Goal: Task Accomplishment & Management: Complete application form

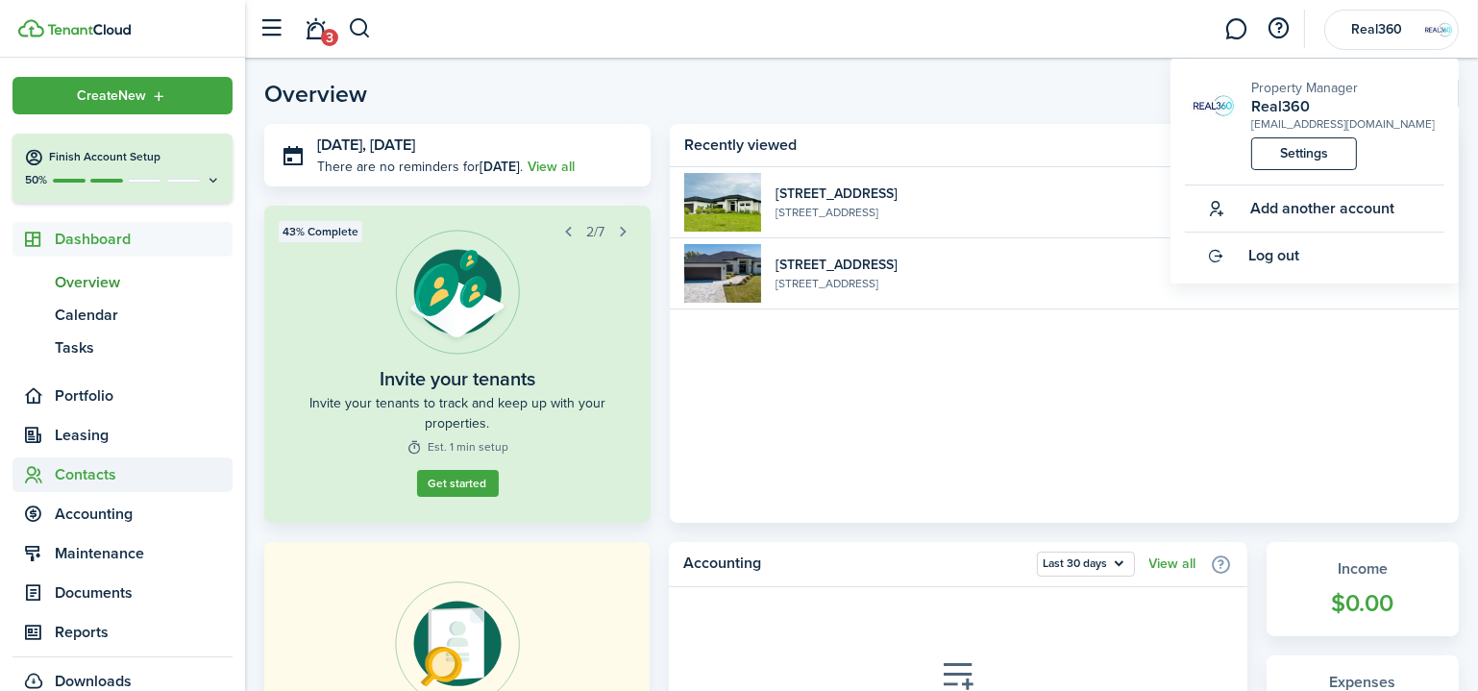
click at [113, 467] on span "Contacts" at bounding box center [144, 474] width 178 height 23
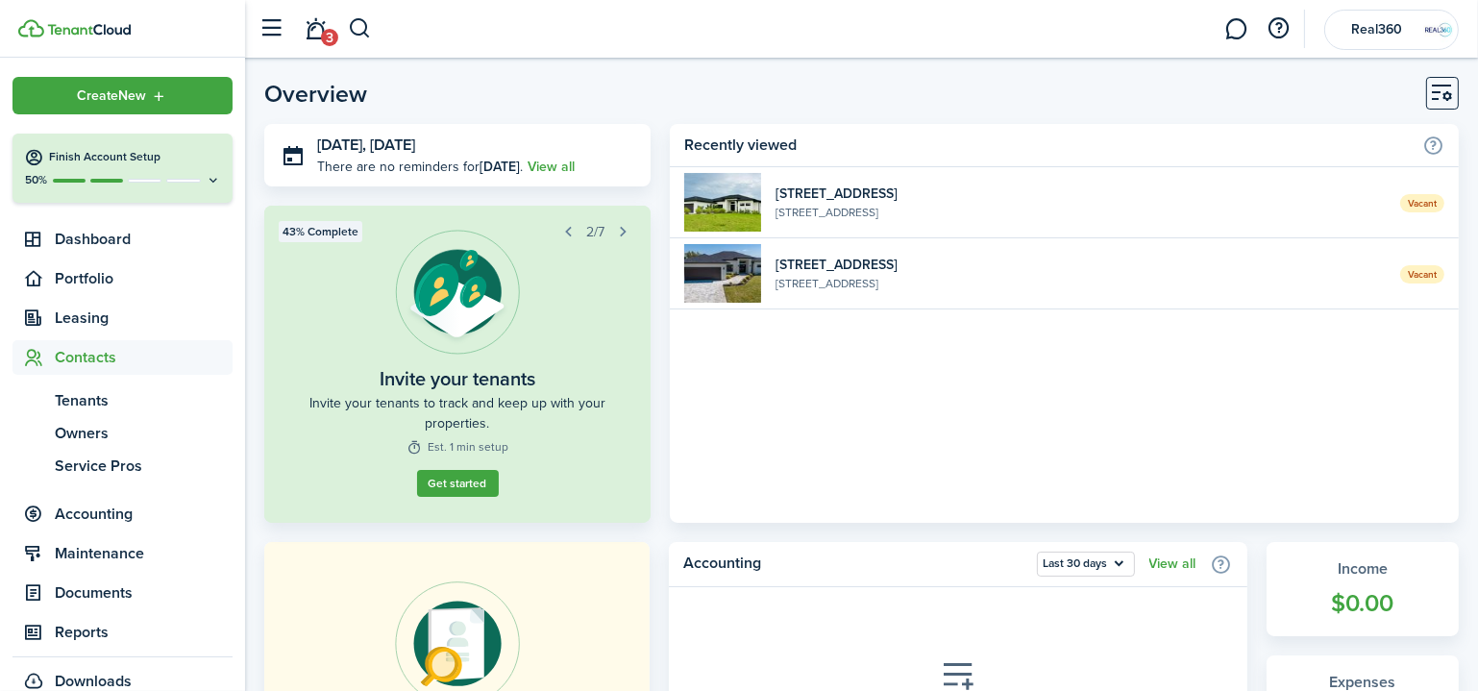
click at [928, 264] on widget-list-item-title "[STREET_ADDRESS]" at bounding box center [1080, 265] width 610 height 20
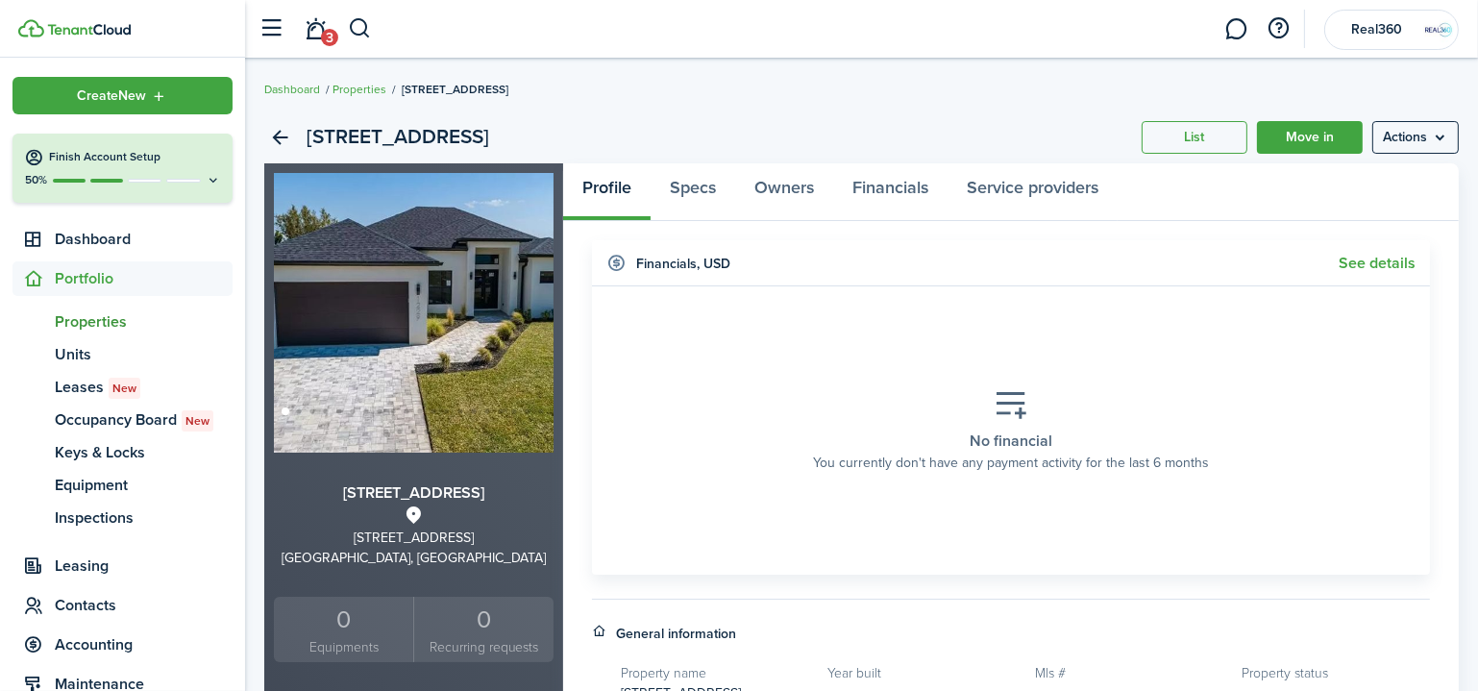
click at [1393, 129] on menu-btn "Actions" at bounding box center [1415, 137] width 86 height 33
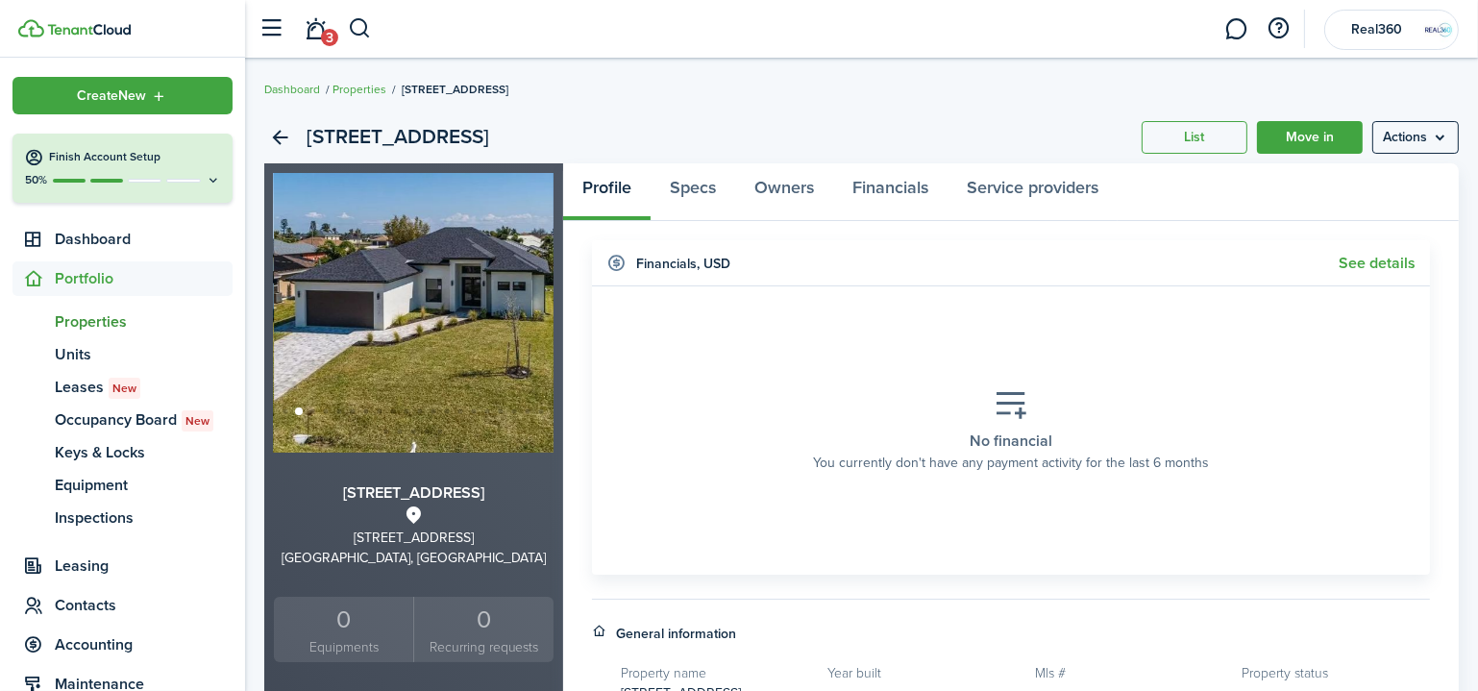
click at [1185, 350] on section "No financial You currently don't have any payment activity for the last 6 months" at bounding box center [1010, 430] width 809 height 259
click at [1297, 131] on link "Move in" at bounding box center [1310, 137] width 106 height 33
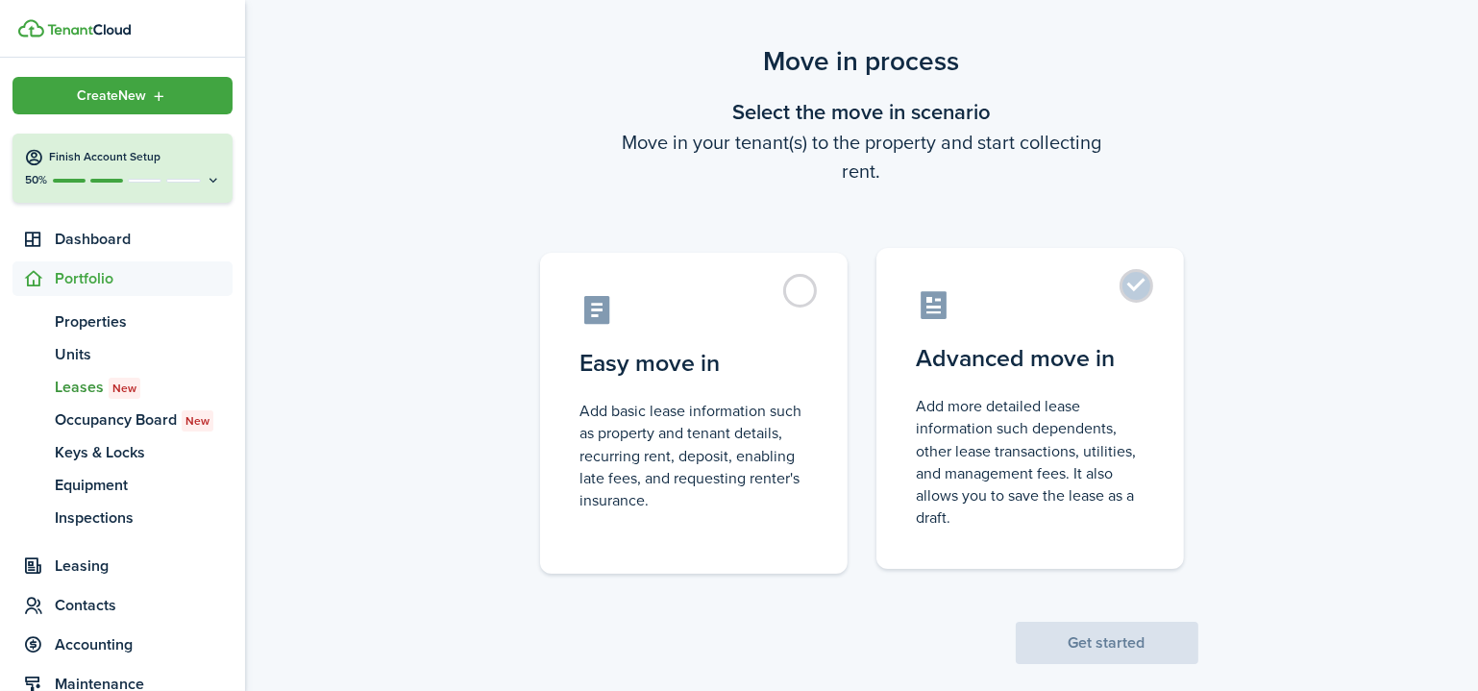
scroll to position [51, 0]
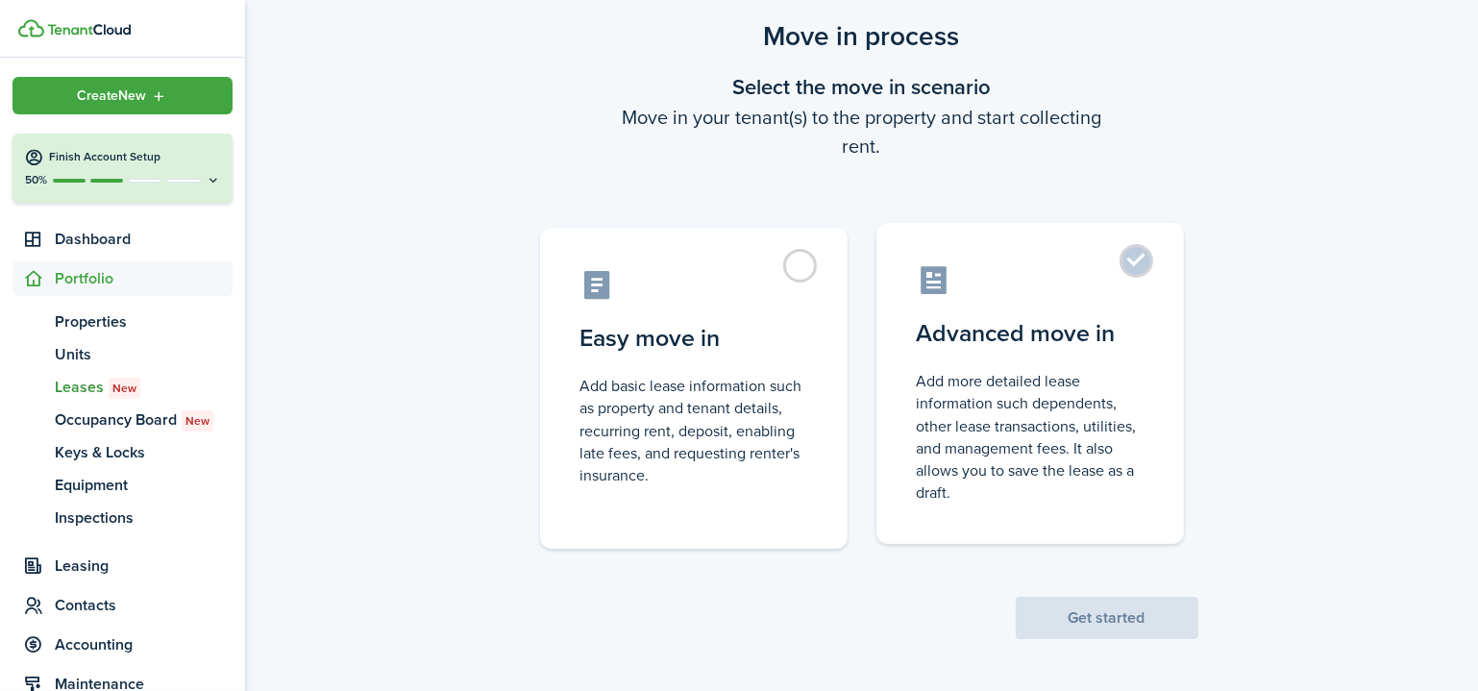
click at [1092, 393] on control-radio-card-description "Add more detailed lease information such dependents, other lease transactions, …" at bounding box center [1030, 437] width 227 height 134
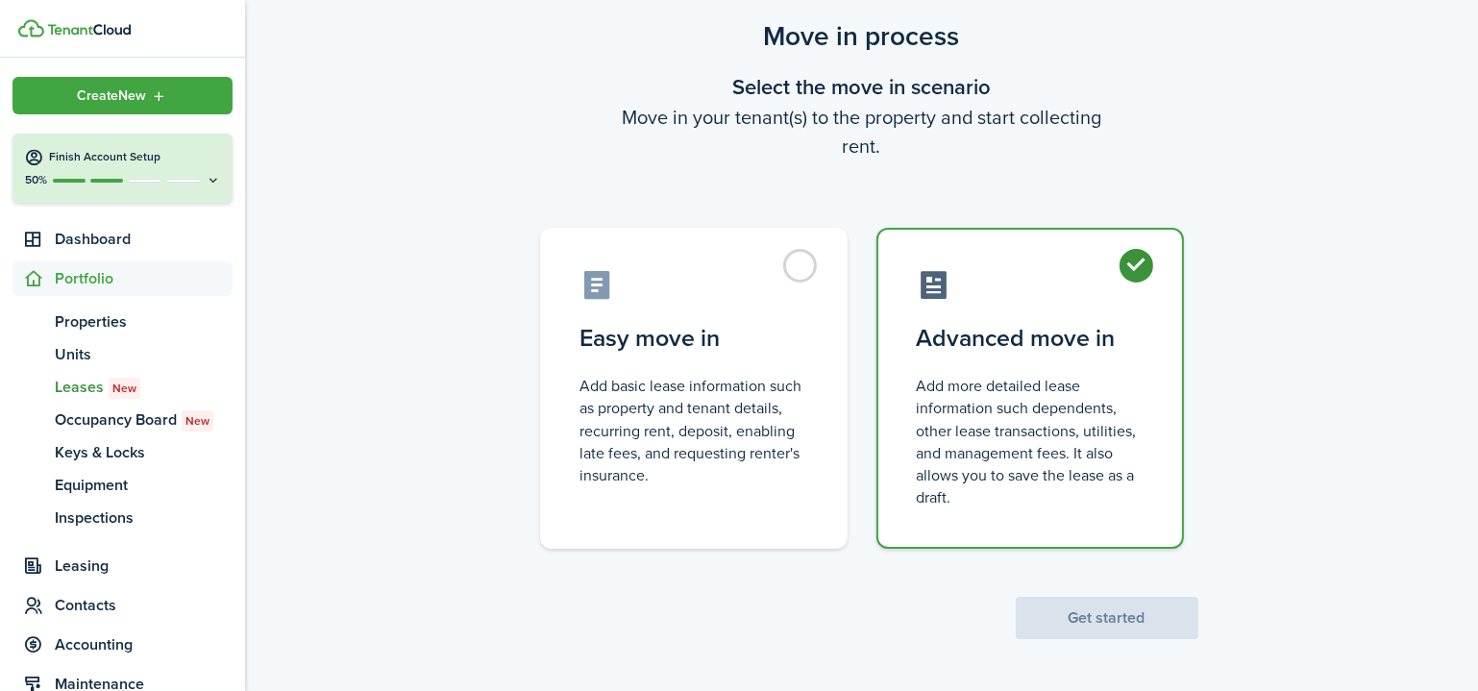
radio input "true"
click at [1082, 611] on button "Get started" at bounding box center [1107, 618] width 183 height 42
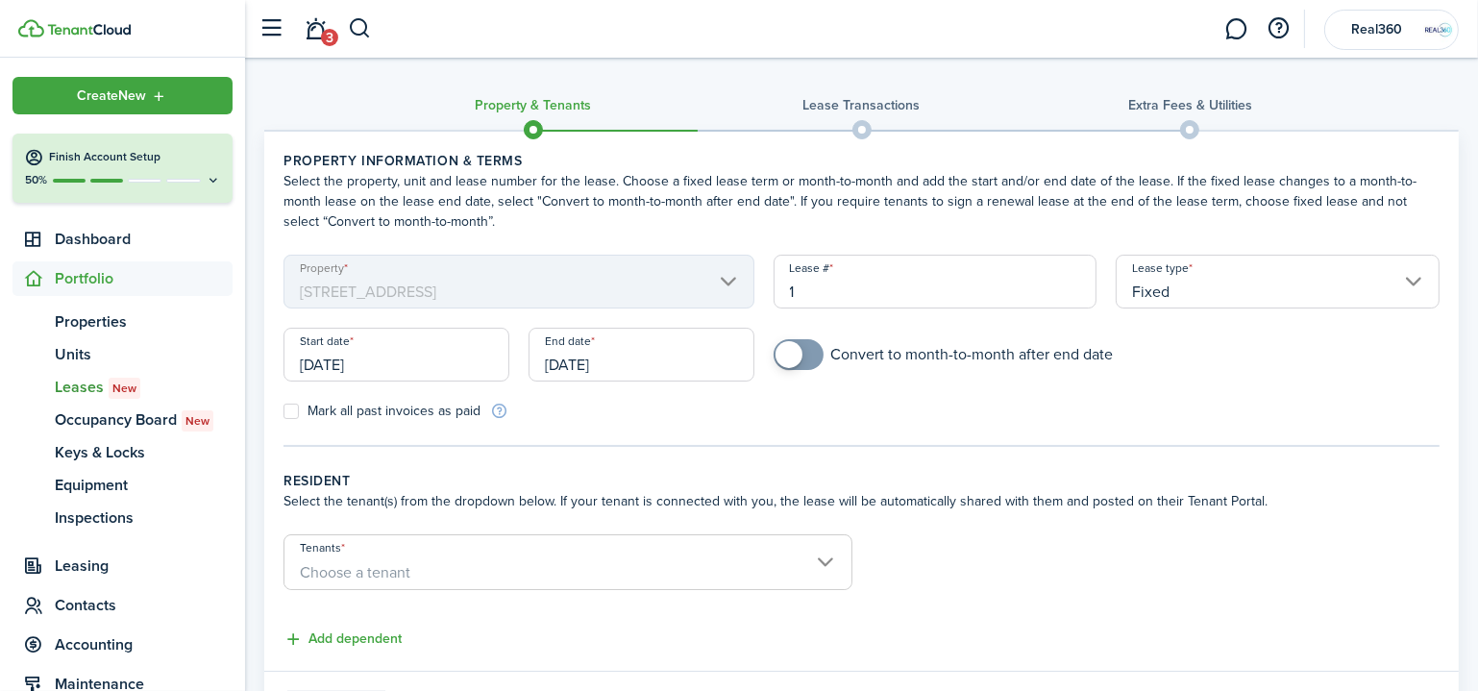
click at [400, 361] on input "[DATE]" at bounding box center [396, 355] width 226 height 54
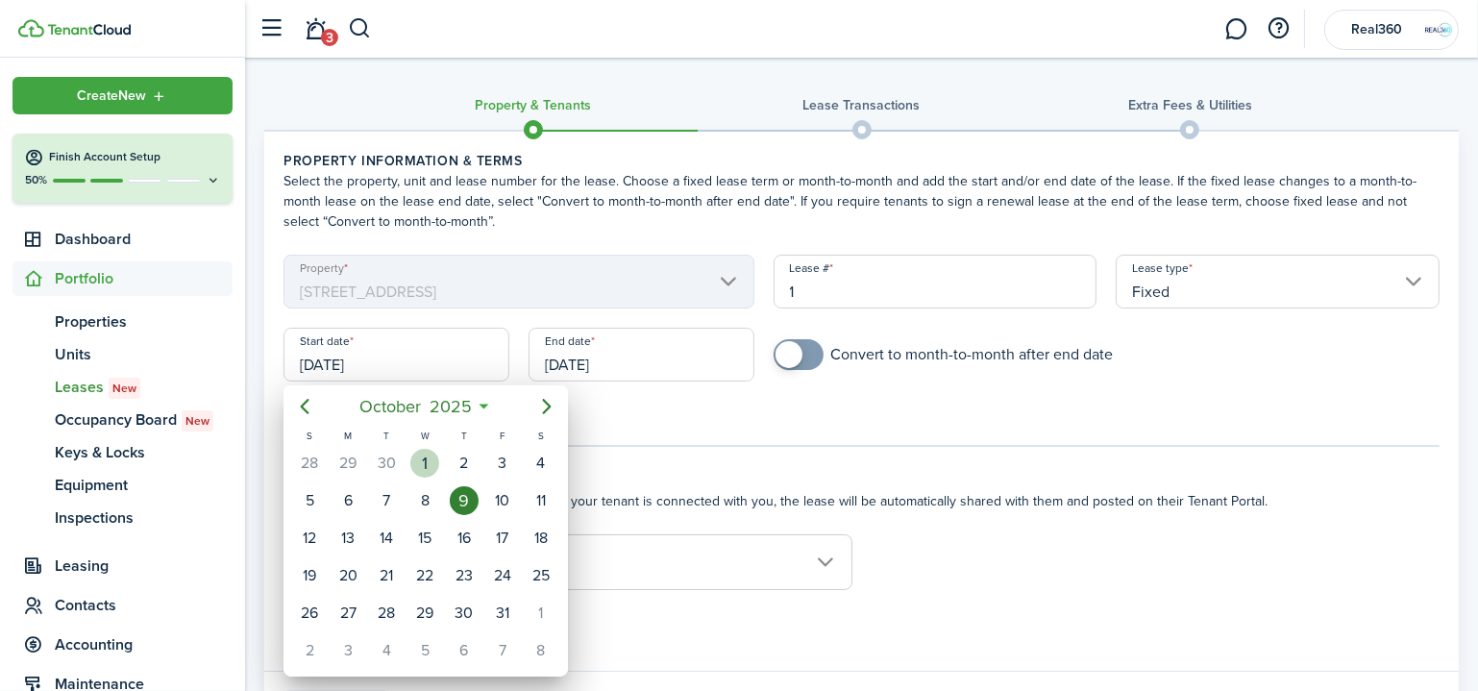
click at [433, 460] on div "1" at bounding box center [424, 463] width 29 height 29
type input "[DATE]"
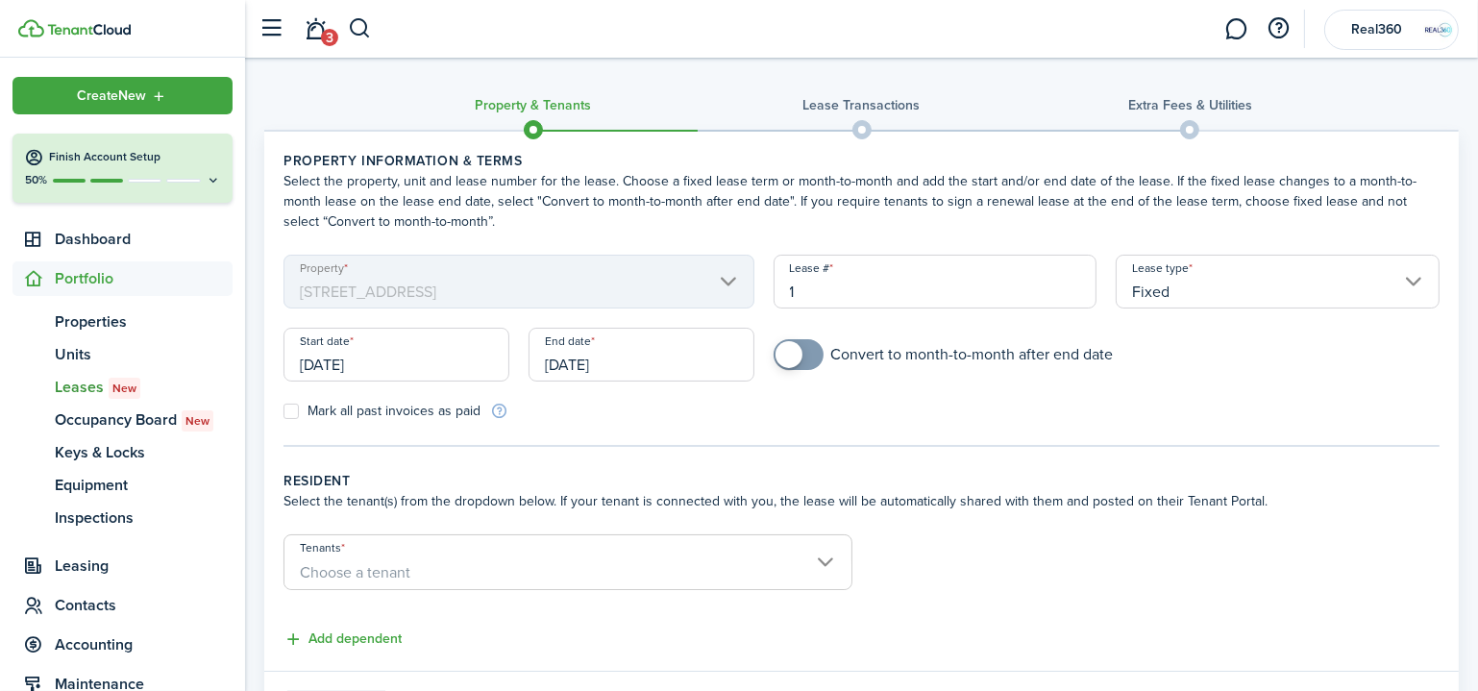
click at [1228, 294] on input "Fixed" at bounding box center [1278, 282] width 324 height 54
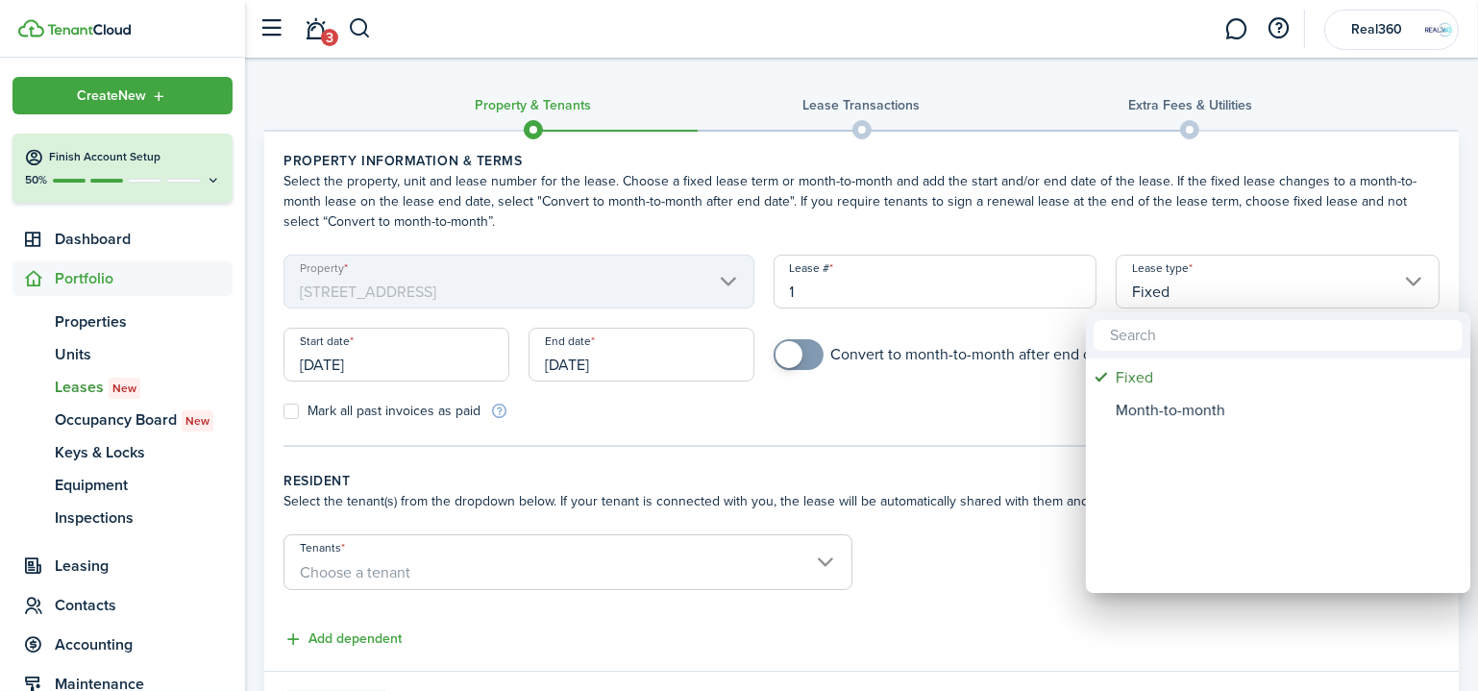
click at [1228, 294] on div at bounding box center [738, 345] width 1785 height 998
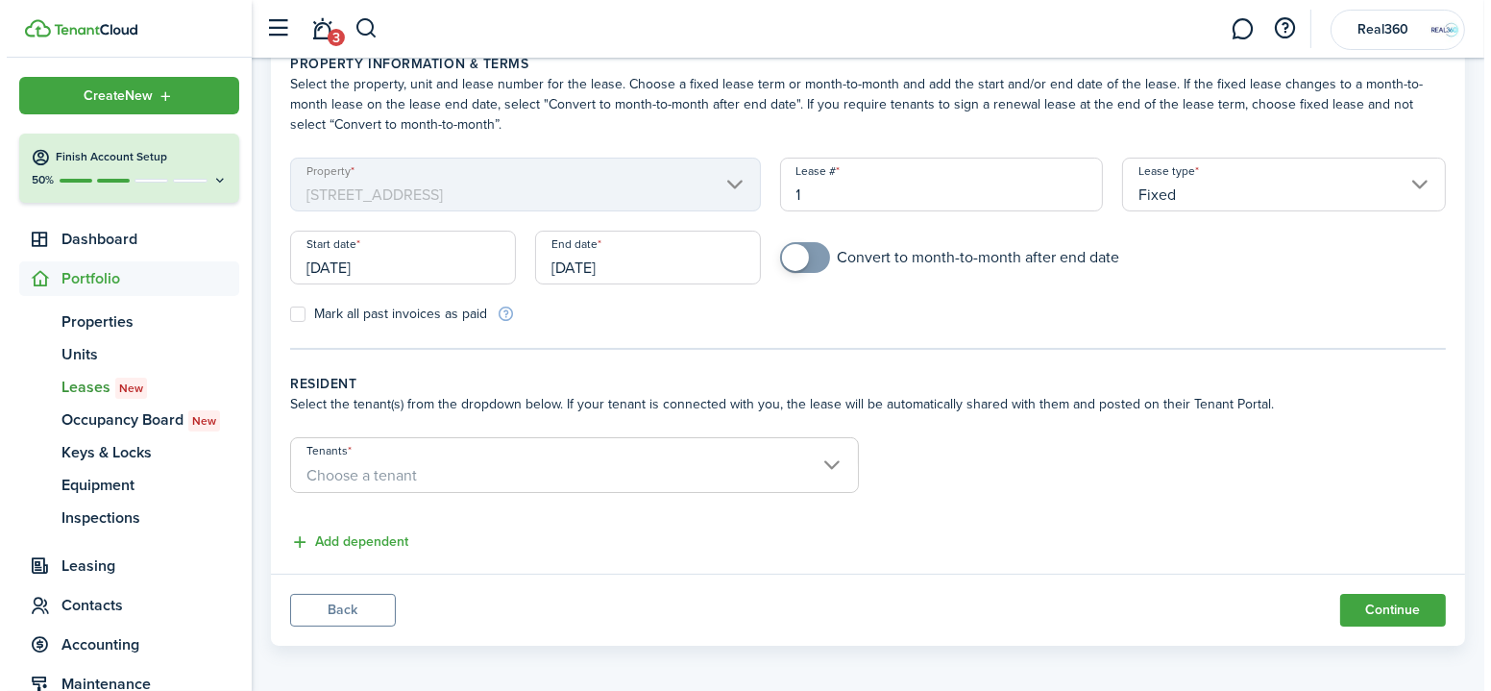
scroll to position [103, 0]
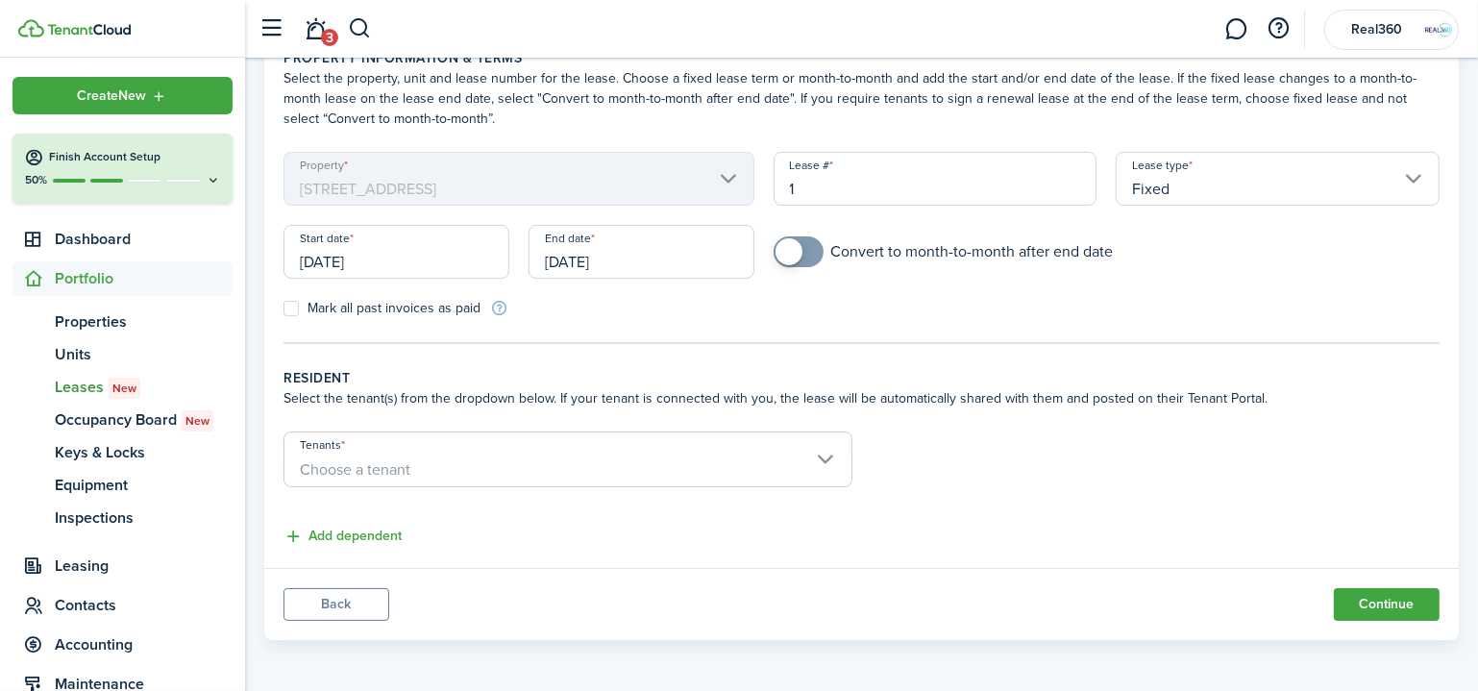
click at [369, 470] on span "Choose a tenant" at bounding box center [355, 469] width 110 height 22
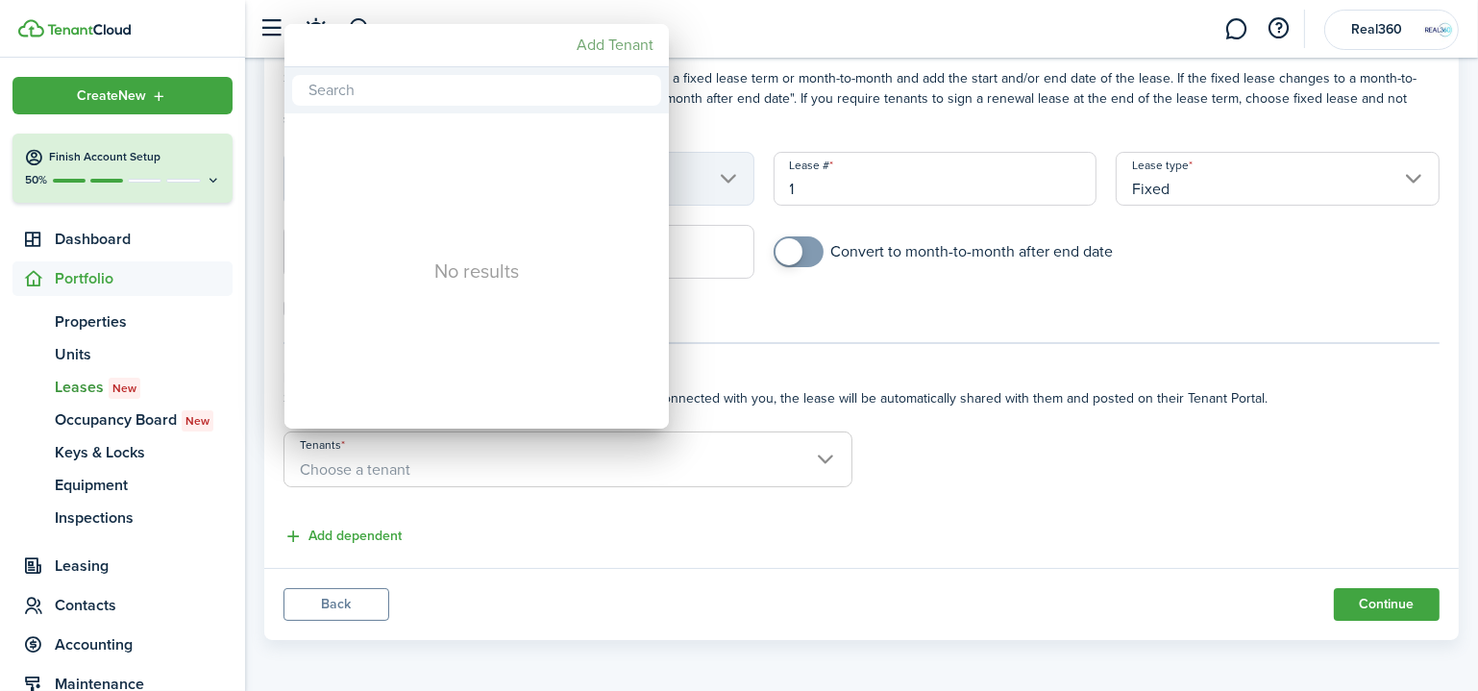
click at [606, 43] on mbsc-button "Add Tenant" at bounding box center [615, 45] width 92 height 35
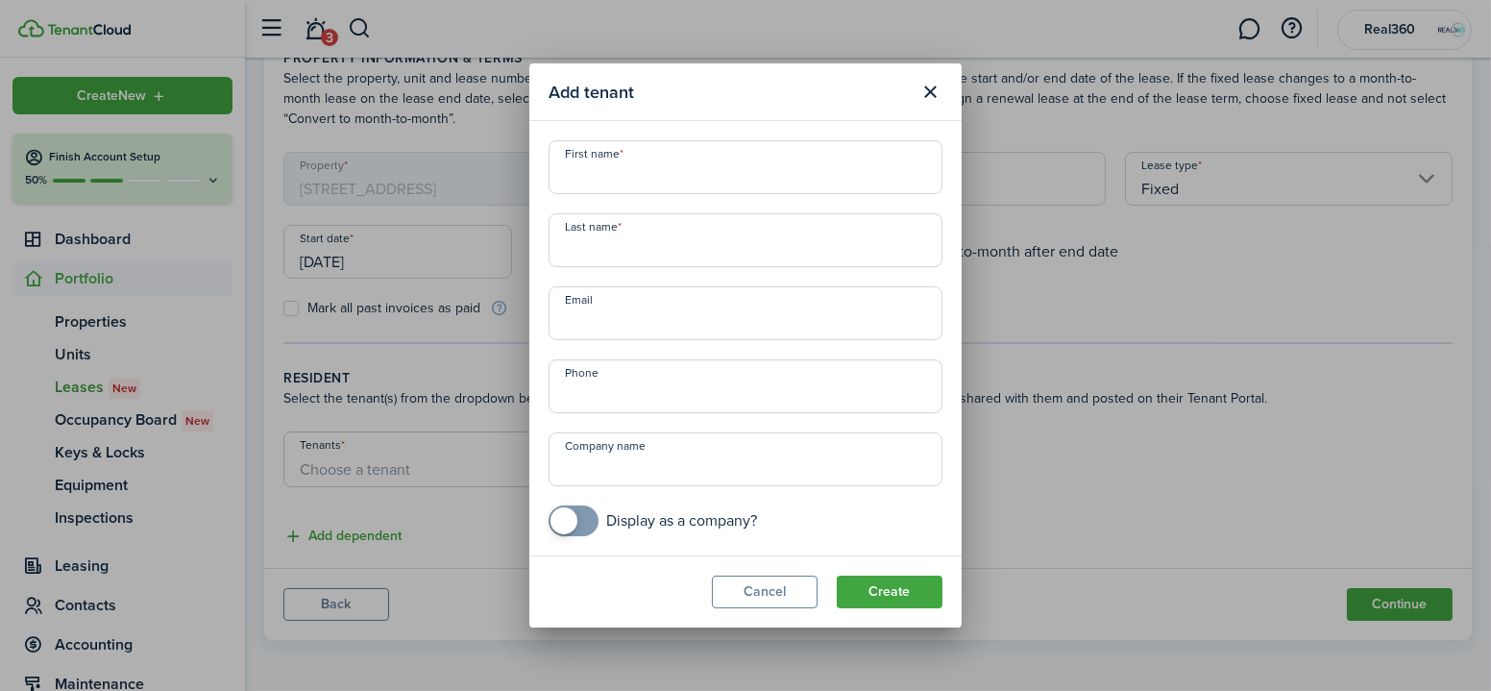
click at [675, 175] on input "First name" at bounding box center [746, 167] width 394 height 54
type input "[PERSON_NAME]"
click at [674, 409] on input "+1" at bounding box center [746, 386] width 394 height 54
type input "[PHONE_NUMBER]"
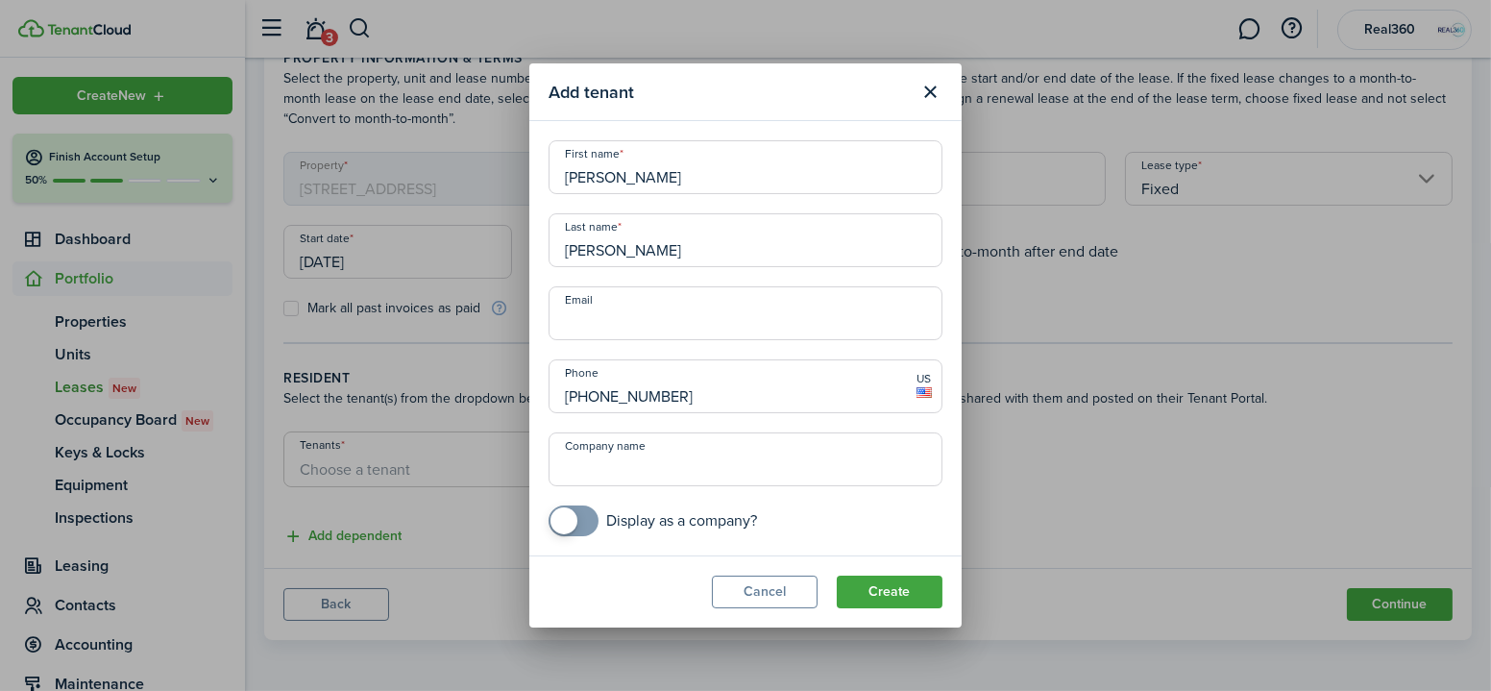
click at [909, 590] on button "Create" at bounding box center [890, 592] width 106 height 33
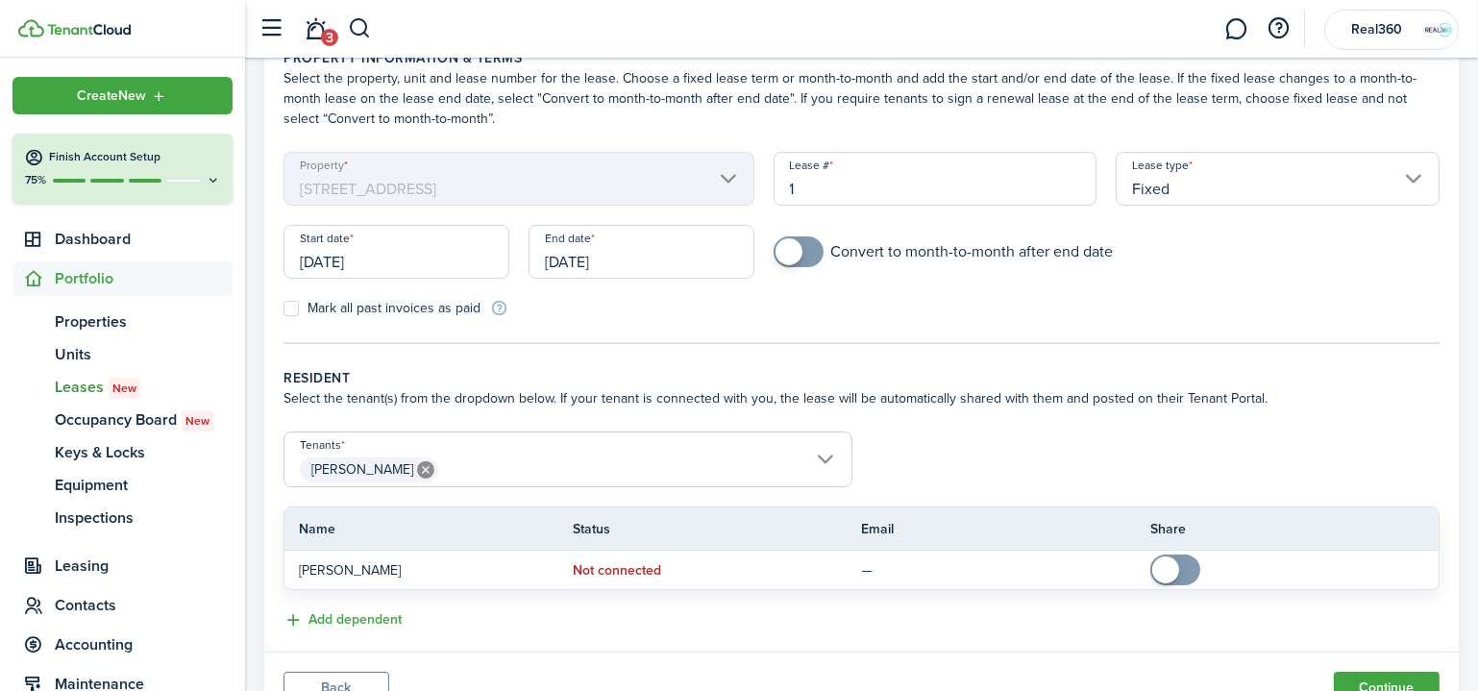
click at [622, 464] on span "[PERSON_NAME]" at bounding box center [567, 470] width 567 height 33
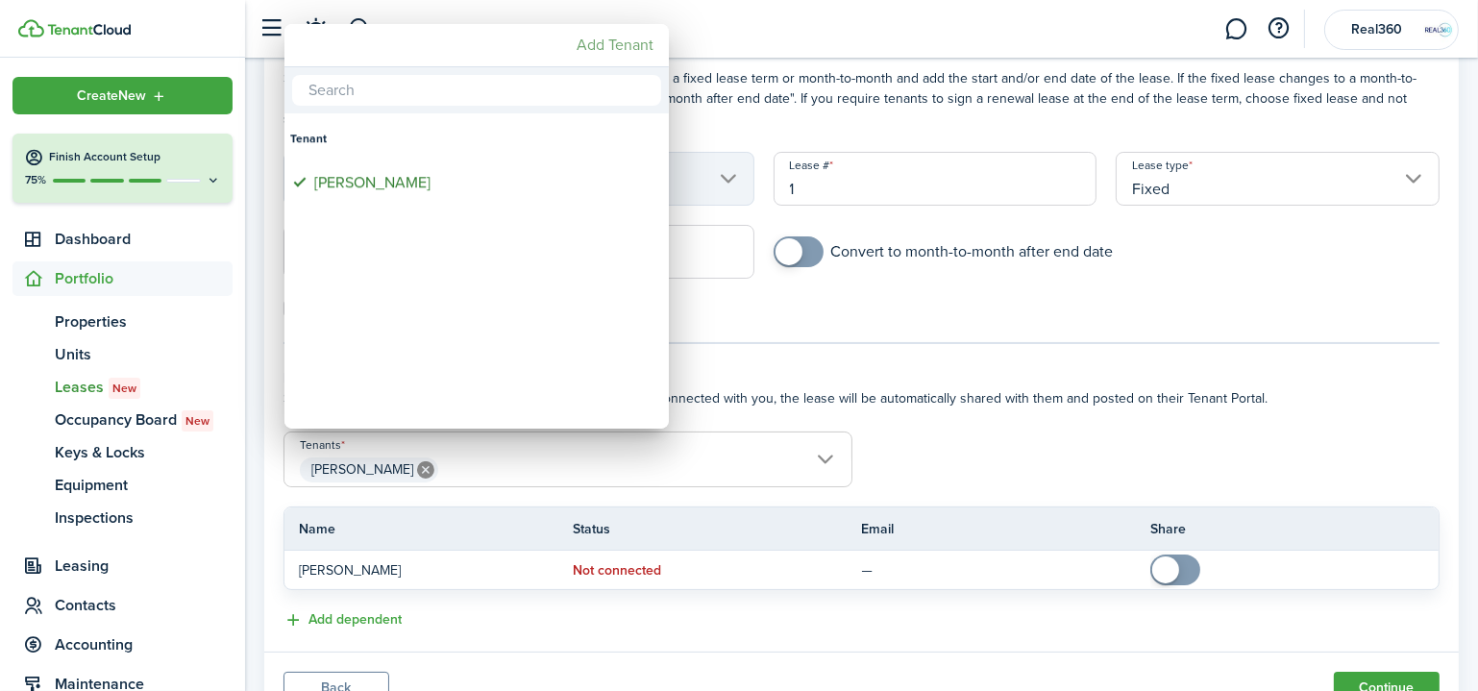
click at [625, 49] on mbsc-button "Add Tenant" at bounding box center [615, 45] width 92 height 35
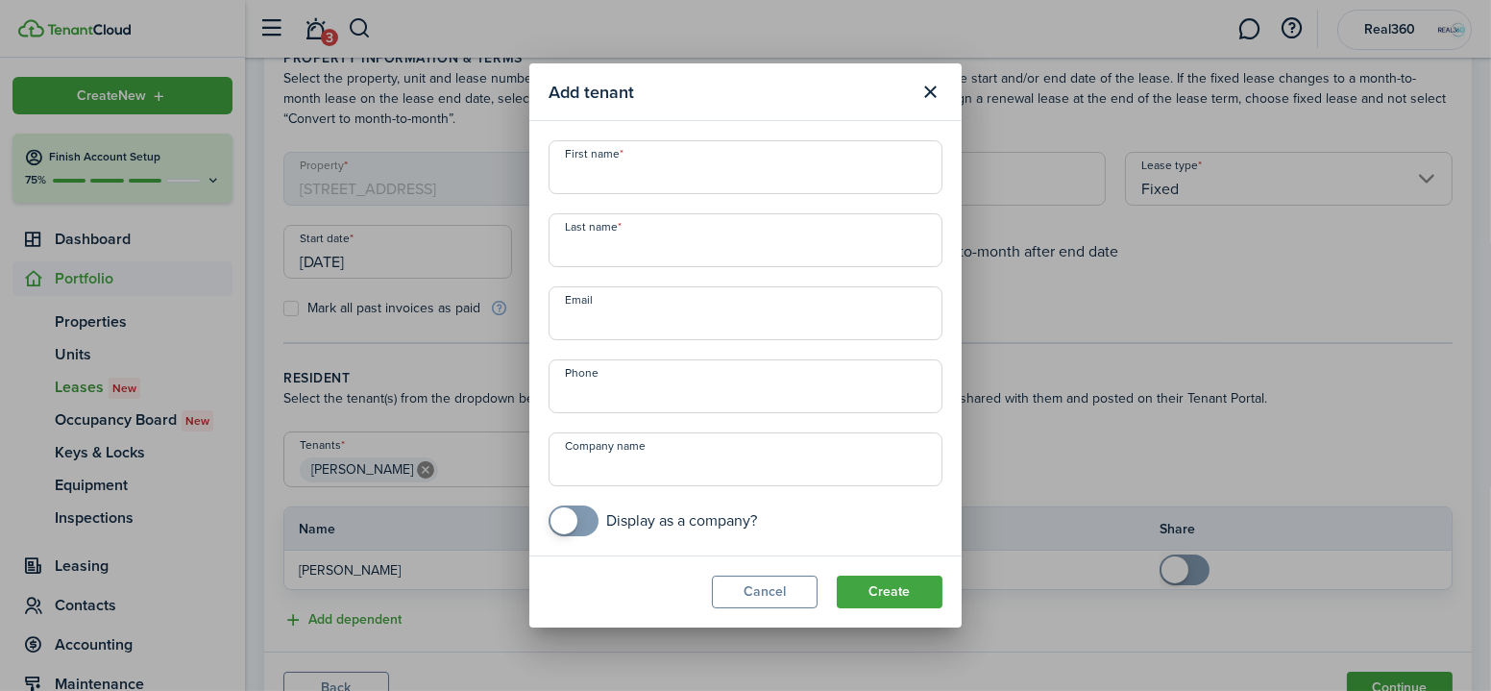
click at [651, 177] on input "First name" at bounding box center [746, 167] width 394 height 54
type input "[PERSON_NAME]"
click at [697, 248] on input "Last name" at bounding box center [746, 240] width 394 height 54
type input "[PERSON_NAME]"
click at [894, 585] on button "Create" at bounding box center [890, 592] width 106 height 33
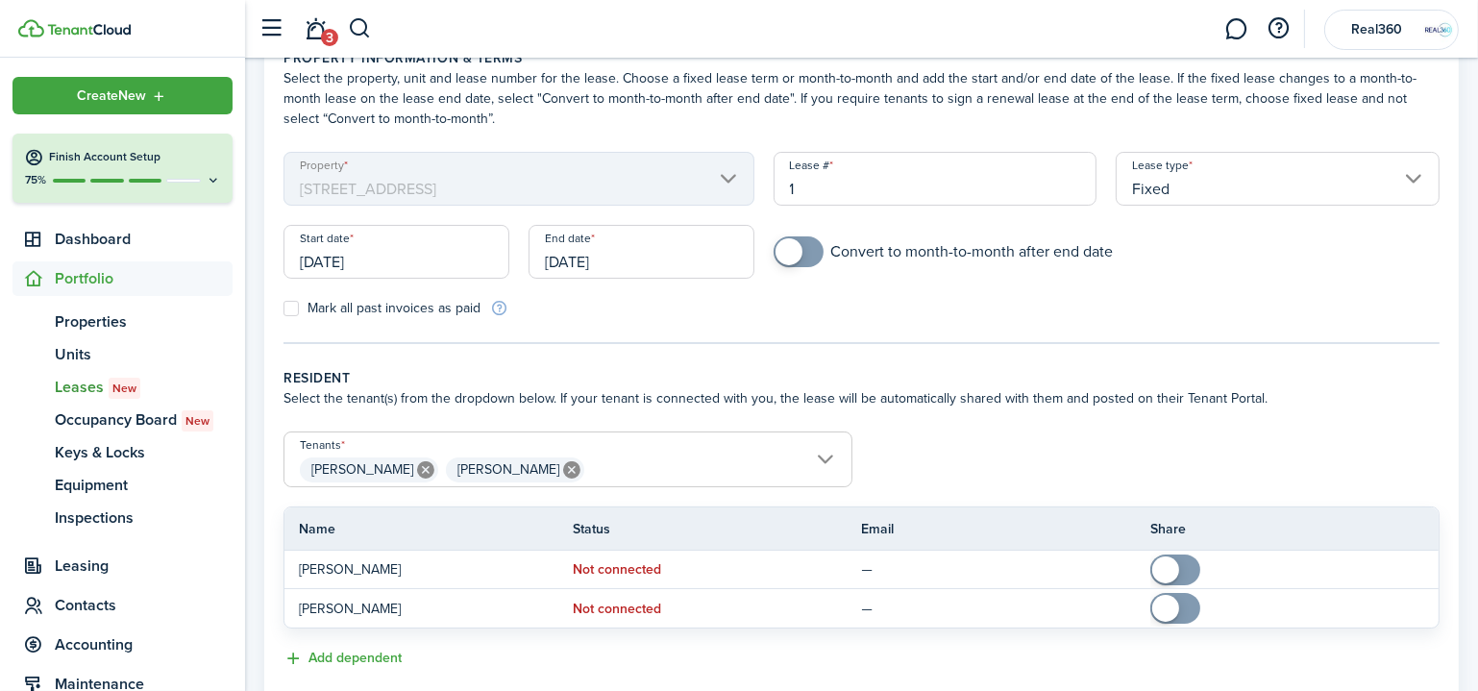
click at [618, 261] on input "[DATE]" at bounding box center [641, 252] width 226 height 54
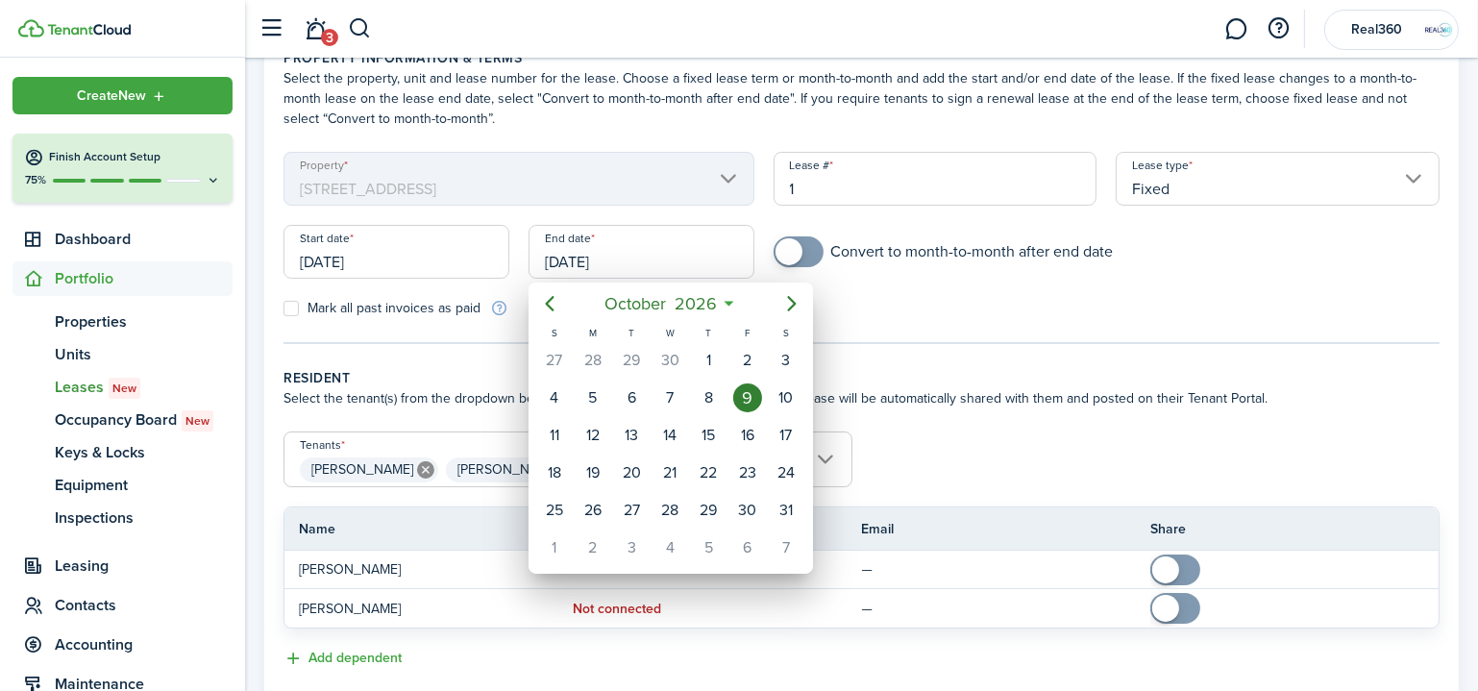
click at [618, 261] on div at bounding box center [738, 345] width 1785 height 998
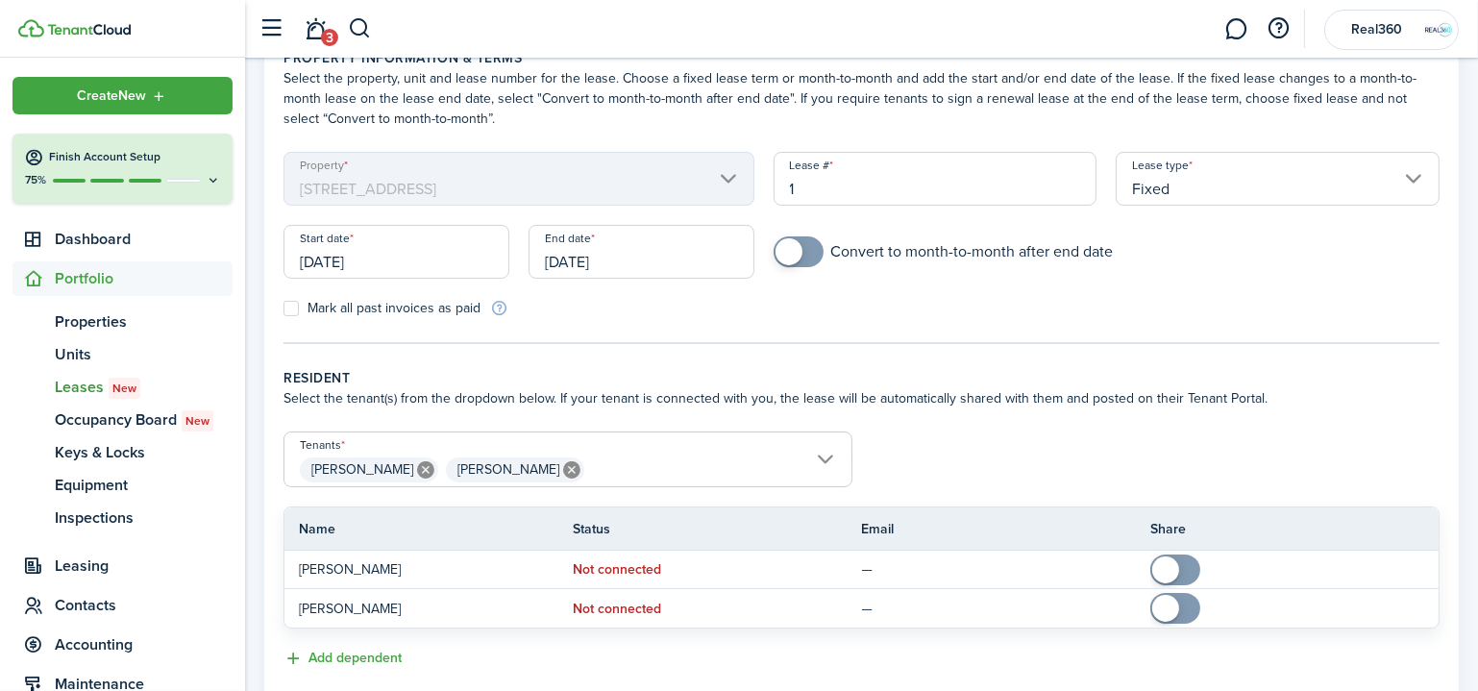
click at [618, 261] on input "[DATE]" at bounding box center [641, 252] width 226 height 54
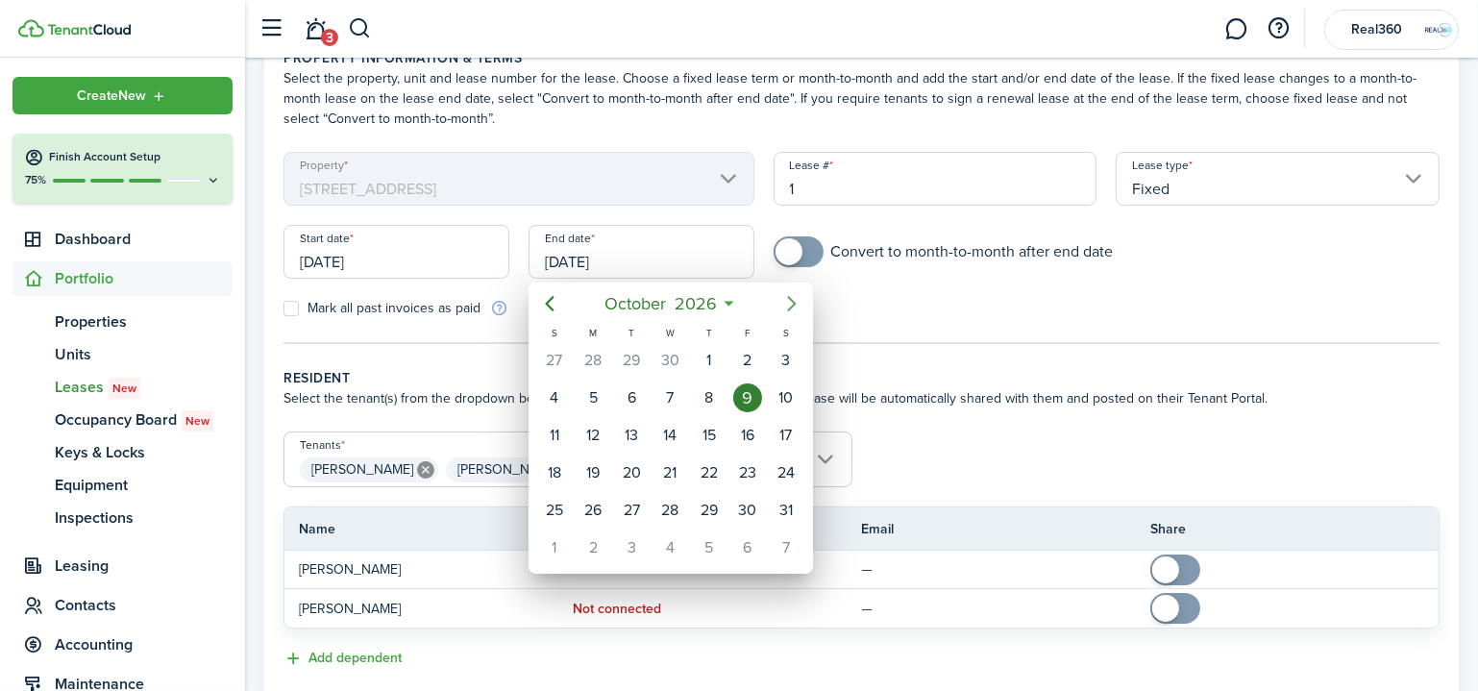
click at [791, 307] on icon "Next page" at bounding box center [791, 303] width 9 height 15
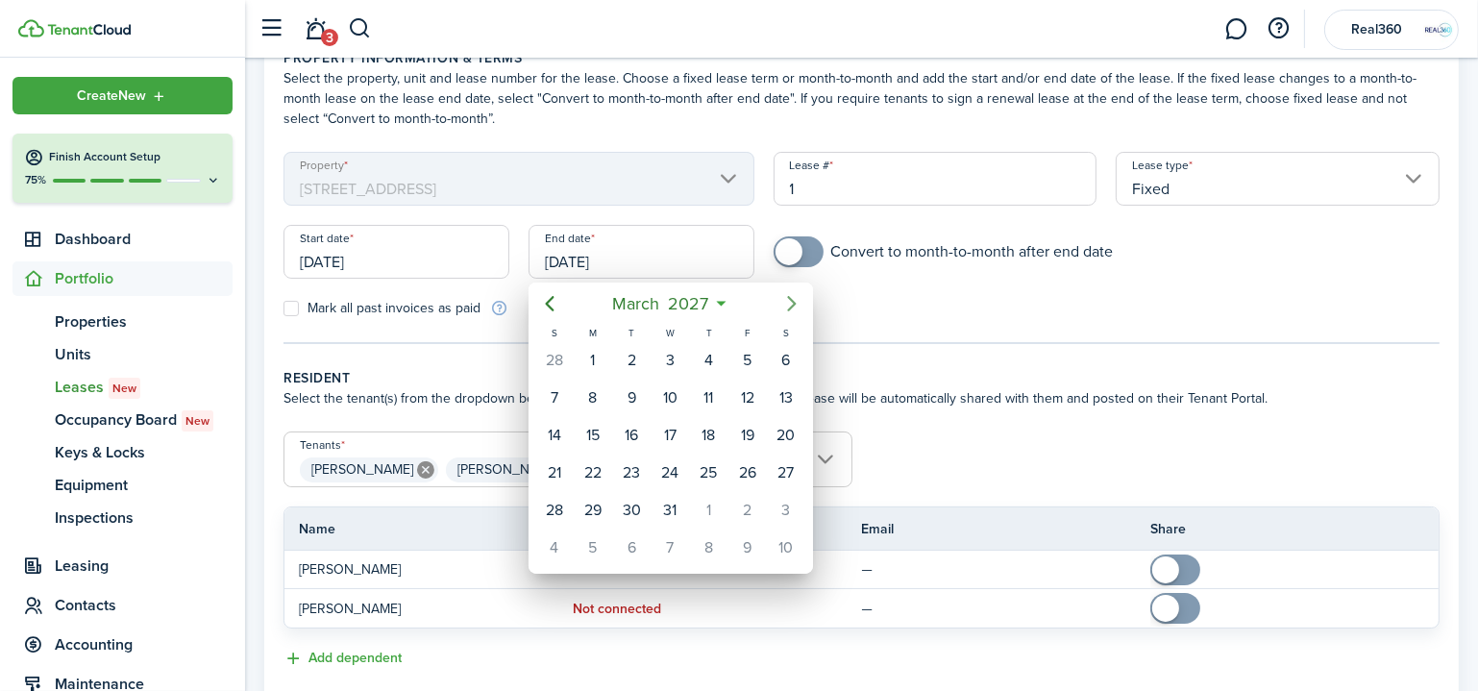
click at [791, 307] on icon "Next page" at bounding box center [791, 303] width 9 height 15
click at [699, 355] on div "1" at bounding box center [708, 360] width 29 height 29
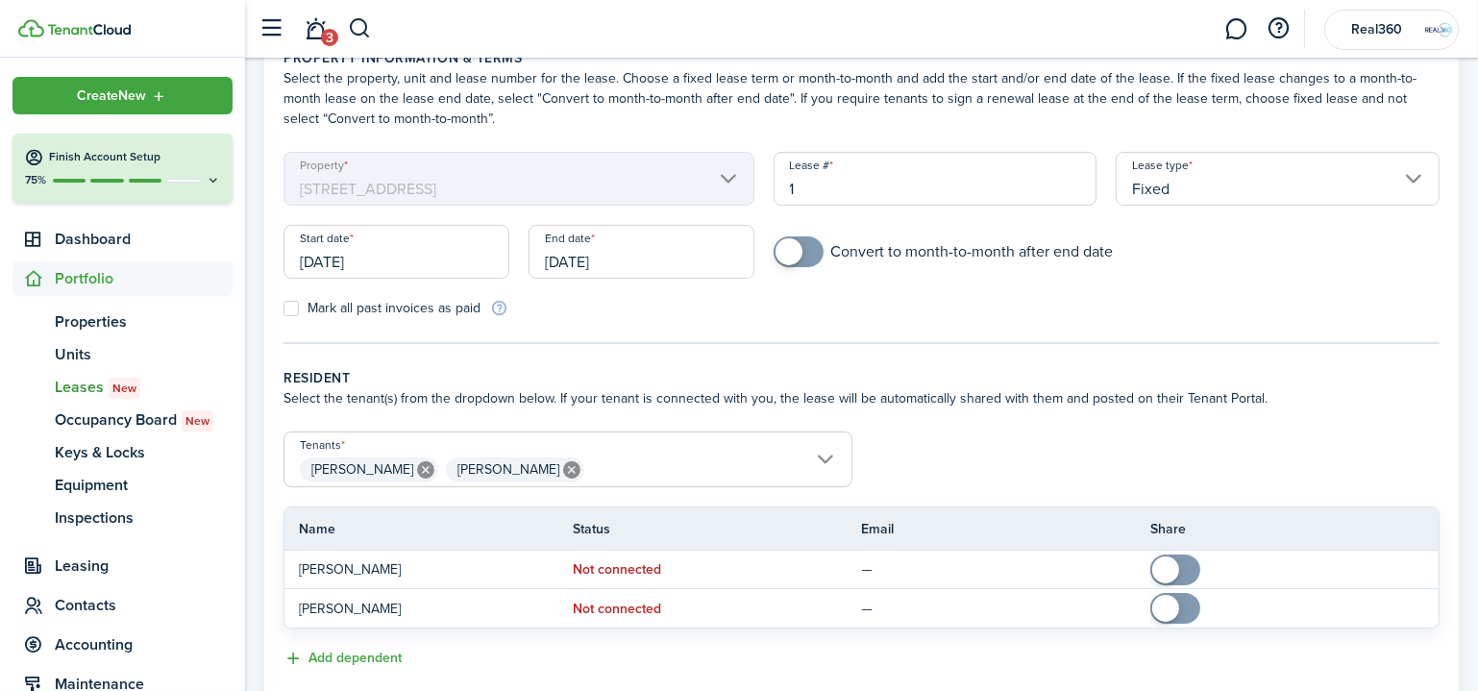
click at [662, 260] on input "[DATE]" at bounding box center [641, 252] width 226 height 54
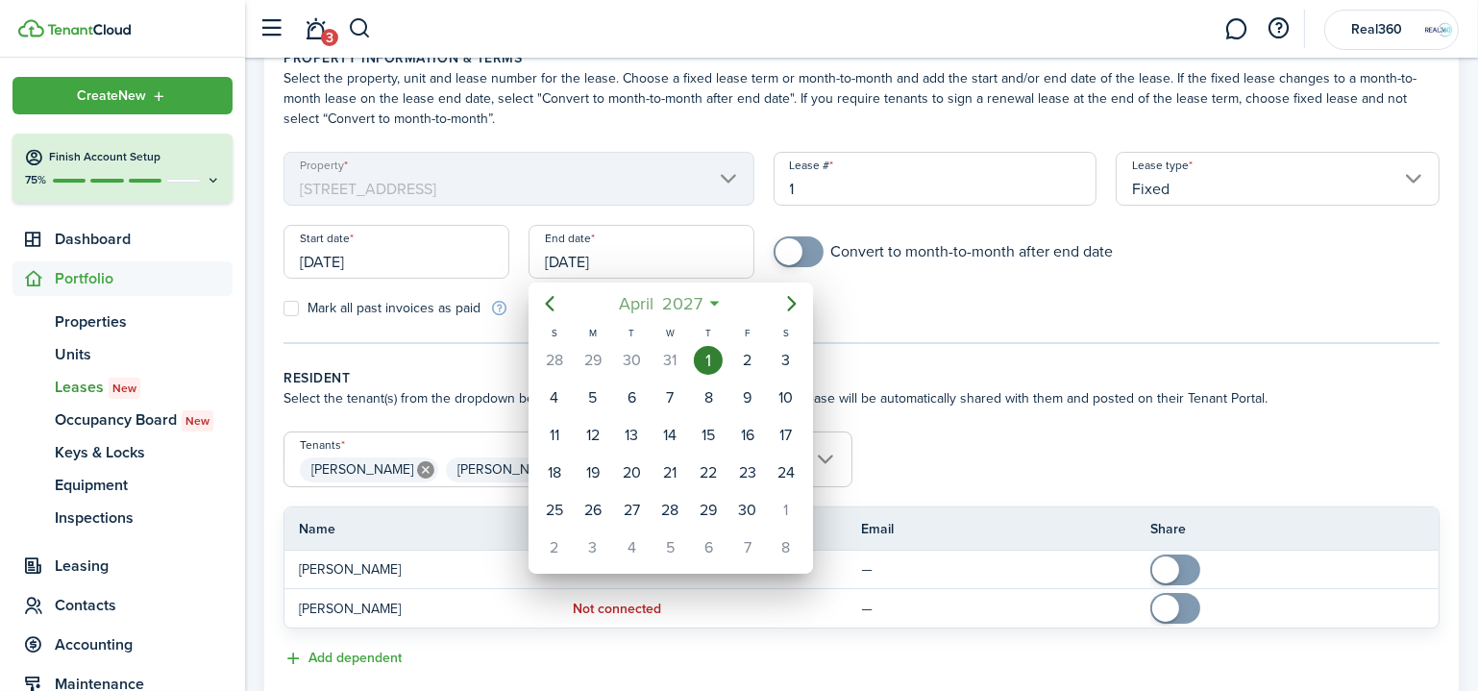
click at [703, 307] on span "2027" at bounding box center [681, 303] width 49 height 35
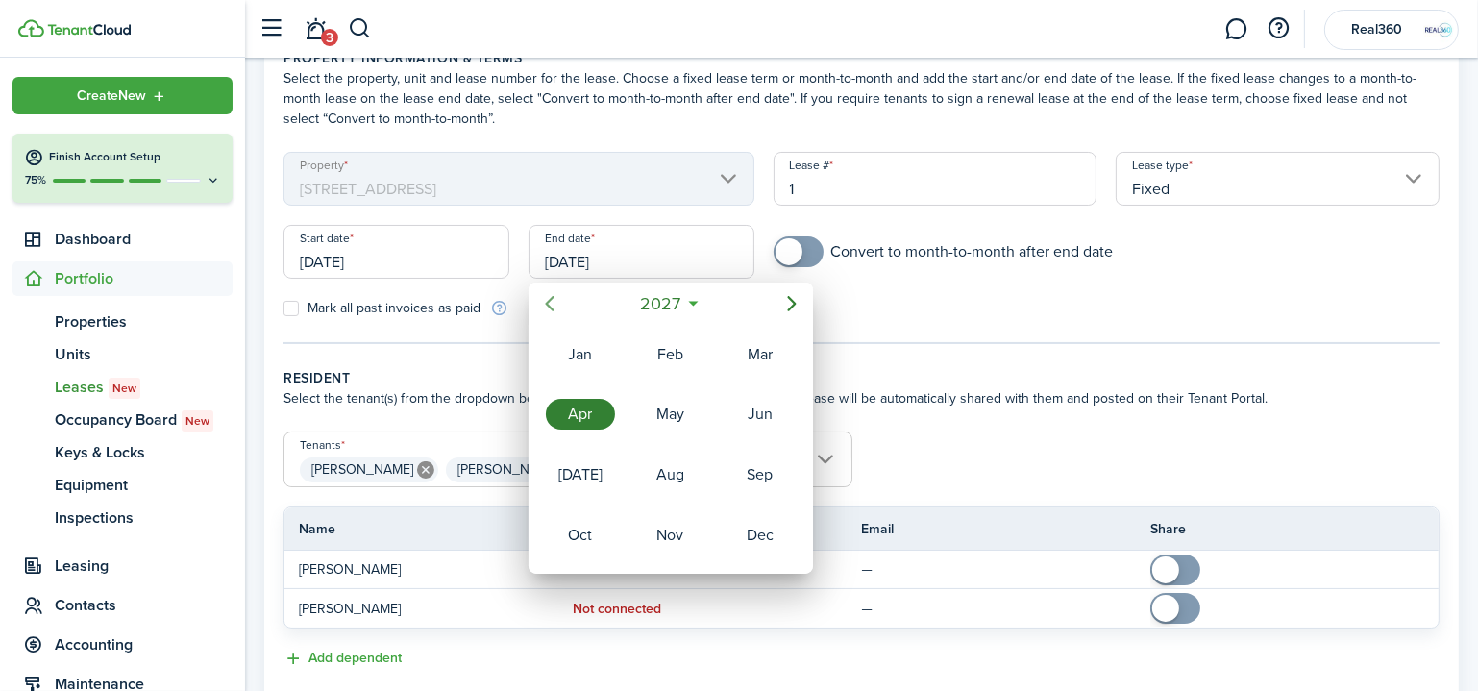
click at [553, 305] on icon "Previous page" at bounding box center [549, 303] width 23 height 23
click at [787, 299] on icon "Next page" at bounding box center [791, 303] width 23 height 23
click at [576, 392] on div "Apr" at bounding box center [580, 414] width 77 height 58
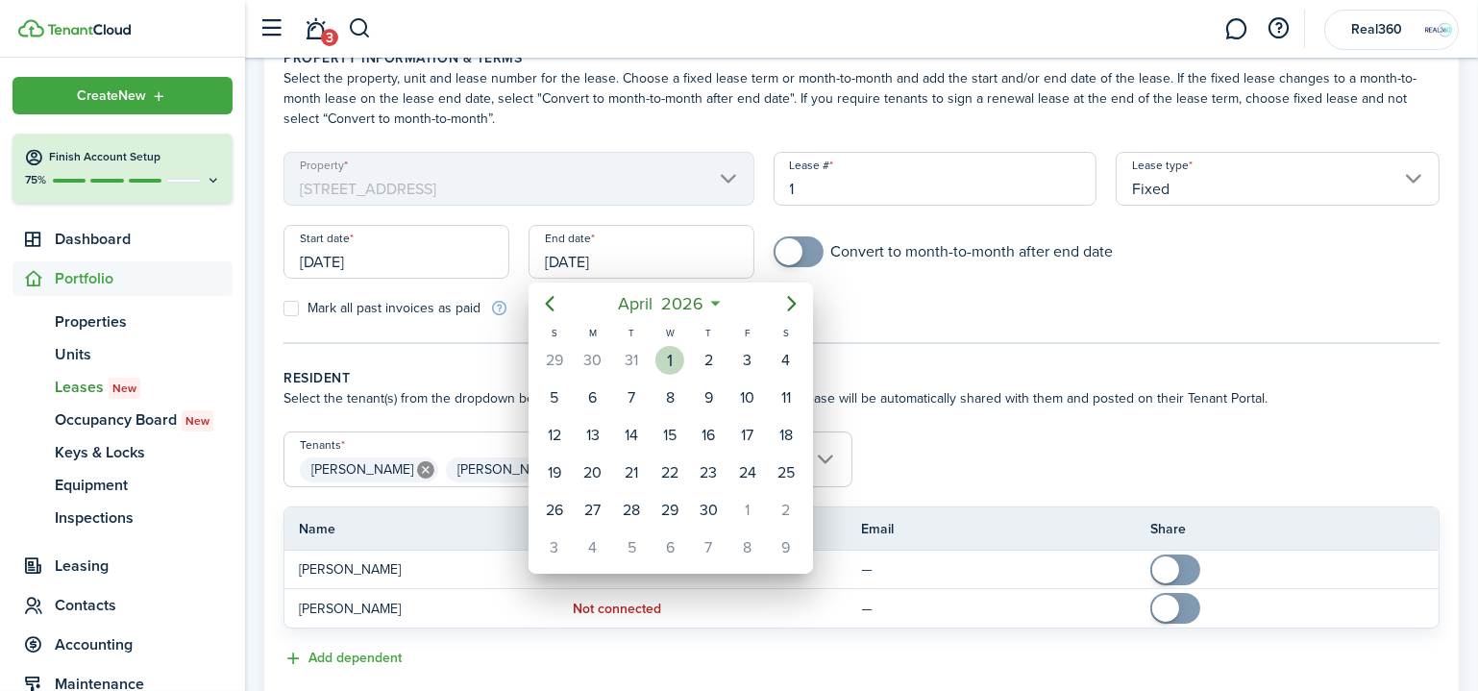
click at [676, 360] on div "1" at bounding box center [669, 360] width 29 height 29
type input "[DATE]"
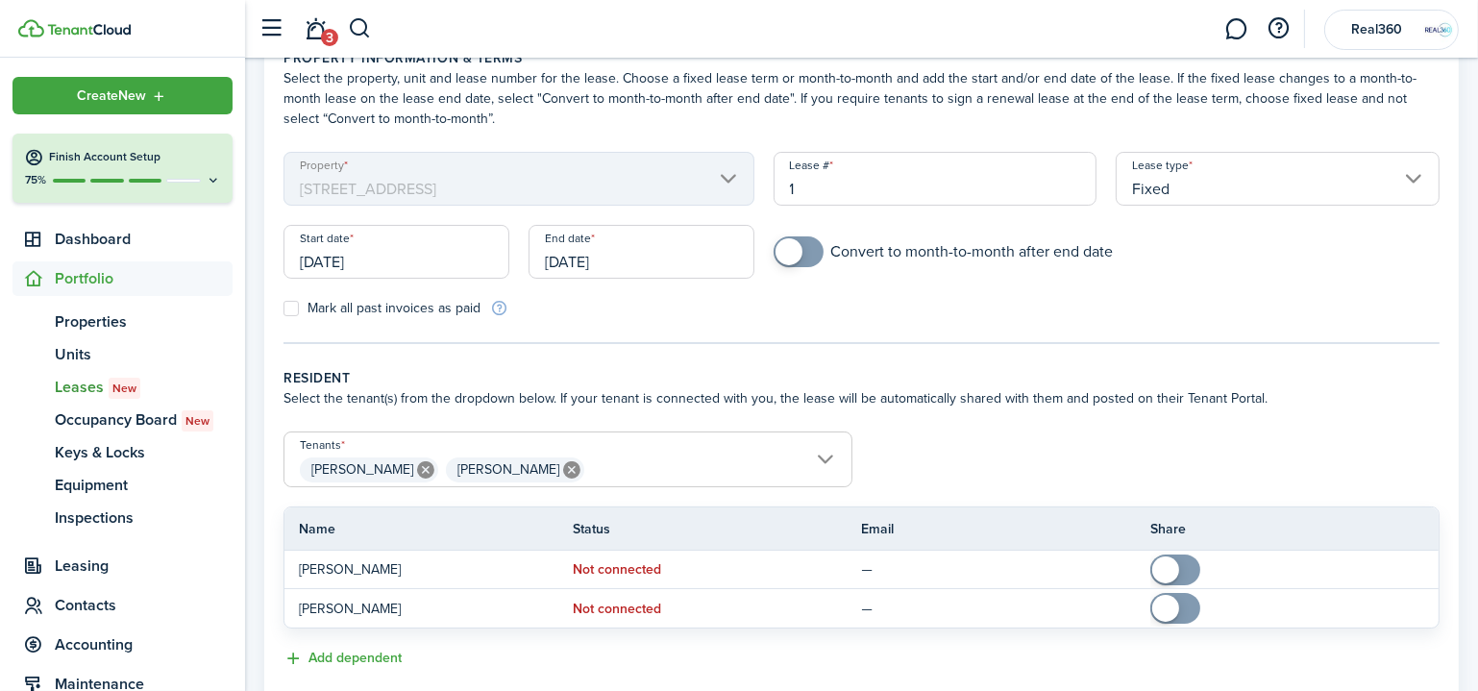
click at [1271, 297] on form "Property [STREET_ADDRESS] Lease type Fixed Start date [DATE] End date [DATE] Co…" at bounding box center [861, 235] width 1175 height 166
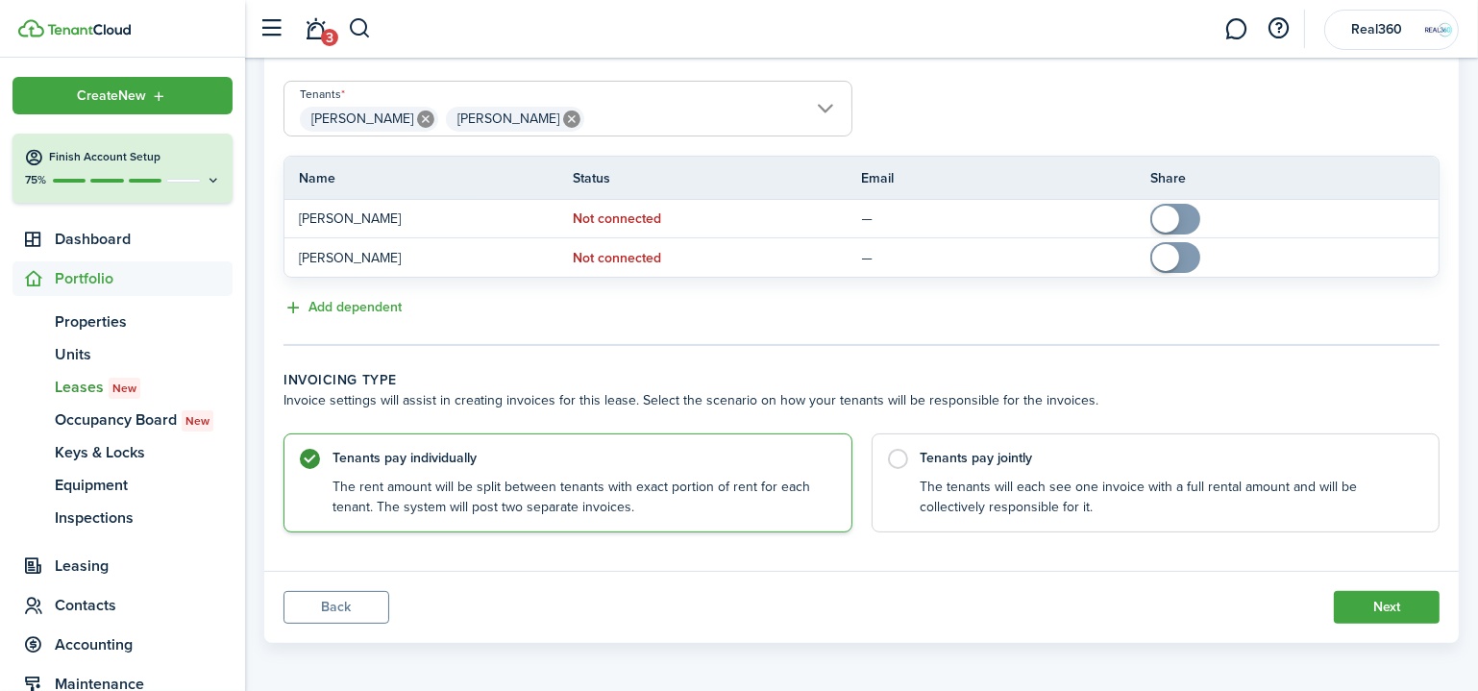
scroll to position [454, 0]
click at [1003, 455] on control-radio-card-title "Tenants pay jointly" at bounding box center [1170, 452] width 500 height 19
radio input "false"
radio input "true"
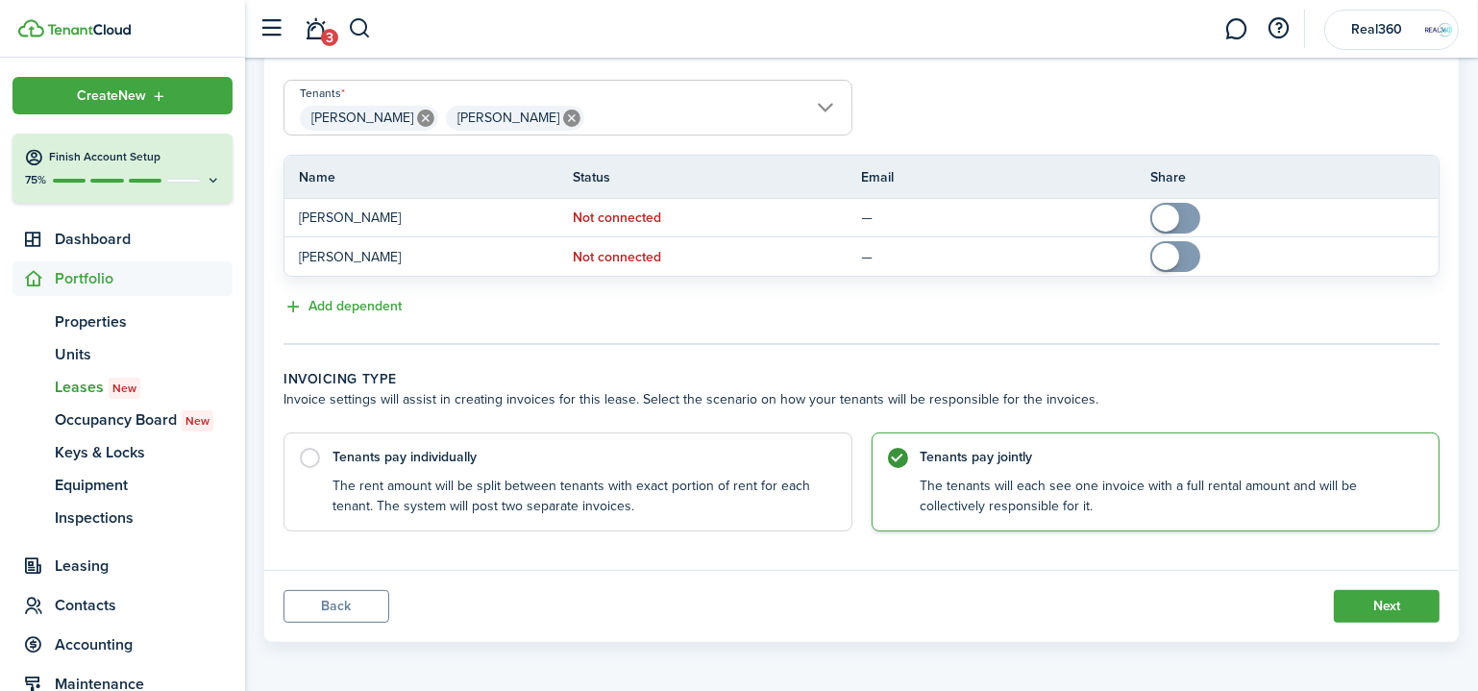
click at [1399, 605] on button "Next" at bounding box center [1387, 606] width 106 height 33
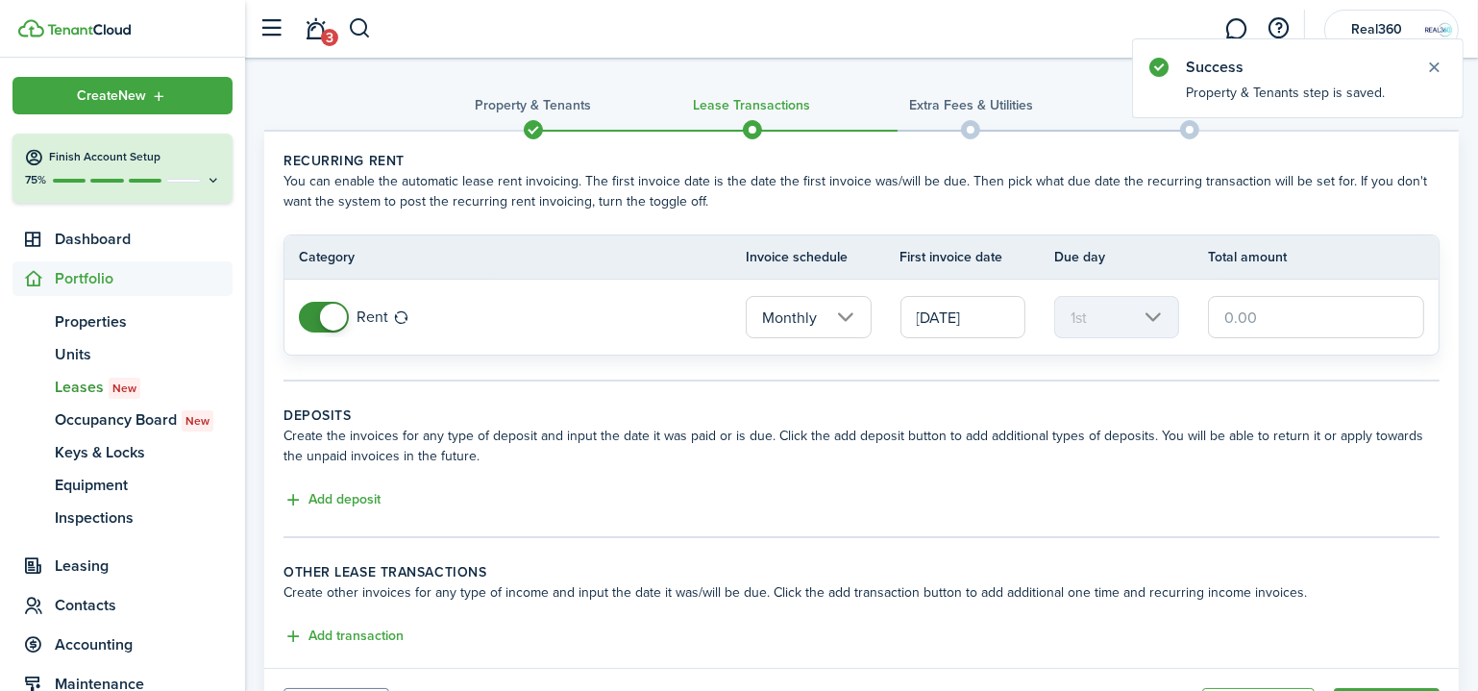
click at [776, 312] on input "Monthly" at bounding box center [808, 317] width 125 height 42
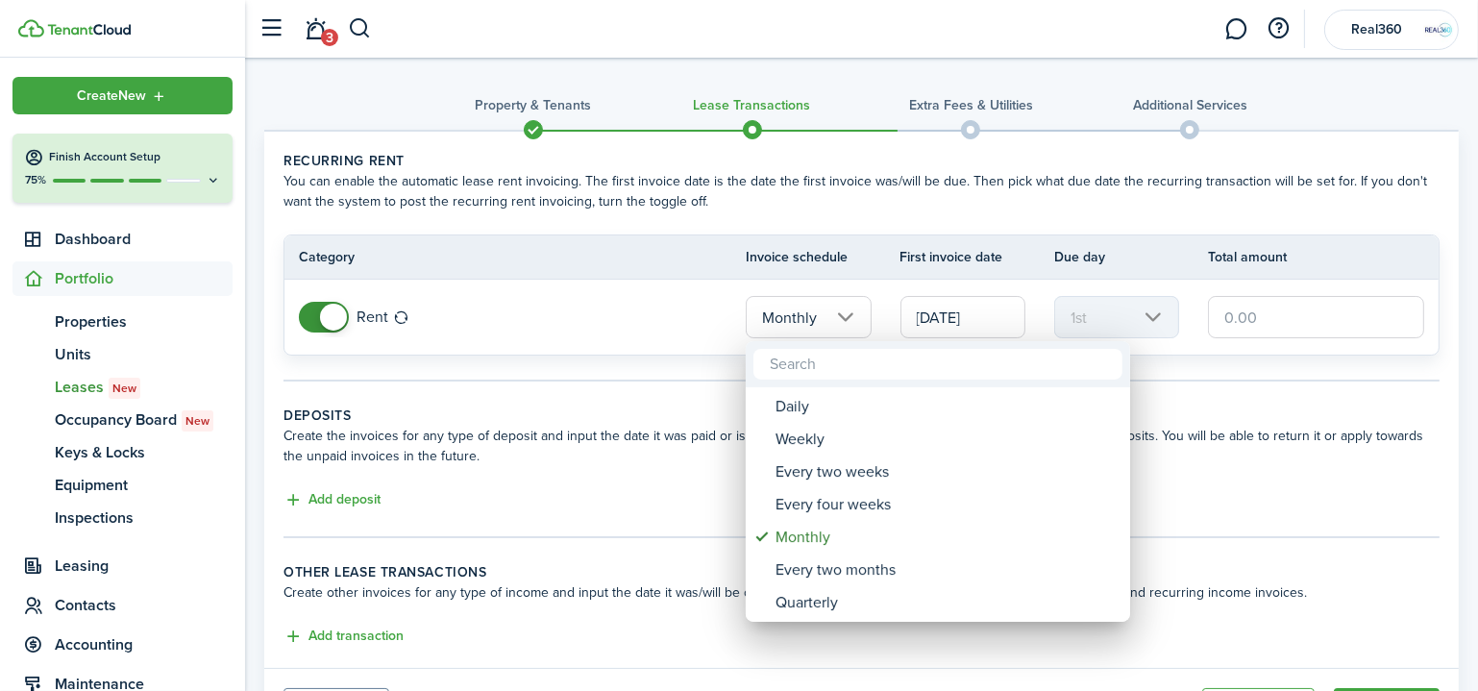
click at [698, 293] on div at bounding box center [738, 345] width 1785 height 998
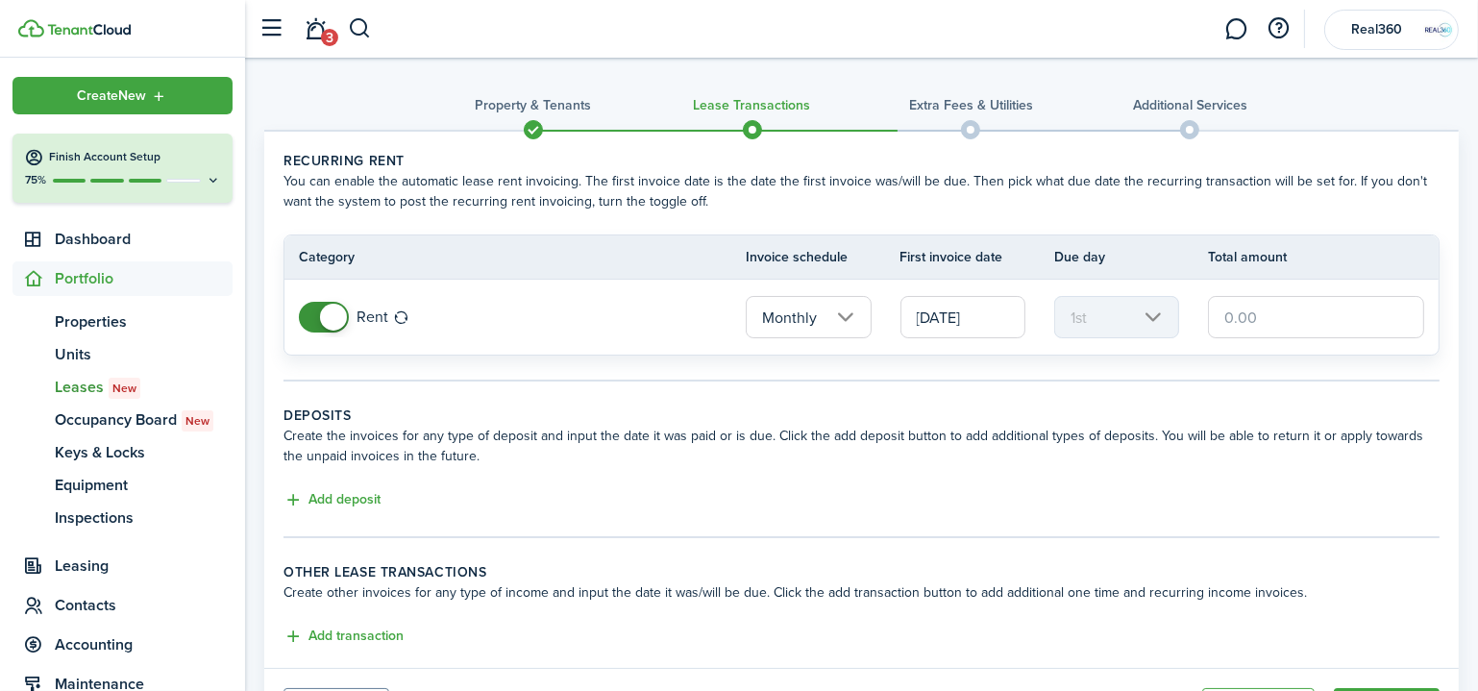
click at [1259, 319] on input "text" at bounding box center [1316, 317] width 216 height 42
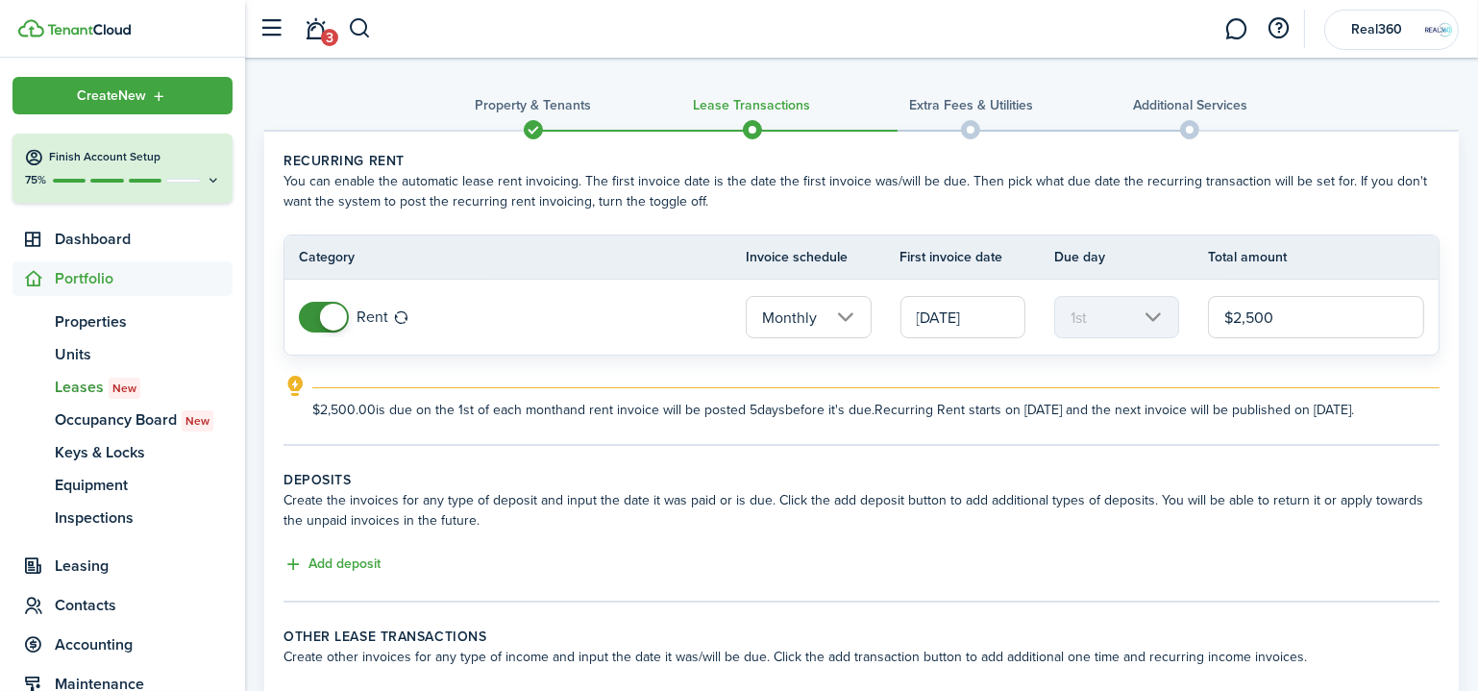
click at [852, 315] on input "Monthly" at bounding box center [808, 317] width 125 height 42
type input "$2,500.00"
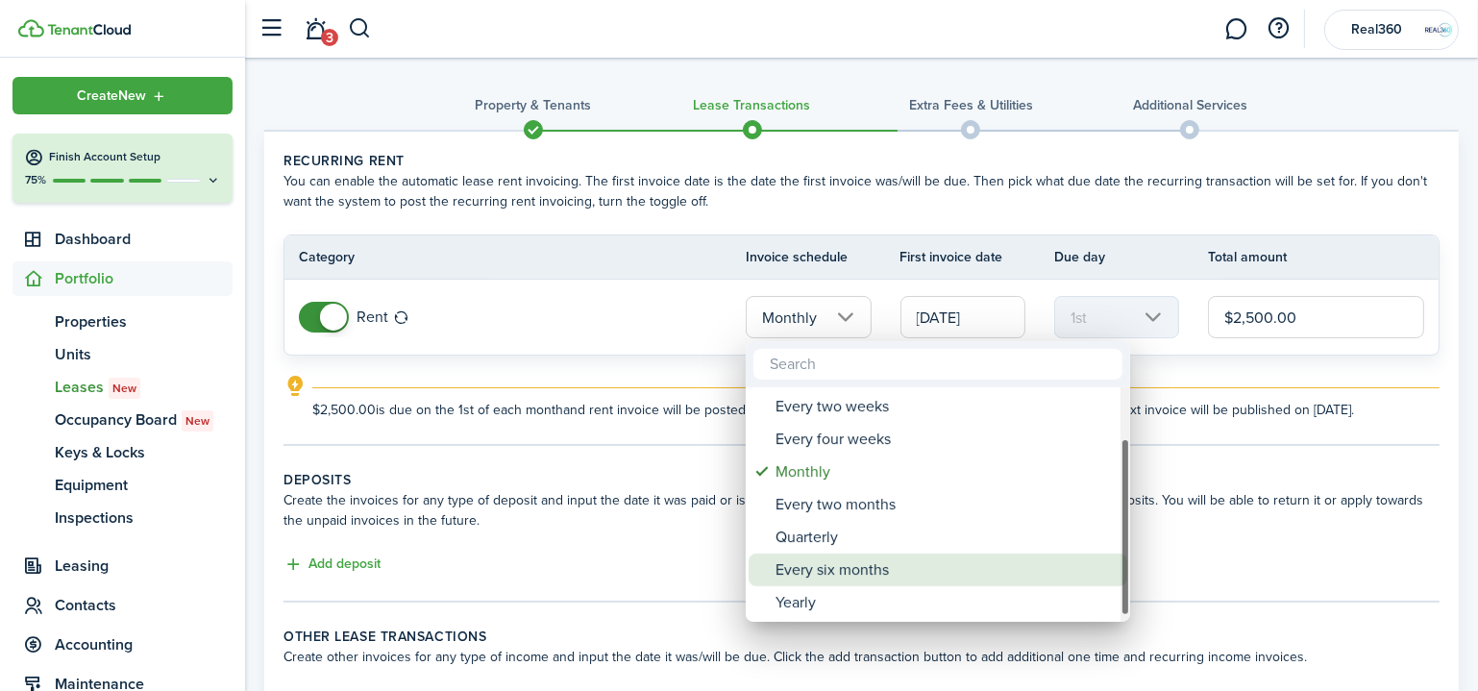
click at [871, 557] on div "Every six months" at bounding box center [945, 569] width 340 height 33
type input "Every six months"
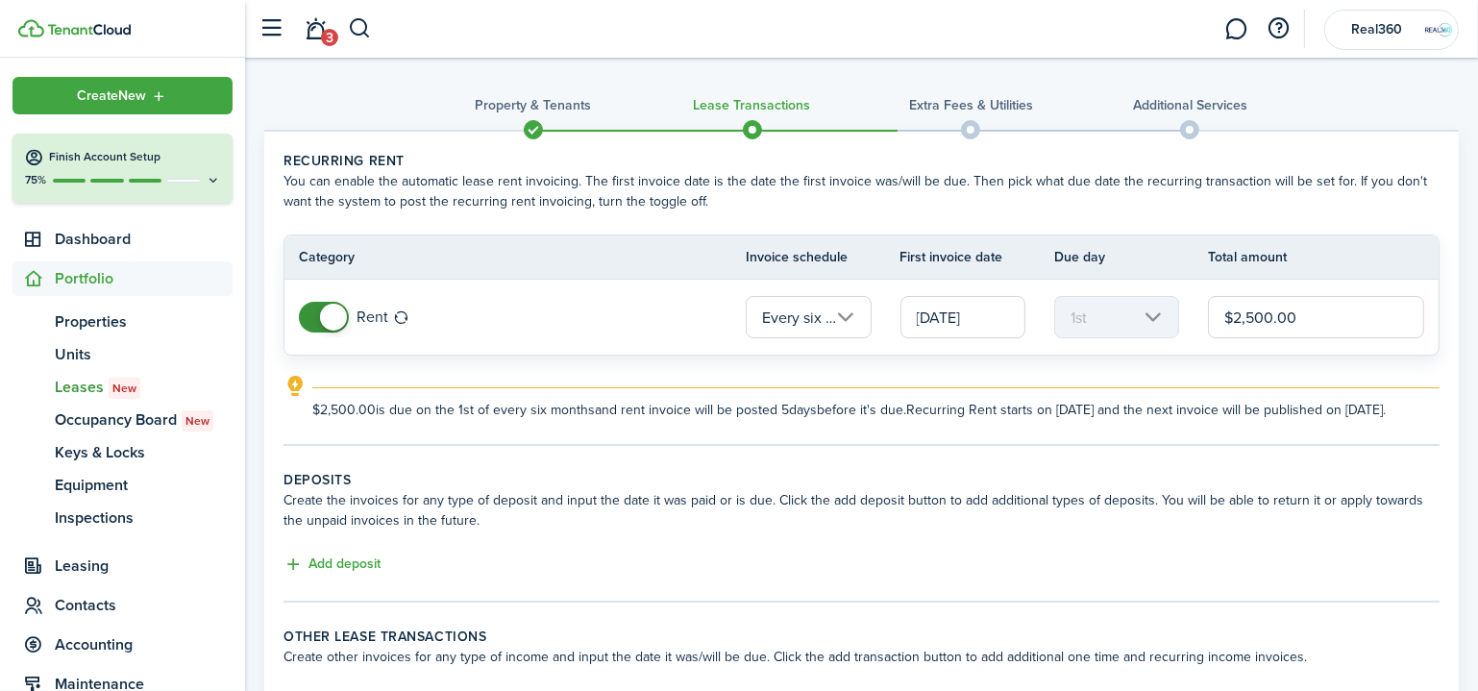
scroll to position [0, 37]
click at [1300, 309] on input "$2,500.00" at bounding box center [1316, 317] width 216 height 42
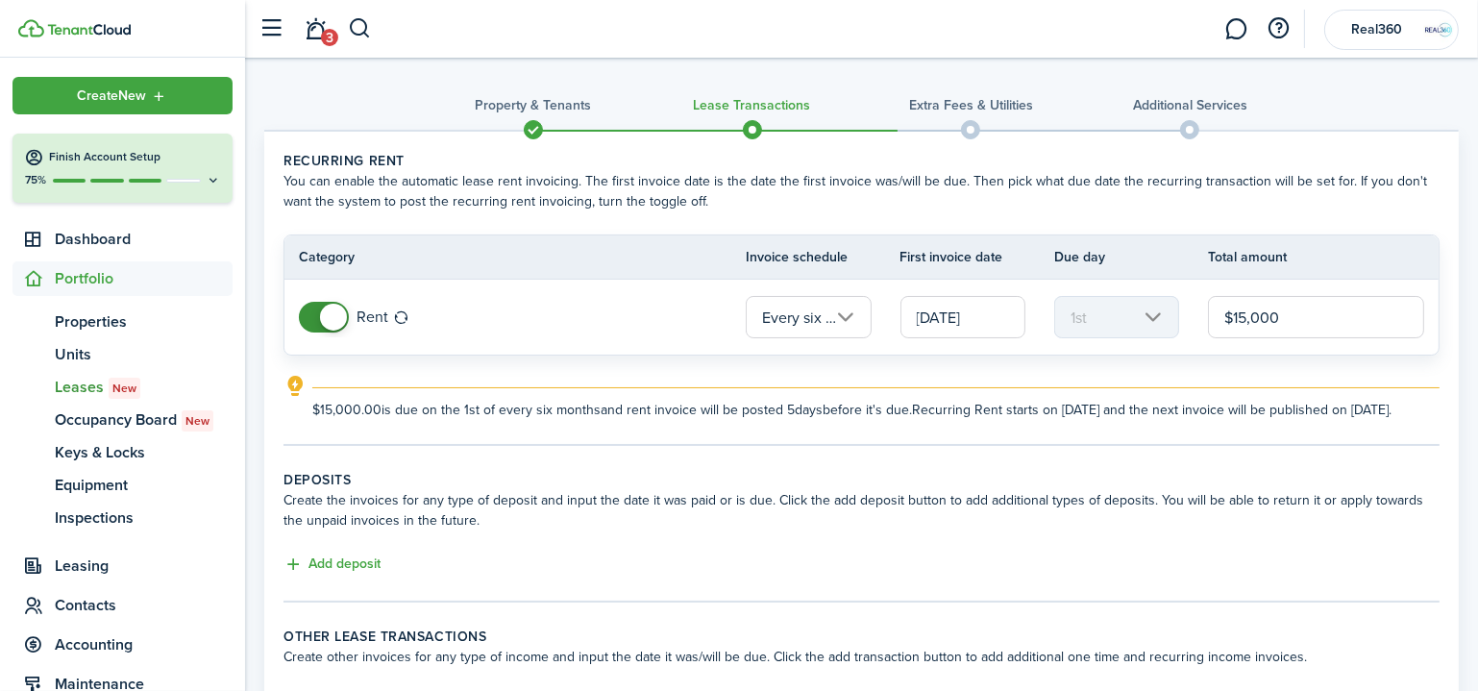
type input "$15,000.00"
click at [1179, 482] on panel-main-body "Recurring rent You can enable the automatic lease rent invoicing. The first inv…" at bounding box center [861, 432] width 1194 height 601
click at [354, 576] on button "Add deposit" at bounding box center [331, 564] width 97 height 22
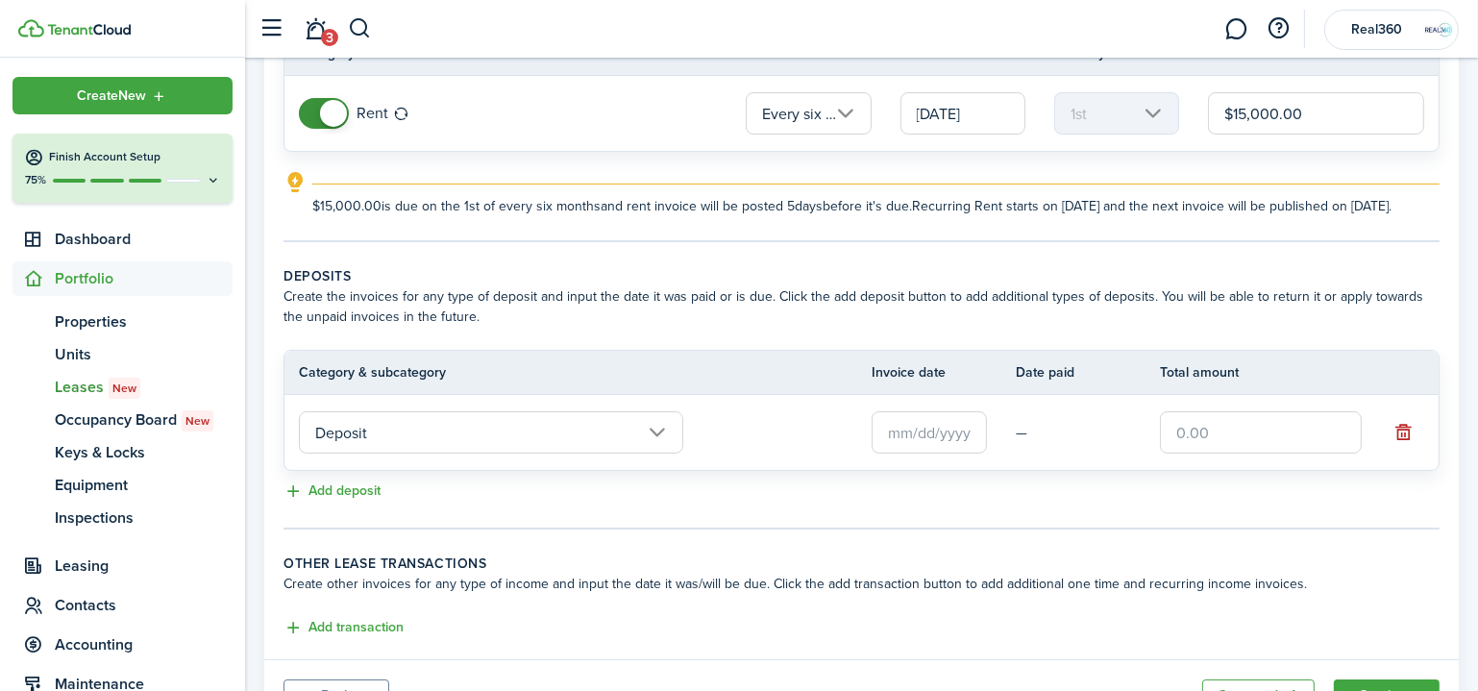
scroll to position [313, 0]
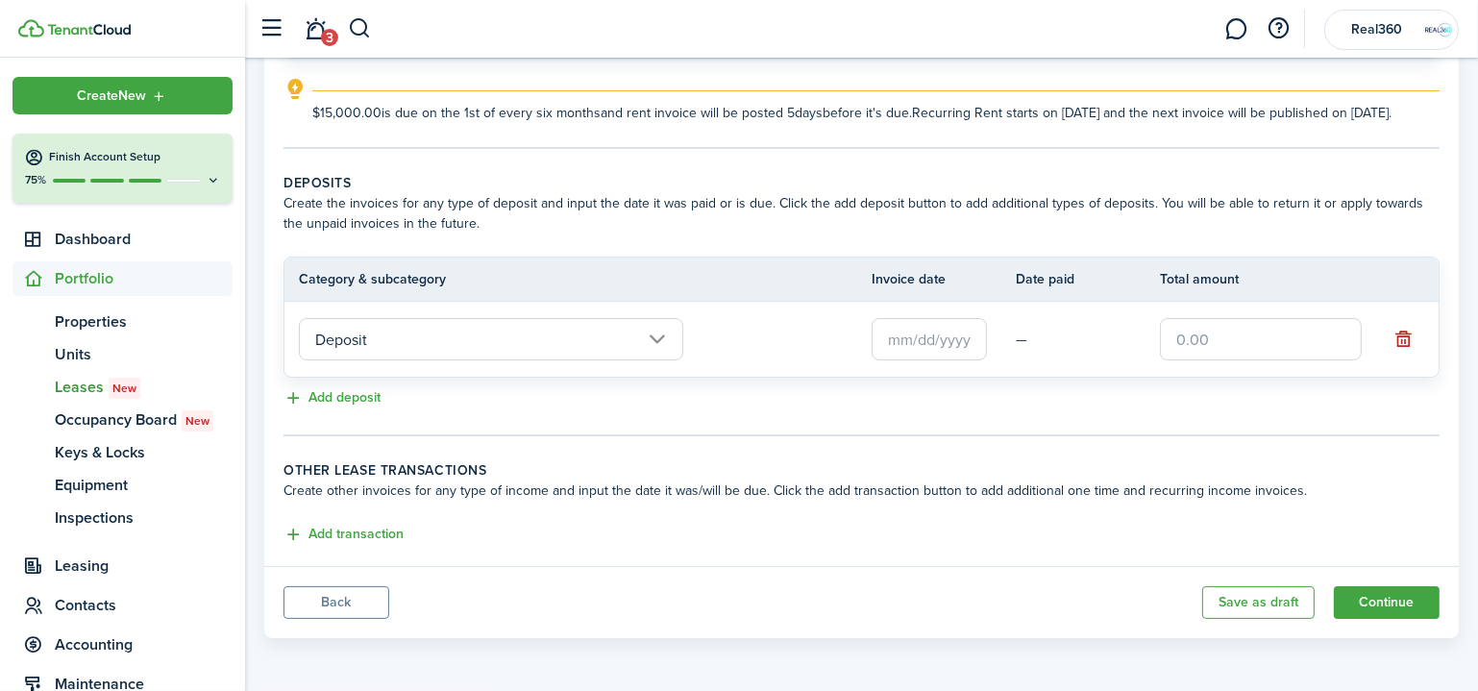
click at [904, 330] on input "text" at bounding box center [928, 339] width 115 height 42
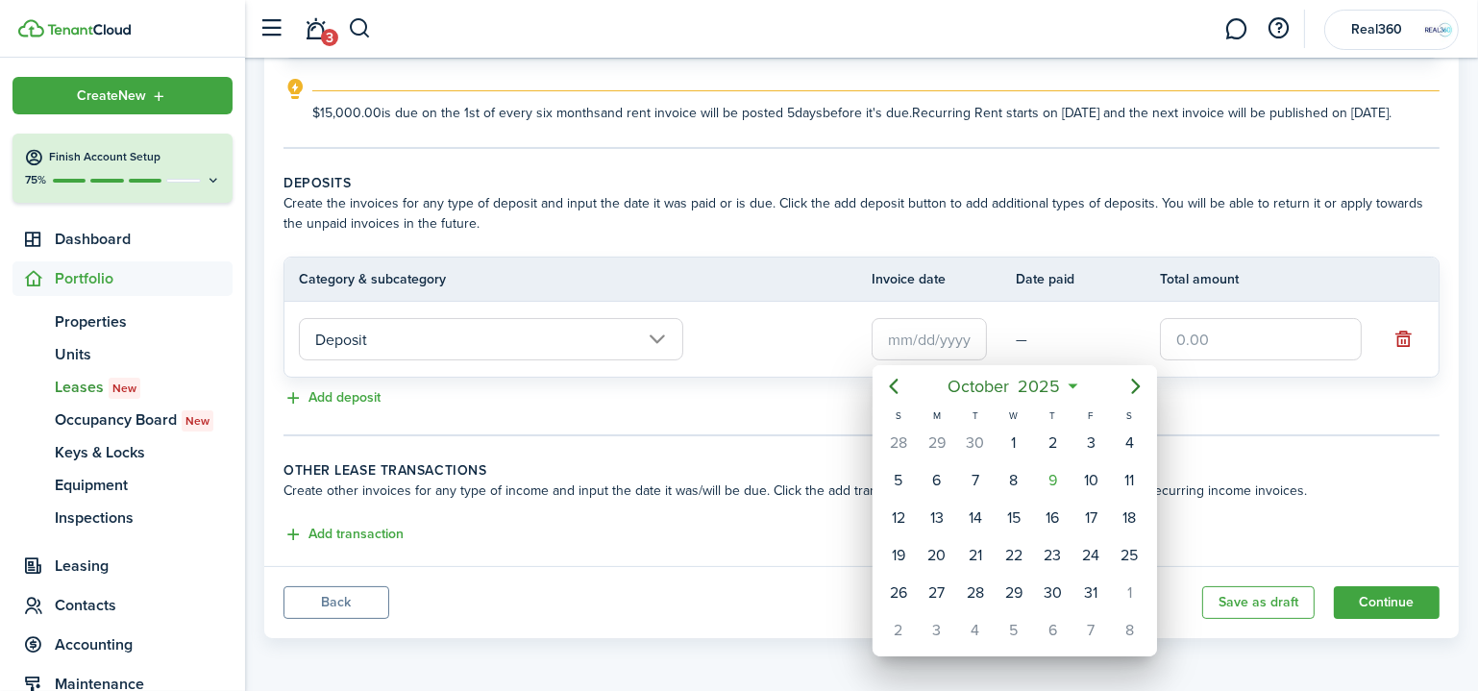
click at [583, 320] on div at bounding box center [738, 345] width 1785 height 998
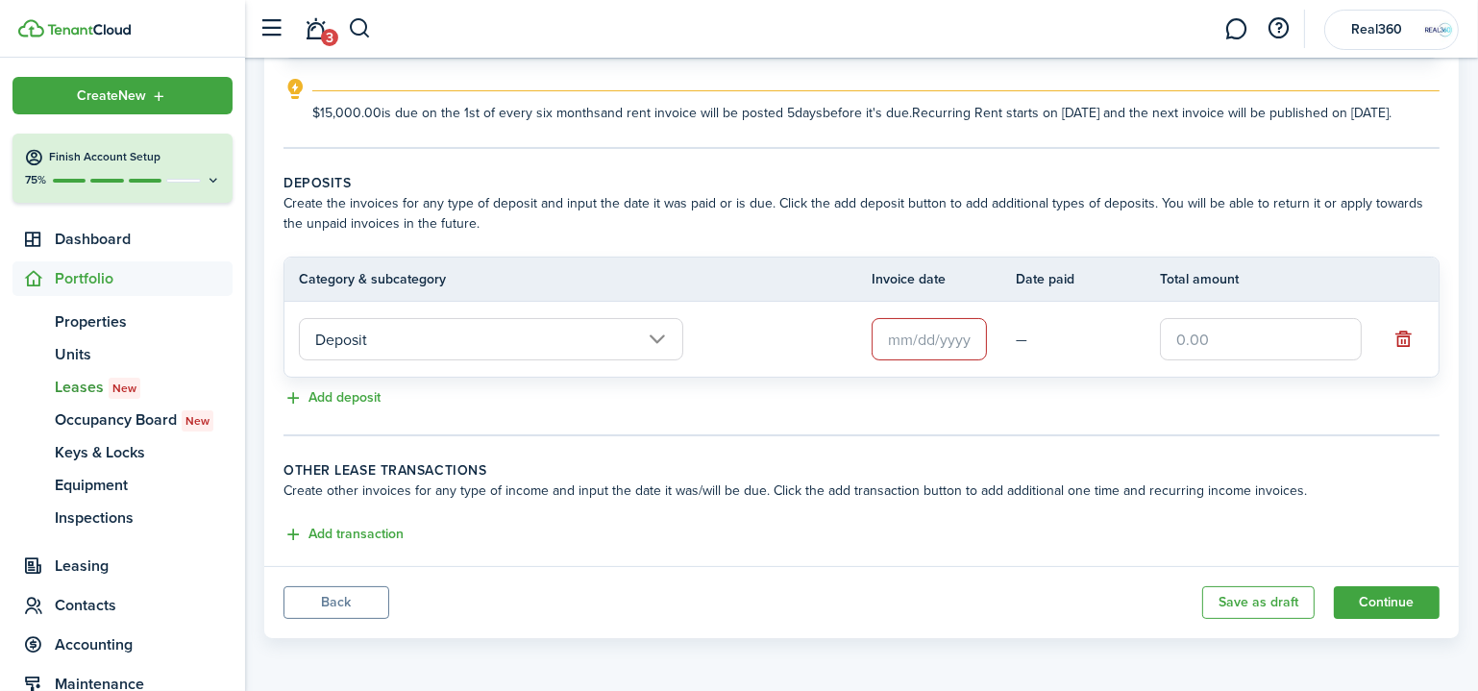
click at [583, 332] on input "Deposit" at bounding box center [491, 339] width 384 height 42
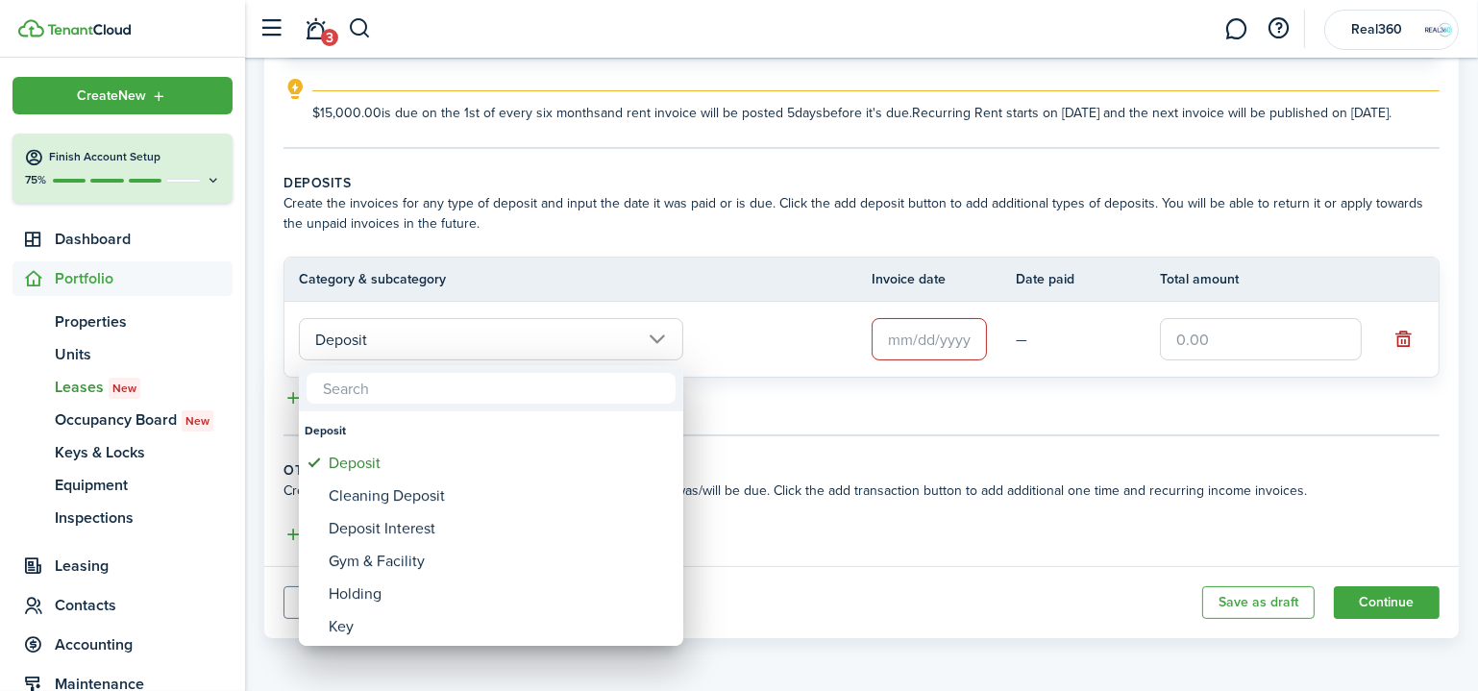
click at [909, 334] on div at bounding box center [738, 345] width 1785 height 998
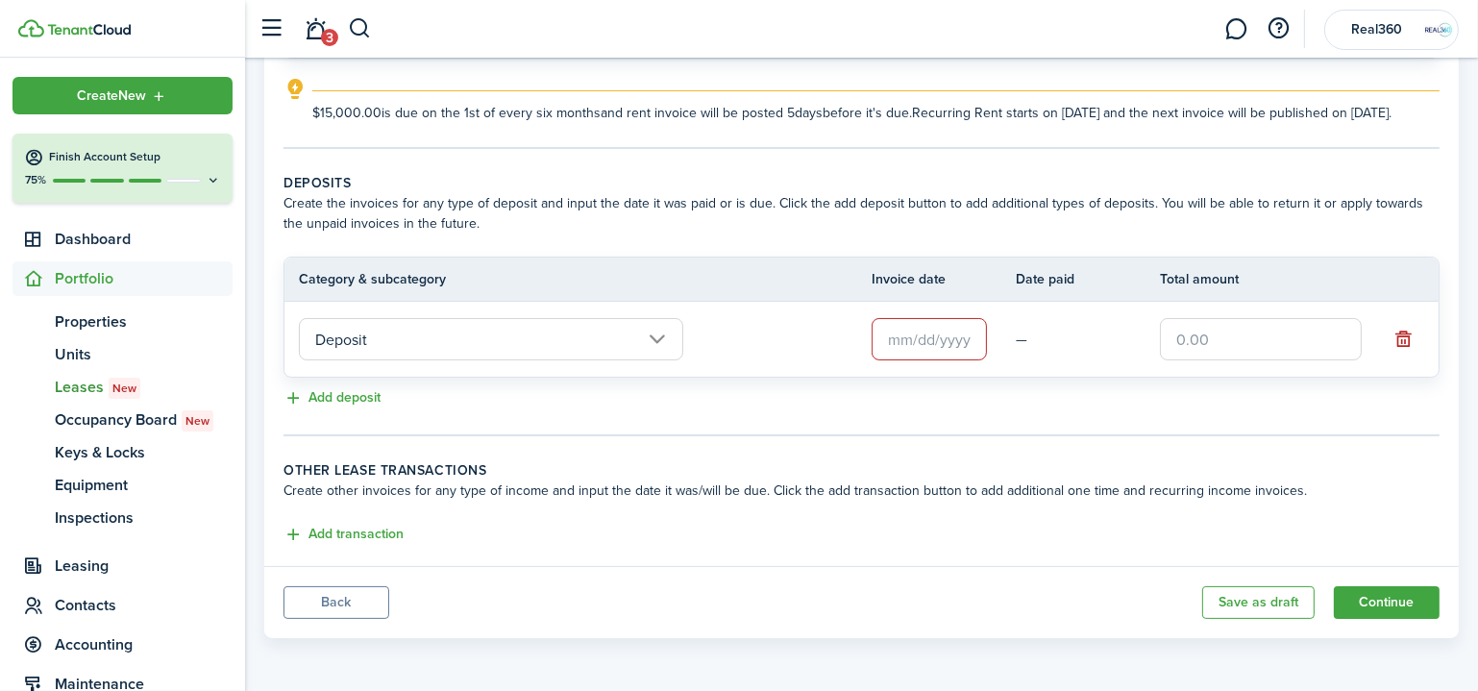
click at [897, 320] on input "text" at bounding box center [928, 339] width 115 height 42
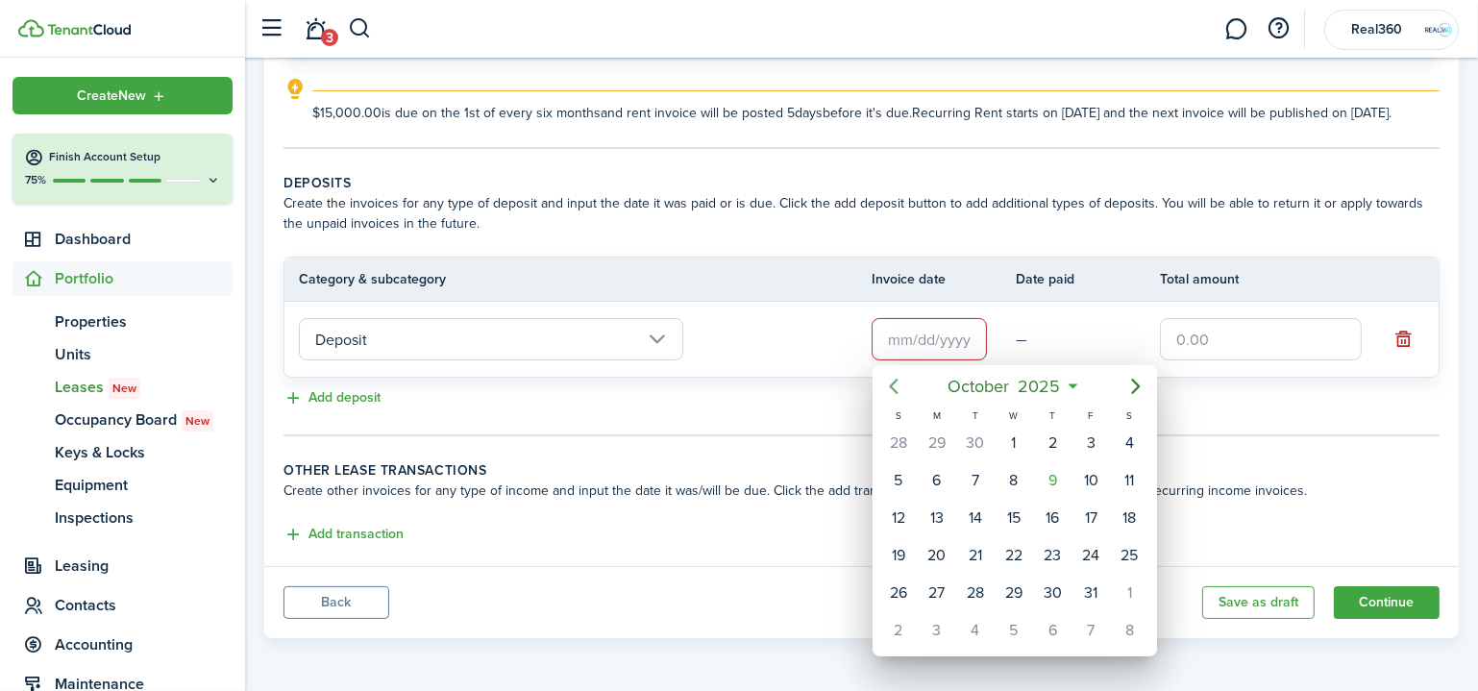
click at [904, 385] on mbsc-button "Previous page" at bounding box center [893, 386] width 38 height 38
click at [941, 517] on div "15" at bounding box center [936, 517] width 29 height 29
type input "[DATE]"
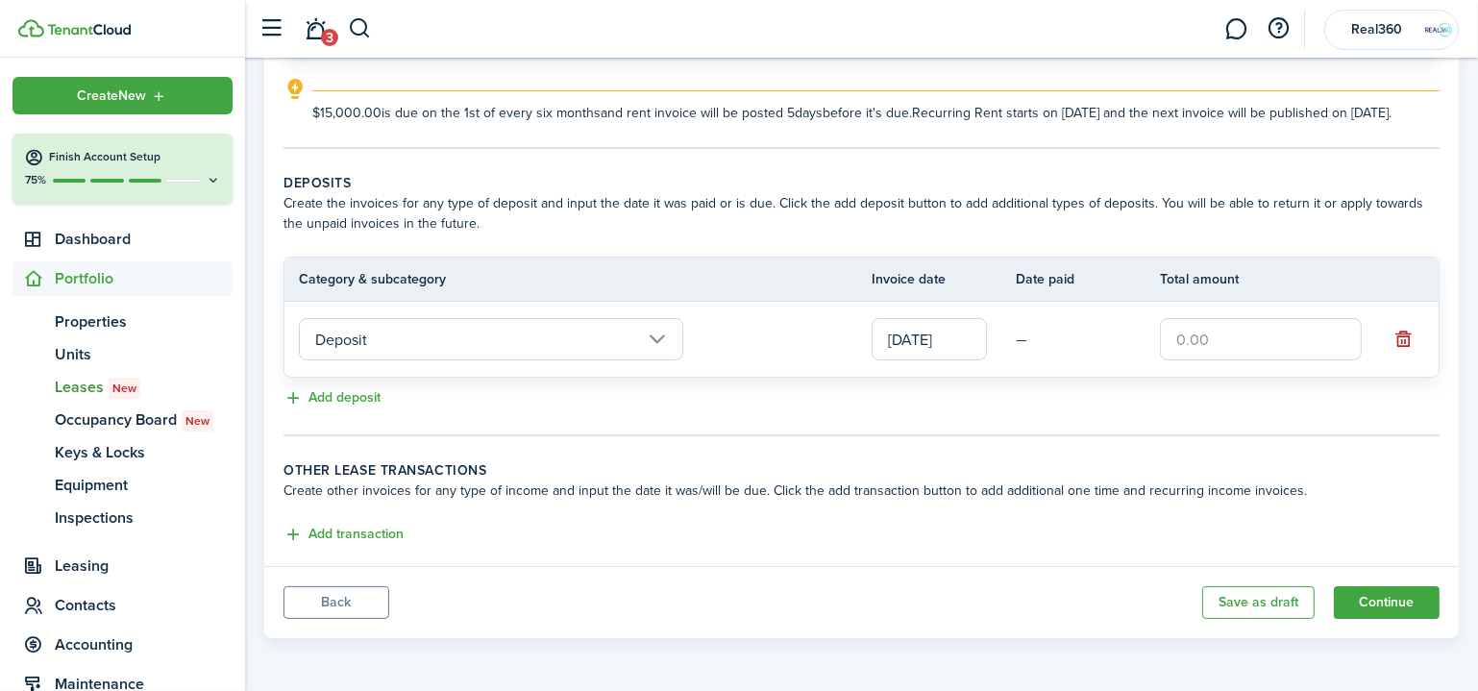
click at [1190, 339] on input "text" at bounding box center [1261, 339] width 202 height 42
type input "$2,500.00"
click at [999, 406] on div "Add deposit" at bounding box center [861, 398] width 1156 height 23
click at [380, 332] on input "Deposit" at bounding box center [491, 339] width 384 height 42
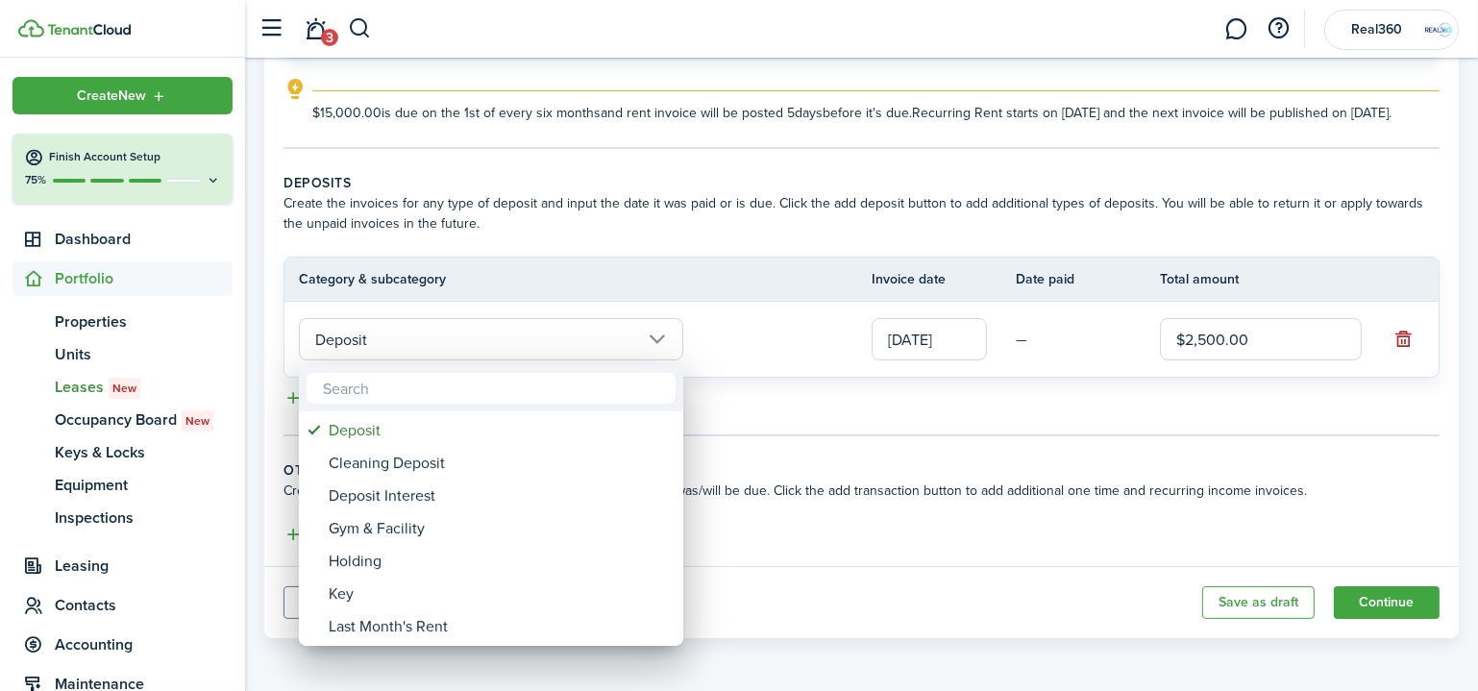
click at [833, 438] on div at bounding box center [738, 345] width 1785 height 998
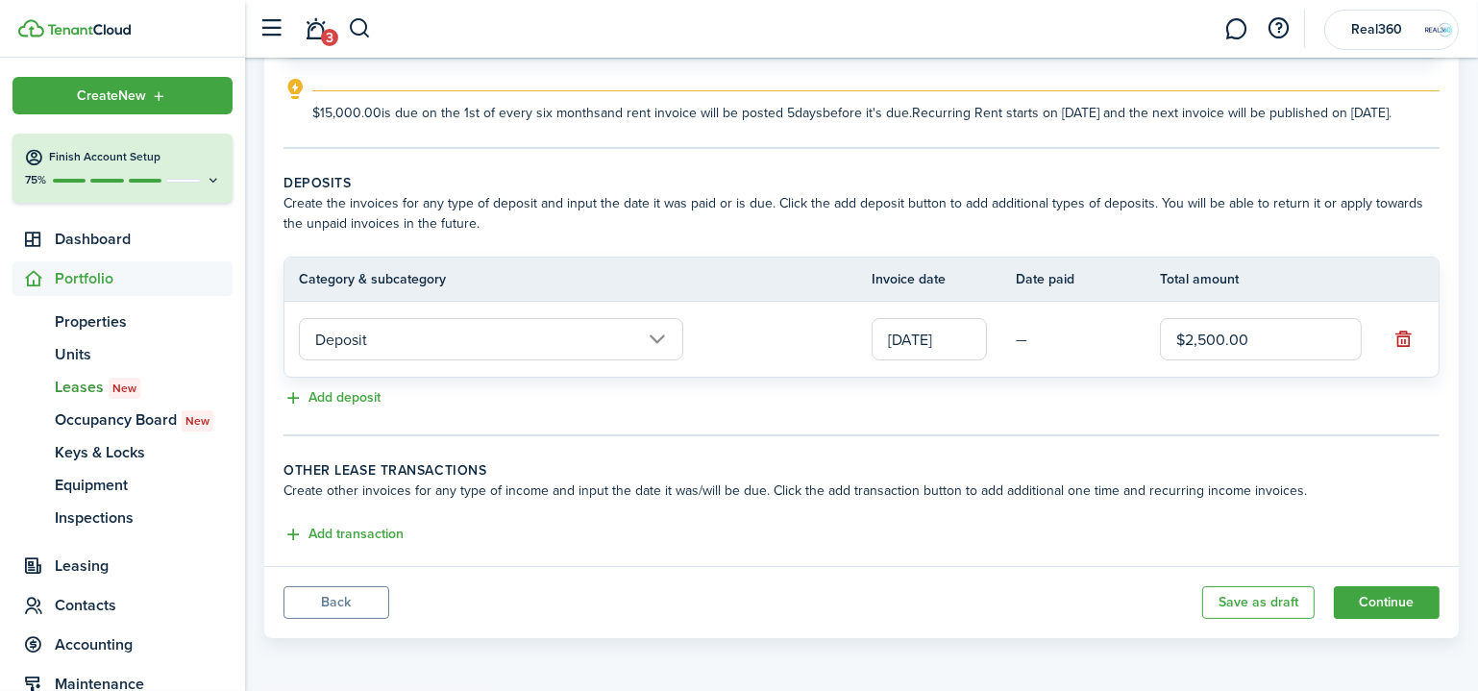
click at [875, 428] on tc-wizard-step "Deposits Create the invoices for any type of deposit and input the date it was …" at bounding box center [861, 304] width 1156 height 263
click at [491, 332] on input "Deposit" at bounding box center [491, 339] width 384 height 42
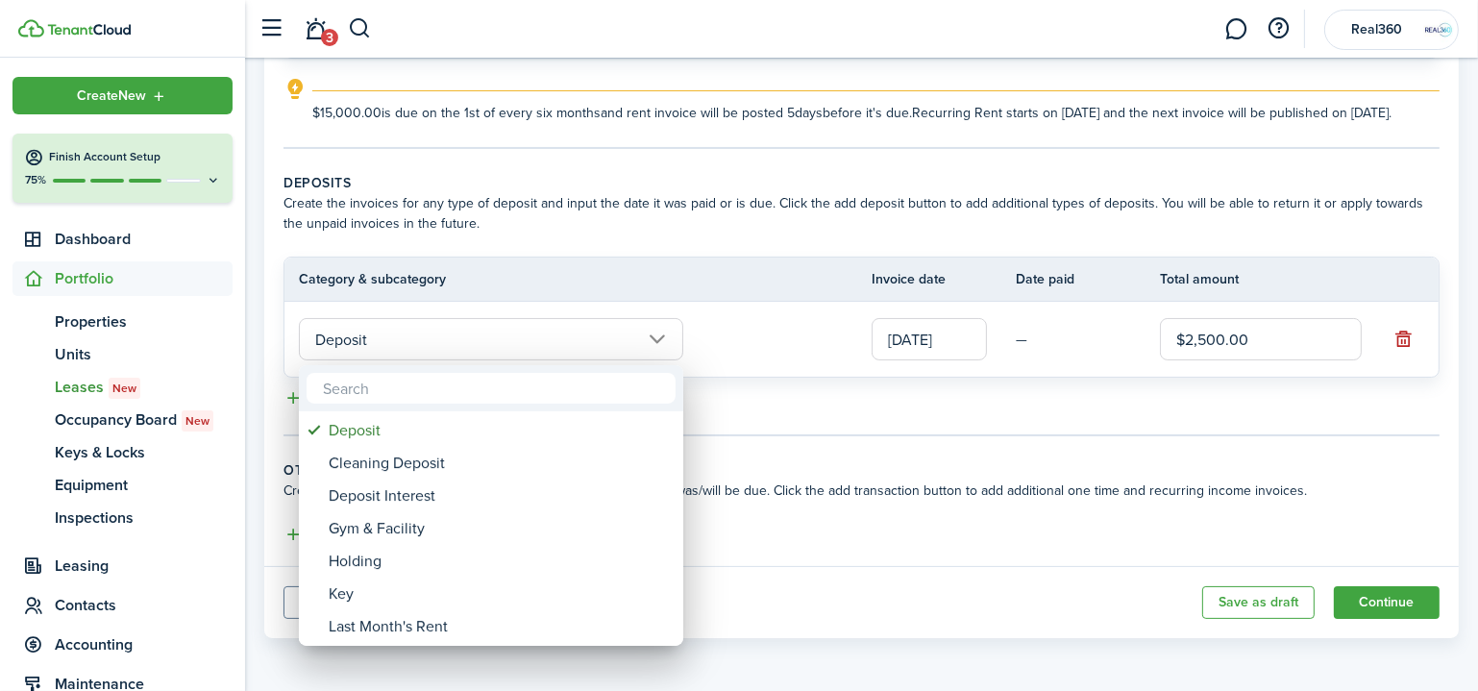
click at [880, 408] on div at bounding box center [738, 345] width 1785 height 998
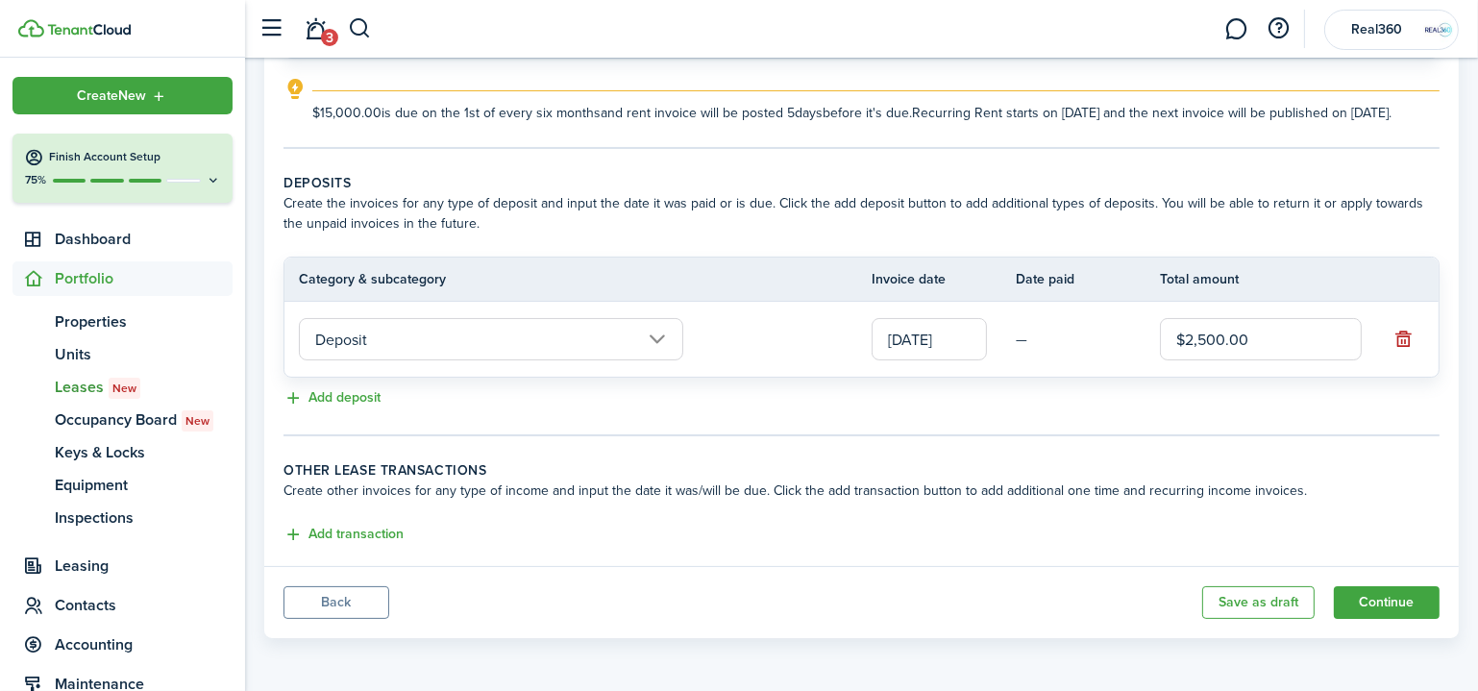
click at [1358, 591] on button "Continue" at bounding box center [1387, 602] width 106 height 33
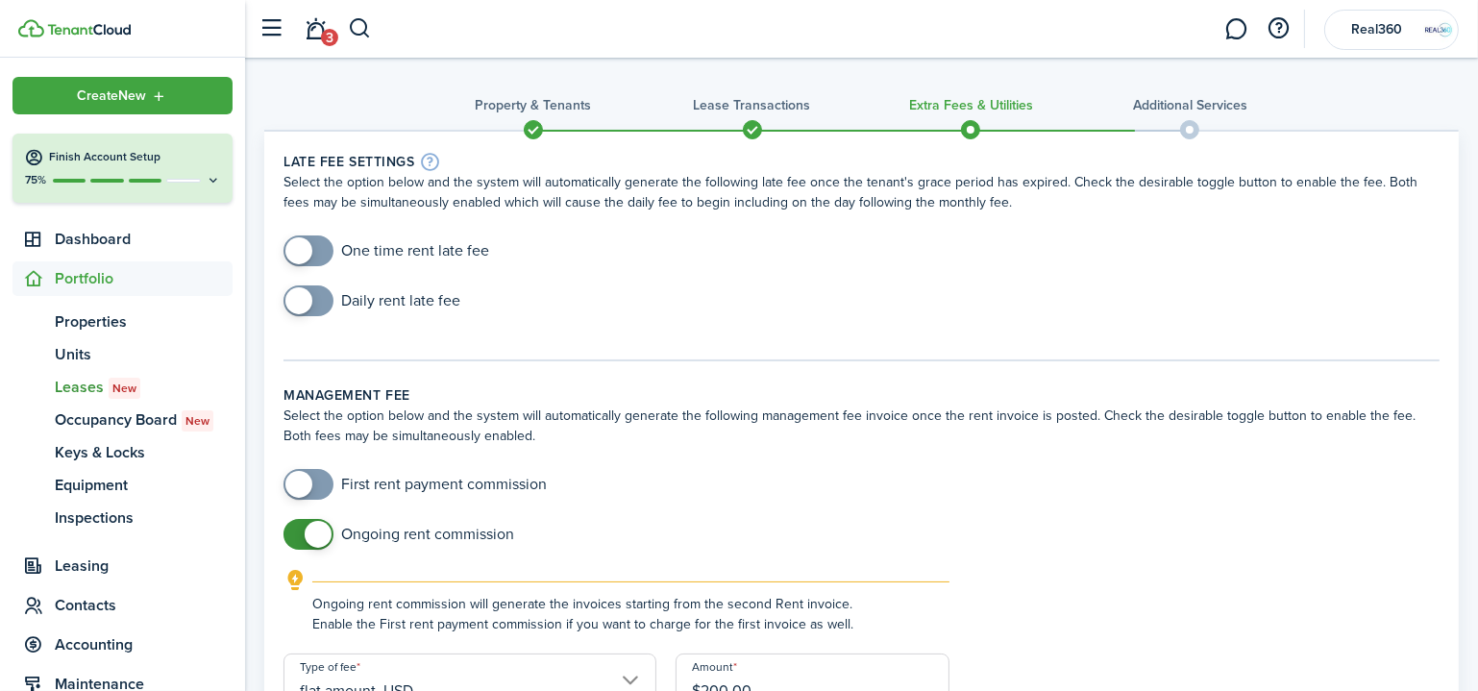
checkbox input "true"
click at [301, 239] on span at bounding box center [298, 250] width 27 height 27
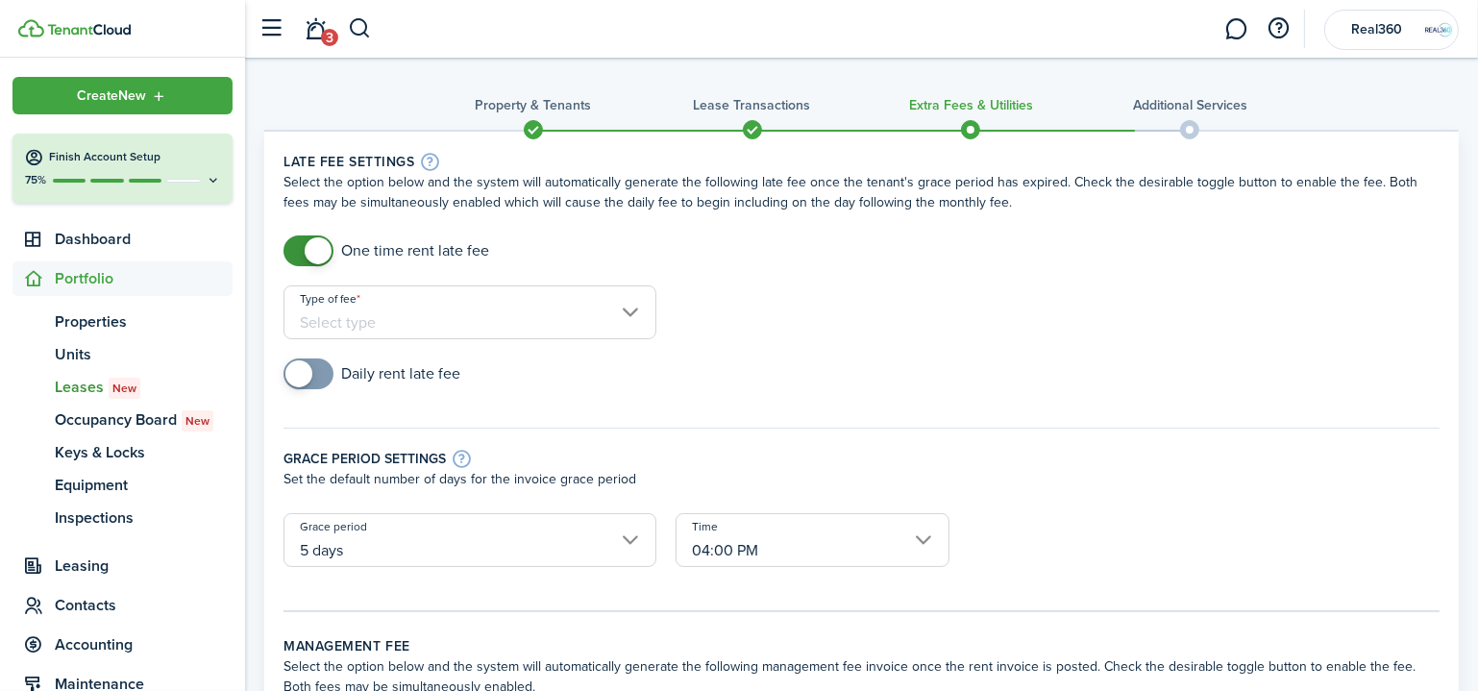
click at [434, 314] on input "Type of fee" at bounding box center [469, 312] width 373 height 54
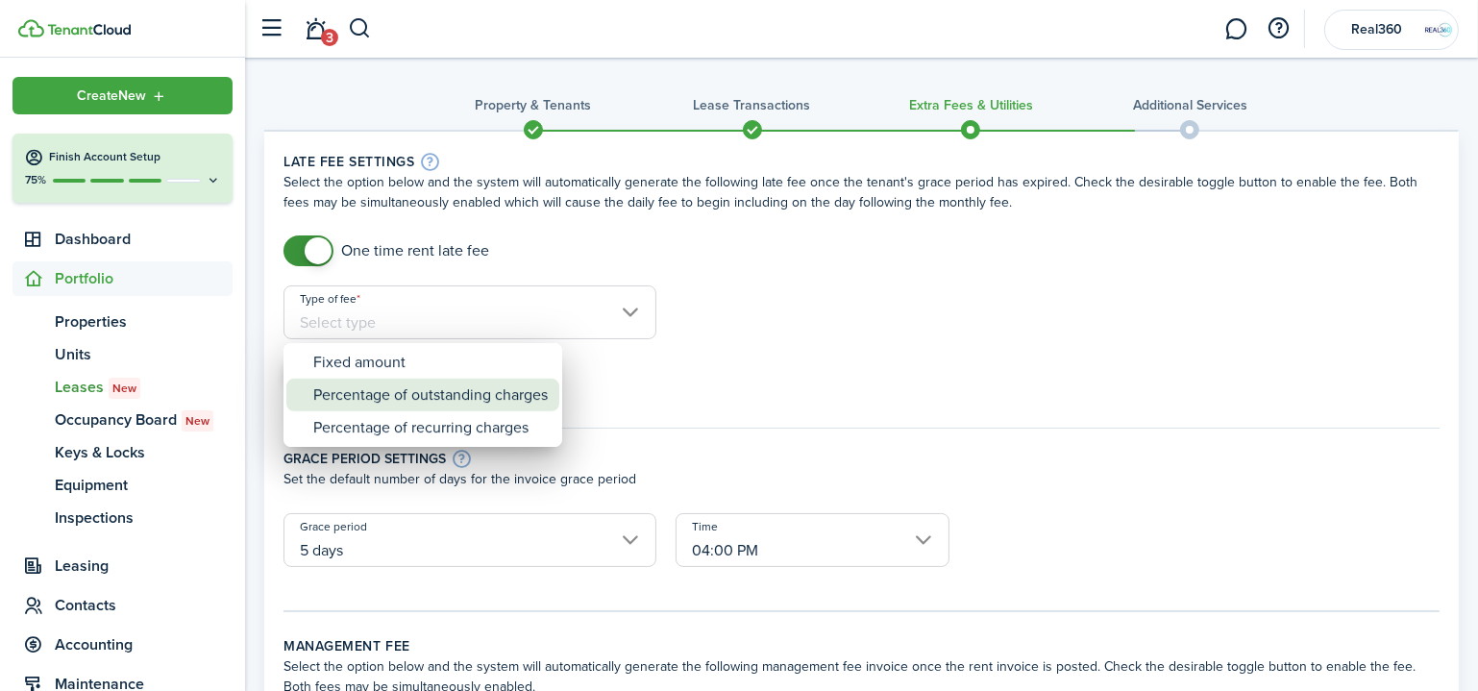
click at [468, 393] on div "Percentage of outstanding charges" at bounding box center [430, 395] width 234 height 33
type input "Percentage of outstanding charges"
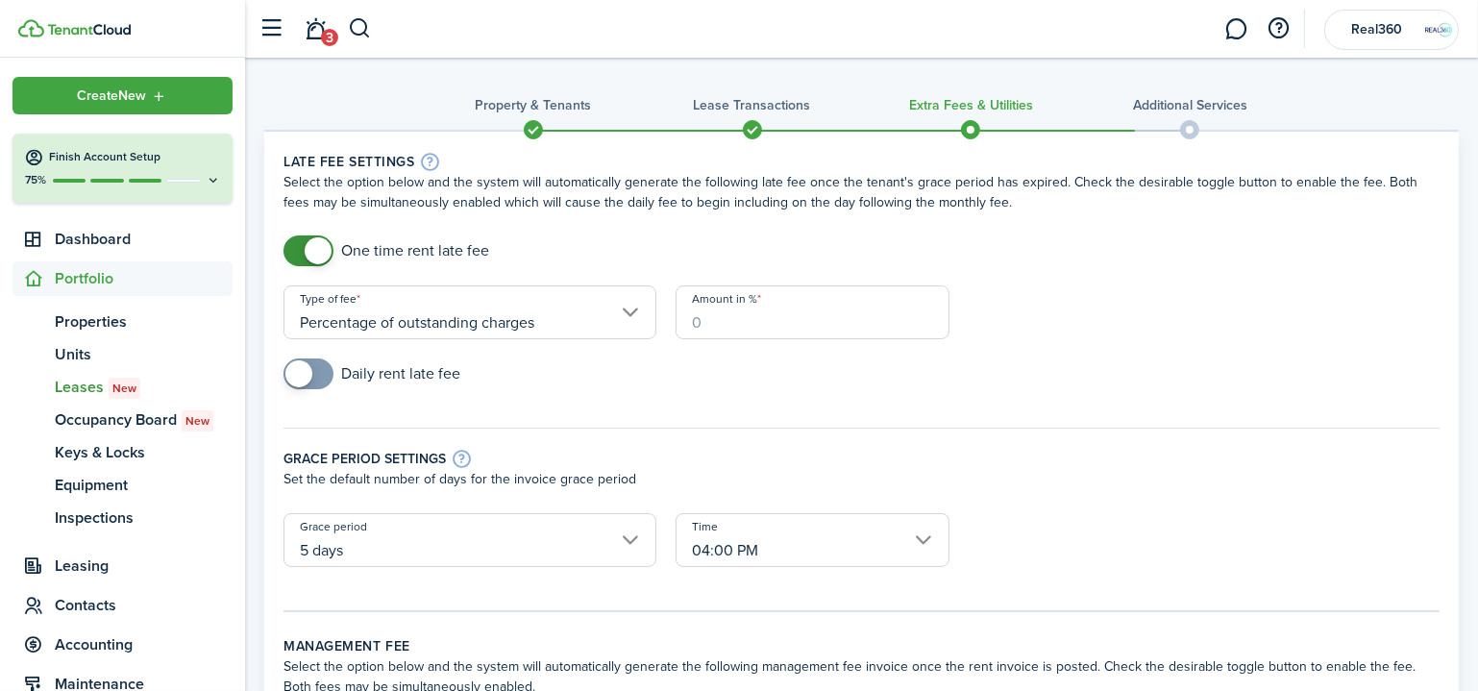
click at [753, 321] on input "Amount in %" at bounding box center [812, 312] width 275 height 54
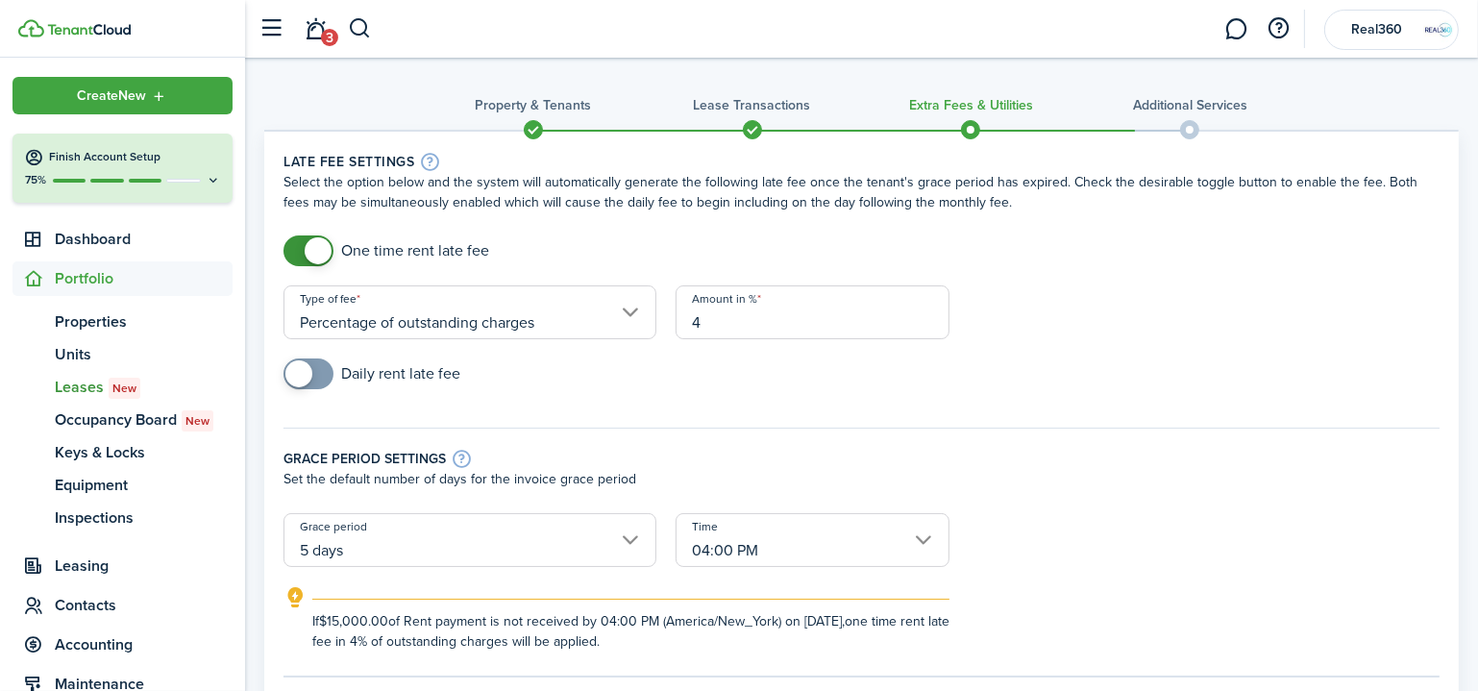
click at [616, 310] on input "Percentage of outstanding charges" at bounding box center [469, 312] width 373 height 54
type input "4"
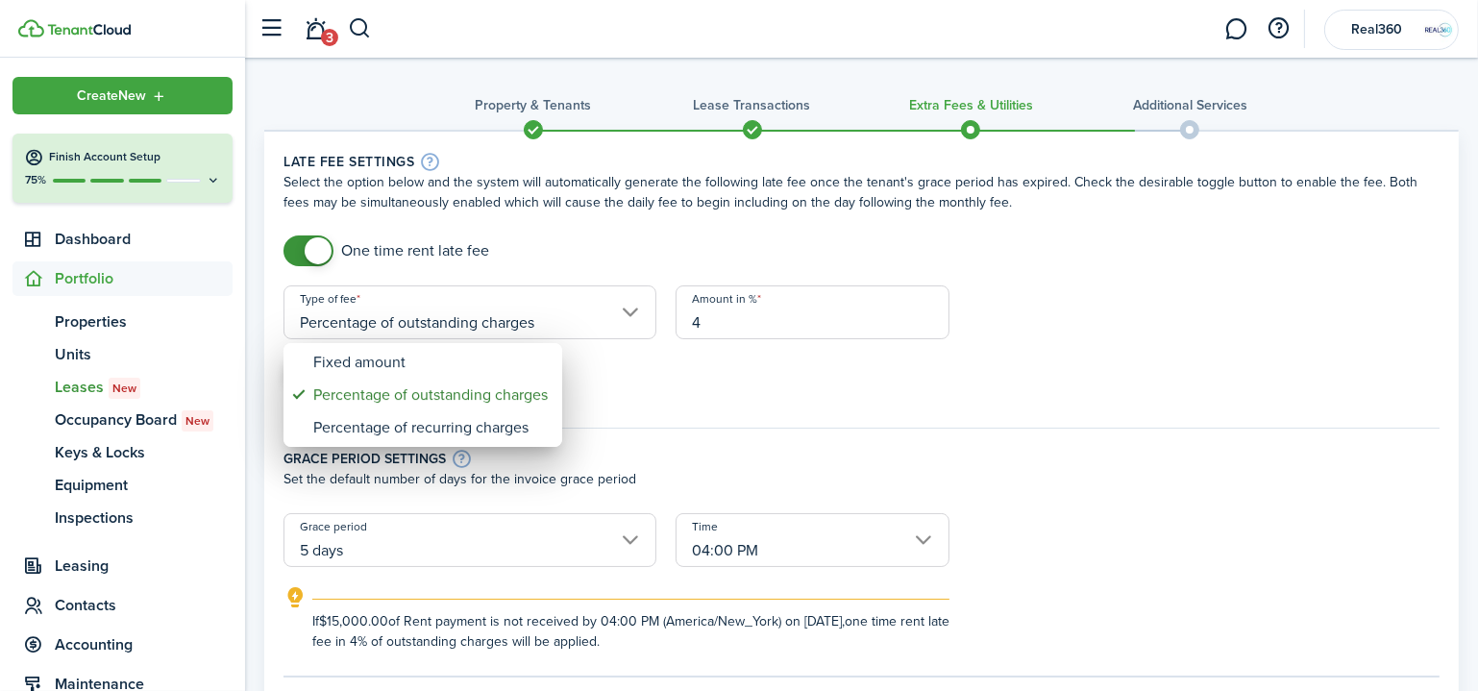
click at [755, 343] on div at bounding box center [738, 345] width 1785 height 998
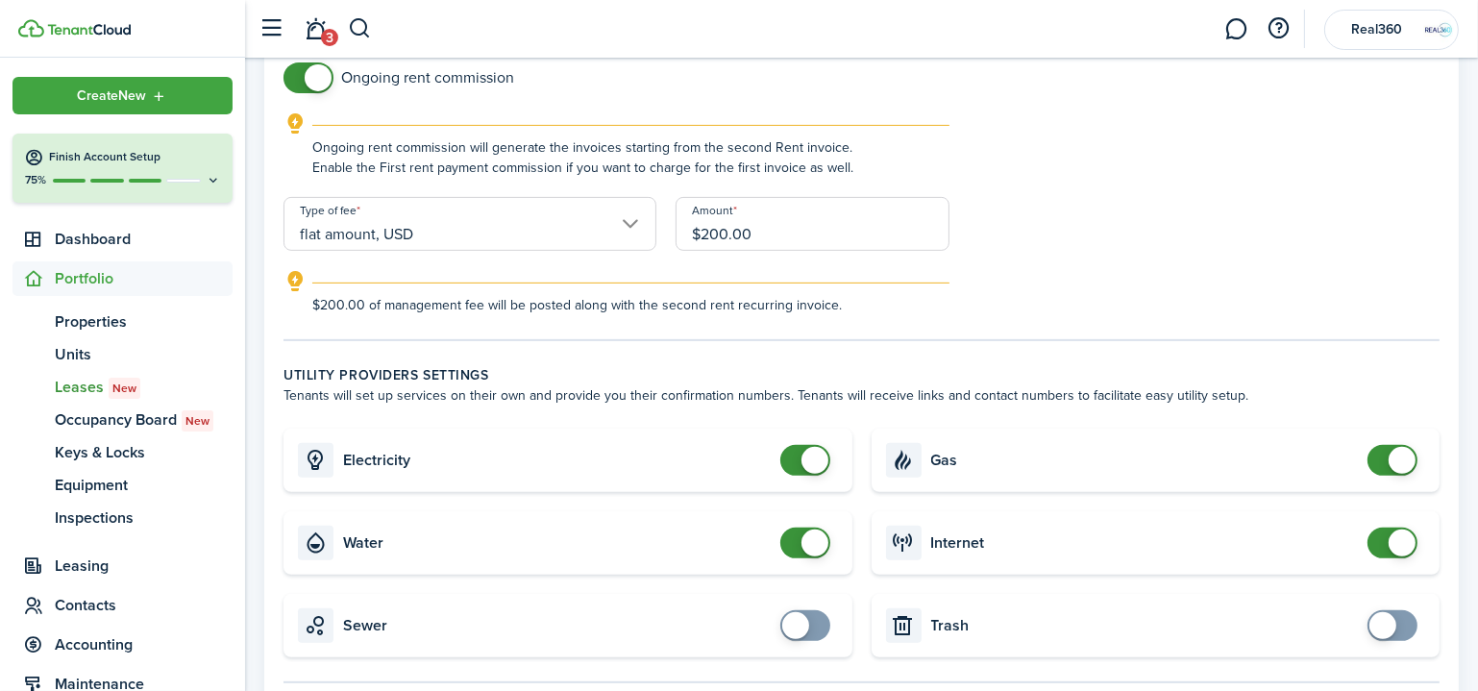
scroll to position [873, 0]
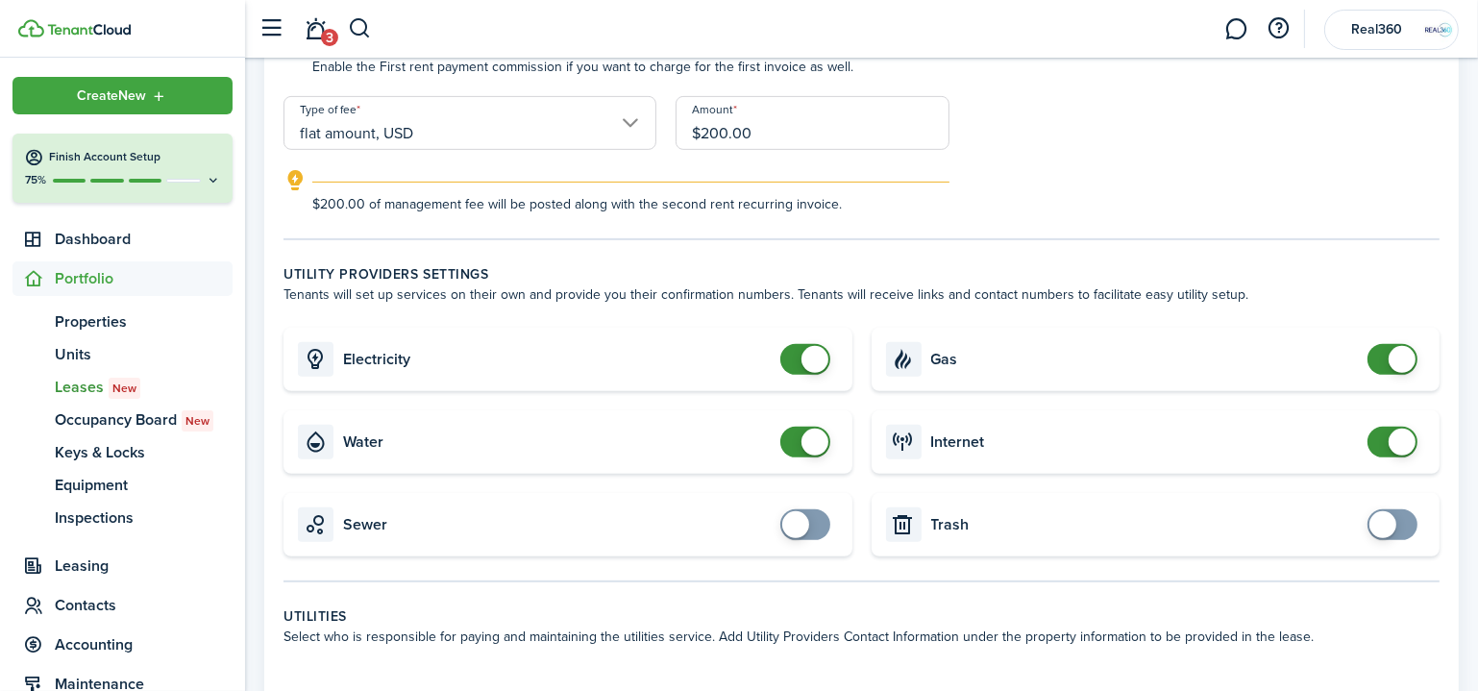
checkbox input "true"
click at [1377, 521] on span at bounding box center [1382, 524] width 27 height 27
checkbox input "true"
click at [813, 532] on span at bounding box center [805, 524] width 19 height 31
checkbox input "false"
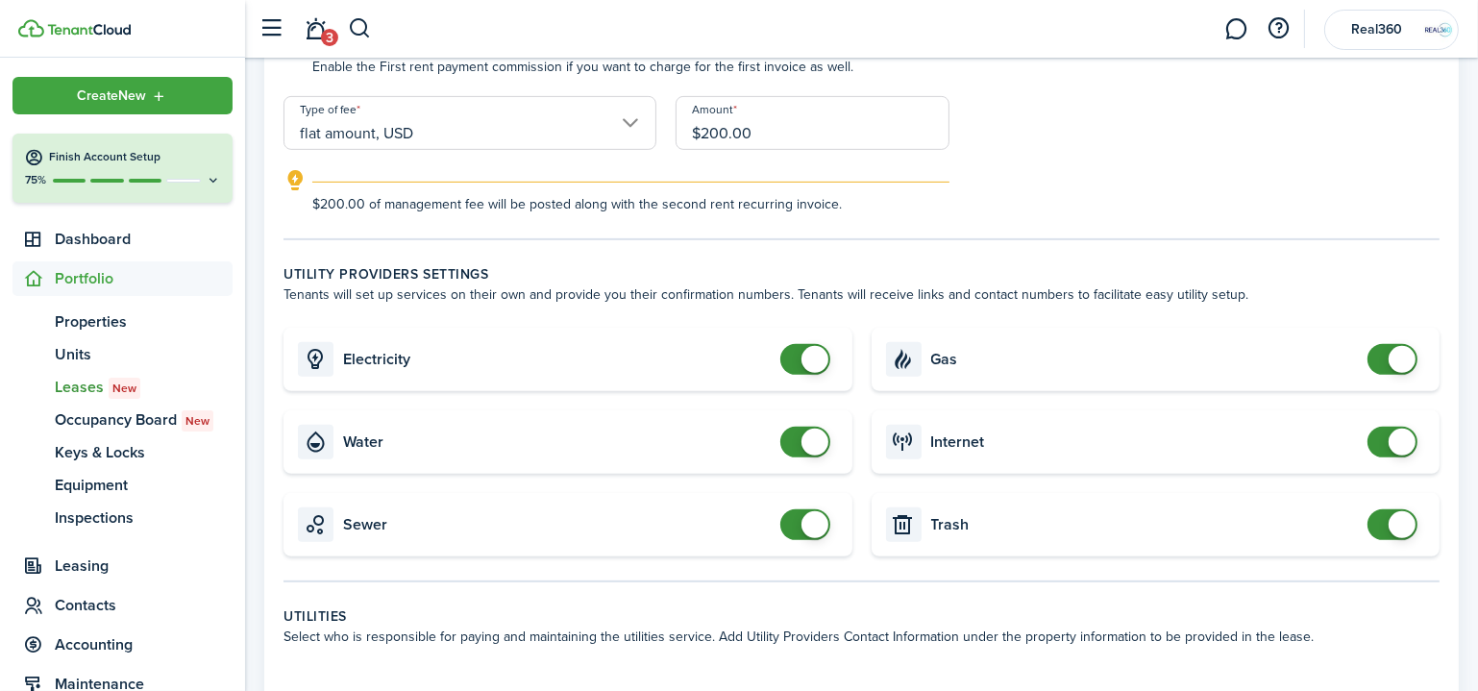
click at [1385, 358] on span at bounding box center [1392, 359] width 19 height 31
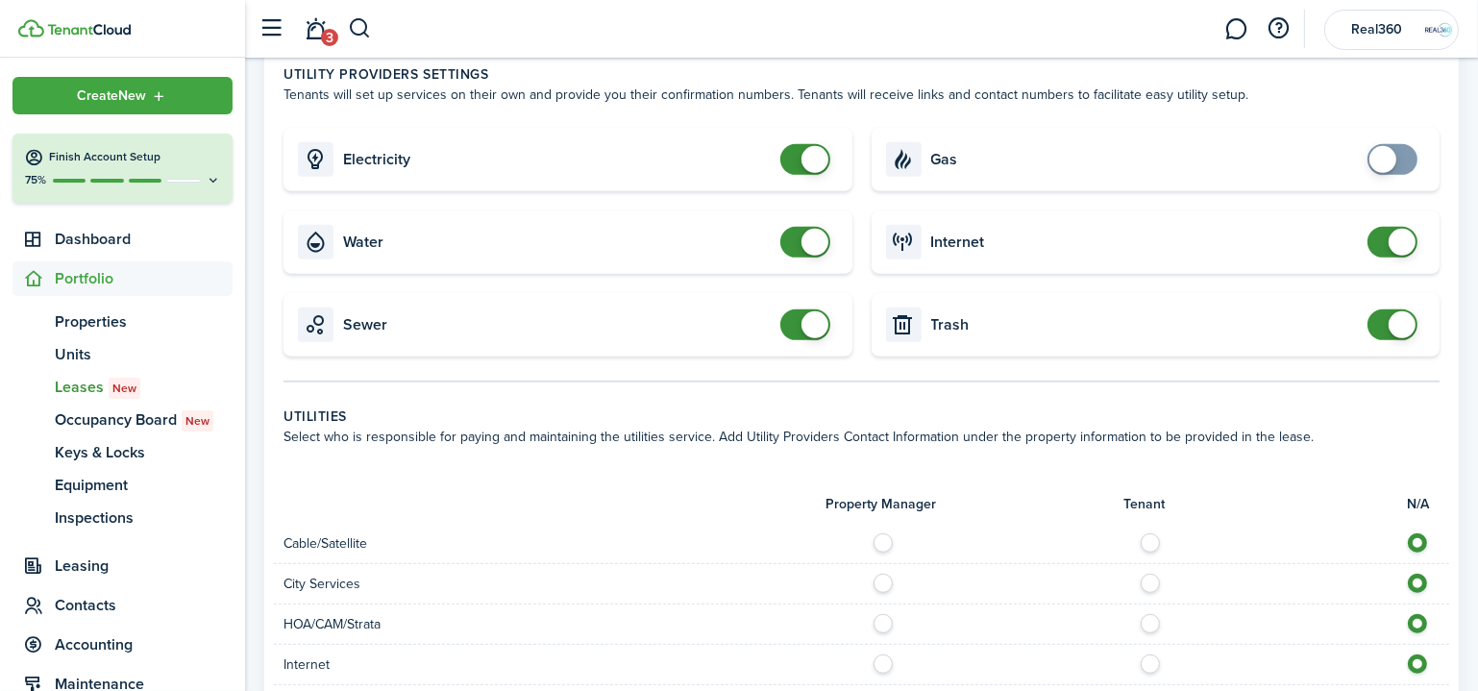
scroll to position [1047, 0]
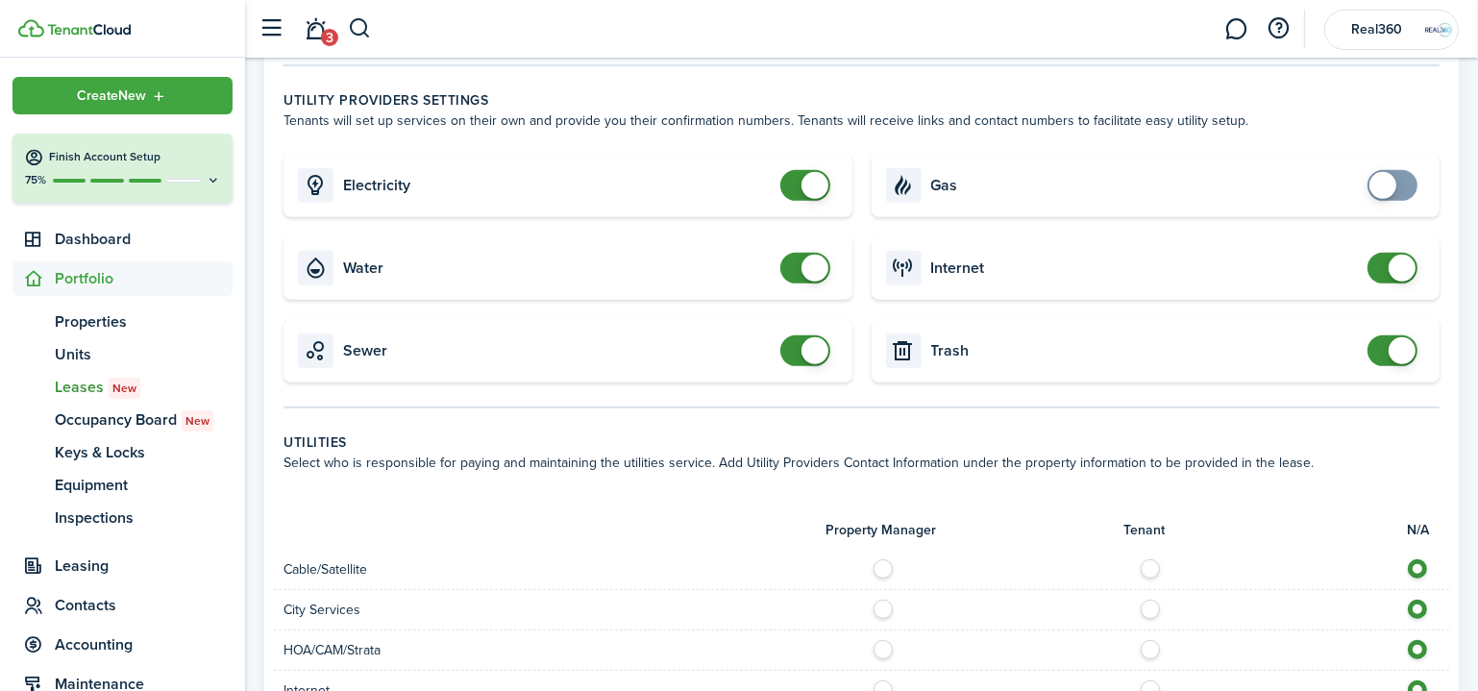
click at [813, 267] on span at bounding box center [814, 268] width 27 height 27
checkbox input "true"
click at [812, 273] on span at bounding box center [805, 268] width 19 height 31
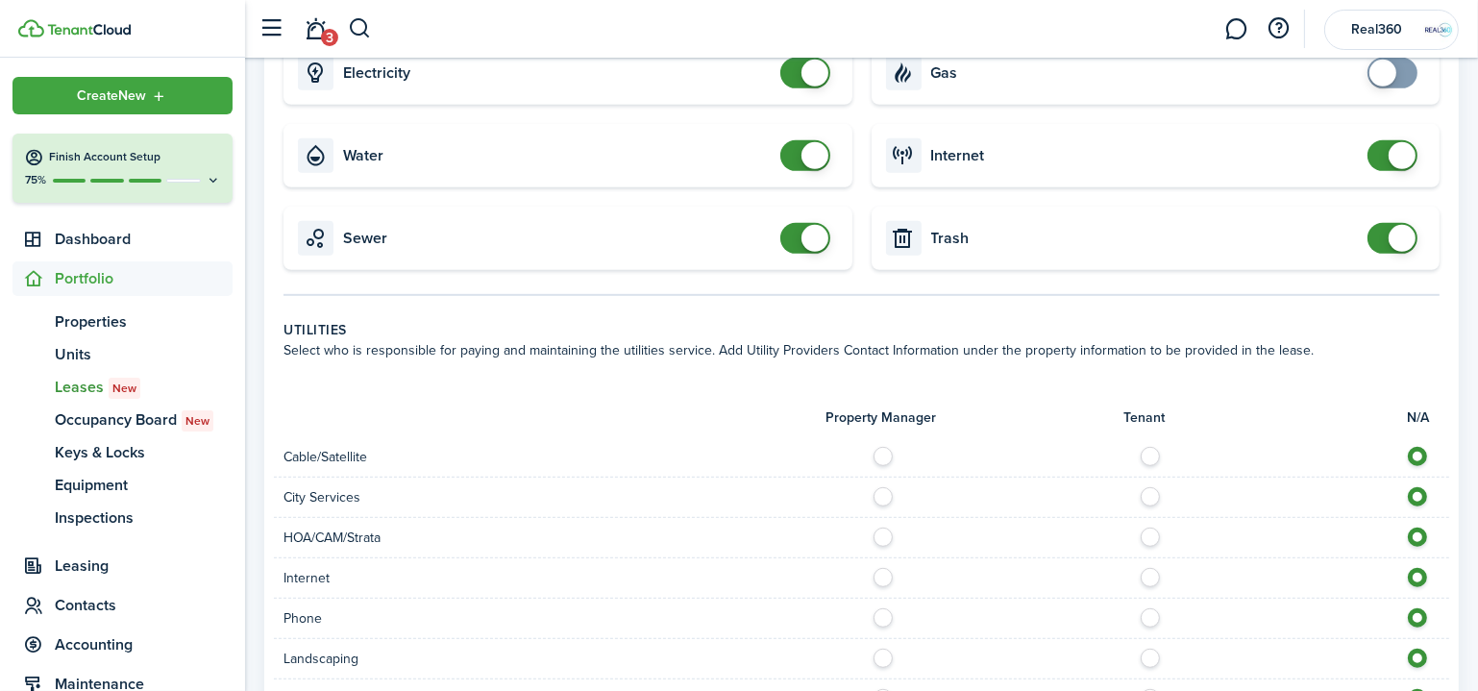
scroll to position [1222, 0]
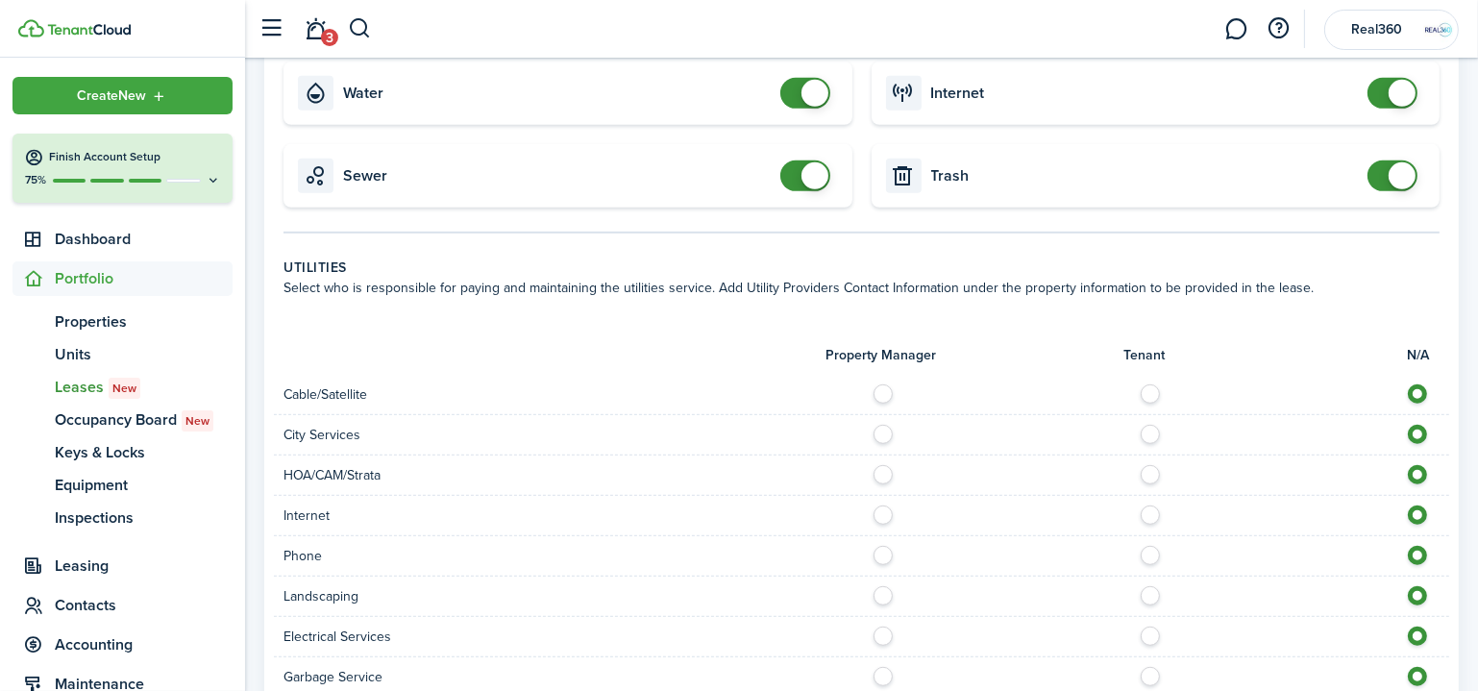
click at [1152, 394] on label at bounding box center [1156, 389] width 34 height 10
radio input "true"
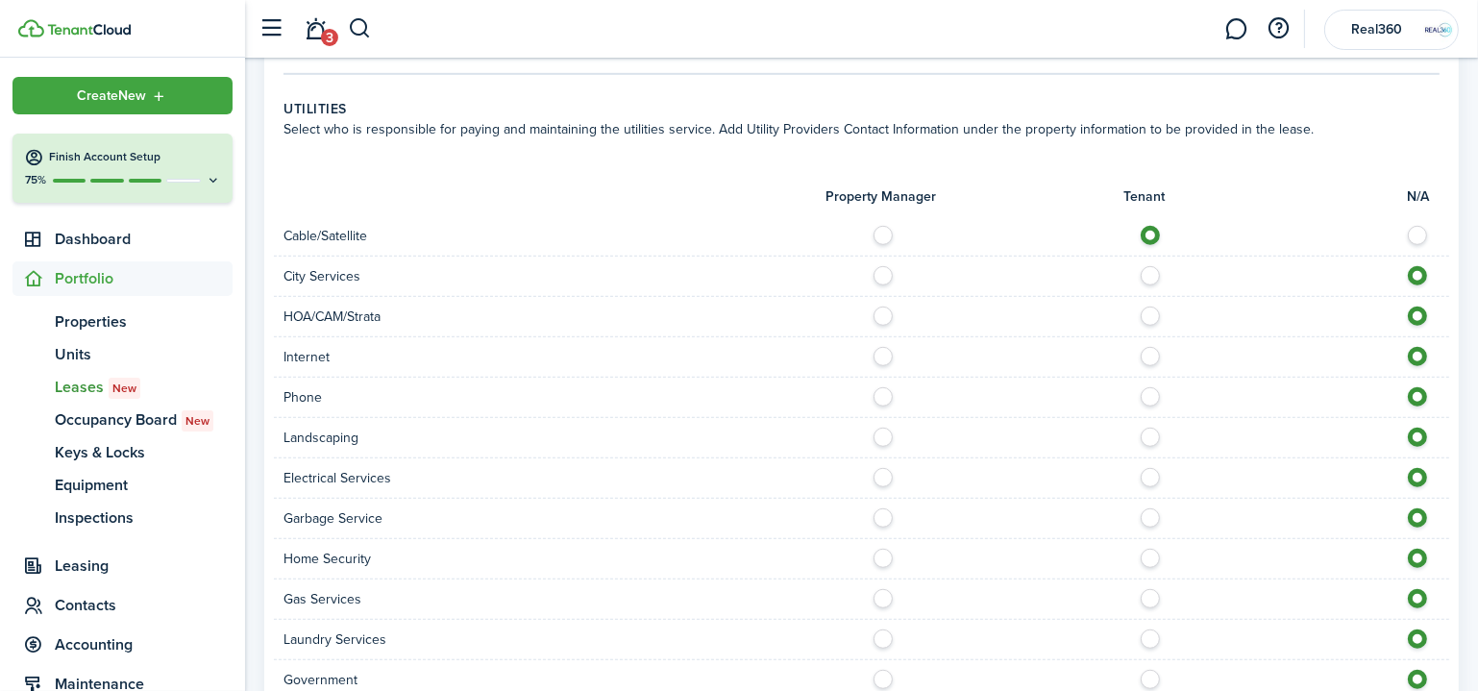
scroll to position [1397, 0]
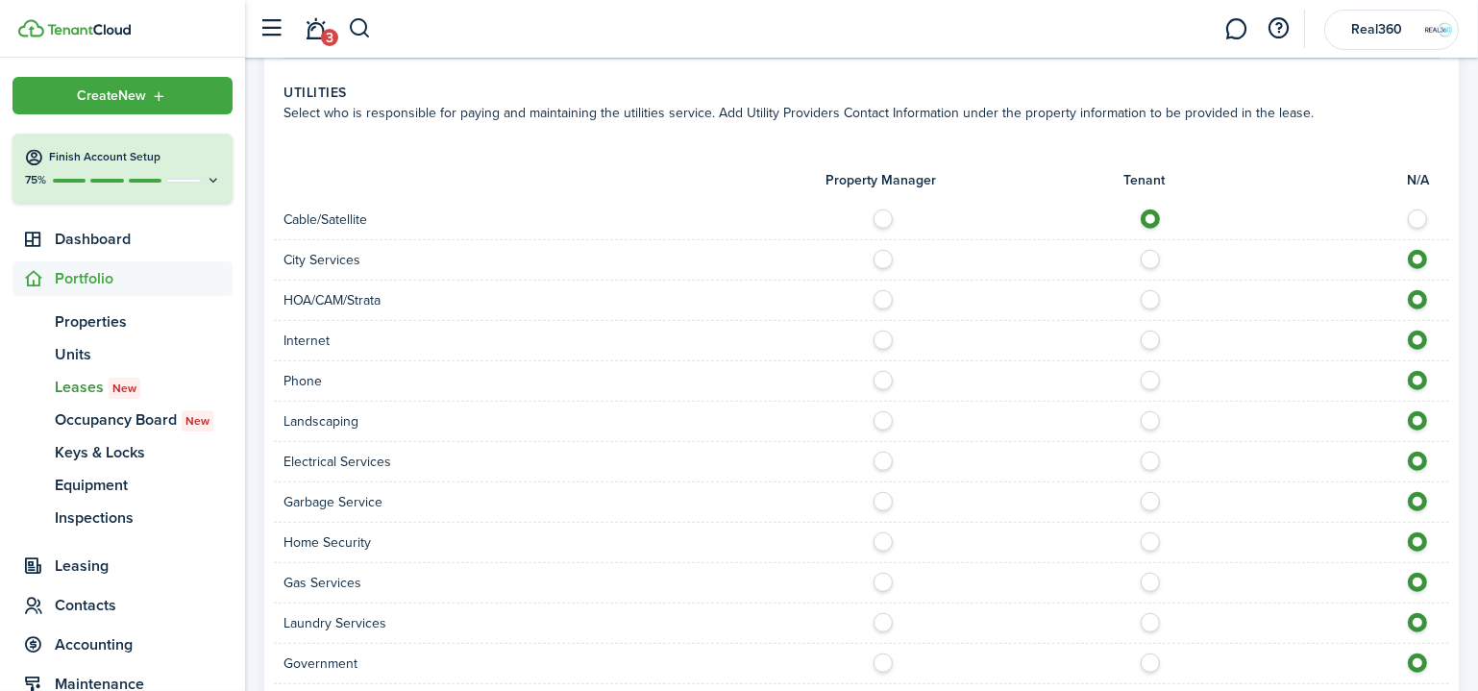
click at [1150, 259] on label at bounding box center [1156, 255] width 34 height 10
radio input "true"
click at [1155, 331] on label at bounding box center [1156, 336] width 34 height 10
radio input "true"
click at [1149, 377] on label at bounding box center [1156, 376] width 34 height 10
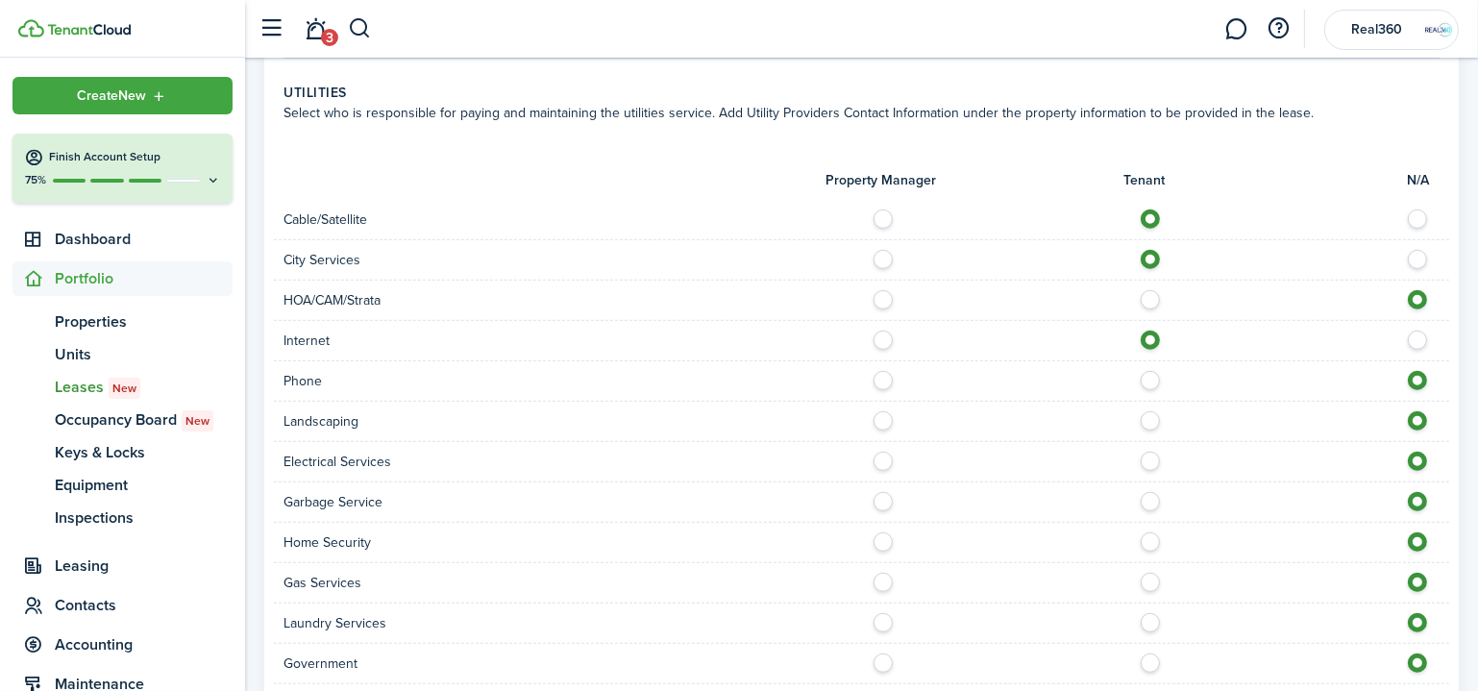
radio input "true"
click at [1153, 419] on label at bounding box center [1156, 416] width 34 height 10
radio input "true"
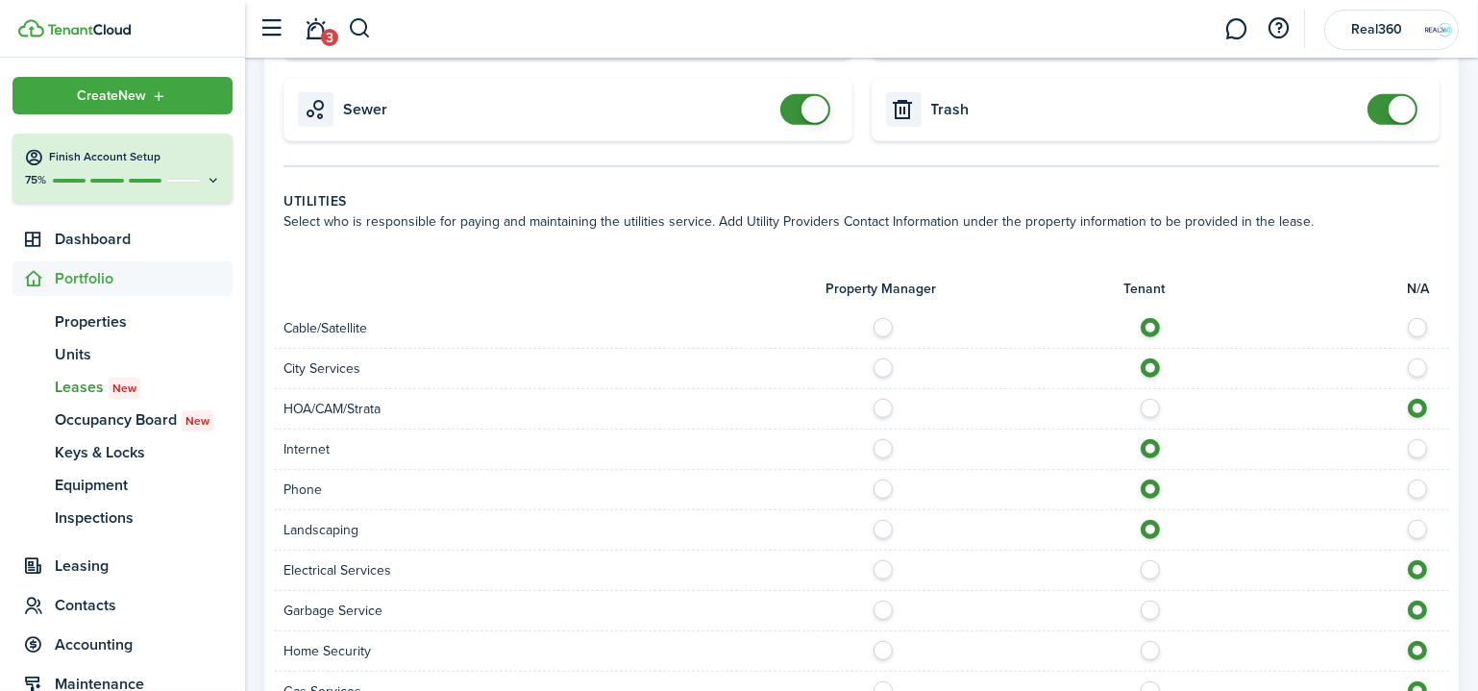
scroll to position [1463, 0]
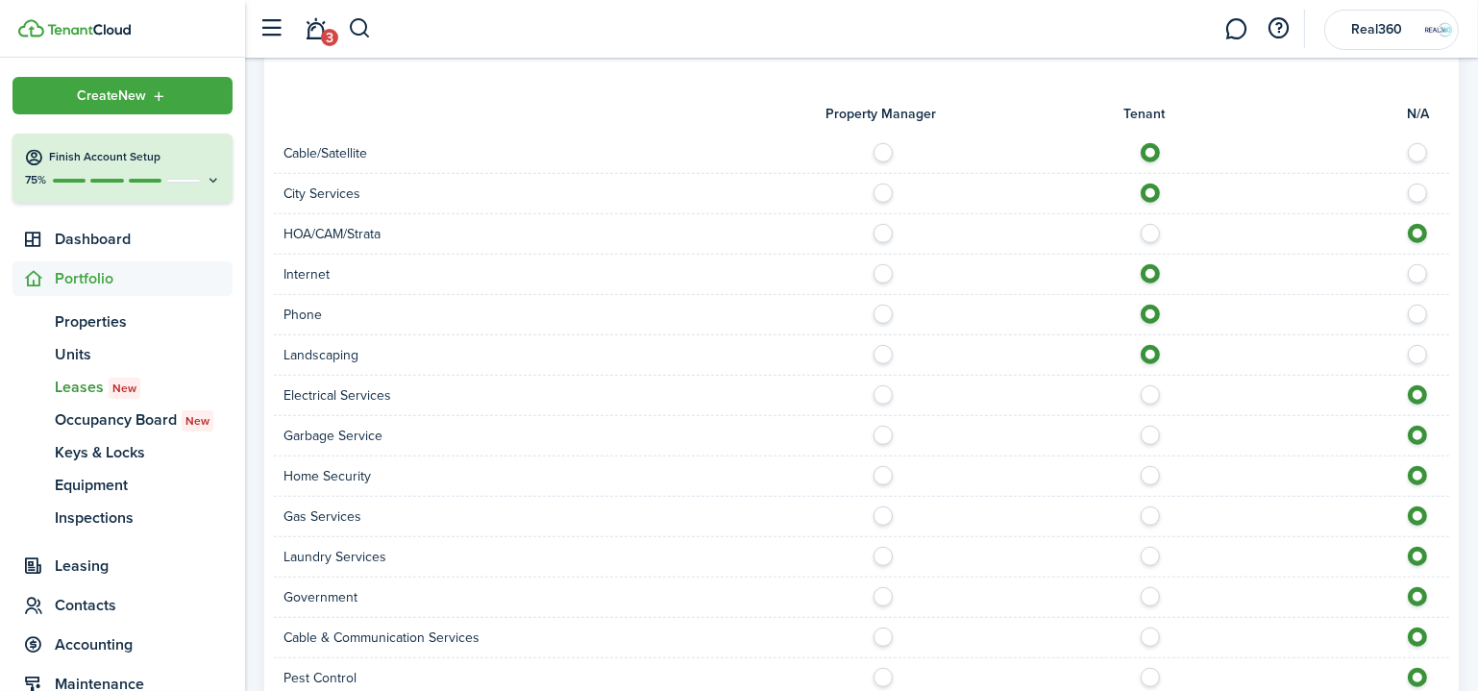
click at [1152, 388] on label at bounding box center [1156, 390] width 34 height 10
radio input "true"
click at [1154, 435] on label at bounding box center [1156, 431] width 34 height 10
radio input "true"
click at [1153, 468] on label at bounding box center [1156, 471] width 34 height 10
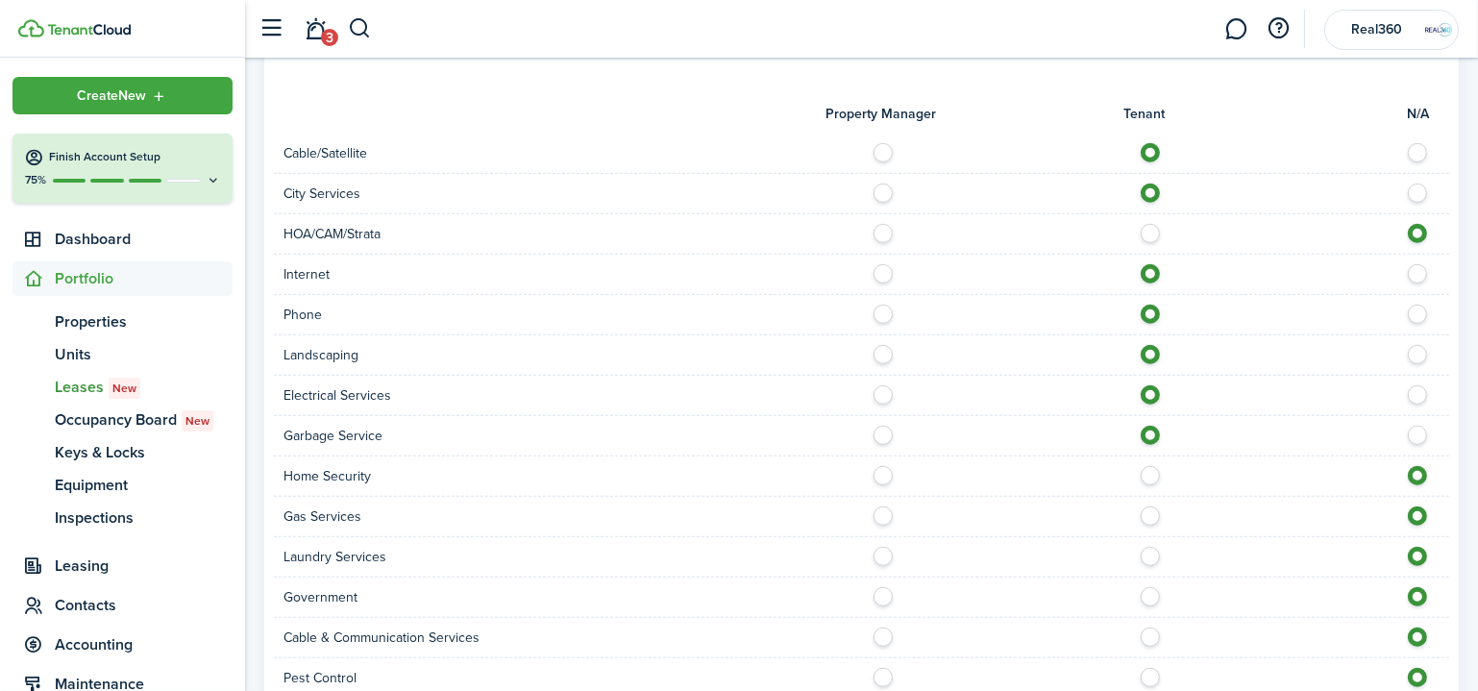
radio input "true"
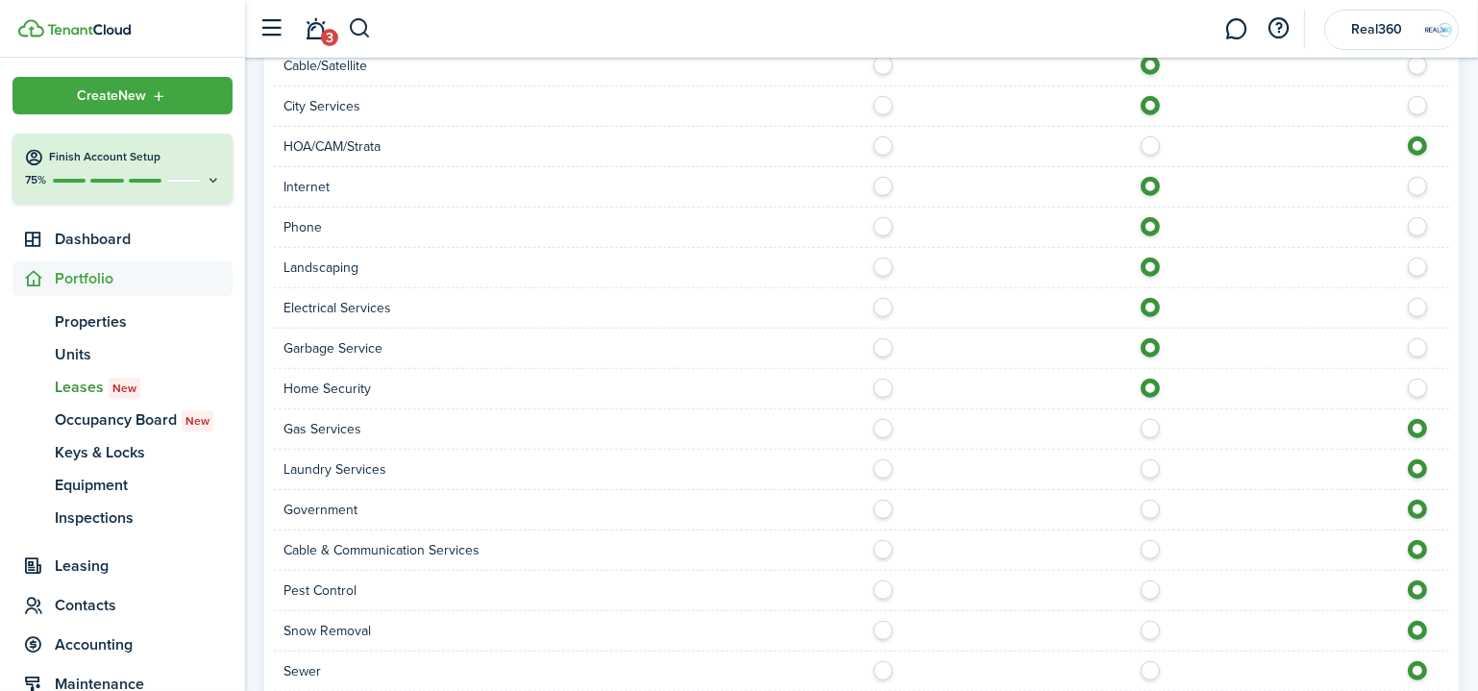
click at [1156, 546] on label at bounding box center [1156, 545] width 34 height 10
radio input "true"
click at [1148, 580] on label at bounding box center [1156, 585] width 34 height 10
radio input "true"
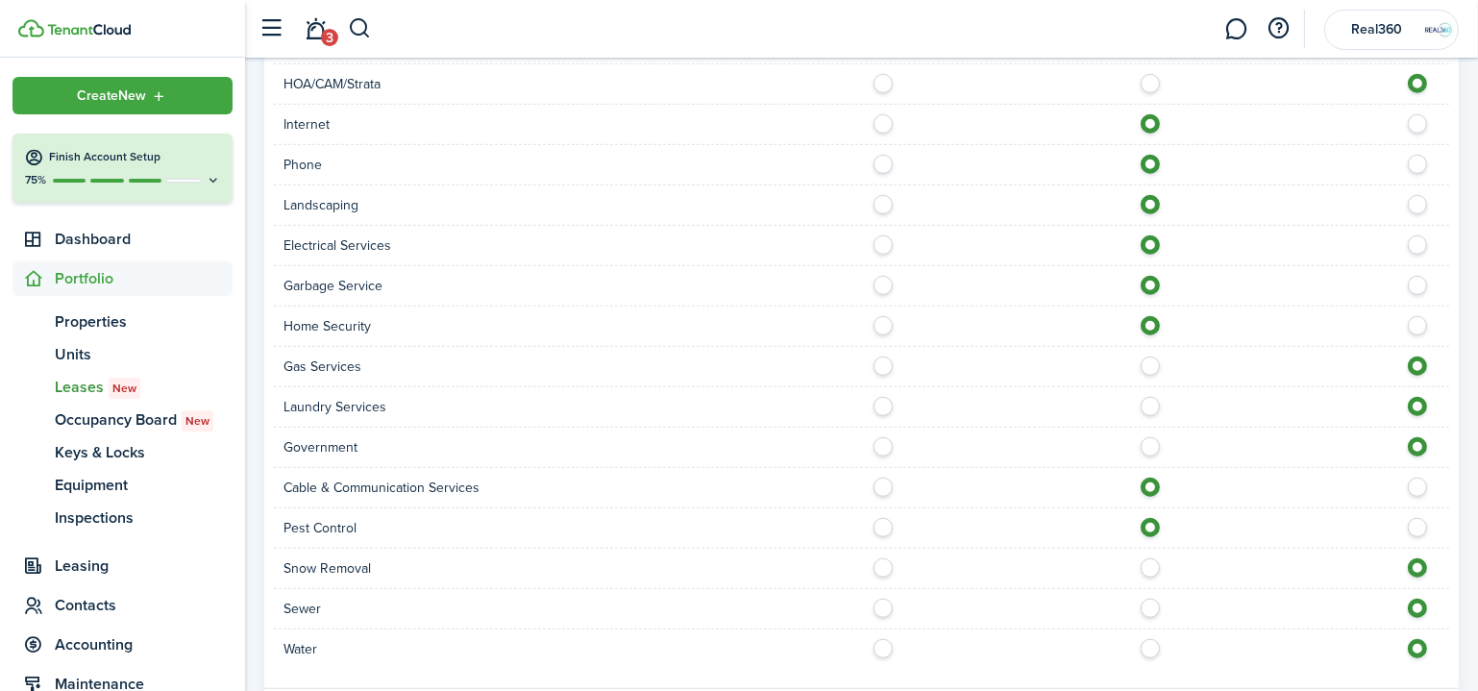
scroll to position [1726, 0]
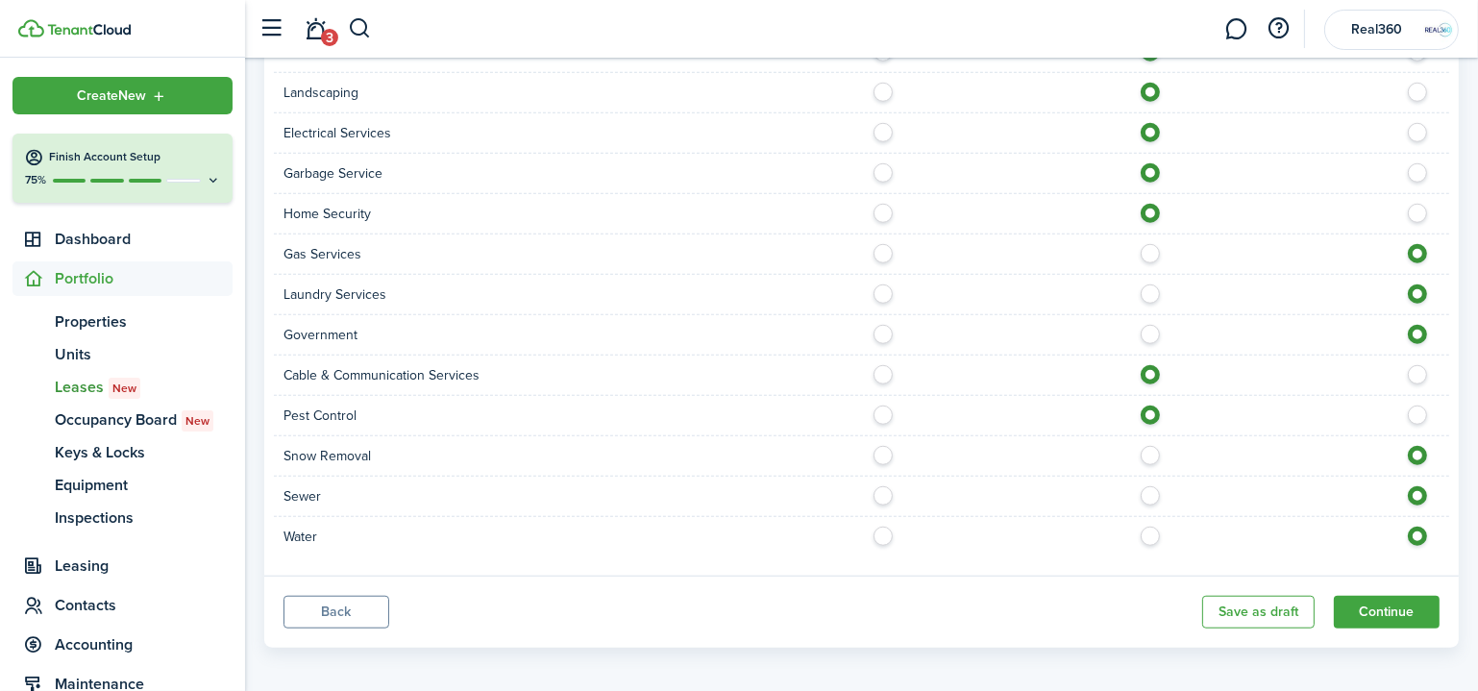
click at [883, 406] on label at bounding box center [888, 410] width 34 height 10
radio input "true"
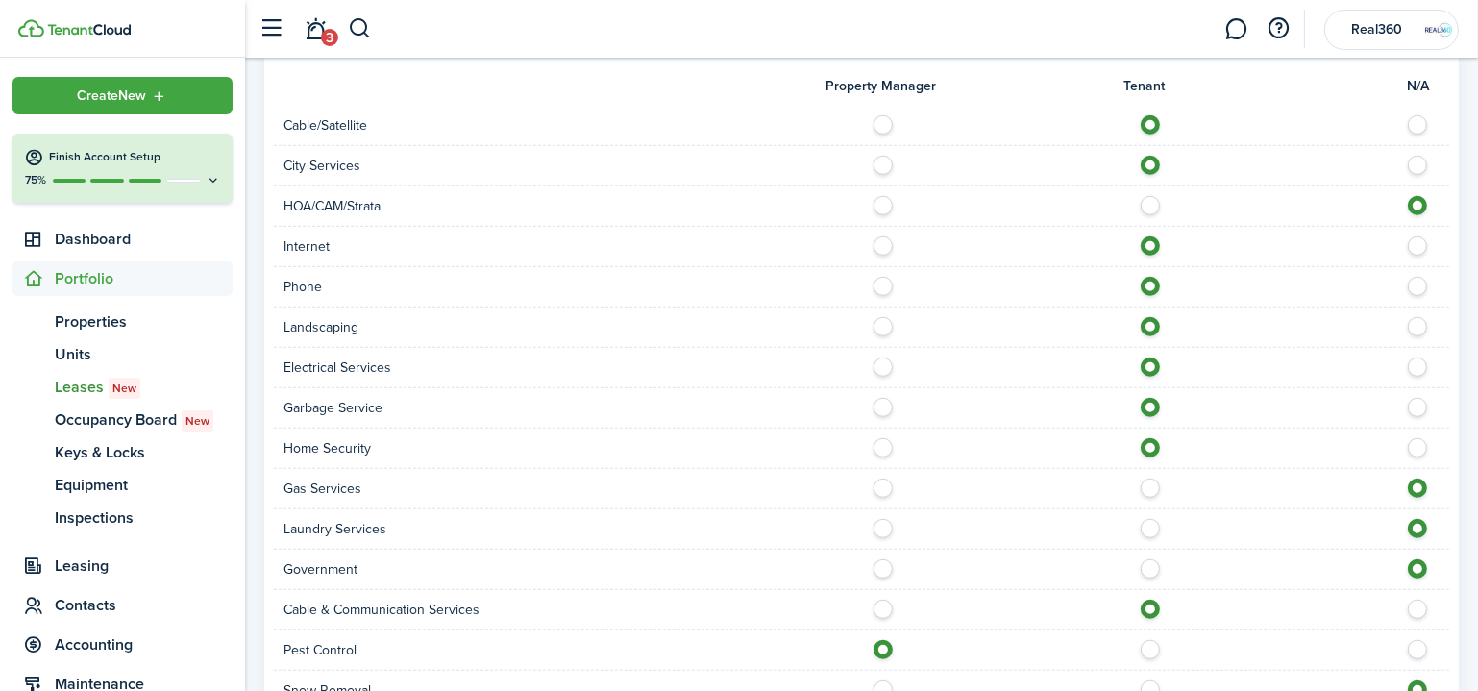
scroll to position [1463, 0]
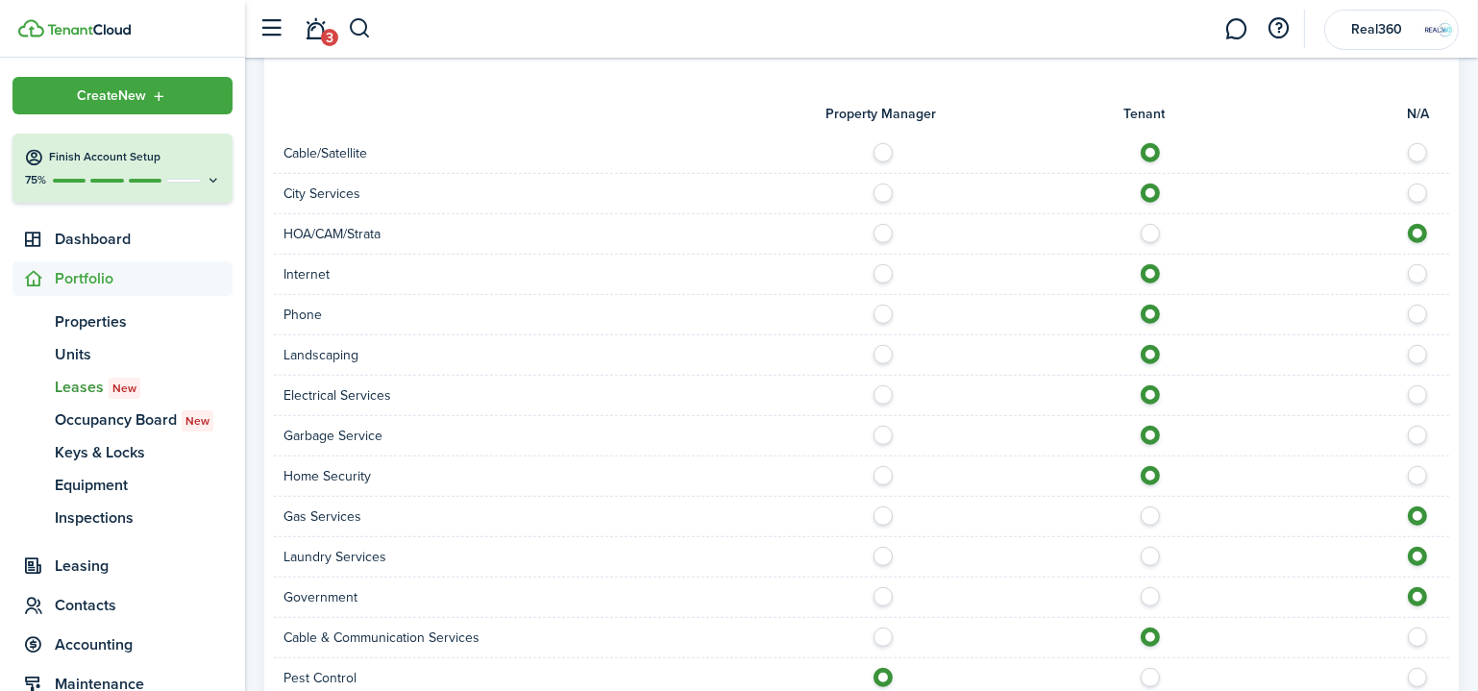
click at [890, 349] on label at bounding box center [888, 350] width 34 height 10
drag, startPoint x: 1156, startPoint y: 350, endPoint x: 1158, endPoint y: 360, distance: 10.7
click at [1156, 351] on label at bounding box center [1156, 350] width 34 height 10
radio input "false"
radio input "true"
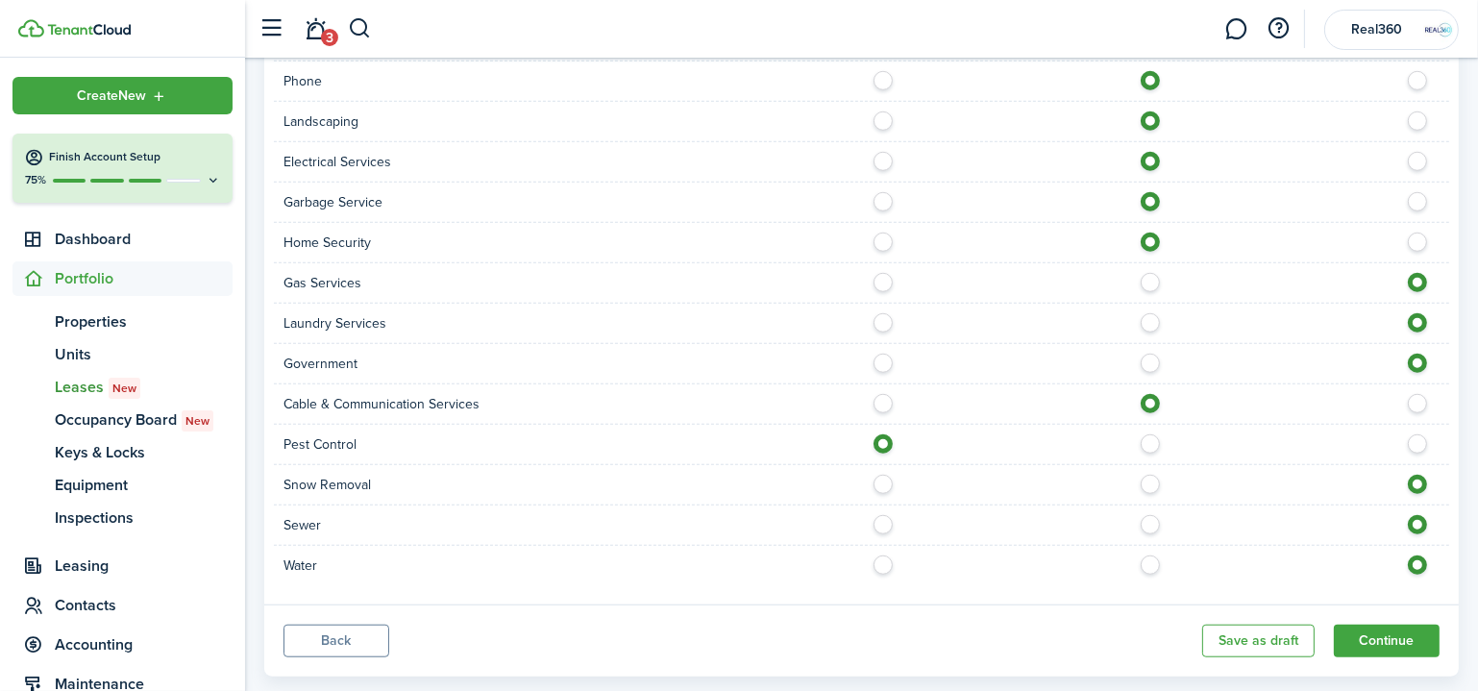
scroll to position [1726, 0]
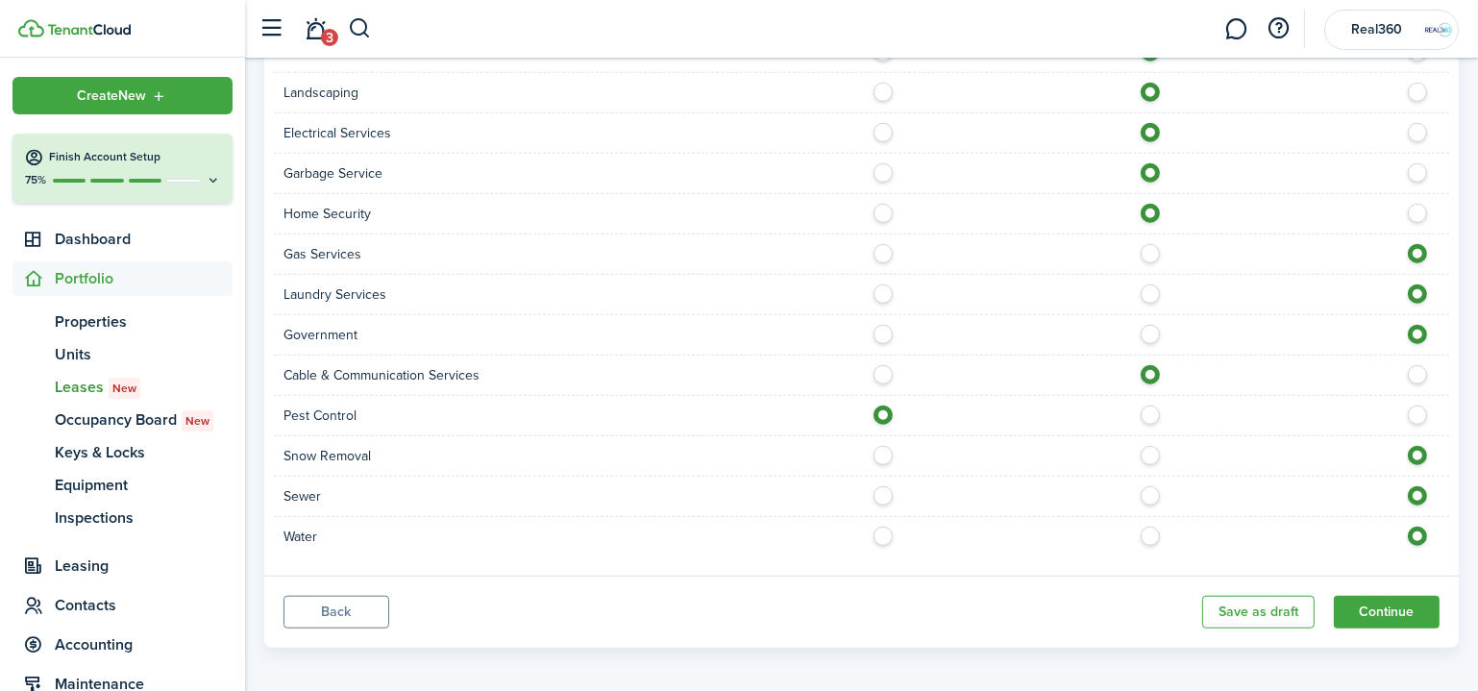
click at [1152, 414] on label at bounding box center [1156, 410] width 34 height 10
radio input "false"
click at [1420, 408] on label at bounding box center [1423, 410] width 34 height 10
radio input "false"
radio input "true"
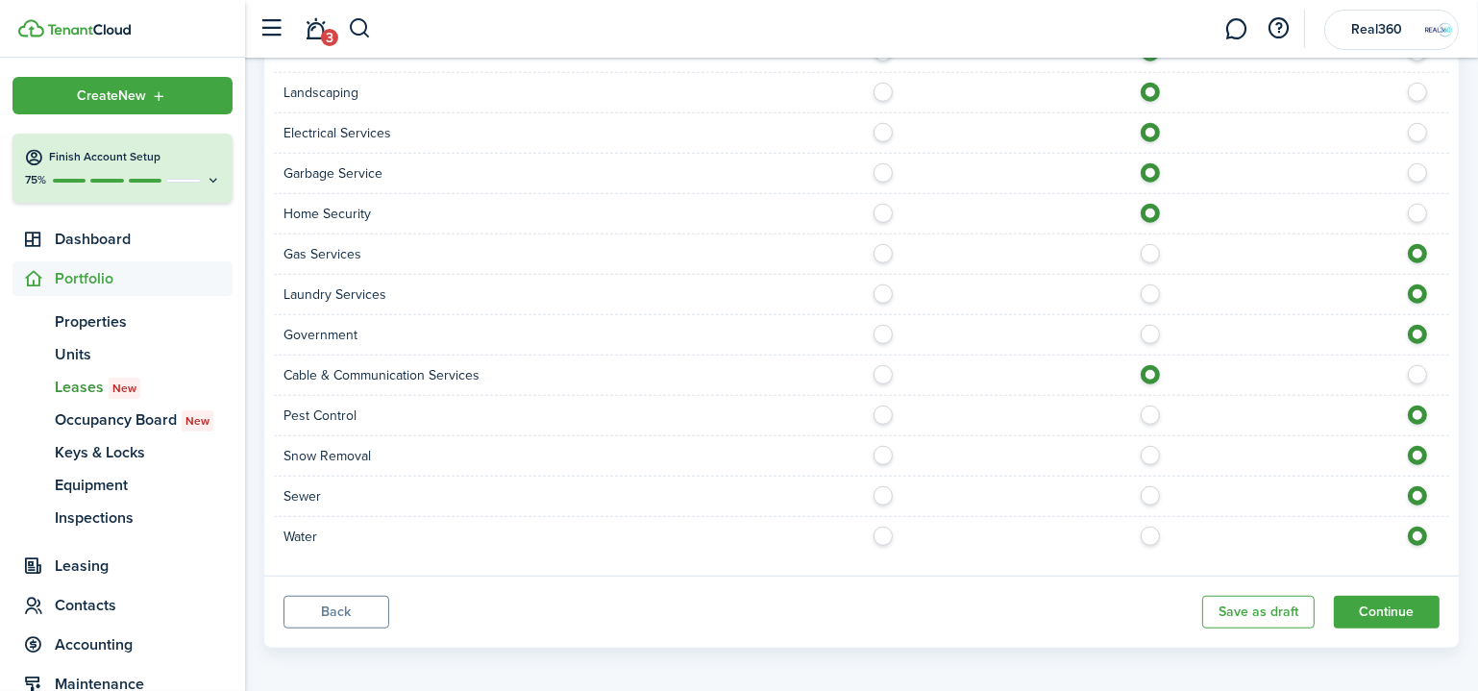
click at [1340, 601] on button "Continue" at bounding box center [1387, 612] width 106 height 33
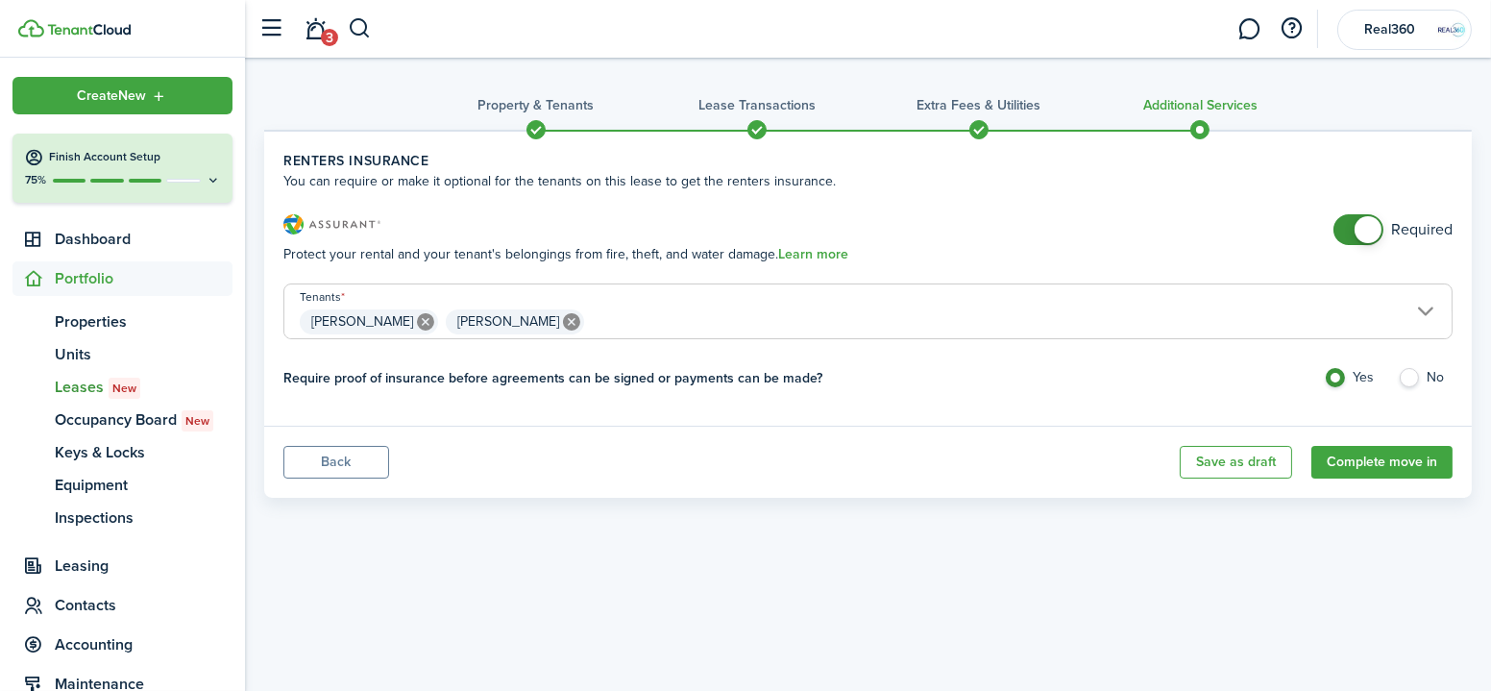
drag, startPoint x: 1380, startPoint y: 450, endPoint x: 1060, endPoint y: 560, distance: 338.5
click at [1401, 588] on div "Property & Tenants Lease Transactions Extra fees & Utilities Additional Service…" at bounding box center [868, 353] width 1246 height 590
click at [1405, 379] on label "No" at bounding box center [1425, 382] width 55 height 29
radio input "false"
radio input "true"
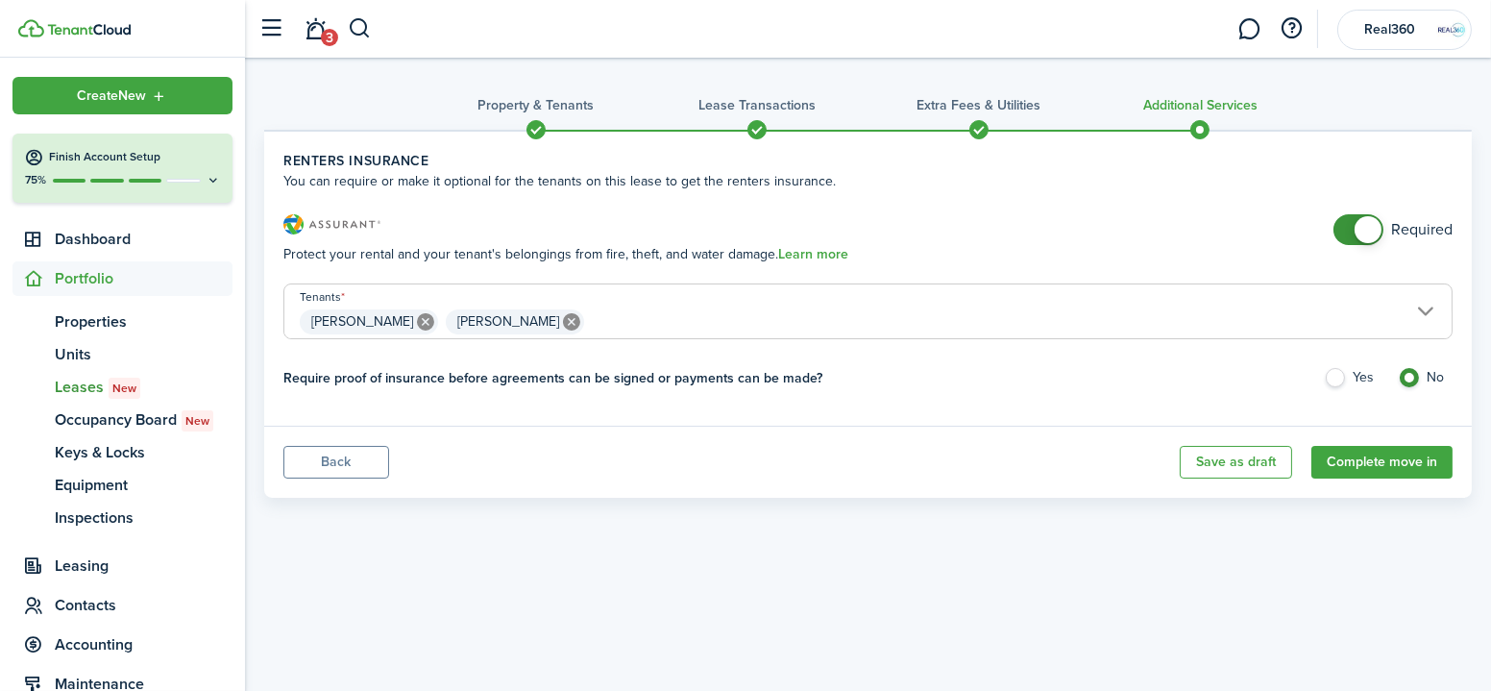
click at [1374, 467] on button "Complete move in" at bounding box center [1382, 462] width 141 height 33
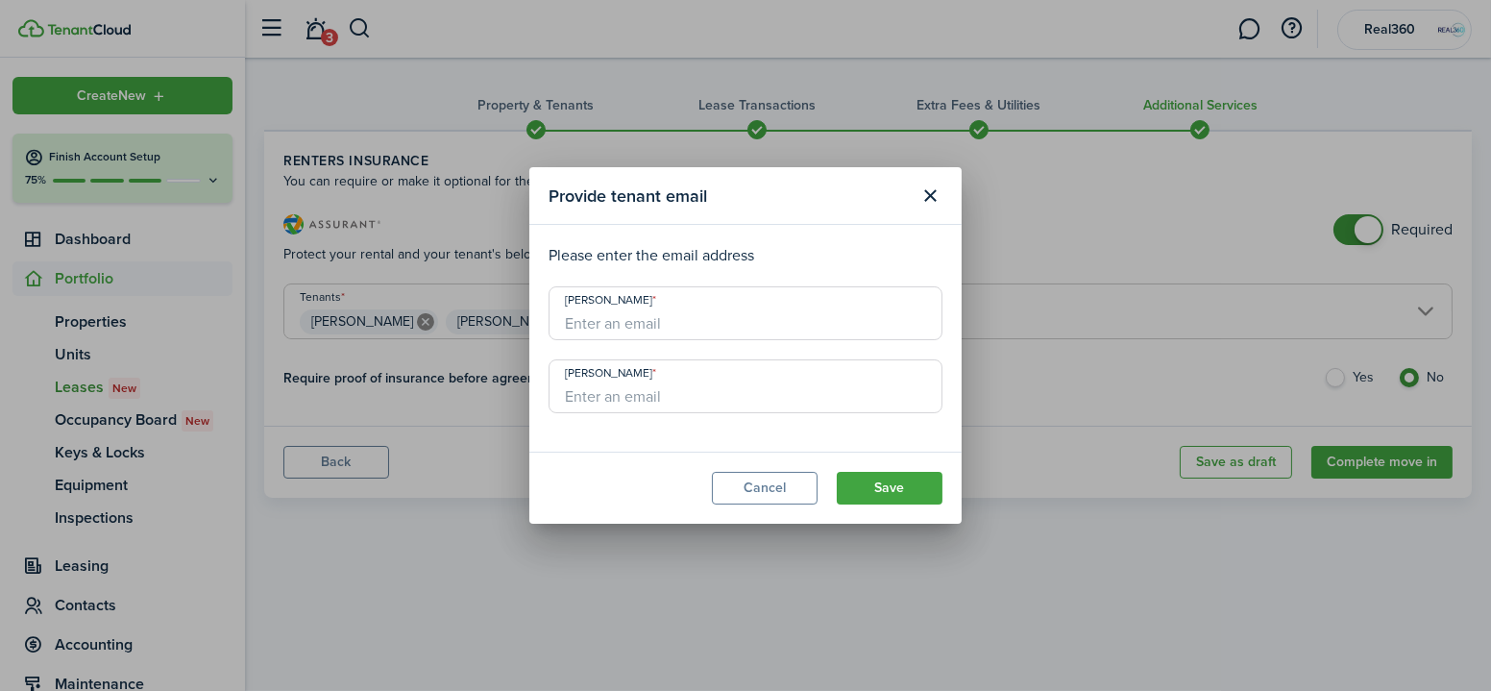
drag, startPoint x: 781, startPoint y: 501, endPoint x: 793, endPoint y: 511, distance: 15.6
click at [784, 506] on modal-footer "Cancel Save" at bounding box center [745, 488] width 432 height 72
click at [789, 480] on button "Cancel" at bounding box center [765, 488] width 106 height 33
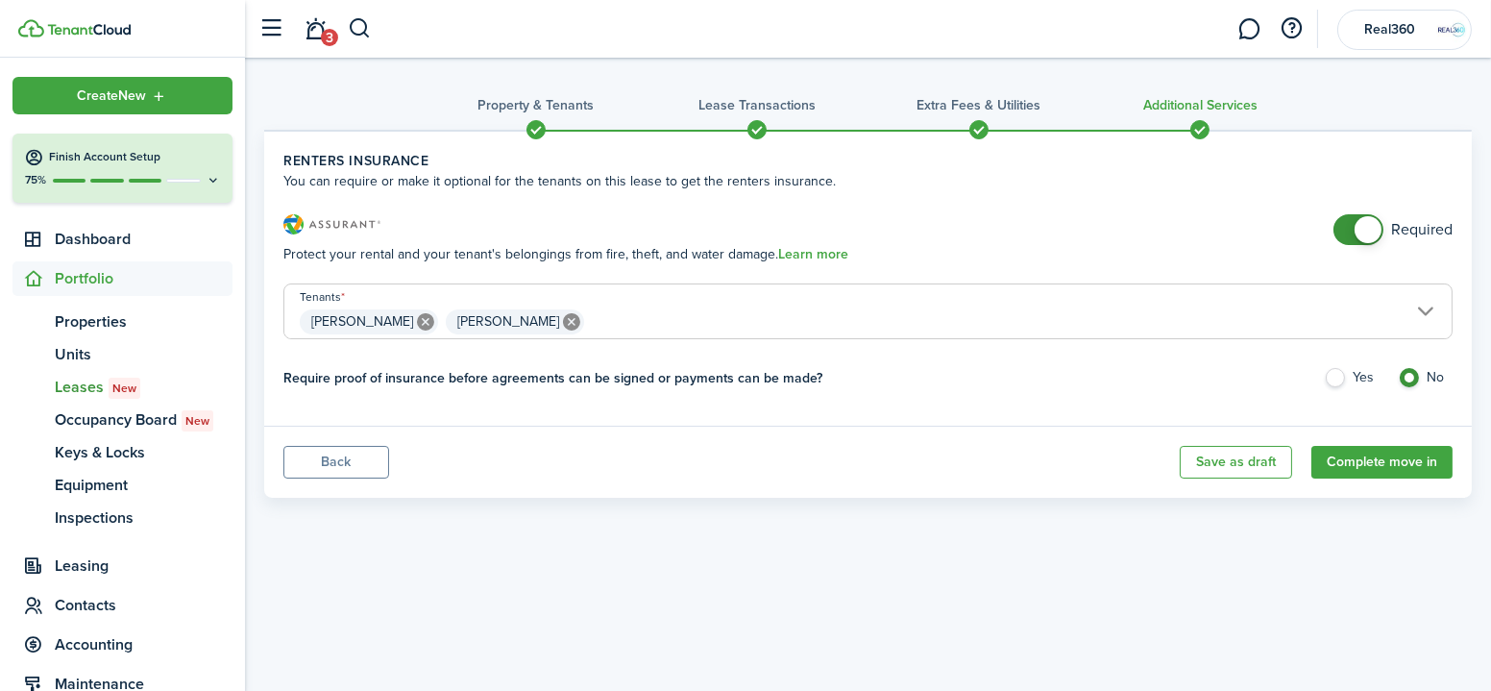
click at [1215, 449] on button "Save as draft" at bounding box center [1236, 462] width 112 height 33
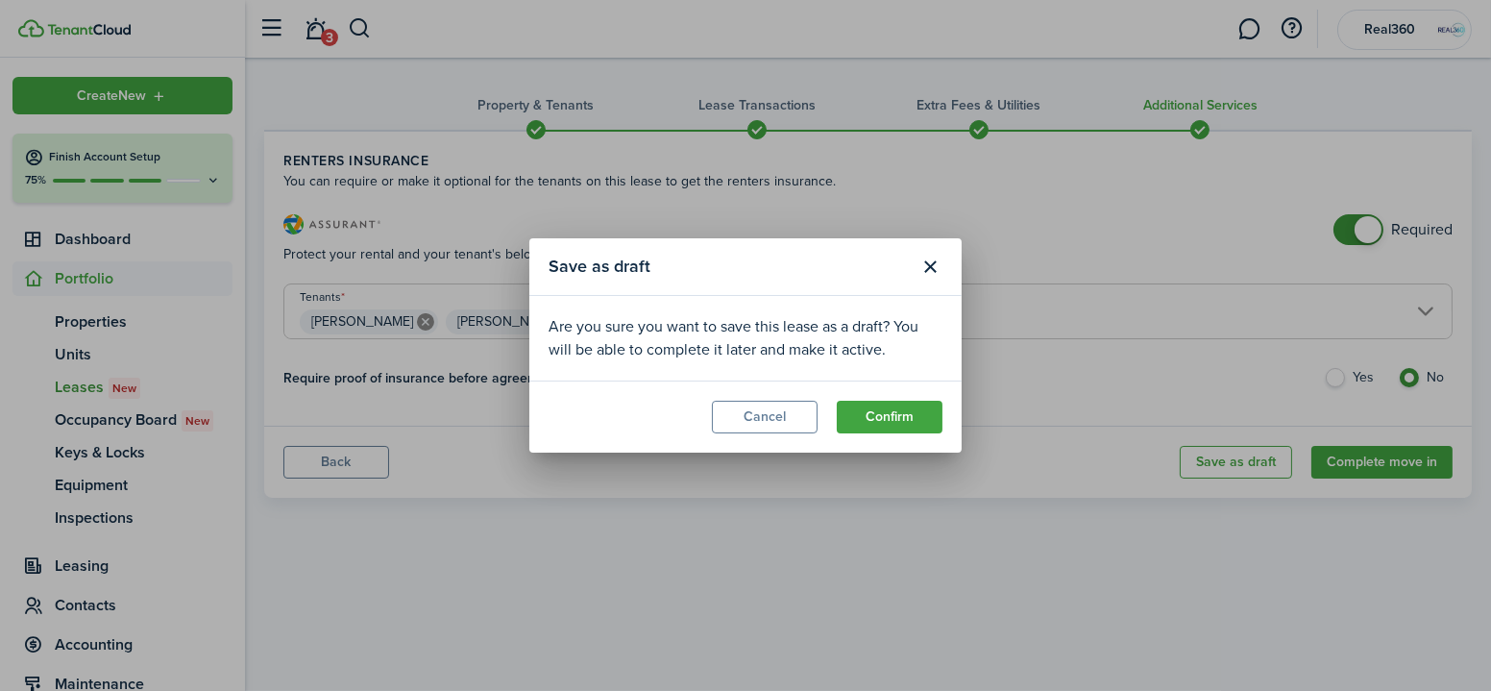
click at [874, 416] on button "Confirm" at bounding box center [890, 417] width 106 height 33
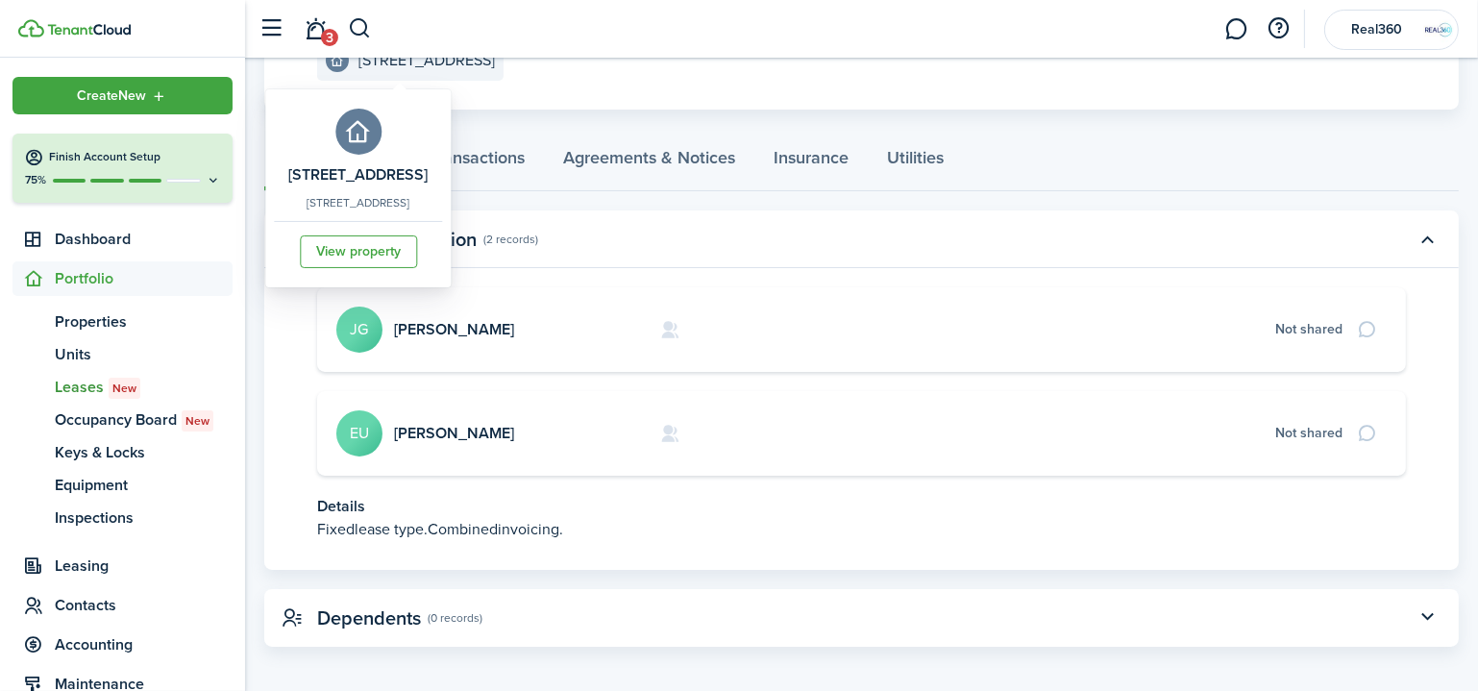
scroll to position [282, 0]
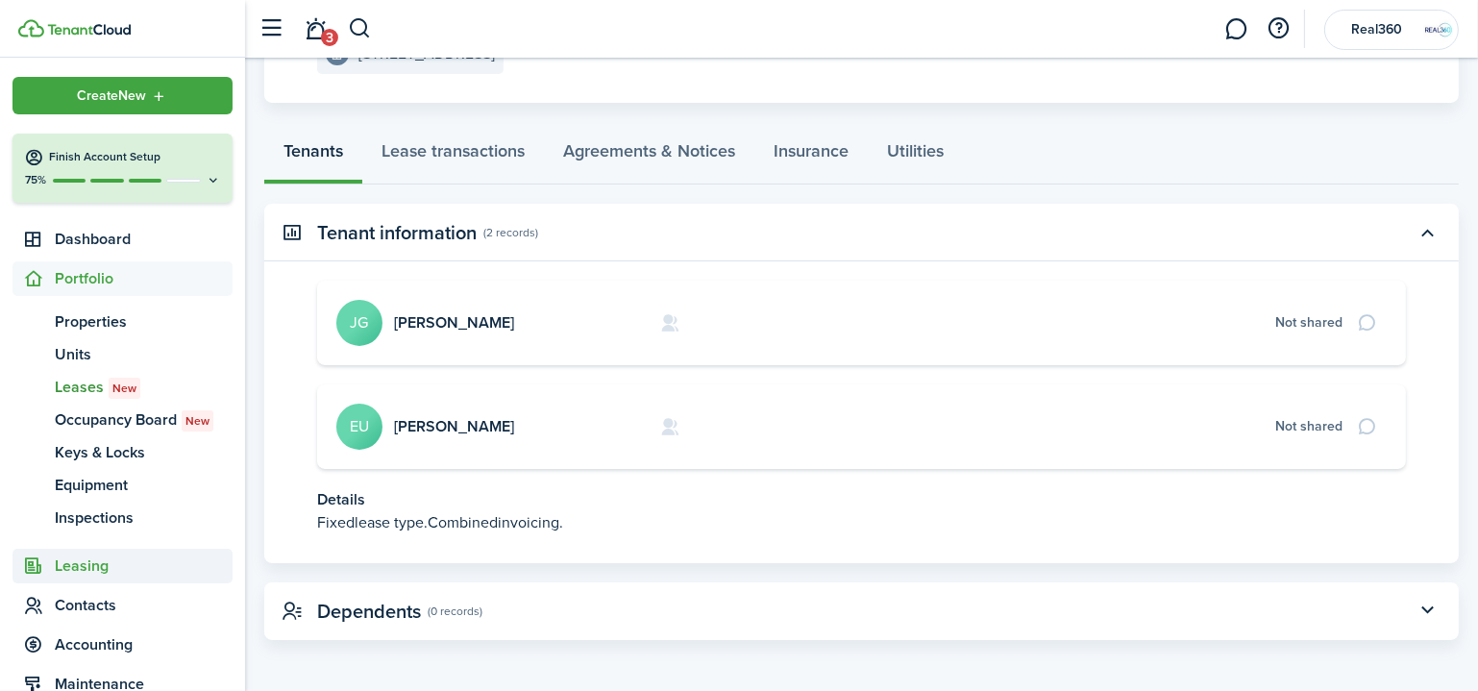
click at [112, 563] on span "Leasing" at bounding box center [144, 565] width 178 height 23
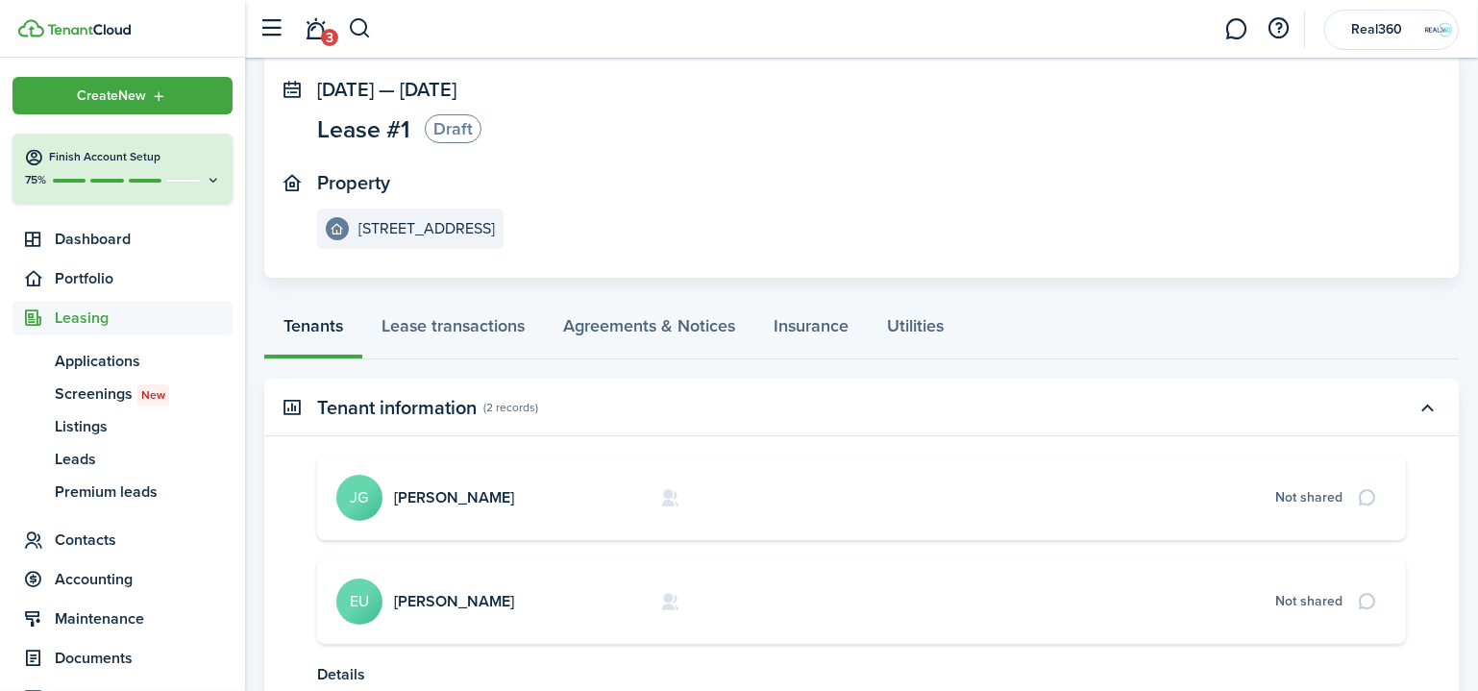
scroll to position [0, 0]
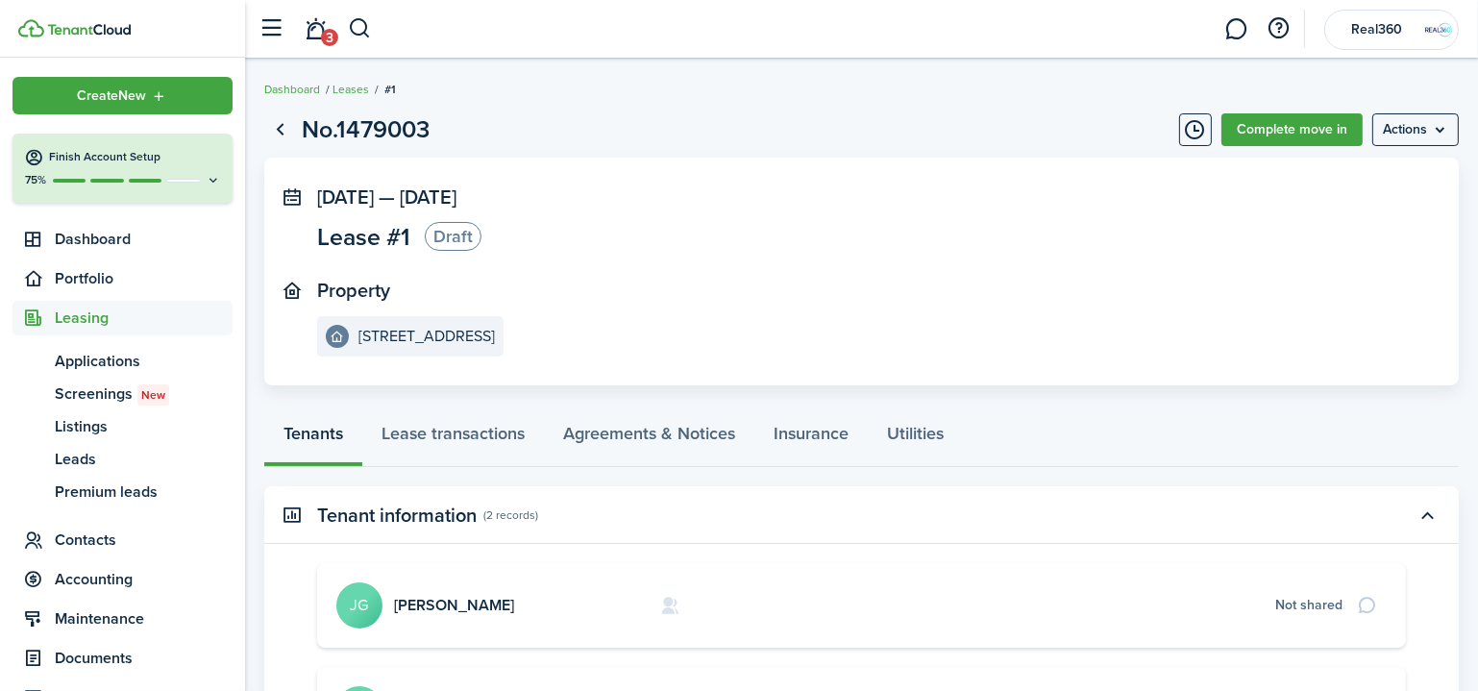
click at [1412, 134] on menu-btn "Actions" at bounding box center [1415, 129] width 86 height 33
click at [1023, 127] on page-view-header "No.1479003 Complete move in Actions" at bounding box center [861, 129] width 1194 height 37
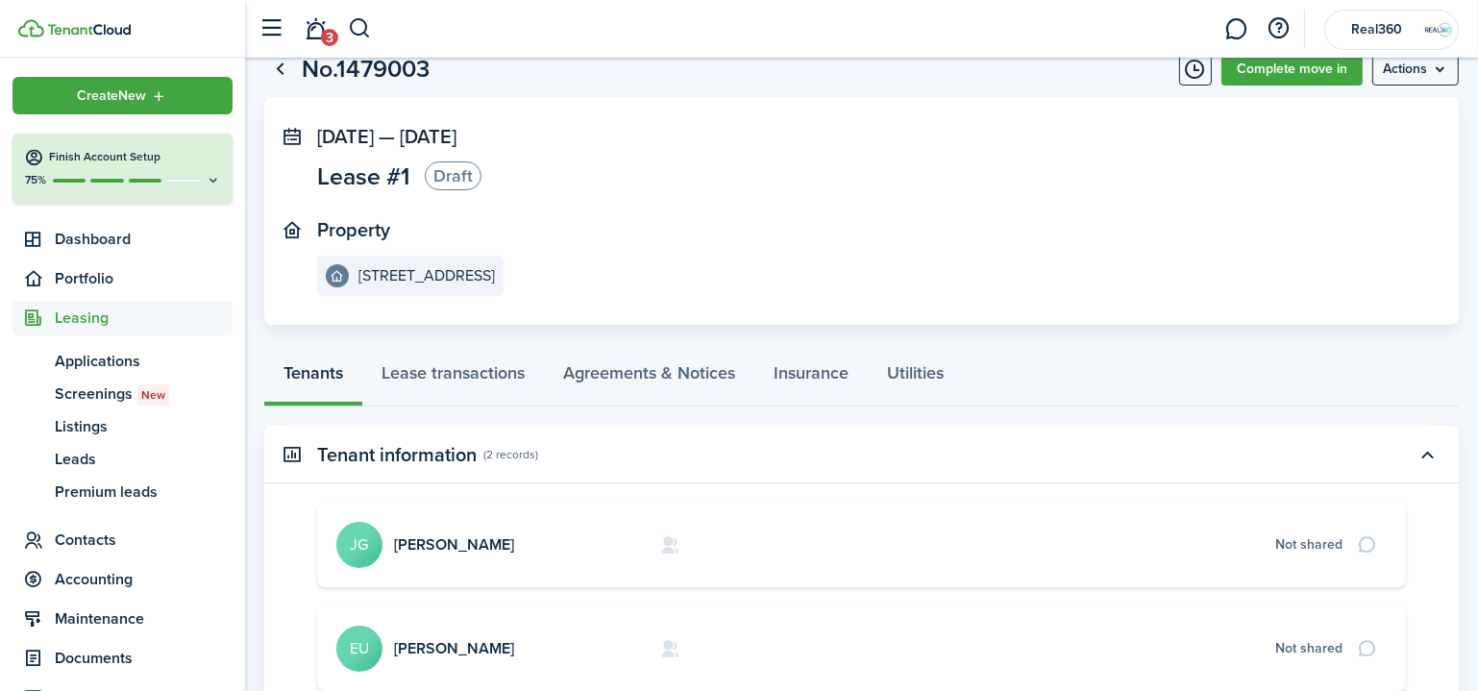
scroll to position [86, 0]
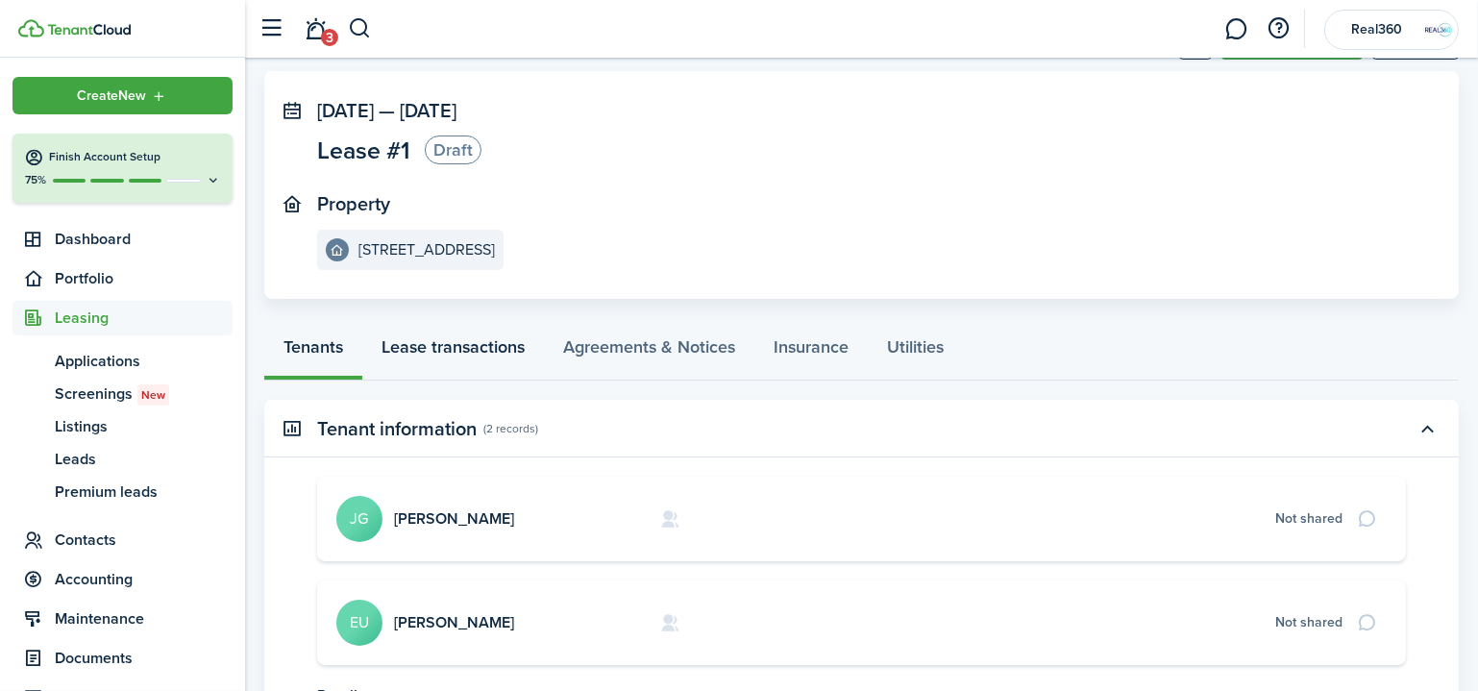
click at [454, 344] on link "Lease transactions" at bounding box center [453, 352] width 182 height 58
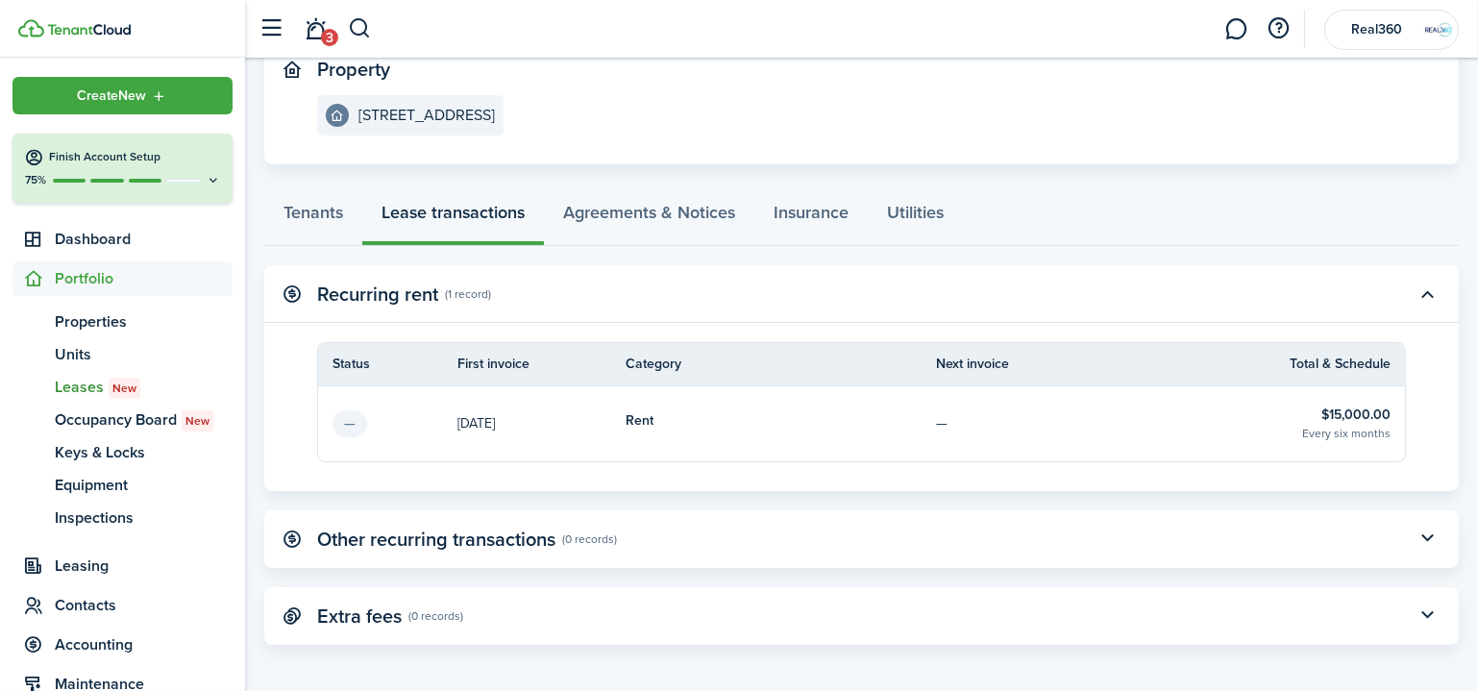
scroll to position [225, 0]
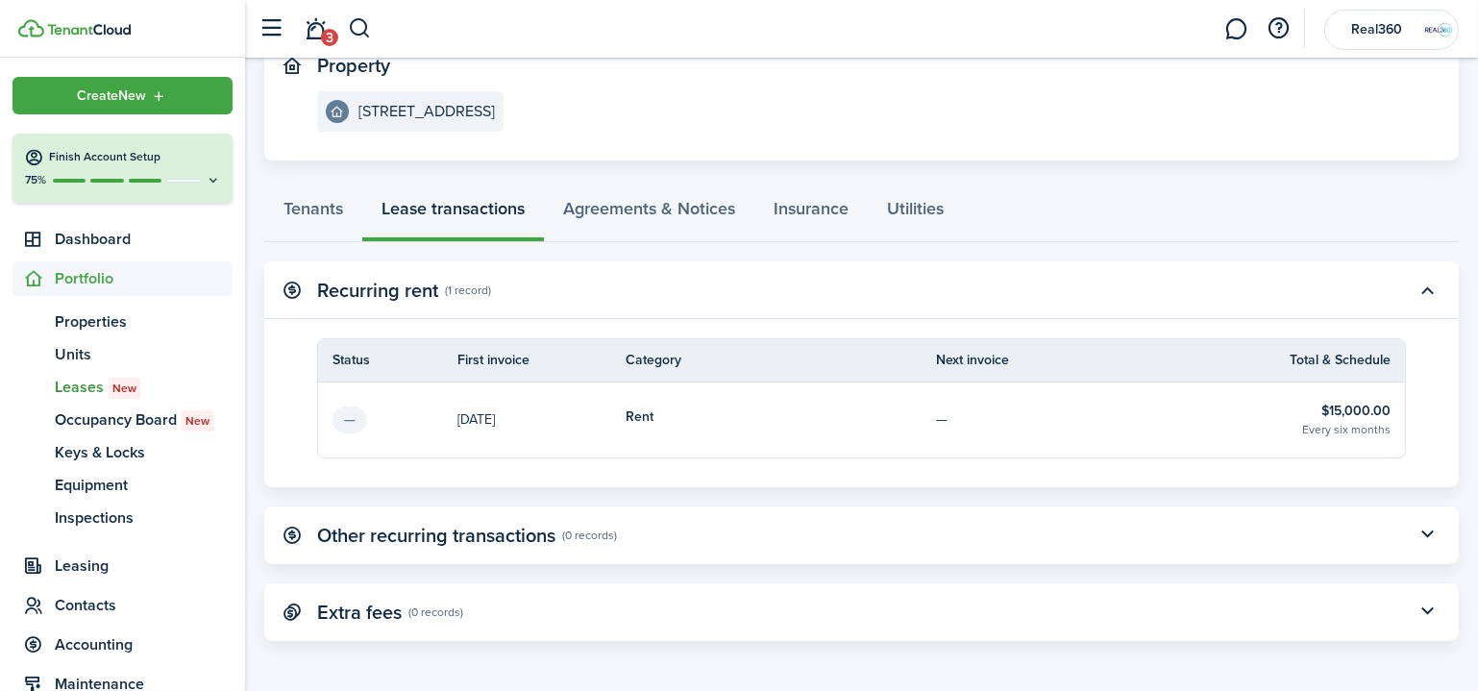
click at [693, 538] on panel-main-header "Other recurring transactions (0 records)" at bounding box center [861, 535] width 1194 height 58
drag, startPoint x: 572, startPoint y: 542, endPoint x: 1140, endPoint y: 475, distance: 571.8
click at [573, 542] on panel-main-header "Other recurring transactions (0 records)" at bounding box center [861, 535] width 1194 height 58
click at [1429, 525] on button "button" at bounding box center [1427, 535] width 33 height 33
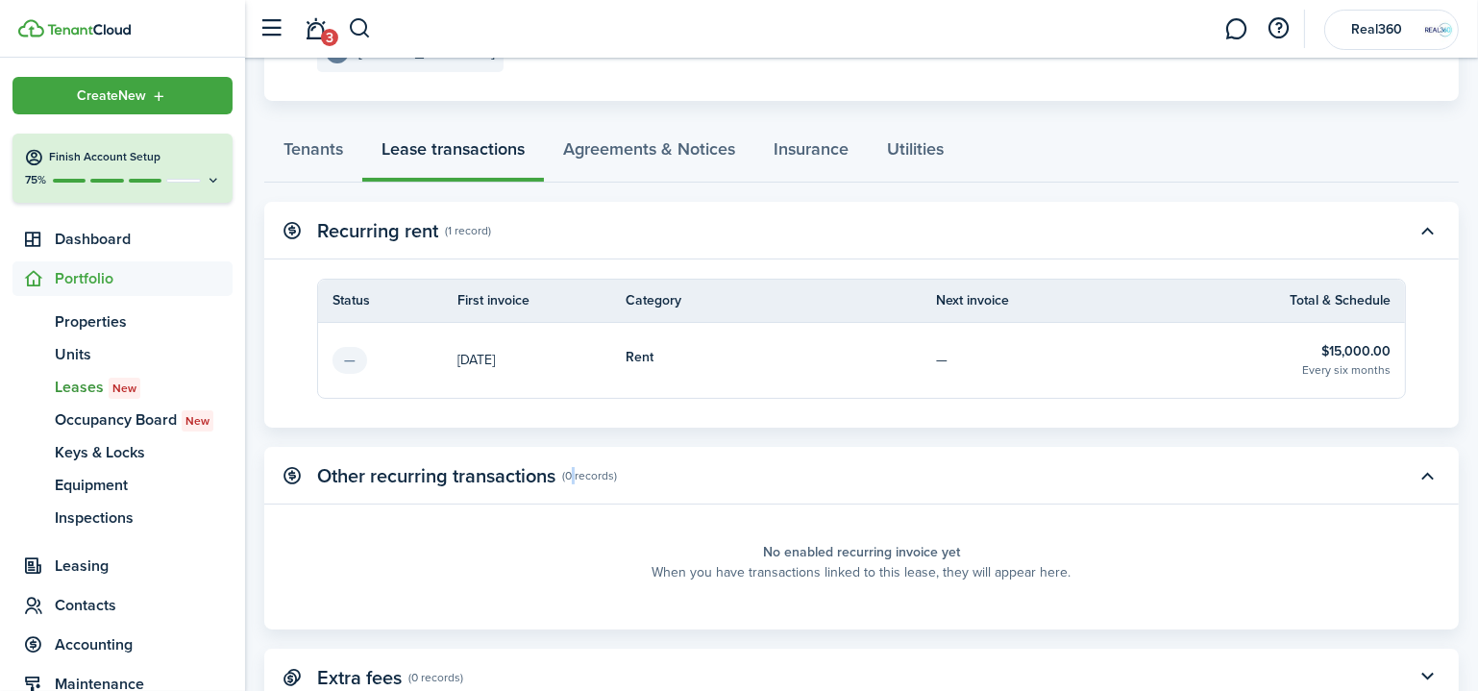
scroll to position [350, 0]
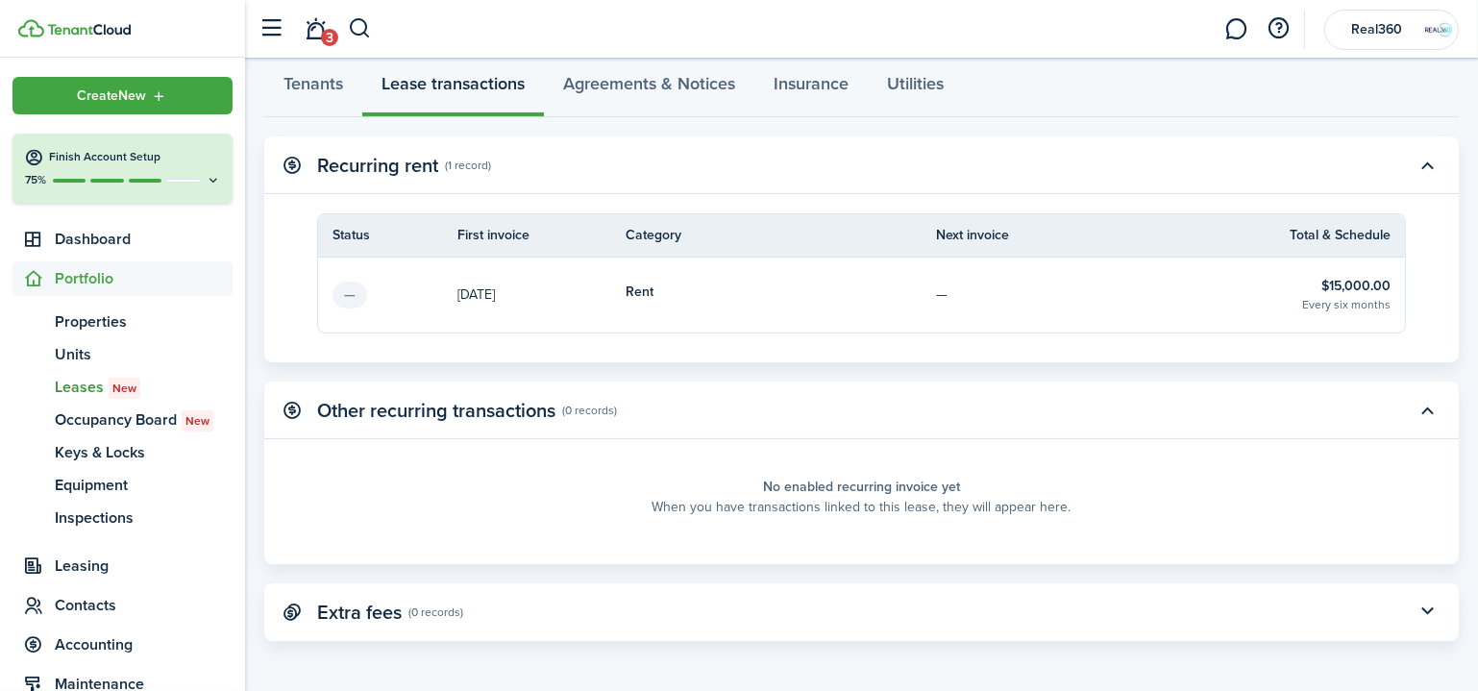
click at [495, 601] on panel-main-header "Extra fees (0 records)" at bounding box center [861, 612] width 1194 height 58
click at [469, 318] on tbody "— [DATE] Rent — $15,000.00 Every six months" at bounding box center [861, 295] width 1087 height 75
click at [569, 93] on link "Agreements & Notices" at bounding box center [649, 89] width 210 height 58
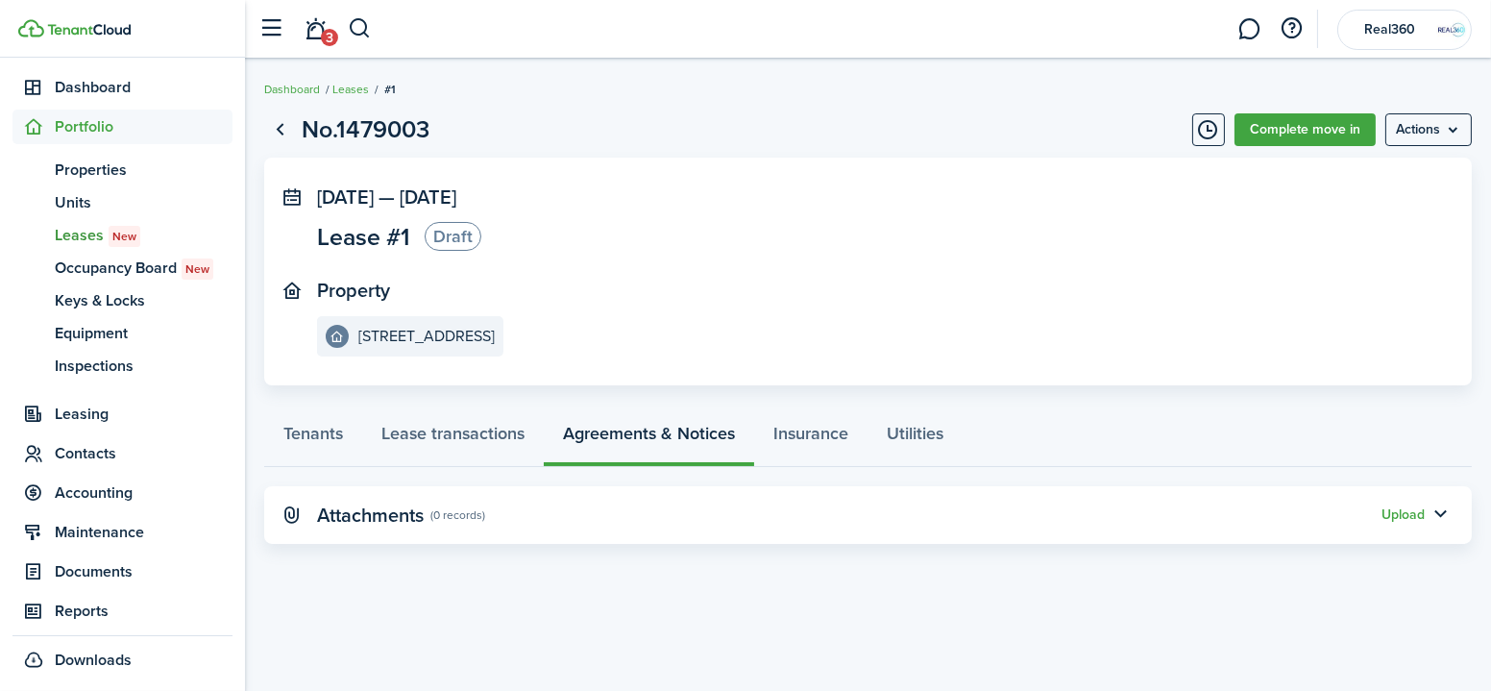
scroll to position [232, 0]
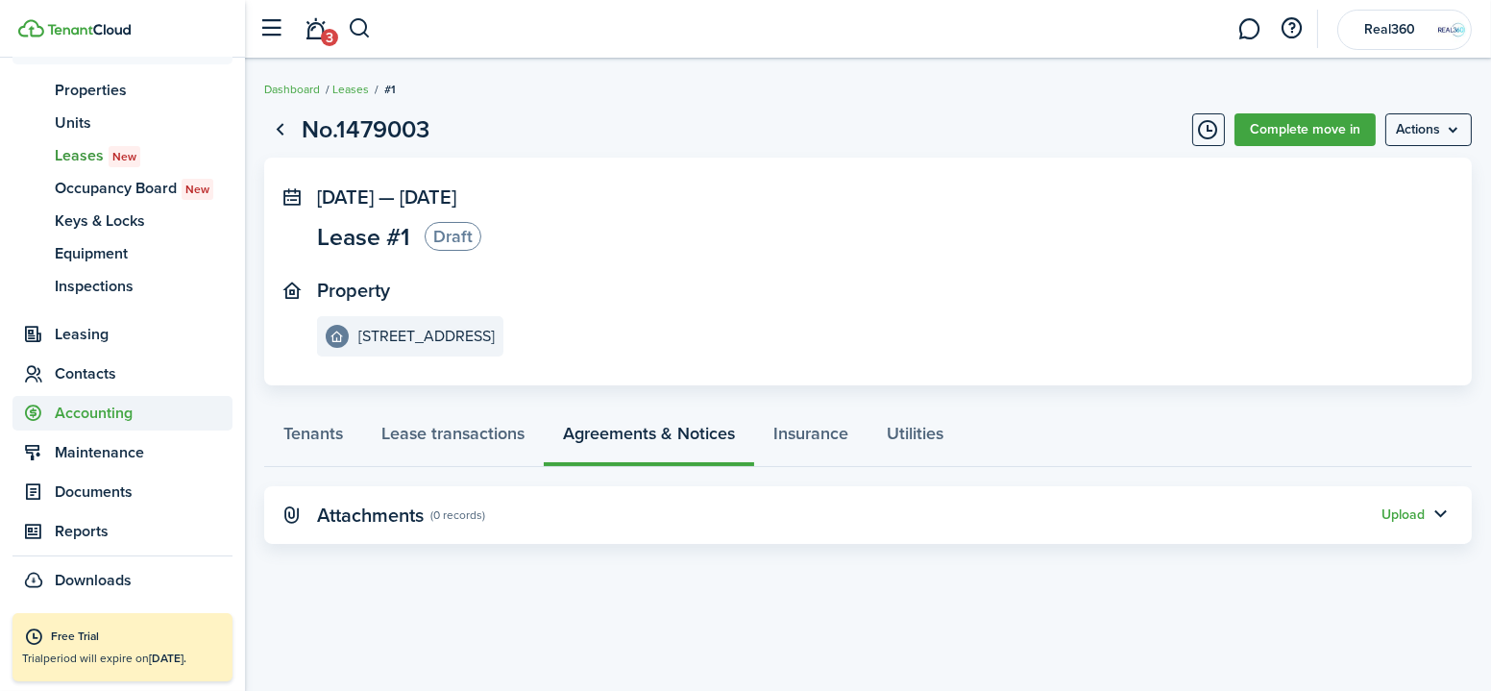
click at [109, 422] on span "Accounting" at bounding box center [144, 413] width 178 height 23
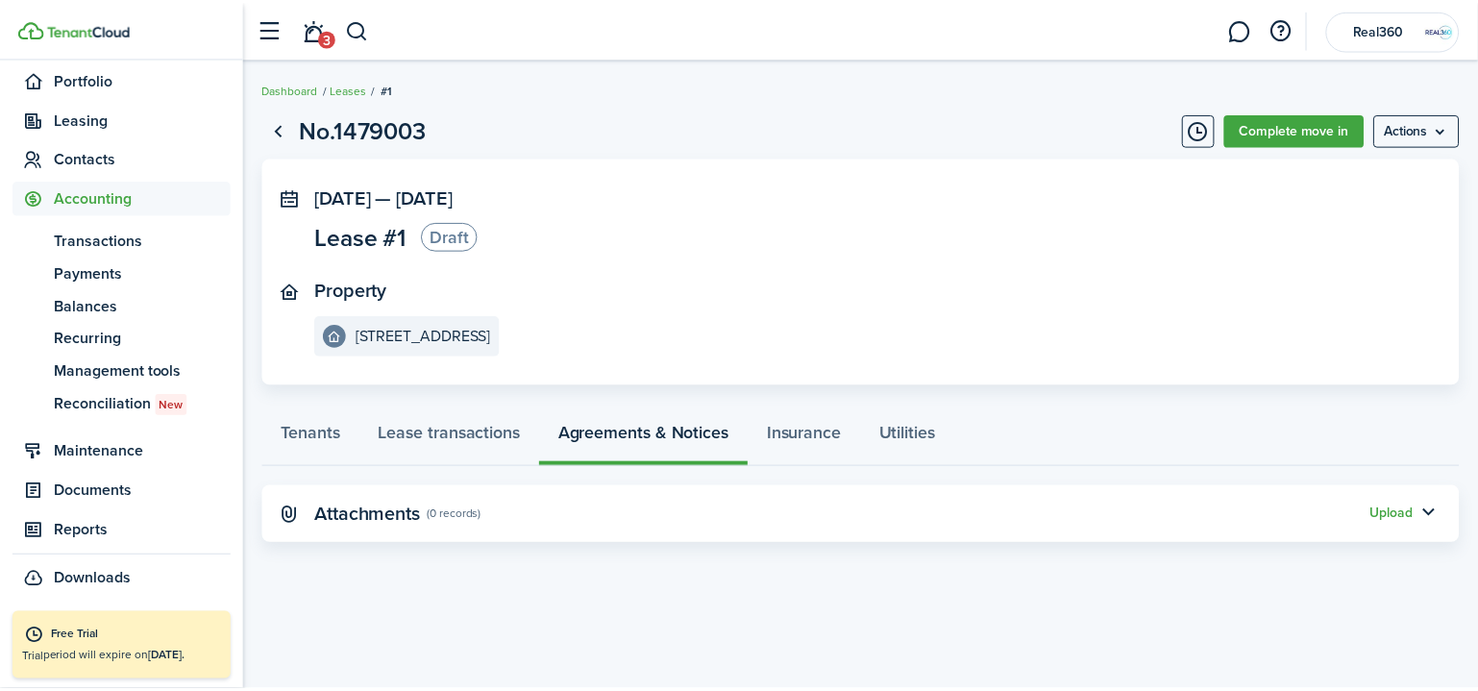
scroll to position [199, 0]
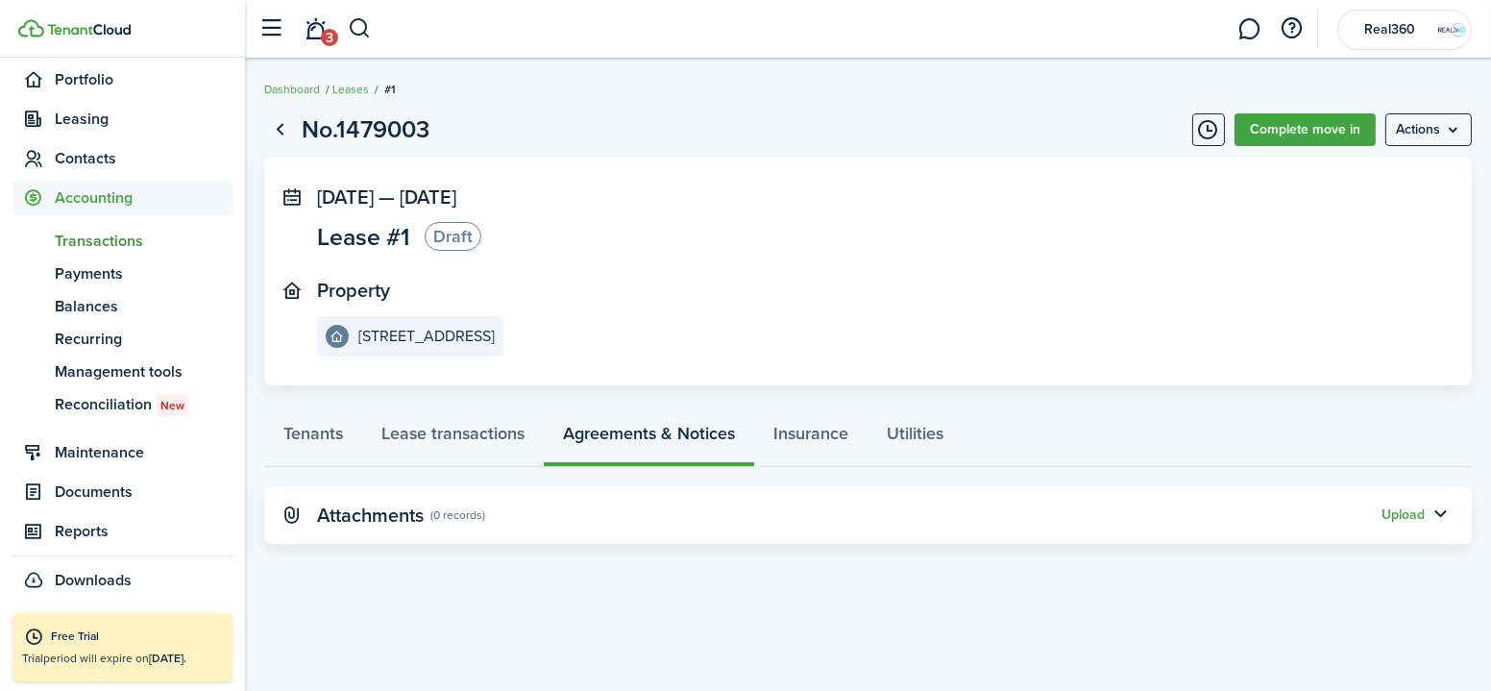
click at [116, 231] on span "Transactions" at bounding box center [144, 241] width 178 height 23
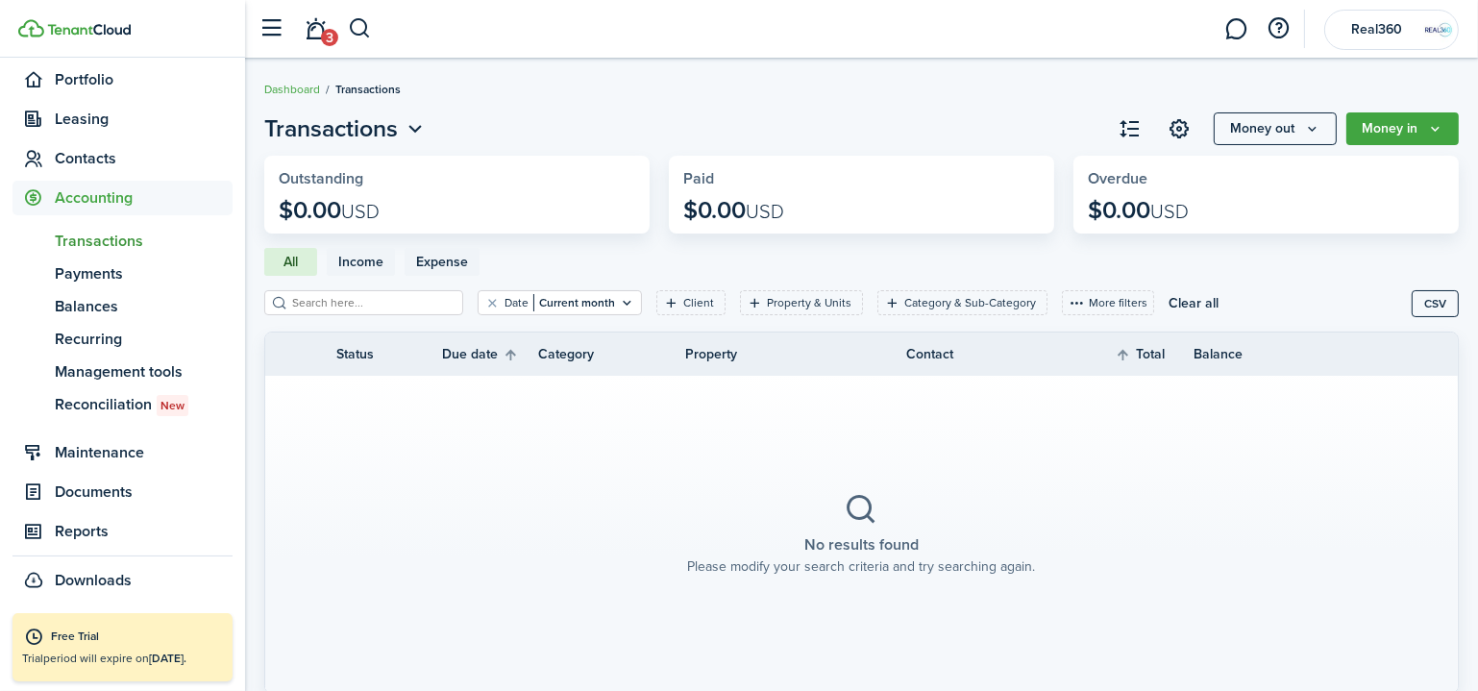
click at [1390, 121] on button "Money in" at bounding box center [1402, 128] width 112 height 33
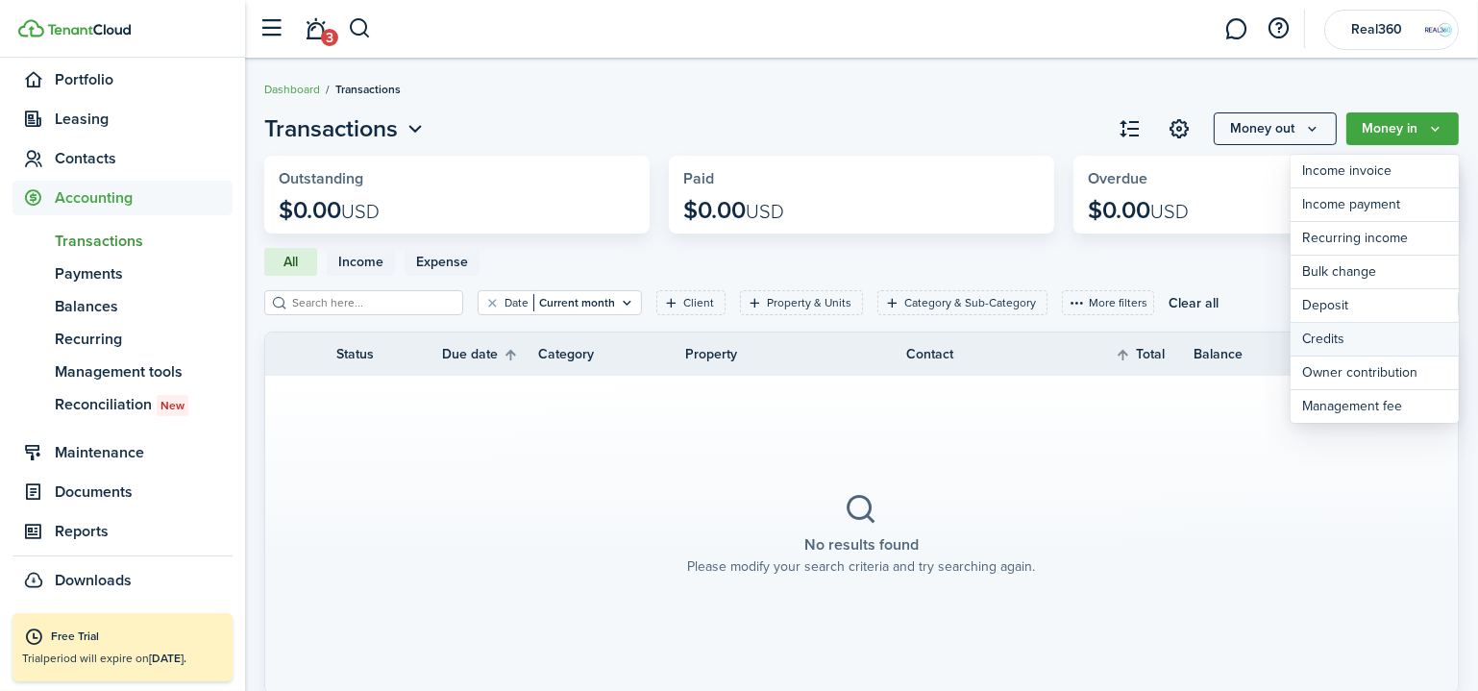
click at [1332, 346] on link "Credits" at bounding box center [1374, 340] width 168 height 34
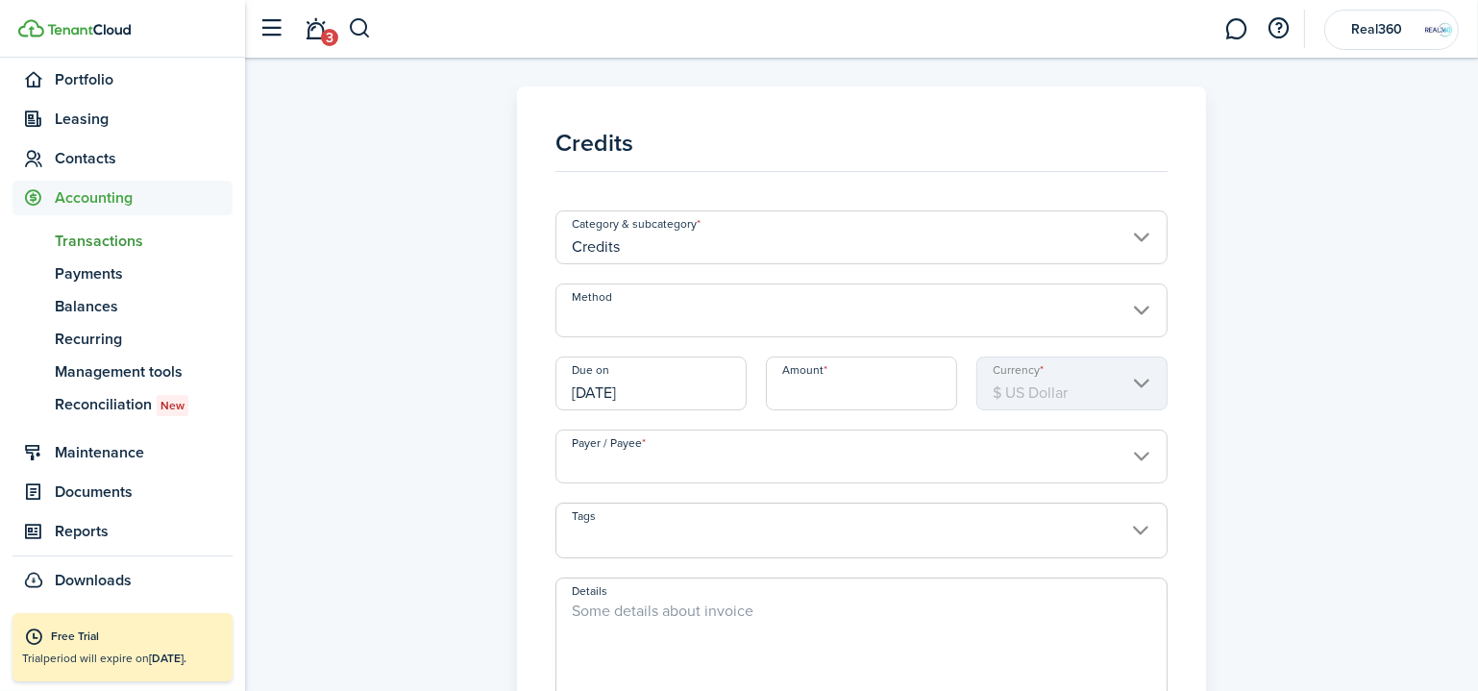
click at [758, 305] on input "Method" at bounding box center [861, 310] width 612 height 54
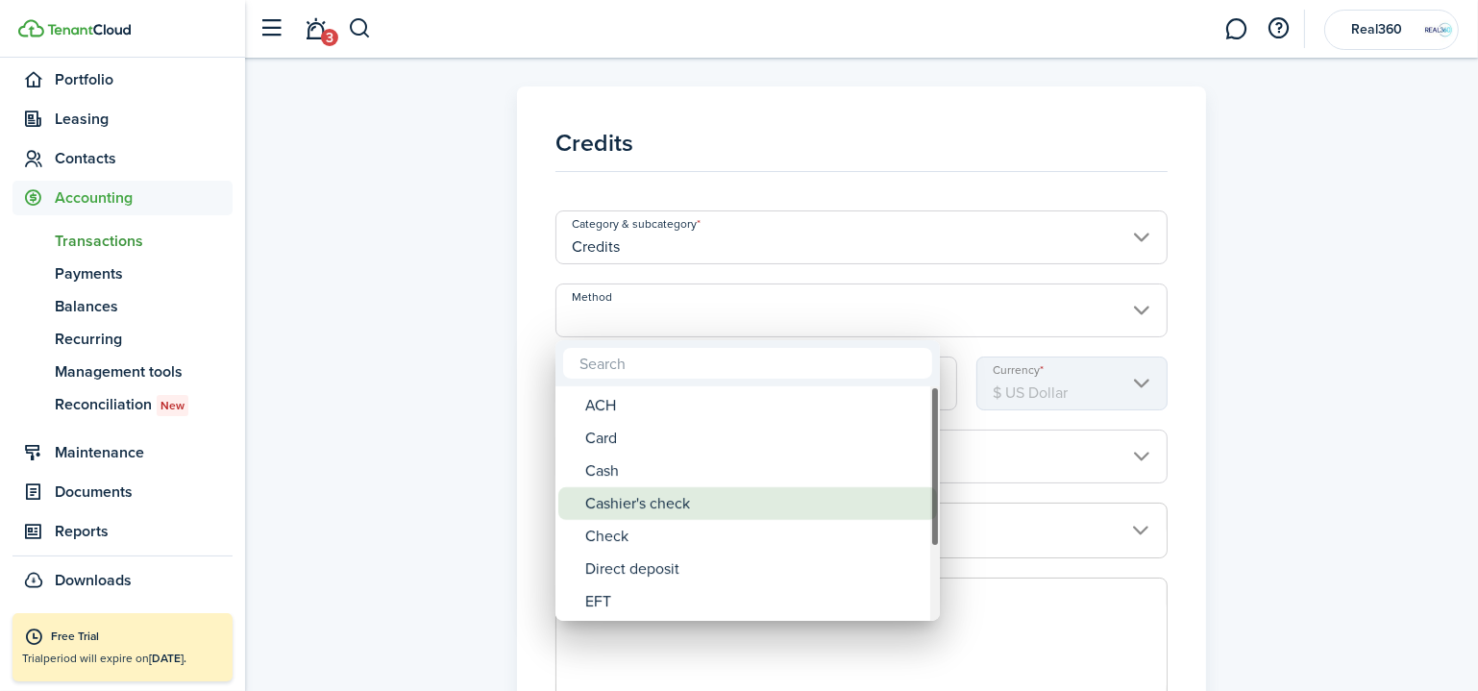
click at [627, 497] on div "Cashier's check" at bounding box center [755, 503] width 340 height 33
type input "Cashier's check"
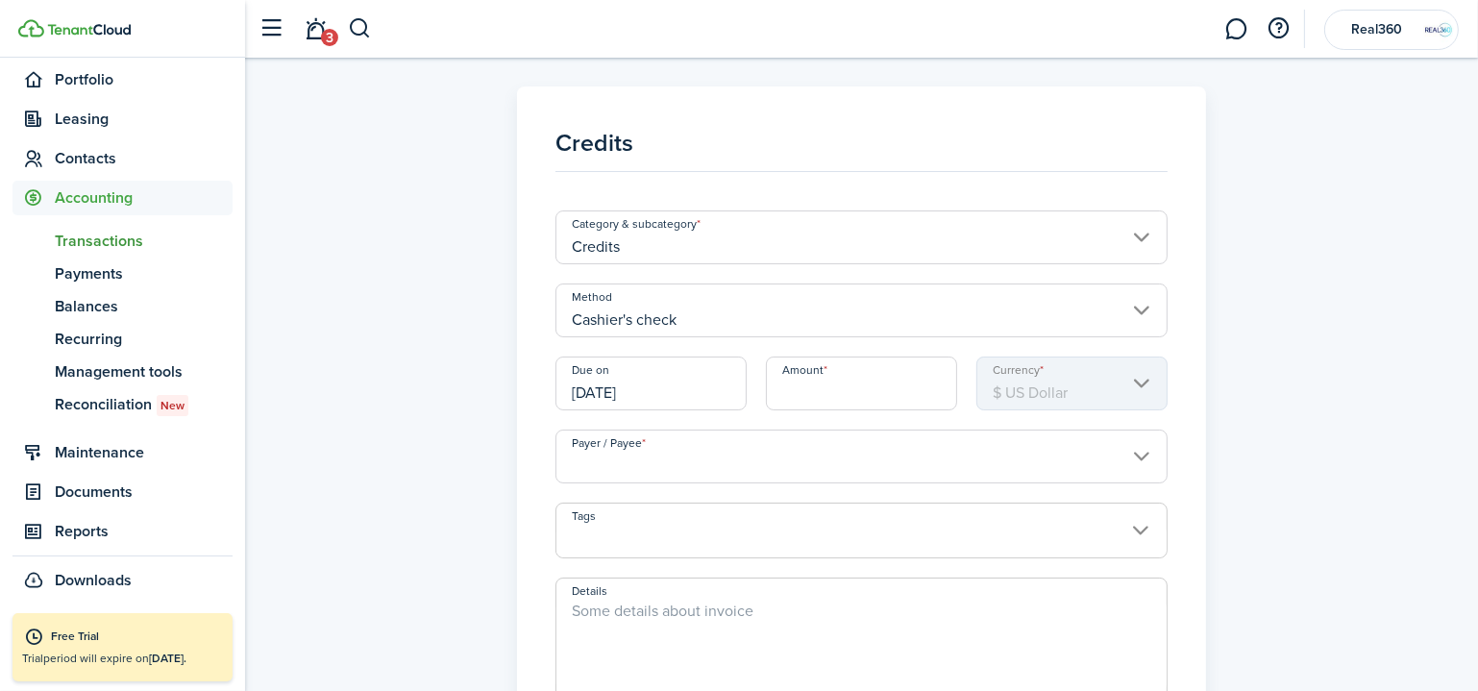
click at [646, 393] on input "[DATE]" at bounding box center [650, 383] width 191 height 54
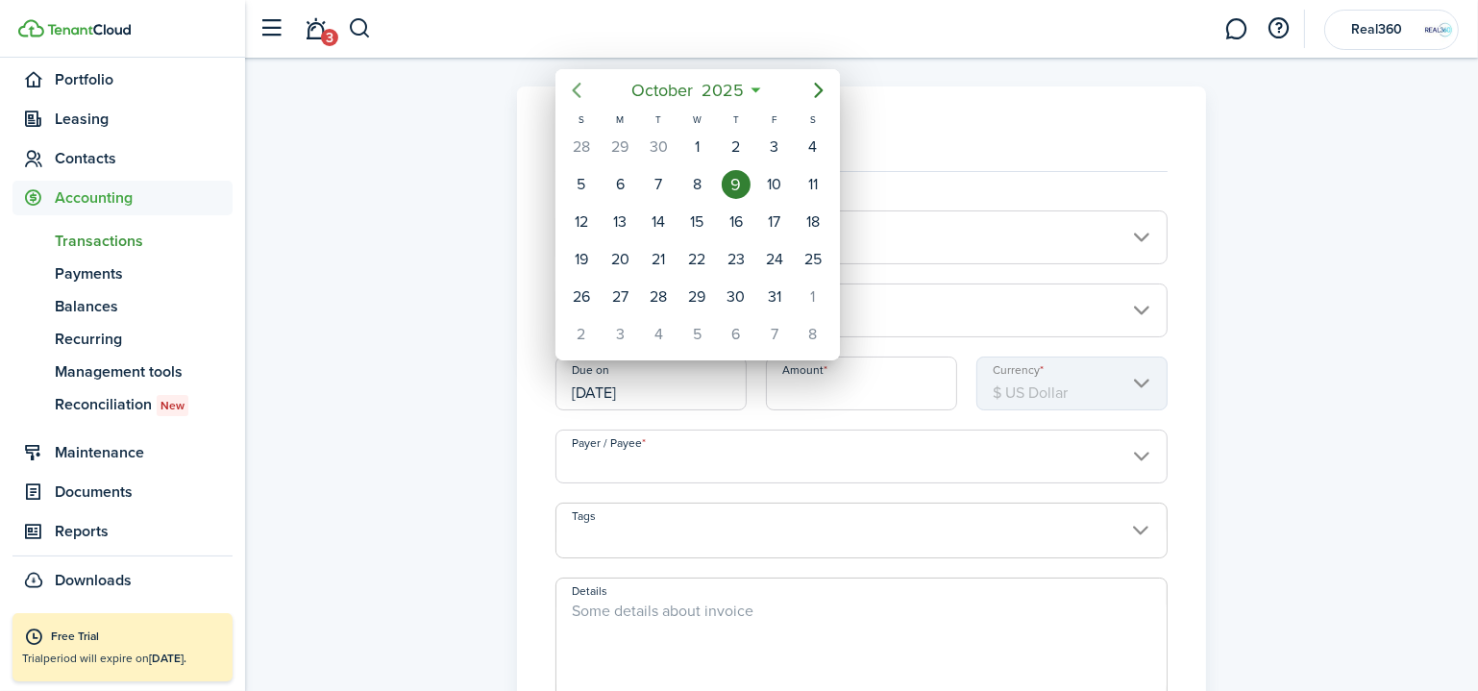
click at [576, 82] on icon "Previous page" at bounding box center [576, 90] width 23 height 23
click at [628, 220] on div "15" at bounding box center [619, 222] width 29 height 29
type input "[DATE]"
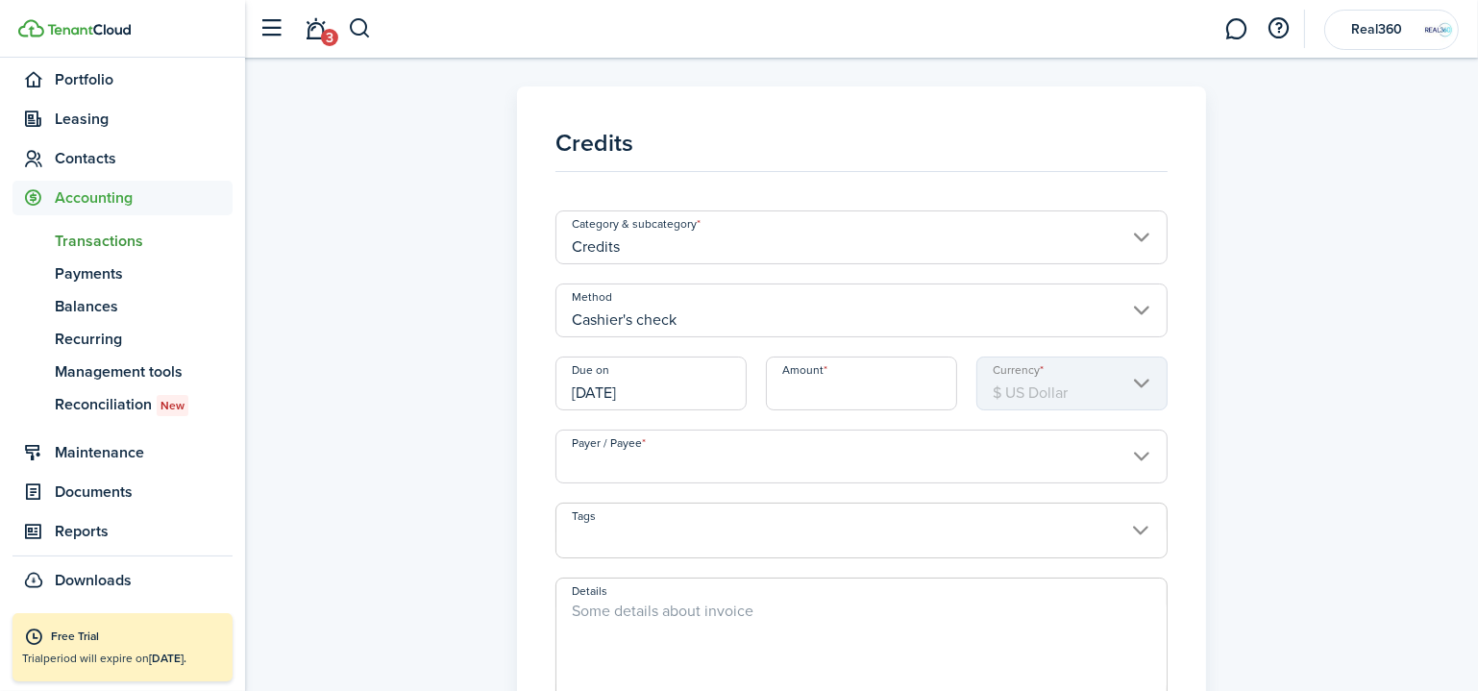
click at [848, 389] on input "Amount" at bounding box center [861, 383] width 191 height 54
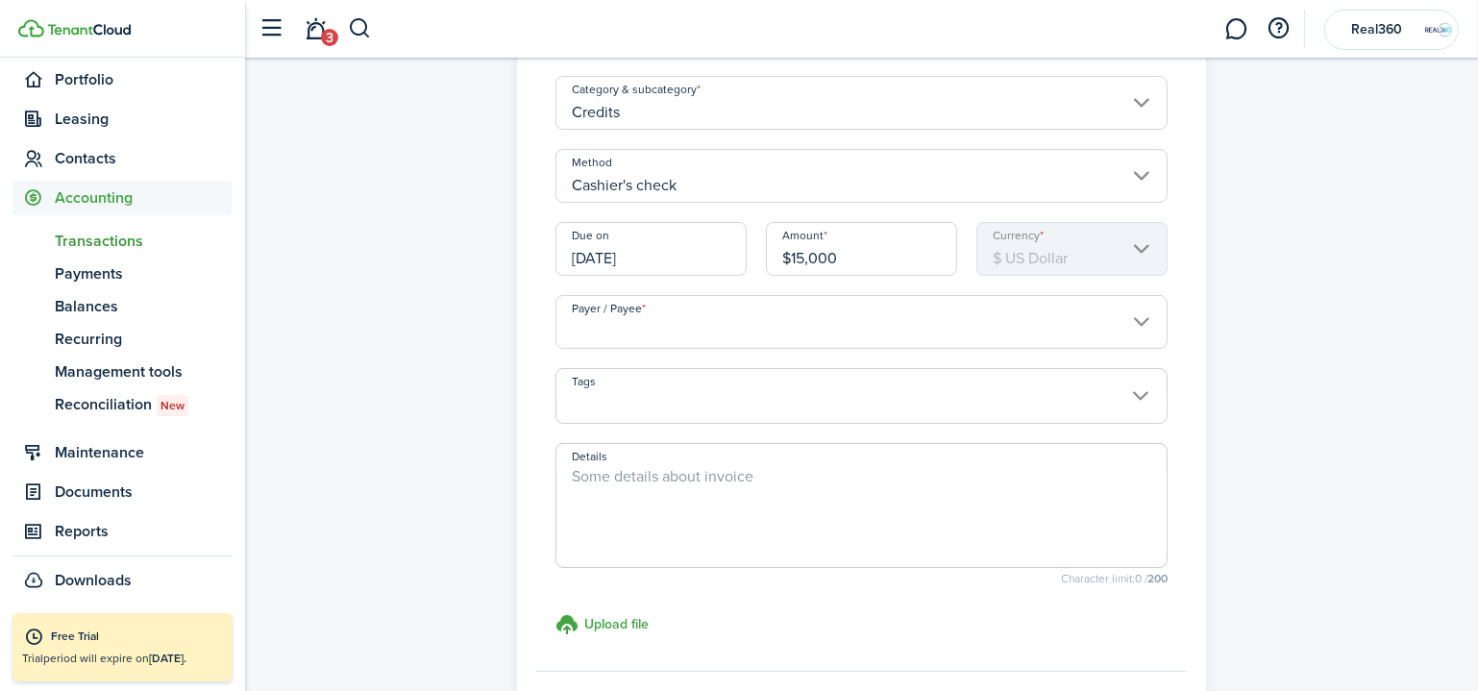
scroll to position [174, 0]
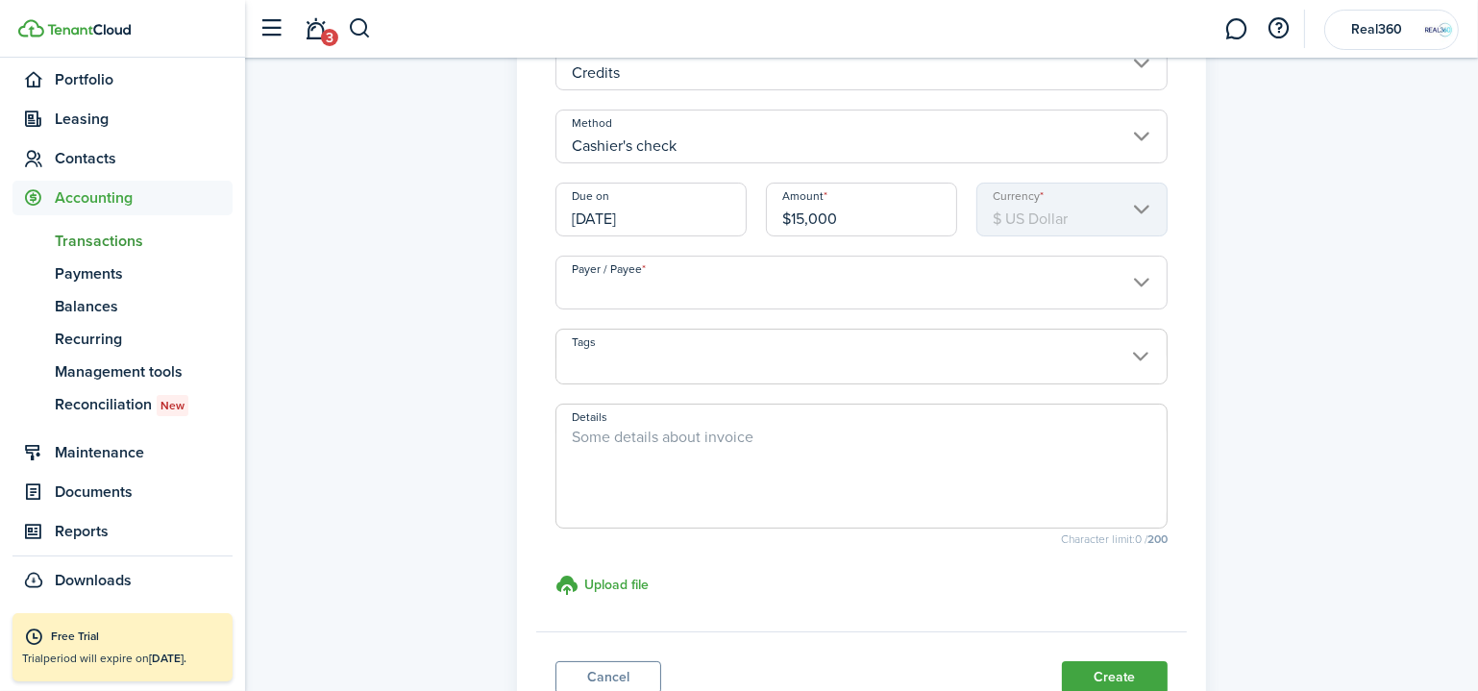
click at [758, 275] on input "Payer / Payee" at bounding box center [861, 283] width 612 height 54
type input "$15,000.00"
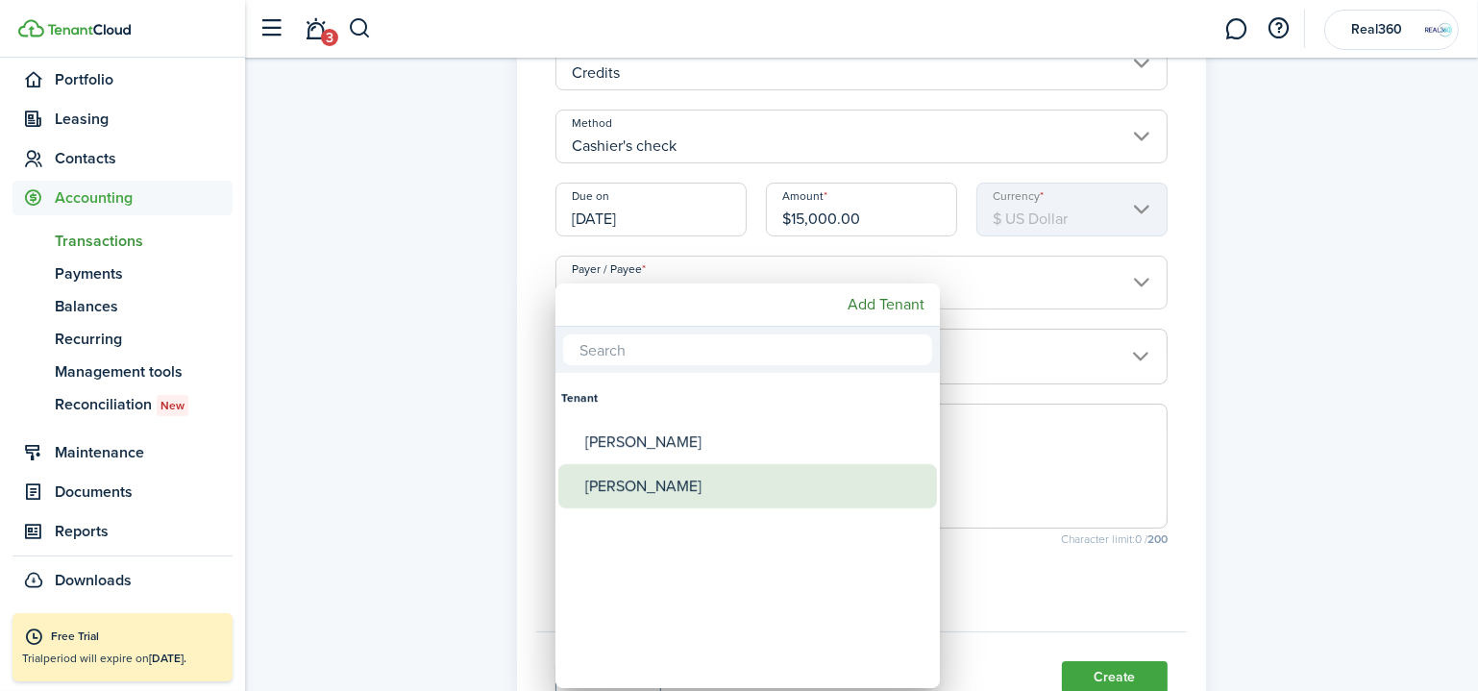
click at [684, 481] on div "[PERSON_NAME]" at bounding box center [755, 486] width 340 height 44
type input "[PERSON_NAME]"
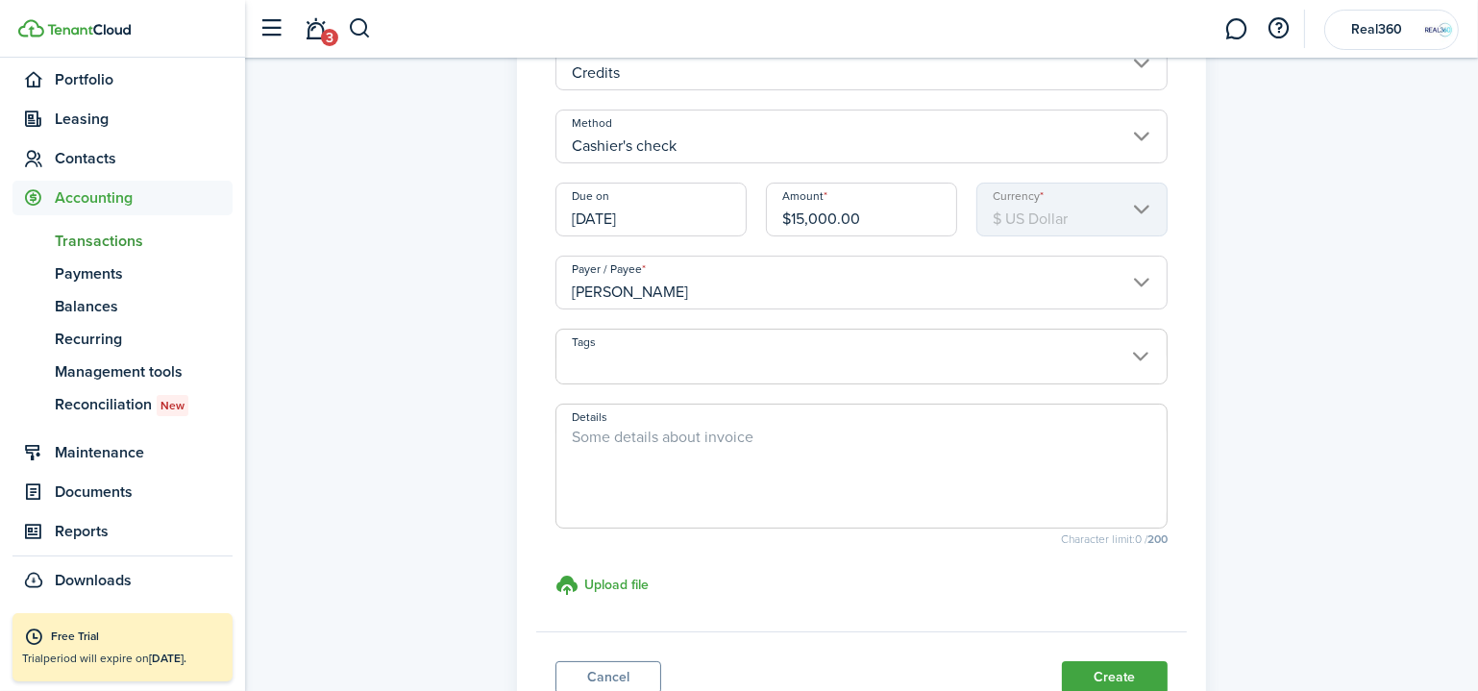
click at [762, 366] on span at bounding box center [861, 367] width 610 height 33
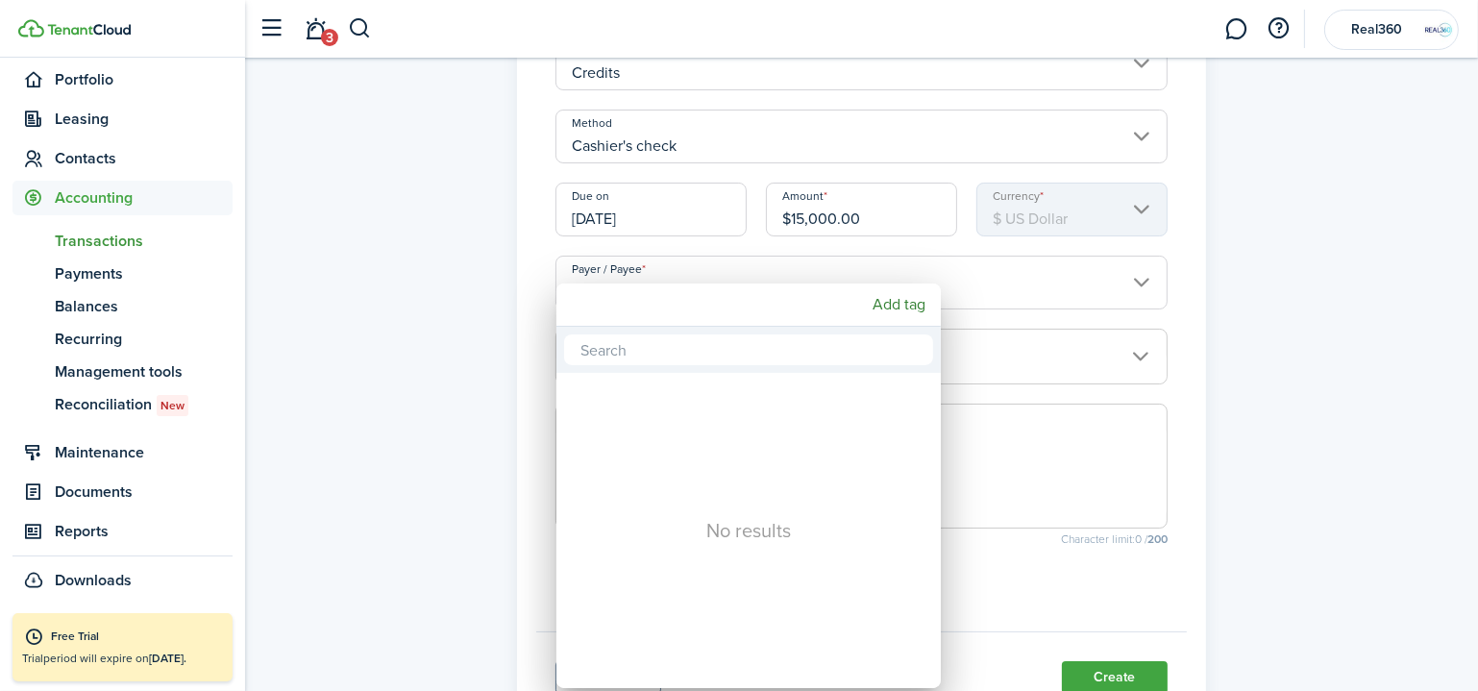
click at [1248, 309] on div at bounding box center [738, 345] width 1785 height 998
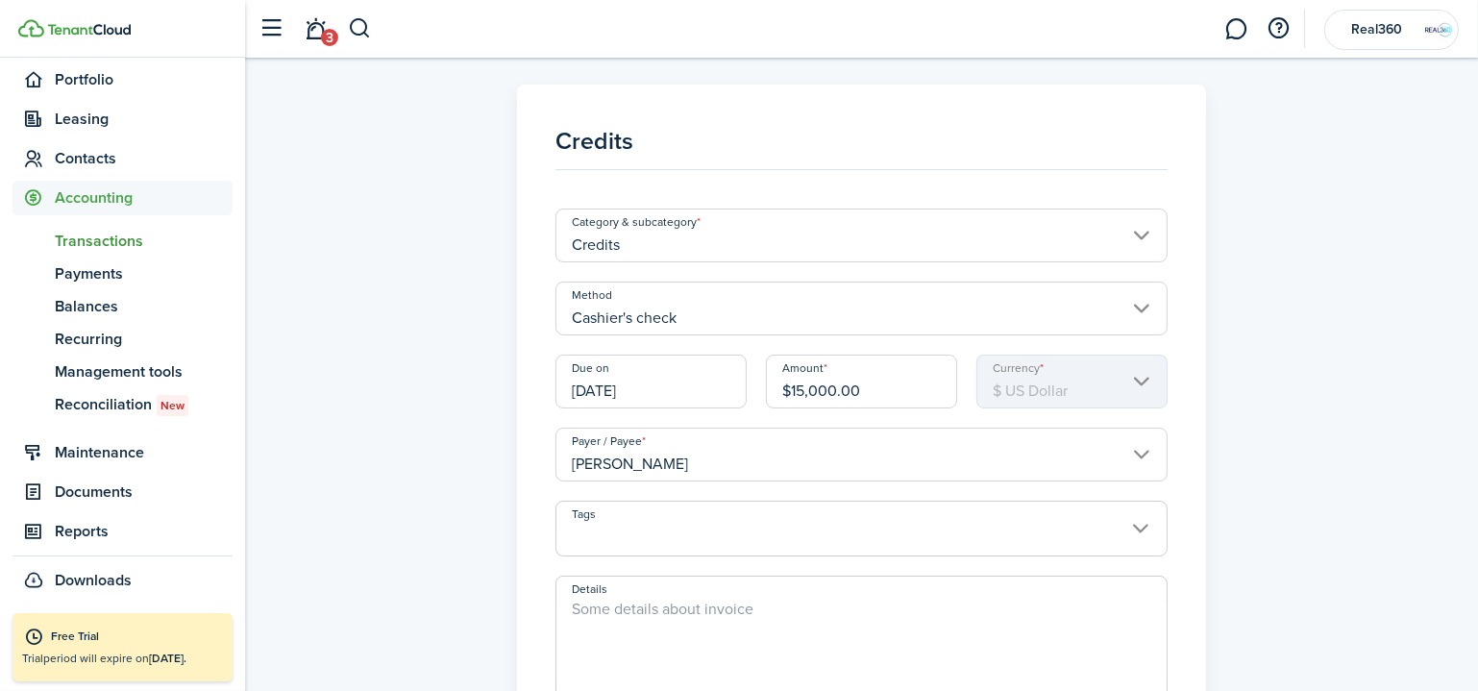
scroll to position [0, 0]
click at [882, 612] on textarea "Details" at bounding box center [861, 646] width 610 height 92
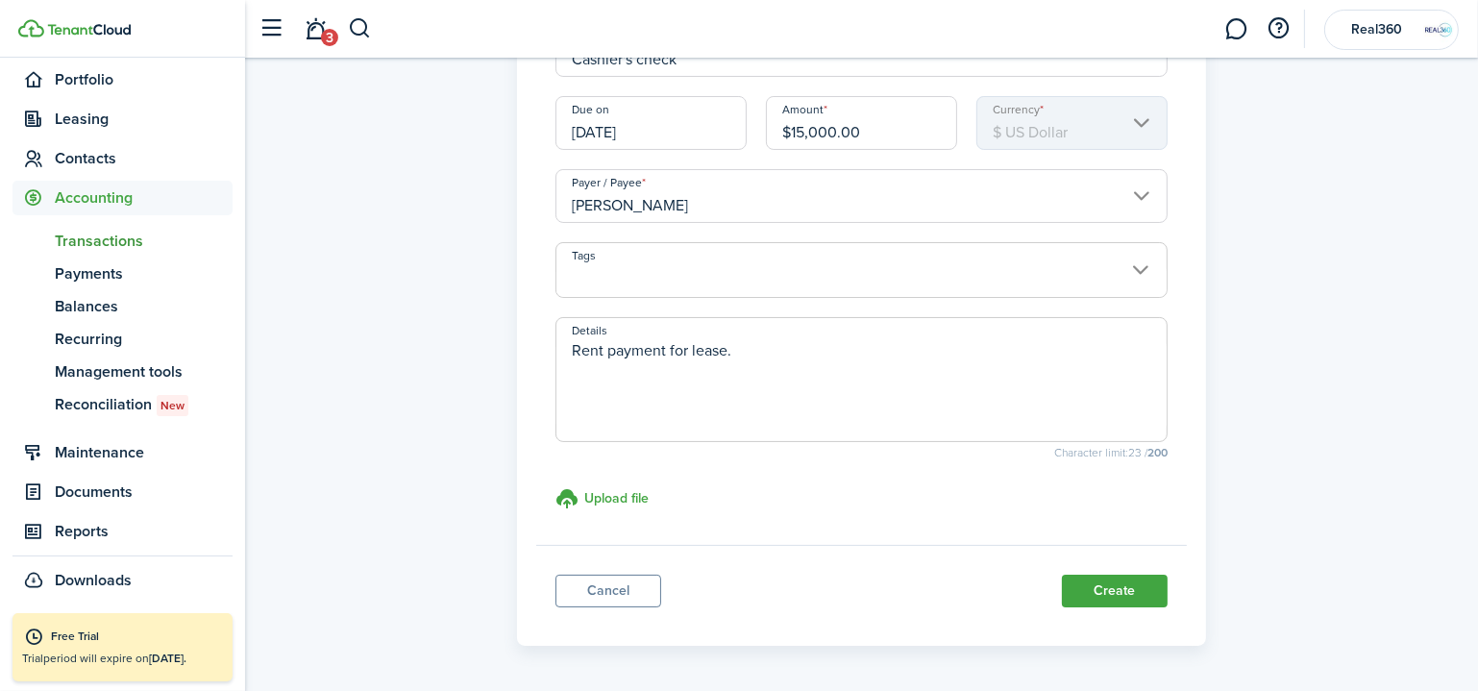
scroll to position [261, 0]
type textarea "Rent payment for lease."
click at [610, 504] on h3 "Upload file" at bounding box center [616, 497] width 64 height 20
click at [555, 486] on input "Upload file store documents and templates Choose file" at bounding box center [555, 486] width 0 height 0
click at [626, 496] on h3 "Upload file" at bounding box center [616, 497] width 64 height 20
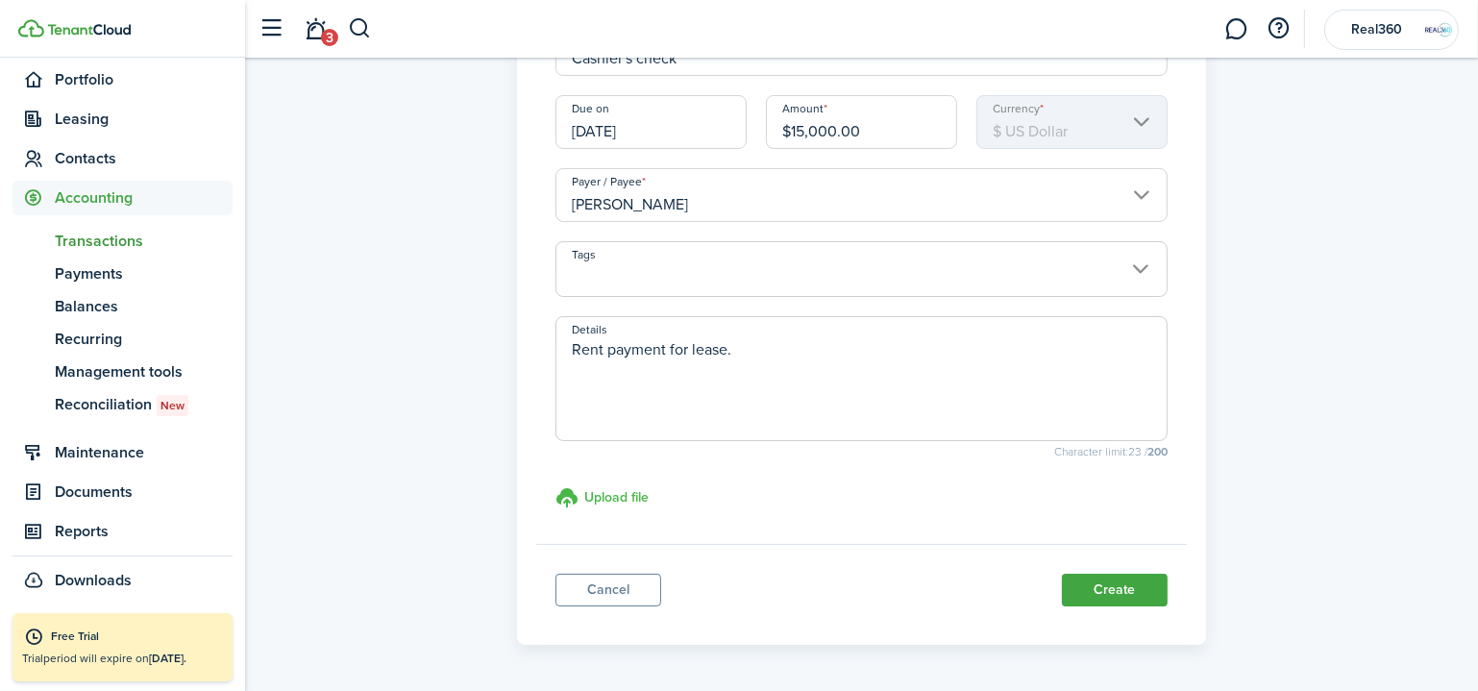
click at [555, 486] on input "Upload file store documents and templates Choose file" at bounding box center [555, 486] width 0 height 0
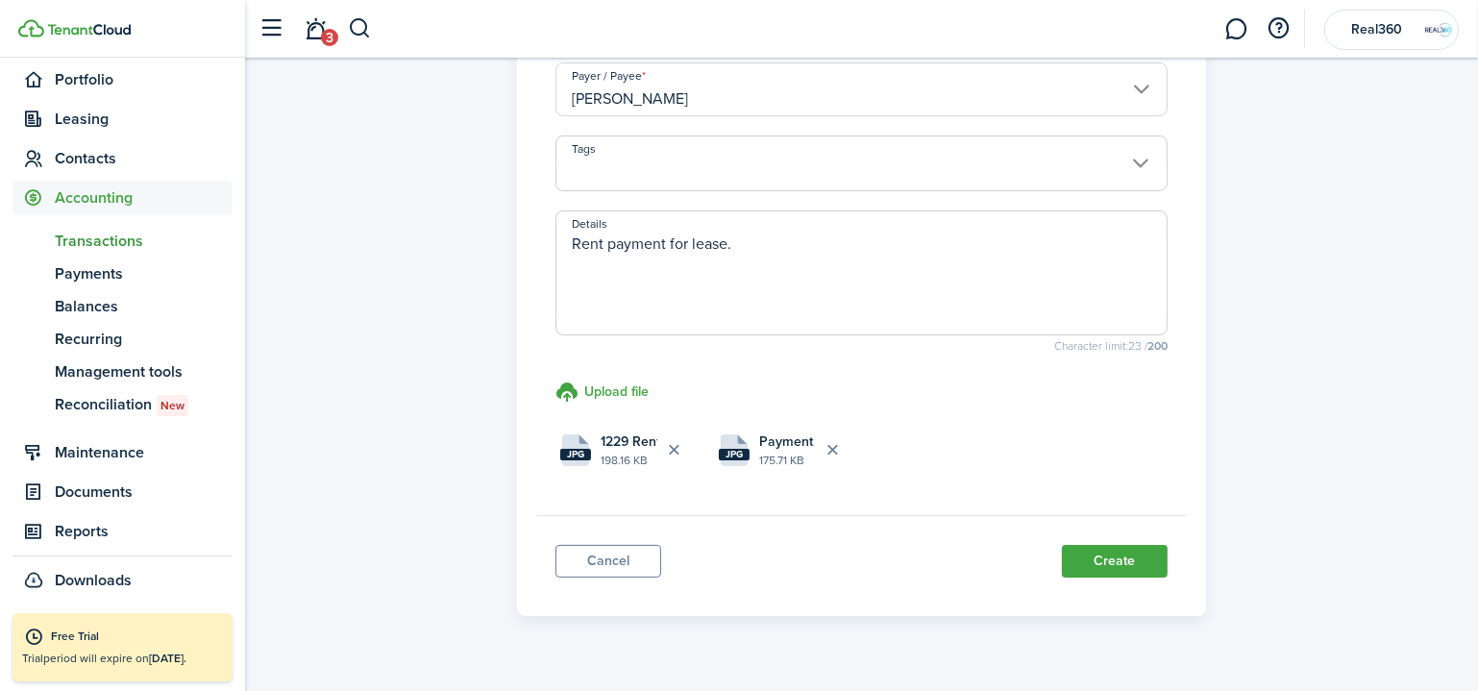
scroll to position [400, 0]
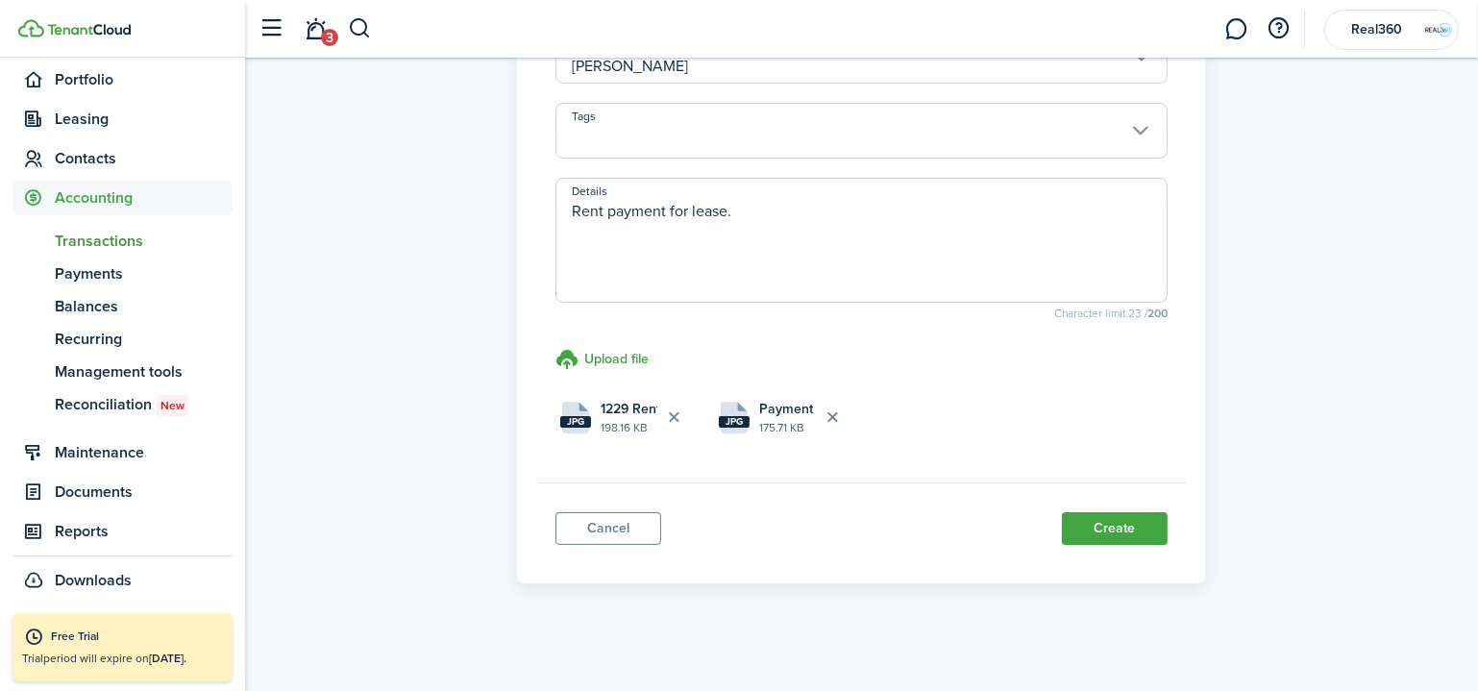
click at [1089, 527] on button "Create" at bounding box center [1115, 528] width 106 height 33
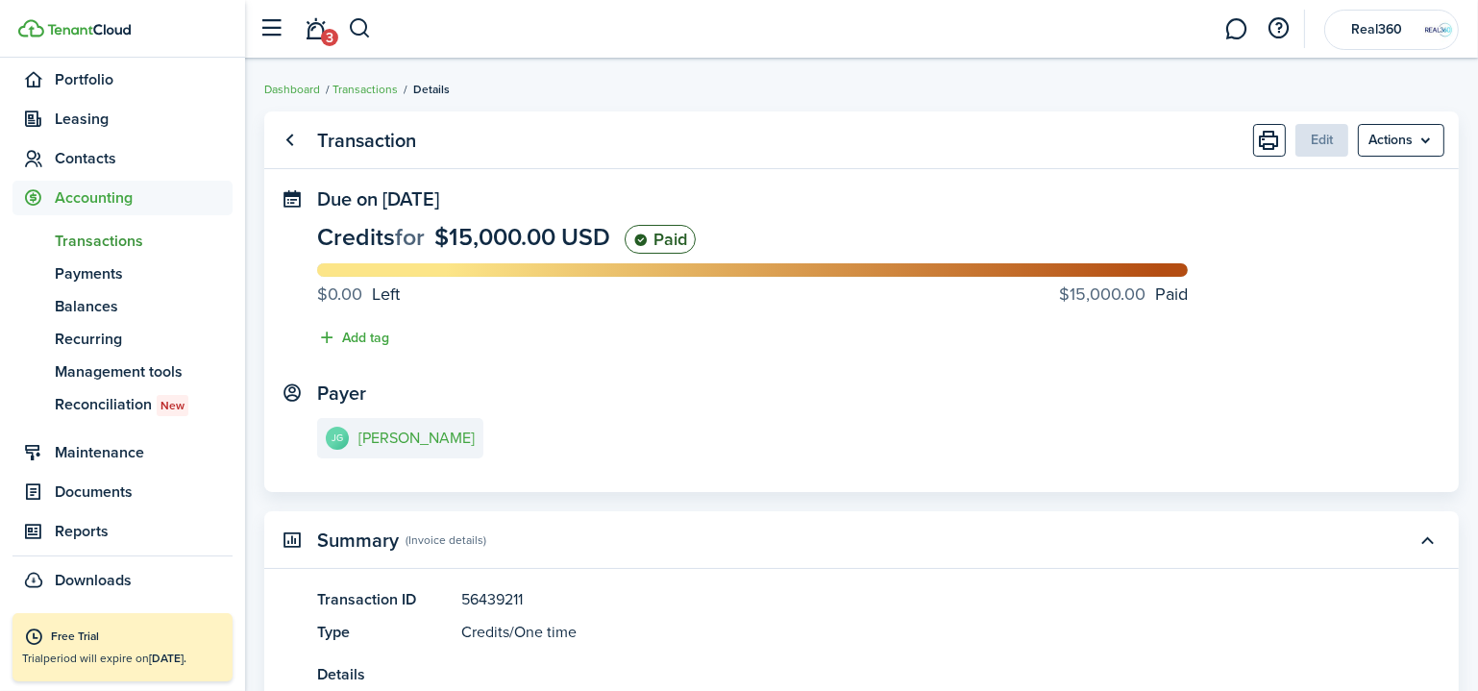
click at [1415, 139] on menu-btn "Actions" at bounding box center [1401, 140] width 86 height 33
click at [945, 129] on panel-main-header "Transaction Edit Actions" at bounding box center [861, 140] width 1194 height 58
click at [96, 120] on span "Leasing" at bounding box center [144, 119] width 178 height 23
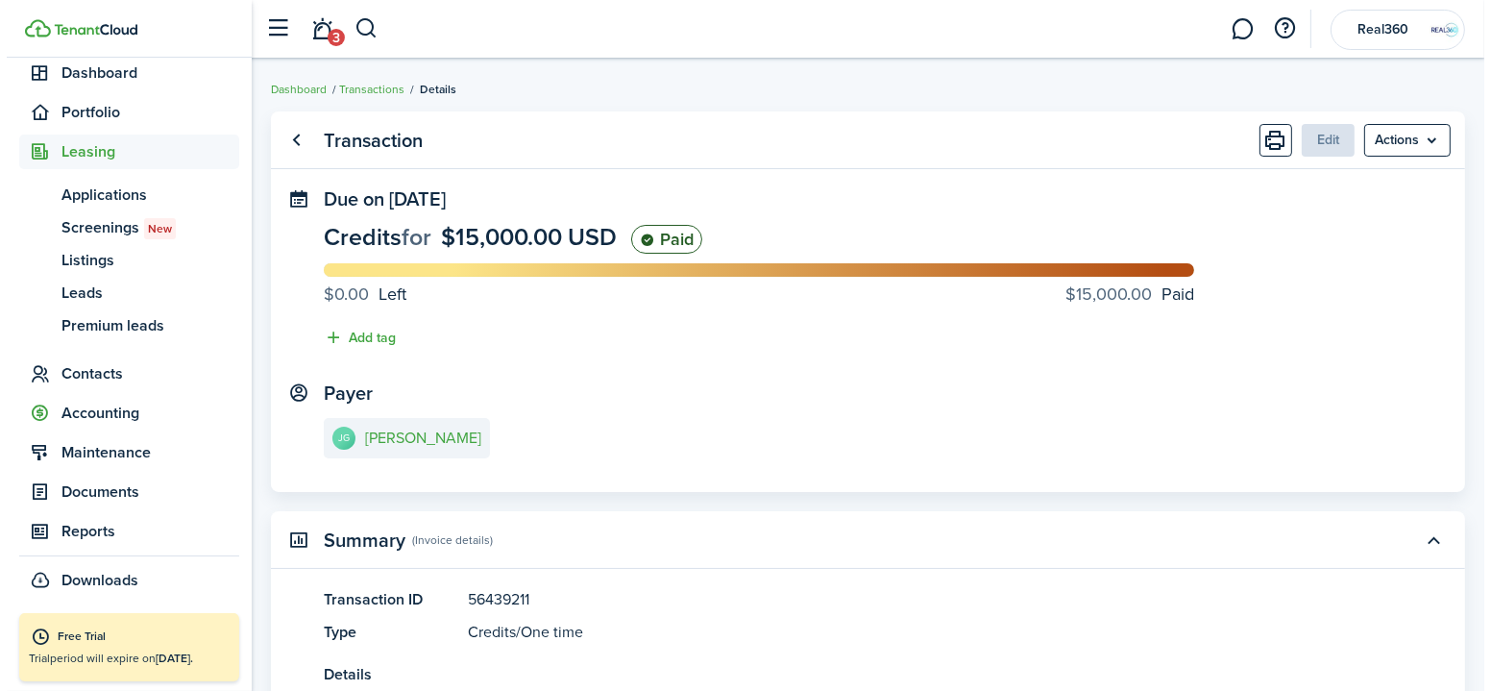
scroll to position [166, 0]
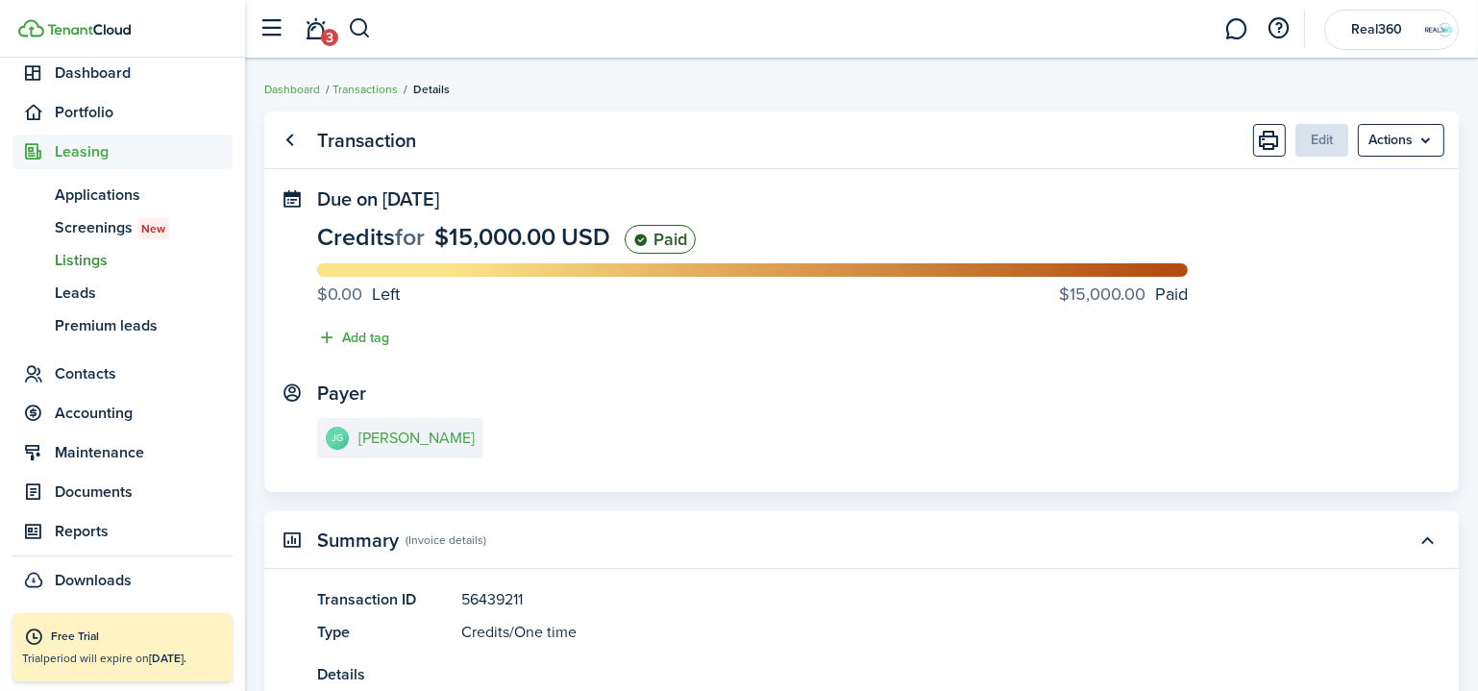
click at [82, 257] on span "Listings" at bounding box center [144, 260] width 178 height 23
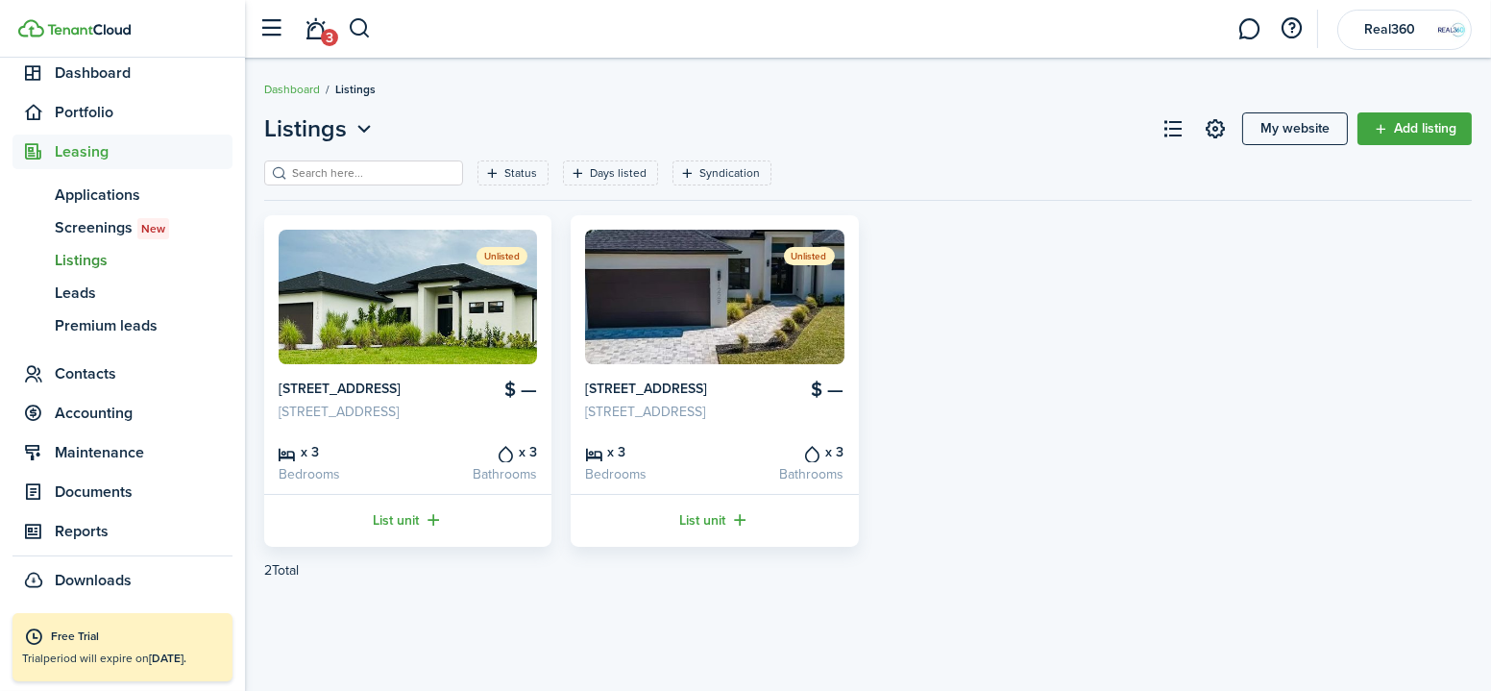
click at [672, 314] on img at bounding box center [714, 297] width 258 height 135
click at [75, 379] on span "Contacts" at bounding box center [144, 373] width 178 height 23
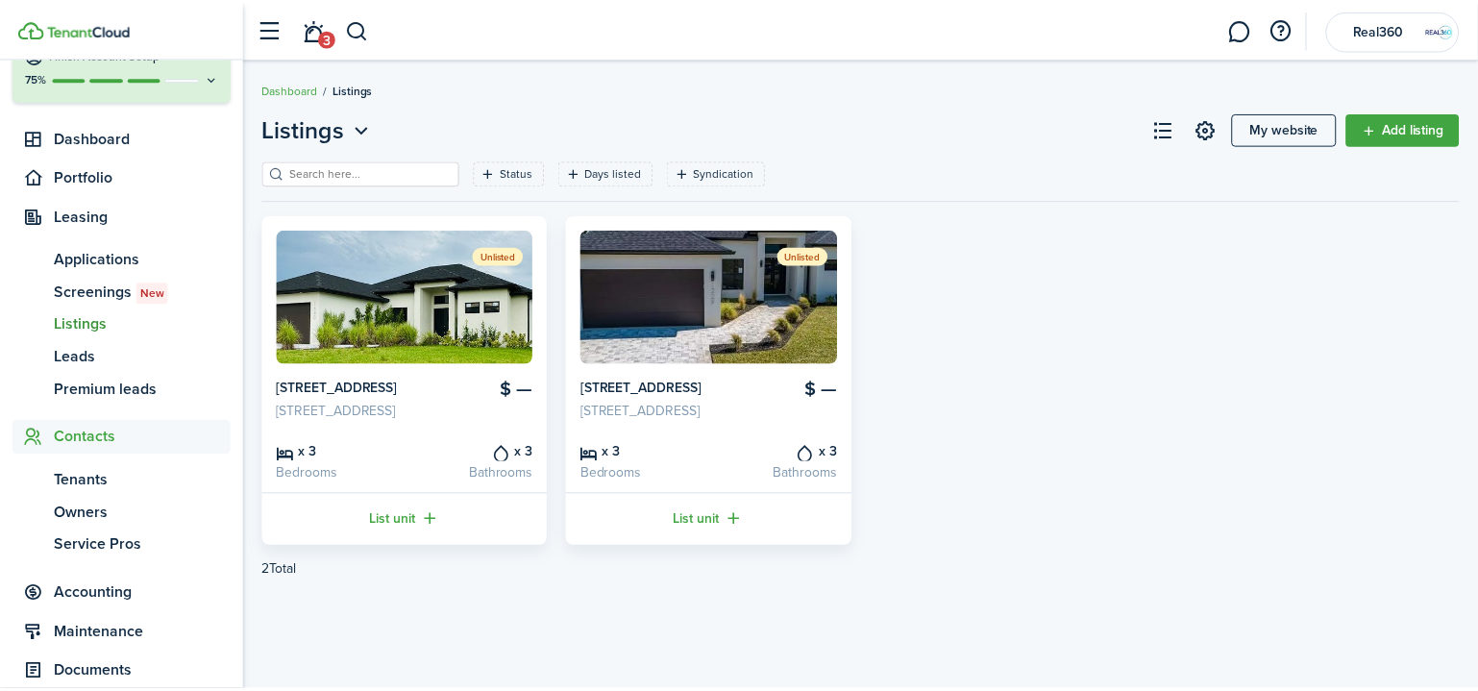
scroll to position [101, 0]
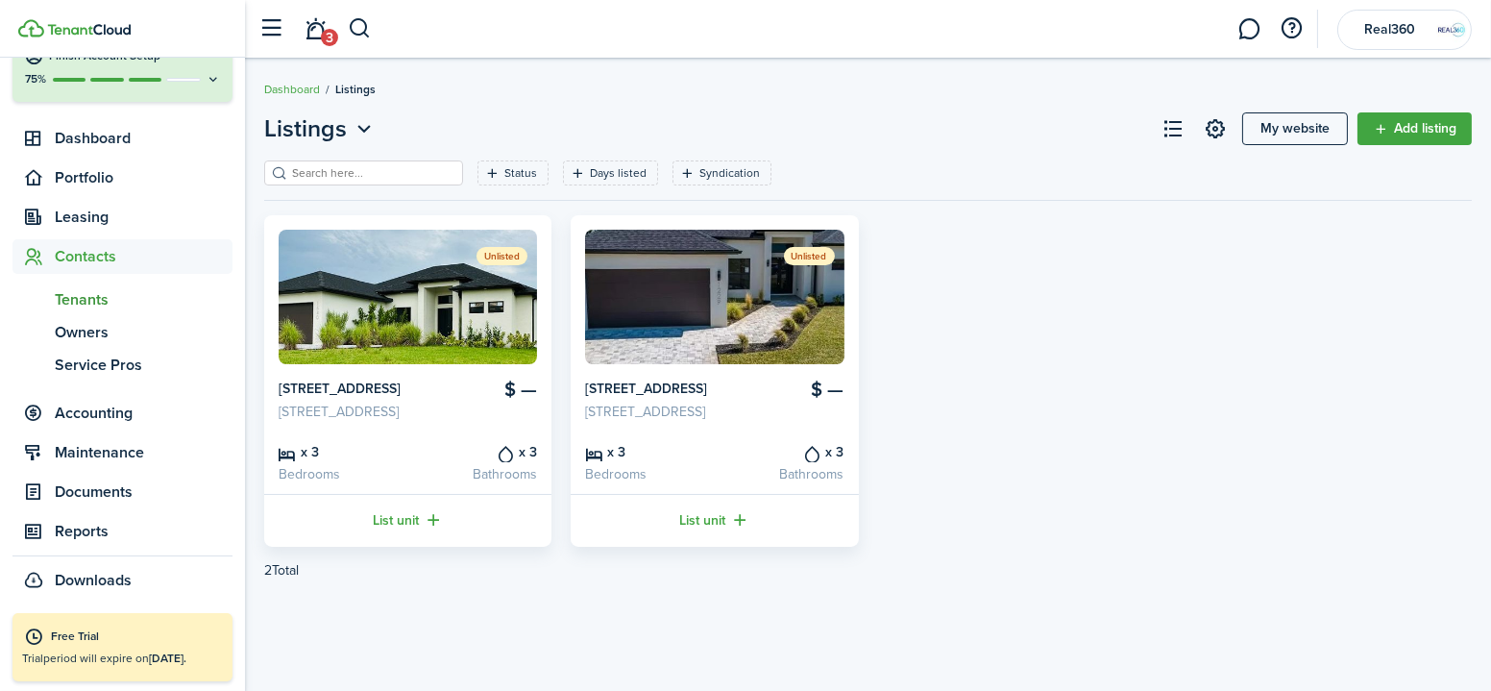
click at [102, 291] on span "Tenants" at bounding box center [144, 299] width 178 height 23
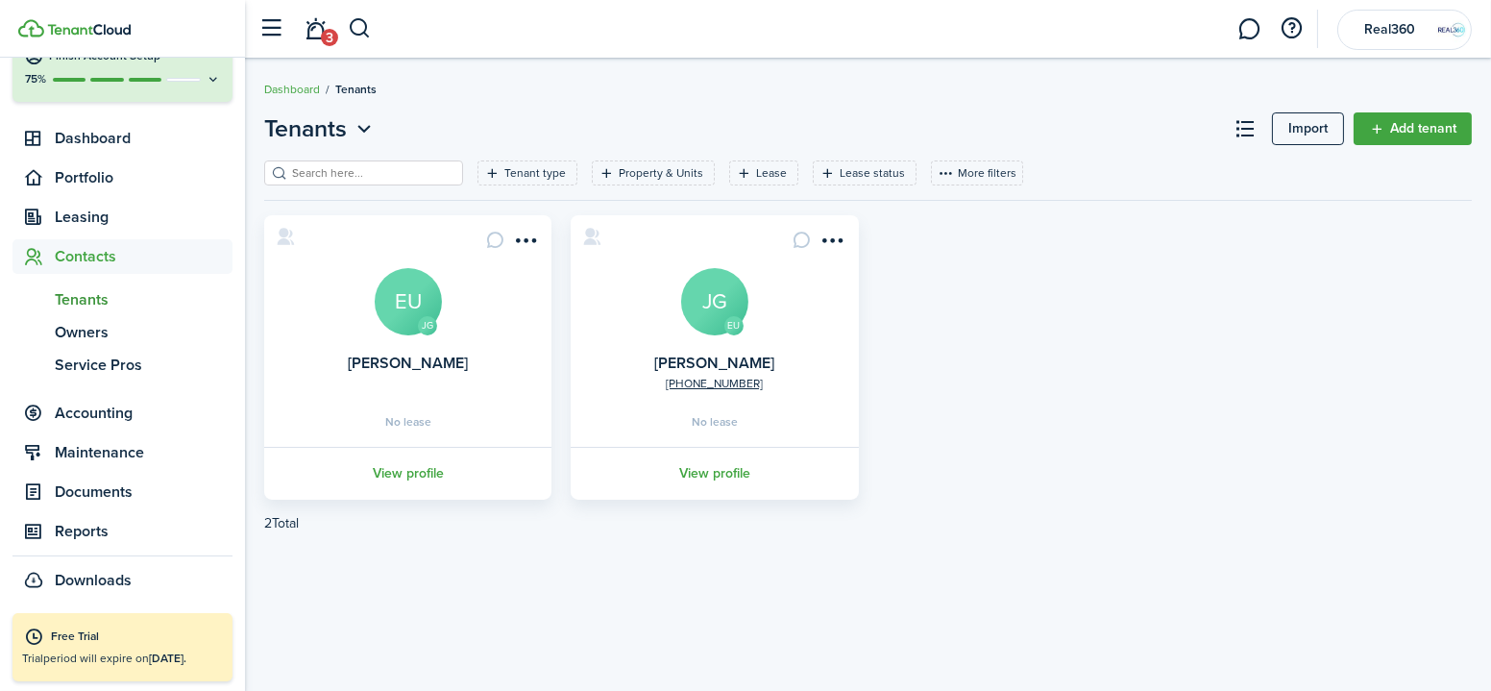
click at [721, 472] on link "View profile" at bounding box center [714, 473] width 293 height 53
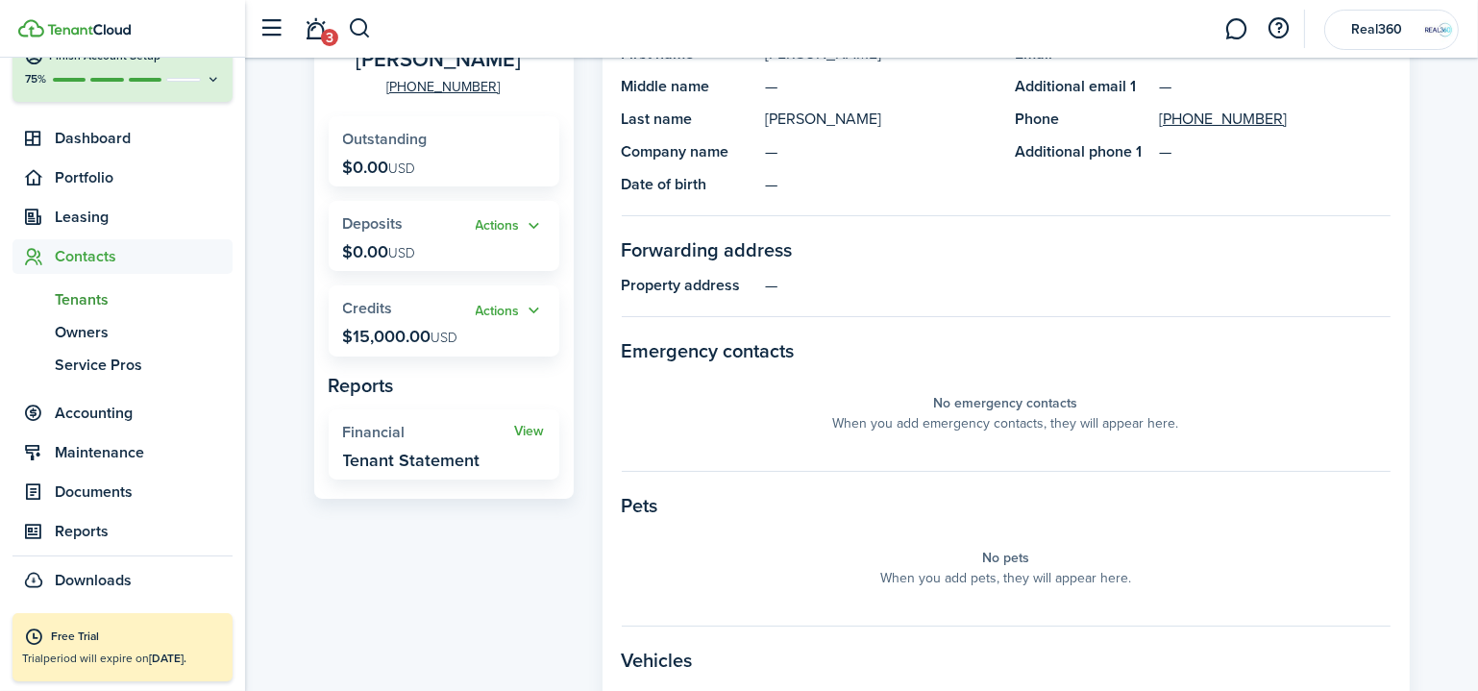
scroll to position [226, 0]
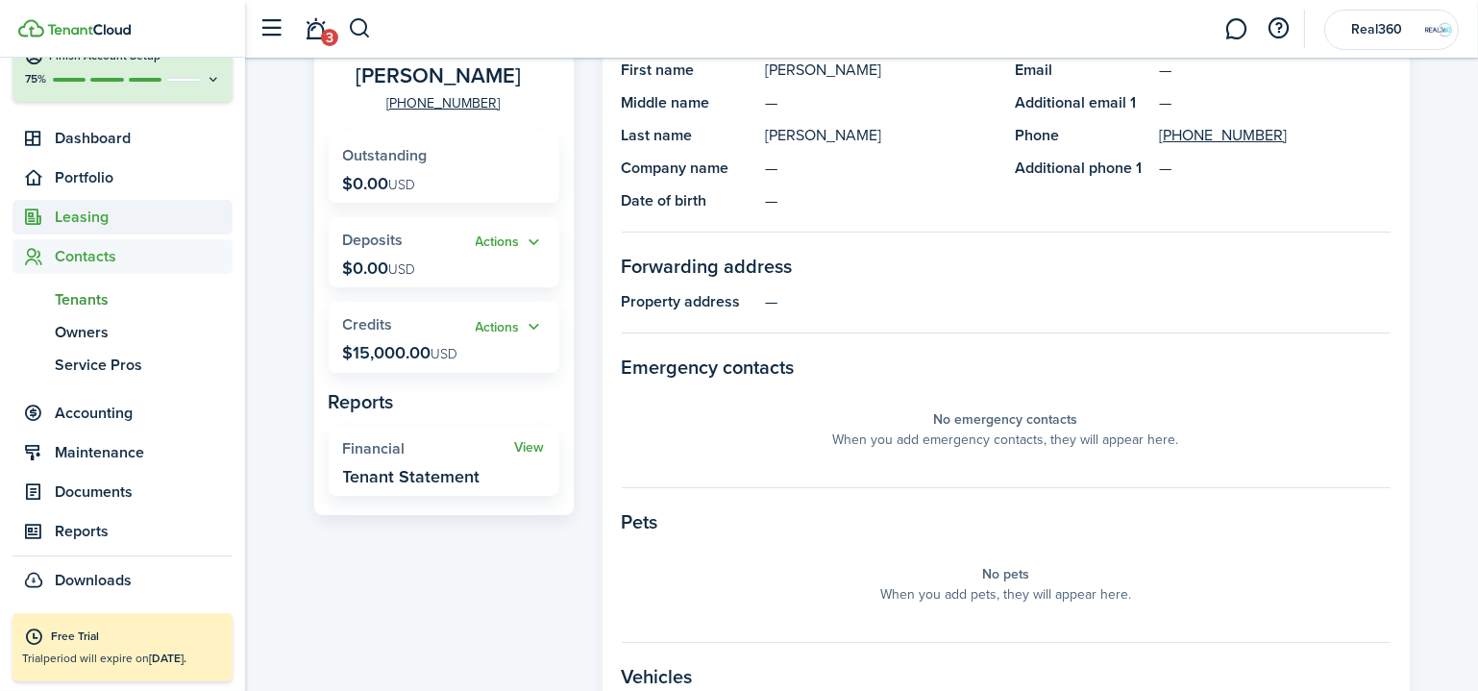
click at [112, 211] on span "Leasing" at bounding box center [144, 217] width 178 height 23
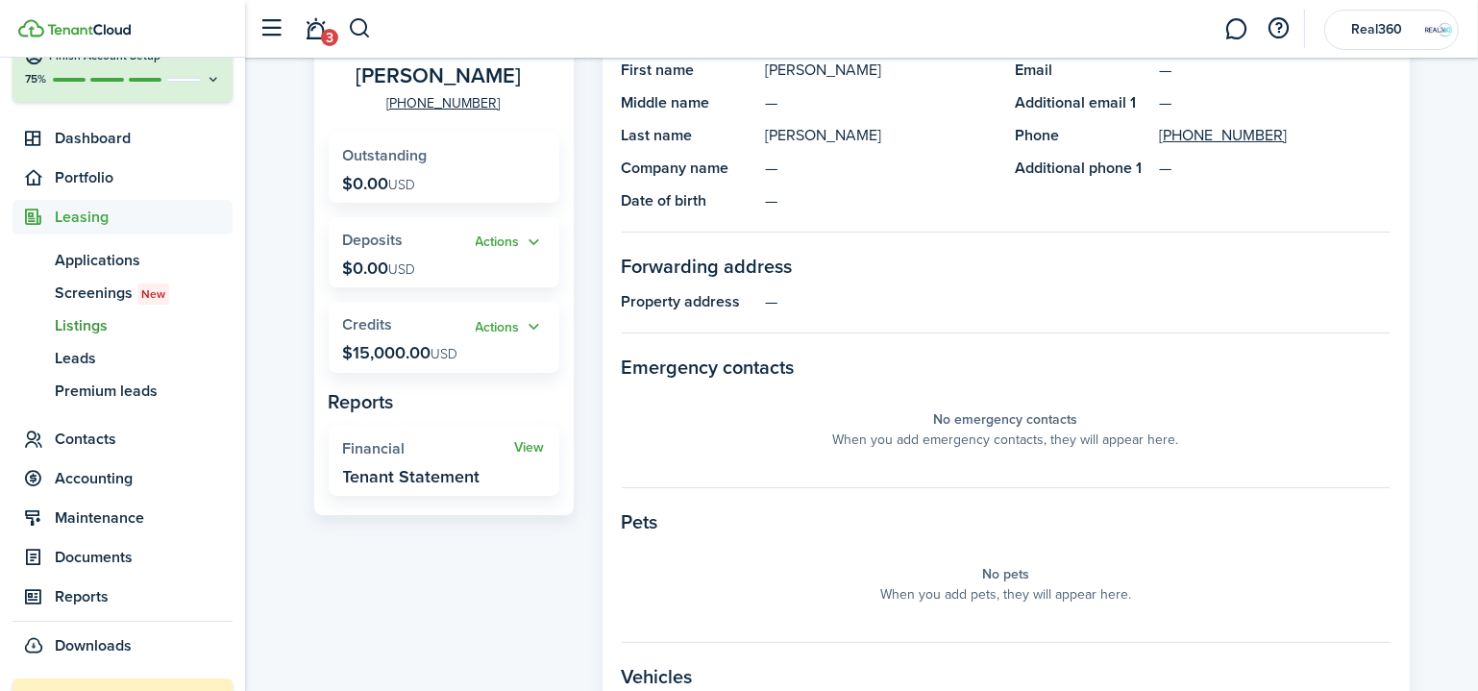
click at [90, 335] on span "Listings" at bounding box center [144, 325] width 178 height 23
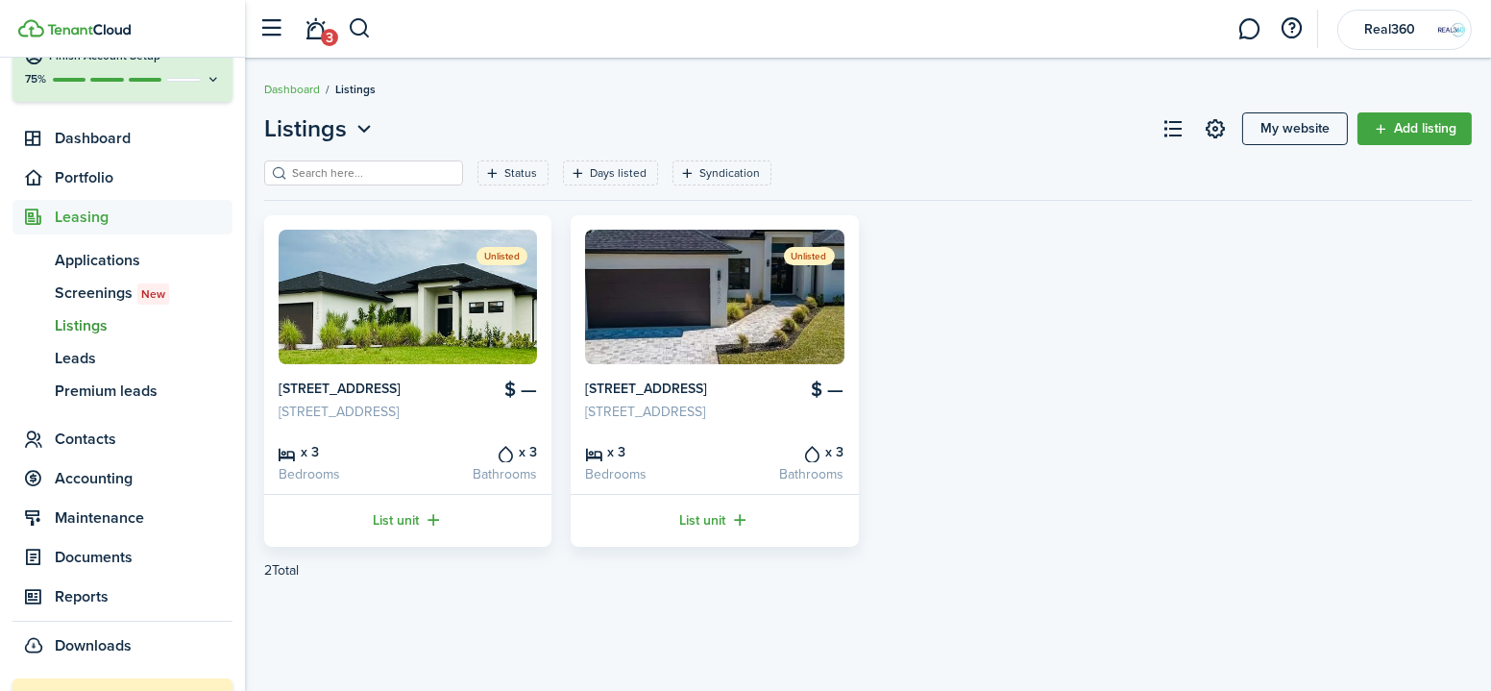
click at [1272, 124] on link "My website" at bounding box center [1295, 128] width 106 height 33
click at [1403, 20] on account-user-avatar "Real360" at bounding box center [1404, 30] width 135 height 40
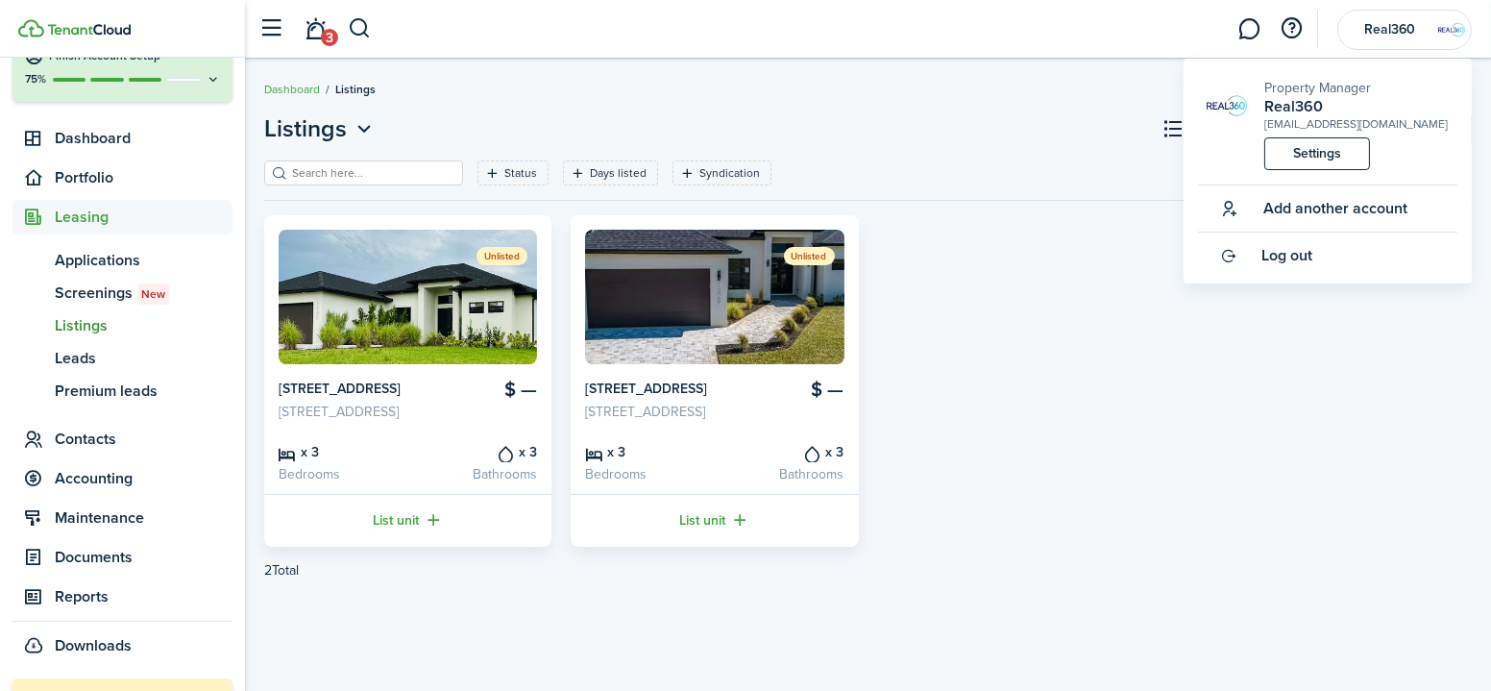
click at [792, 32] on header-wrapper "3 Real360" at bounding box center [861, 29] width 1222 height 58
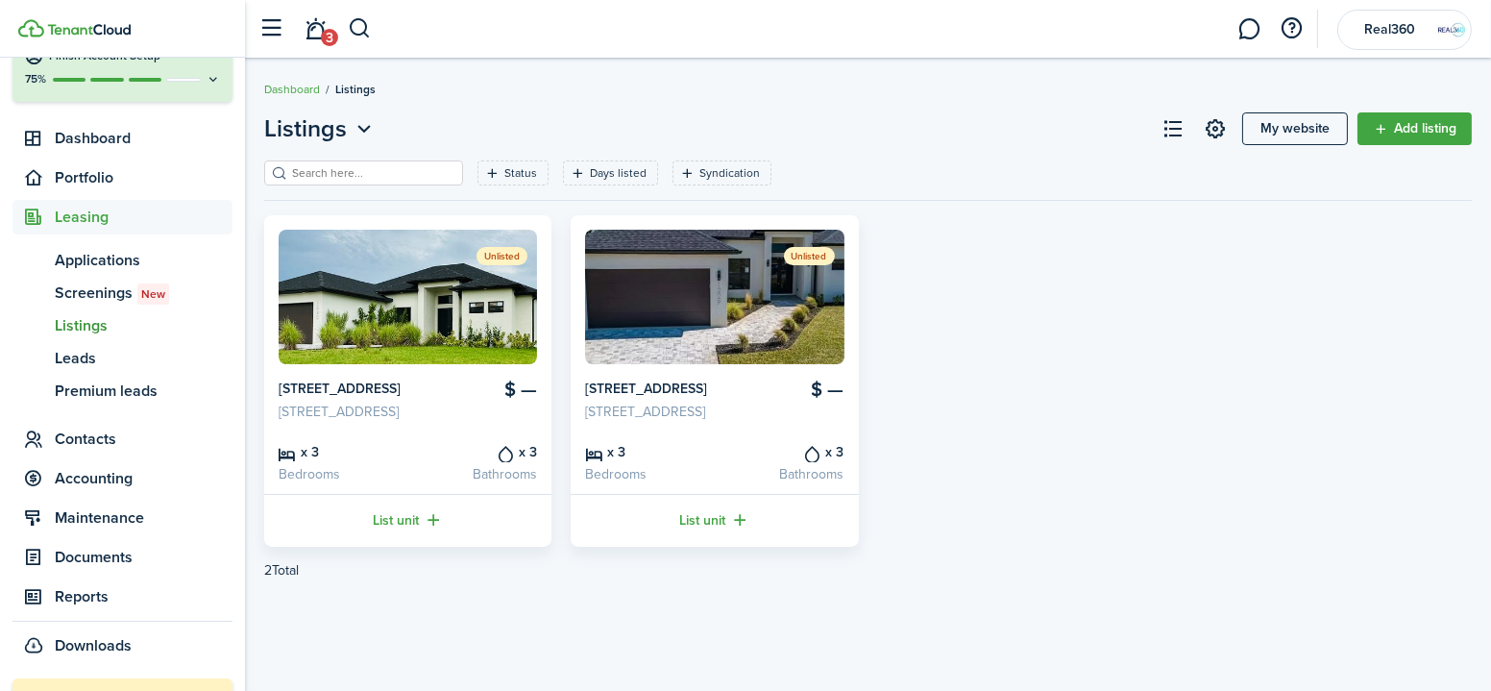
click at [637, 286] on img at bounding box center [714, 297] width 258 height 135
click at [96, 445] on span "Contacts" at bounding box center [144, 439] width 178 height 23
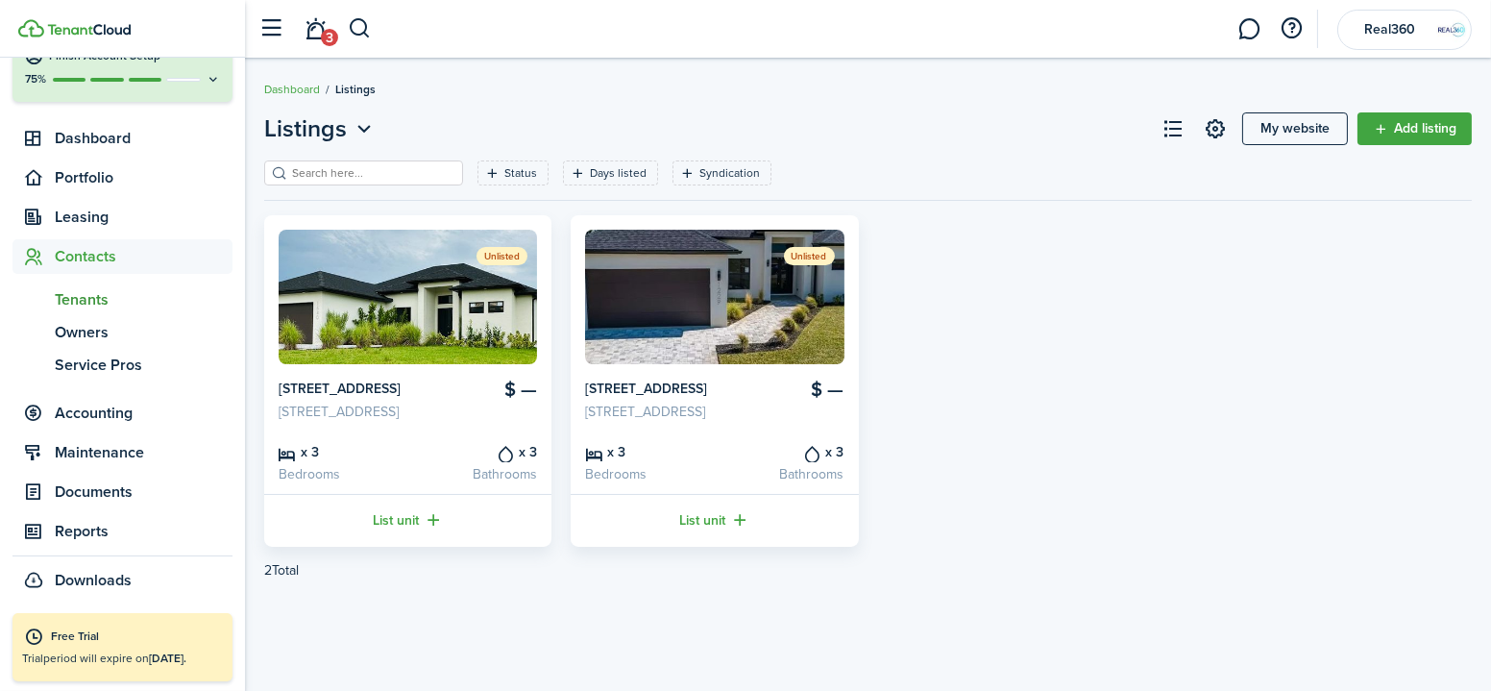
click at [88, 305] on span "Tenants" at bounding box center [144, 299] width 178 height 23
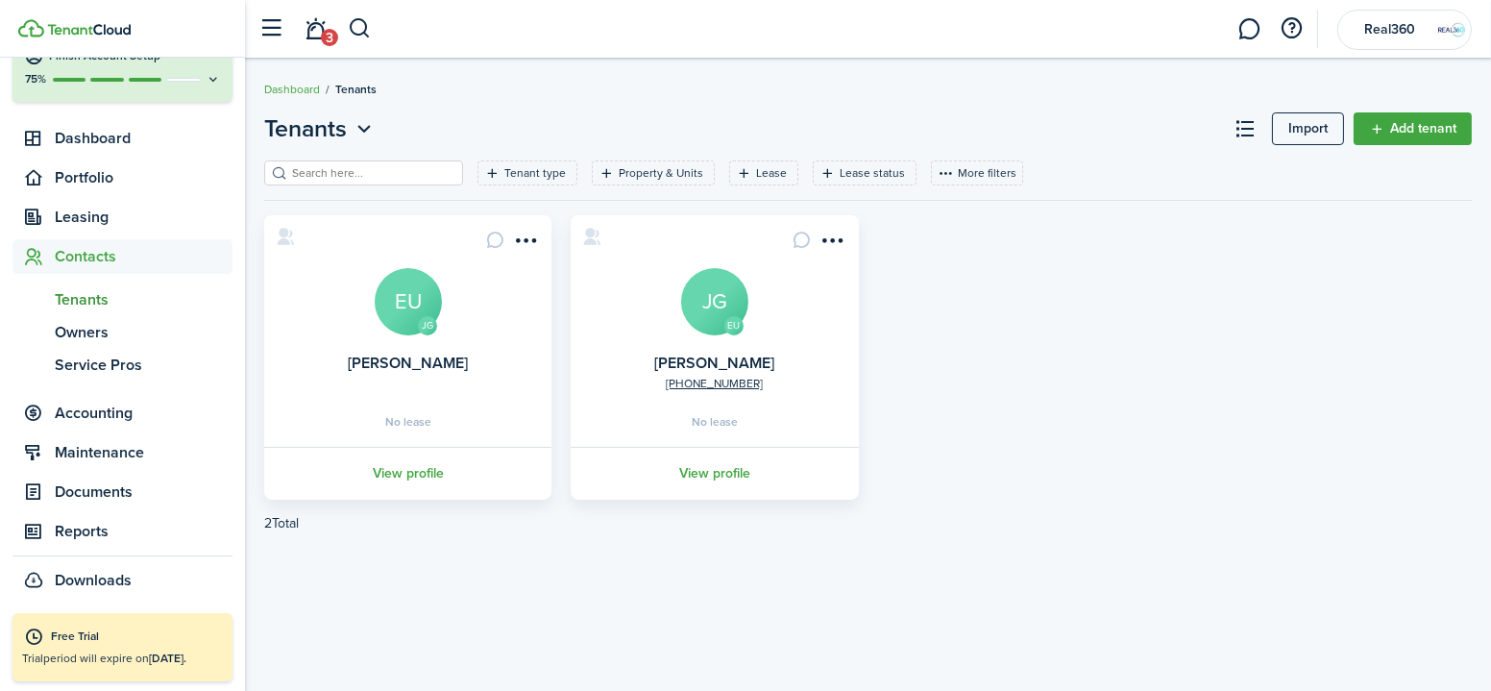
click at [846, 248] on menu-btn-icon "Open menu" at bounding box center [833, 240] width 33 height 33
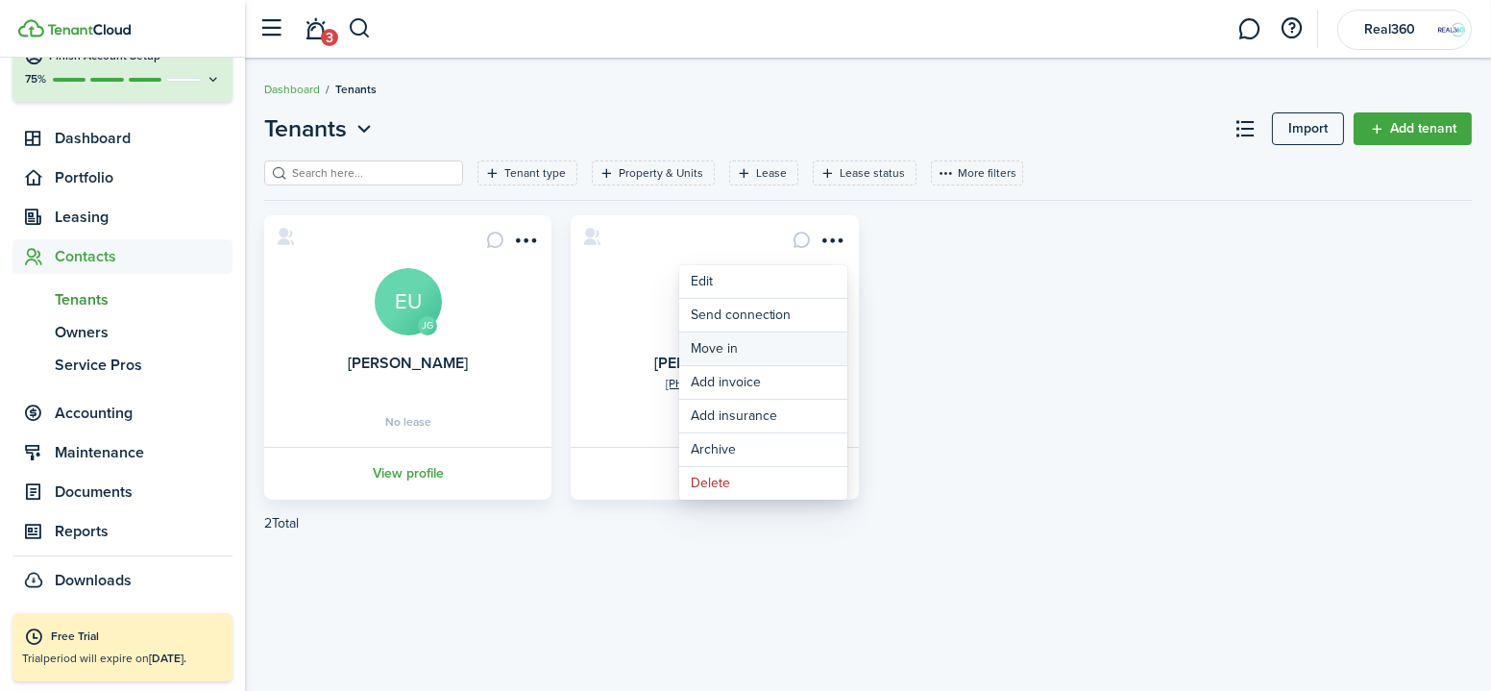
click at [753, 351] on link "Move in" at bounding box center [763, 348] width 168 height 33
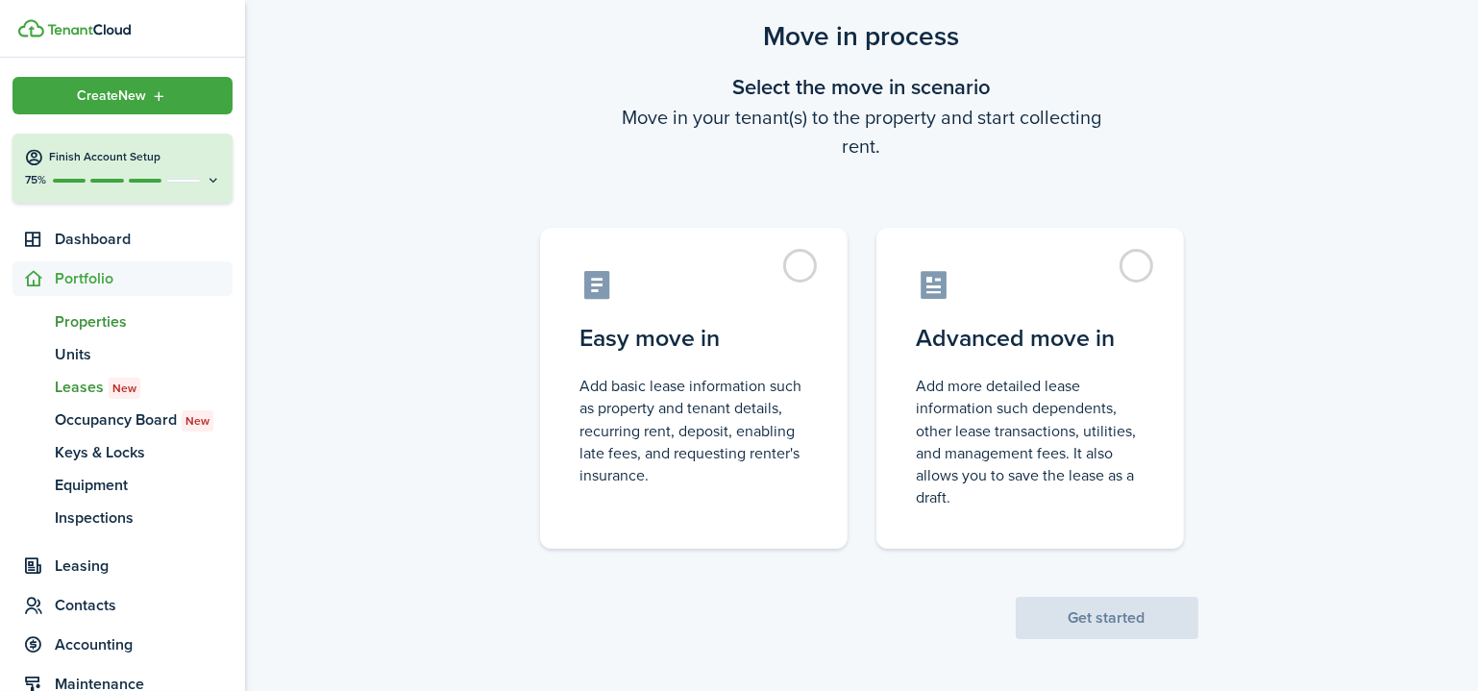
click at [63, 329] on span "Properties" at bounding box center [144, 321] width 178 height 23
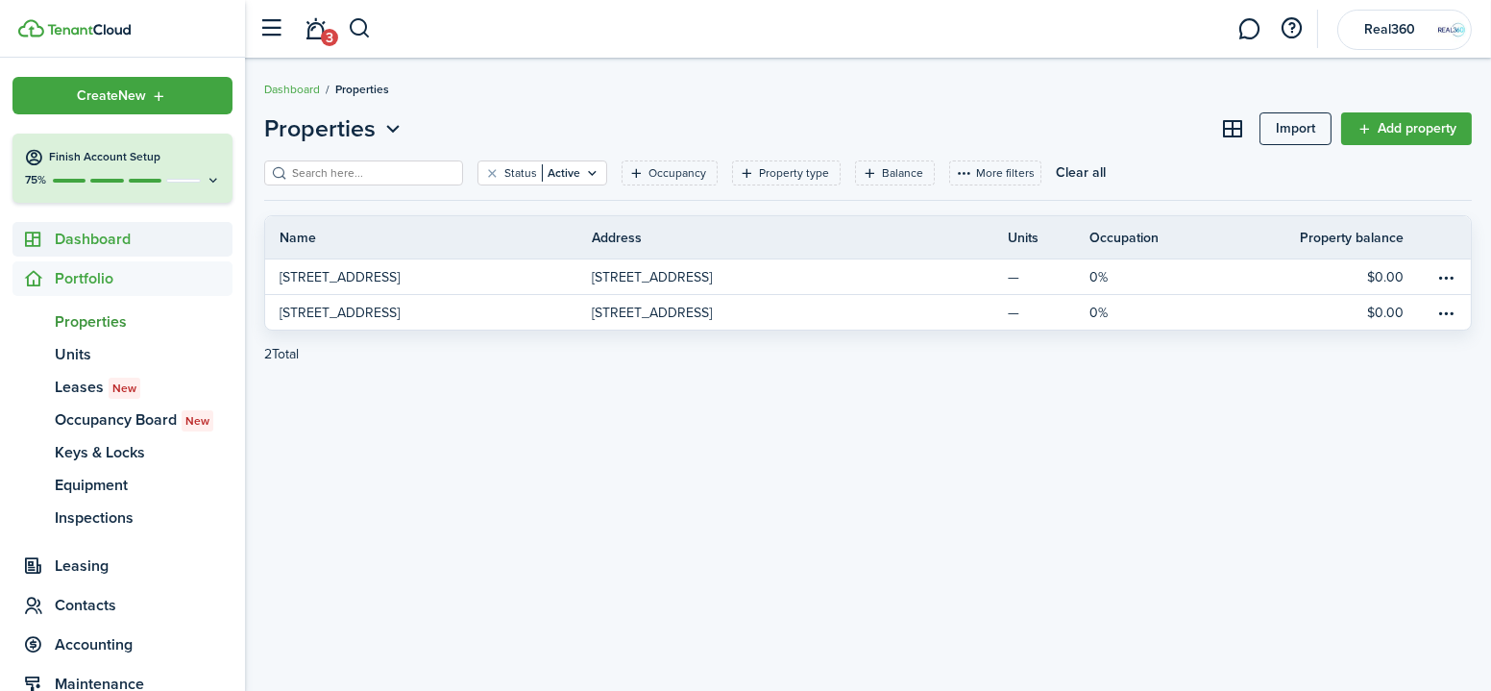
click at [115, 230] on span "Dashboard" at bounding box center [144, 239] width 178 height 23
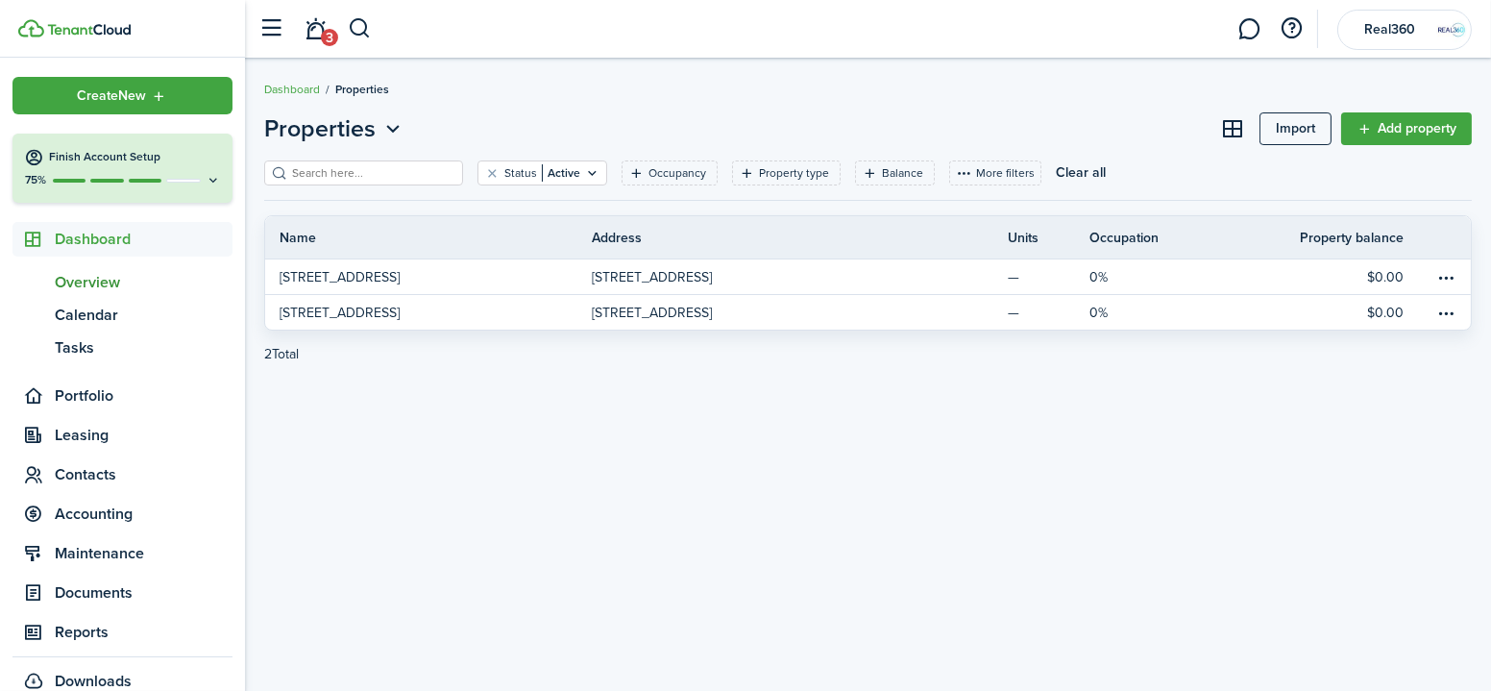
click at [110, 271] on span "Overview" at bounding box center [144, 282] width 178 height 23
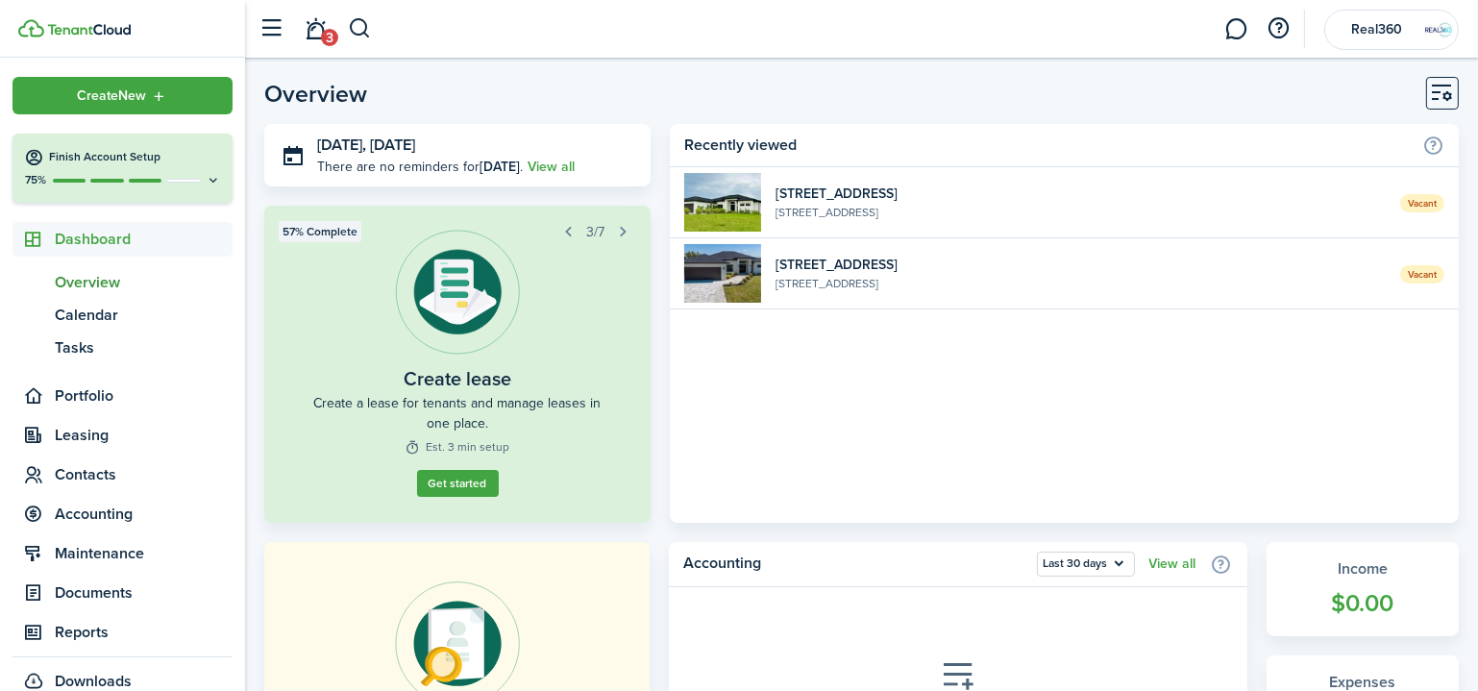
click at [1224, 277] on widget-list-item-description "[STREET_ADDRESS]" at bounding box center [1080, 283] width 610 height 17
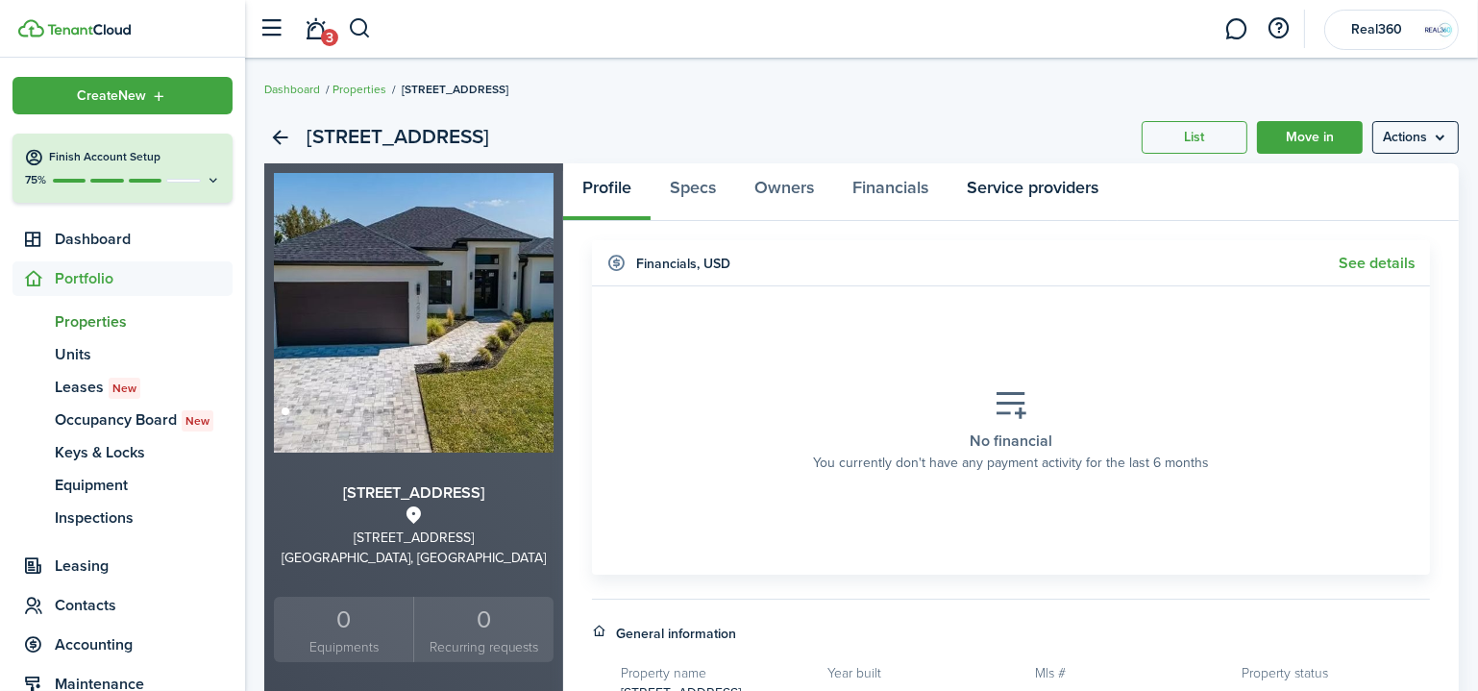
click at [1018, 200] on link "Service providers" at bounding box center [1032, 192] width 170 height 58
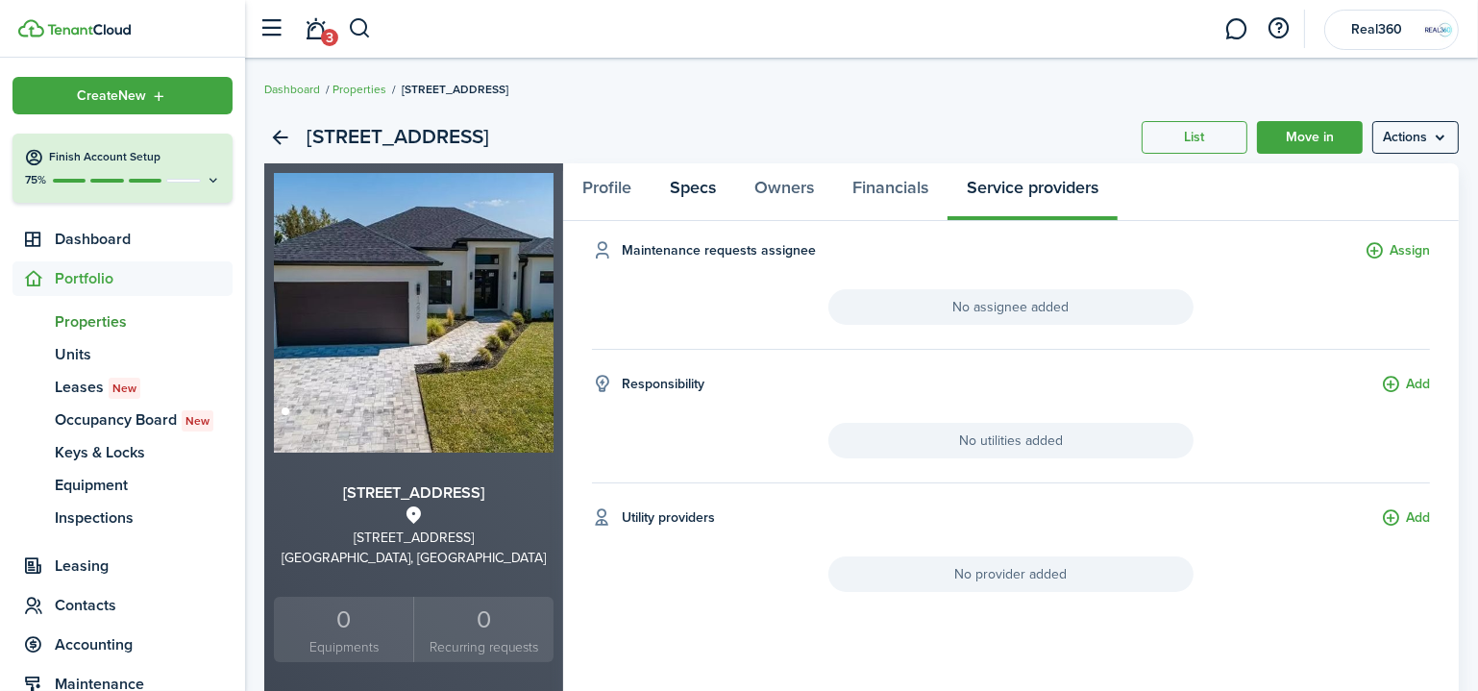
click at [688, 190] on link "Specs" at bounding box center [692, 192] width 85 height 58
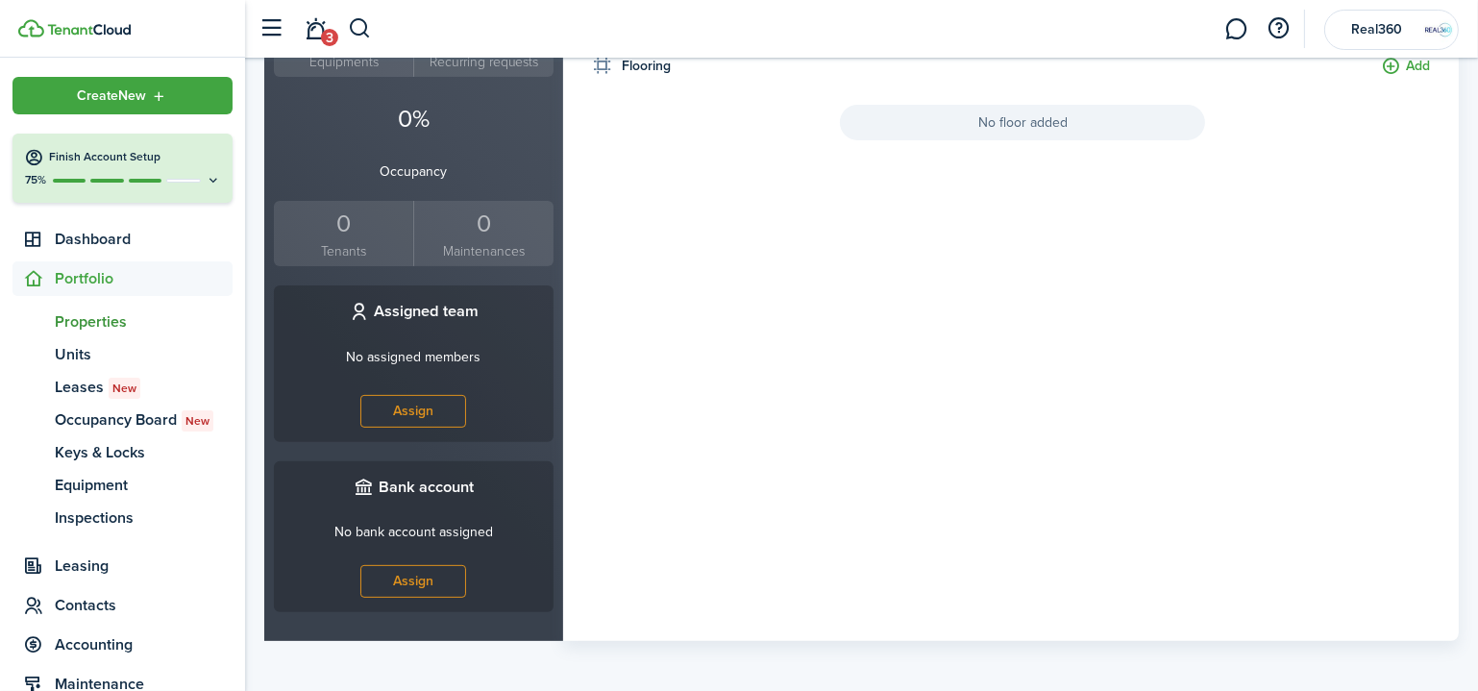
scroll to position [587, 0]
click at [113, 527] on span "Inspections" at bounding box center [144, 517] width 178 height 23
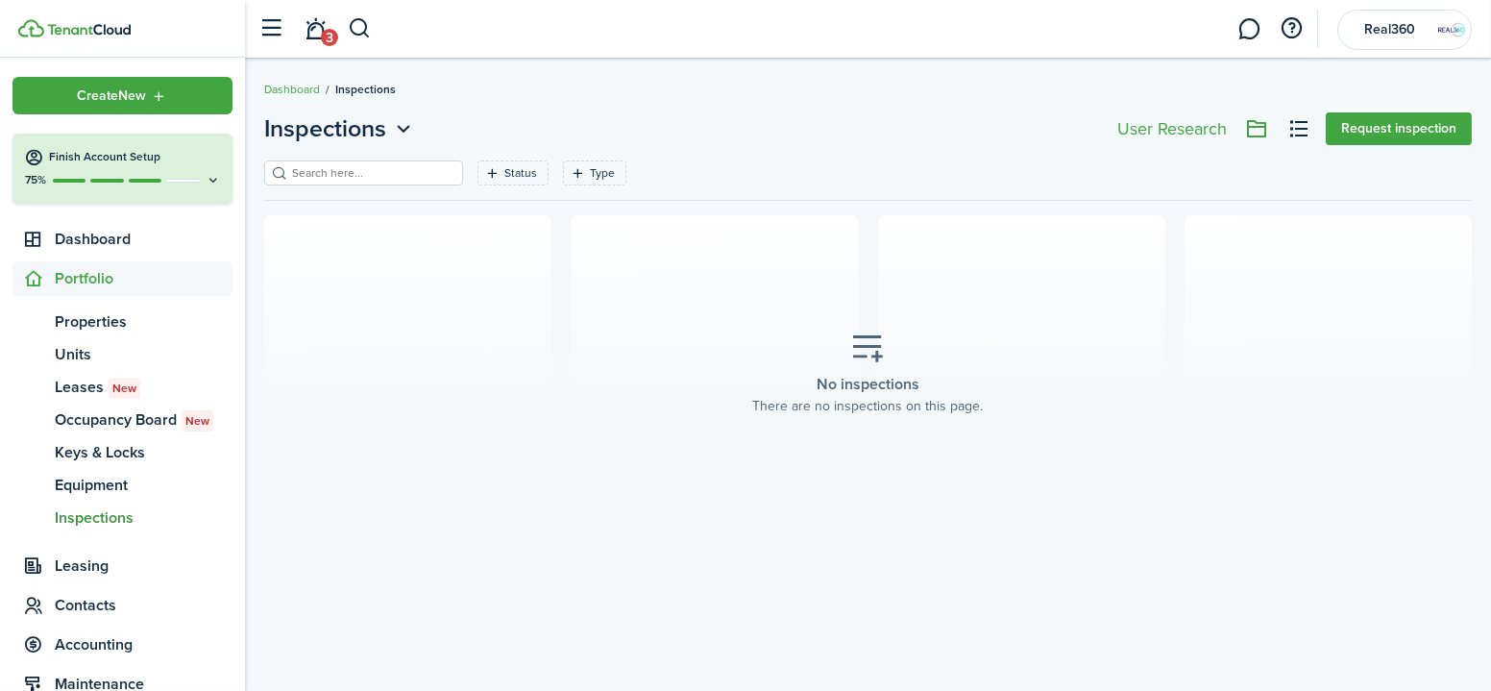
click at [1341, 134] on button "Request inspection" at bounding box center [1399, 128] width 146 height 33
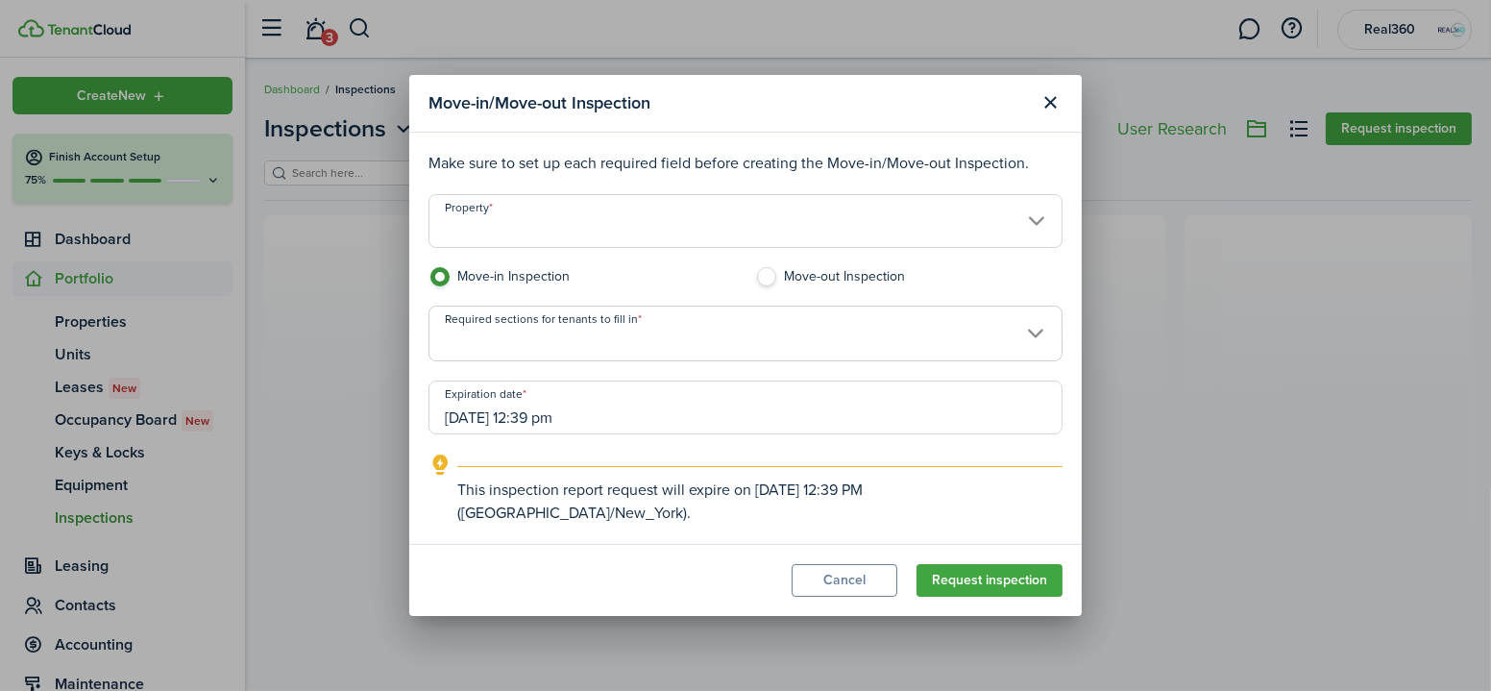
click at [1061, 119] on button "Close modal" at bounding box center [1051, 102] width 33 height 33
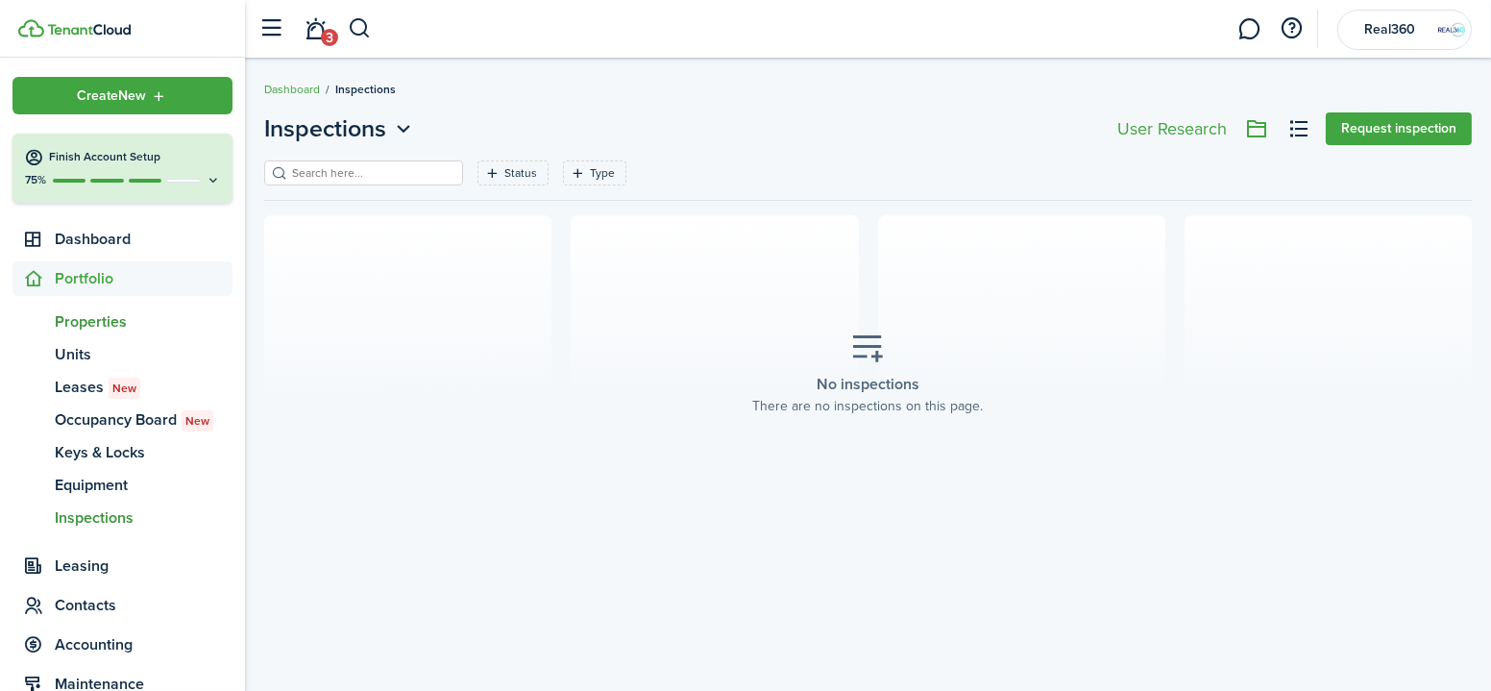
click at [77, 326] on span "Properties" at bounding box center [144, 321] width 178 height 23
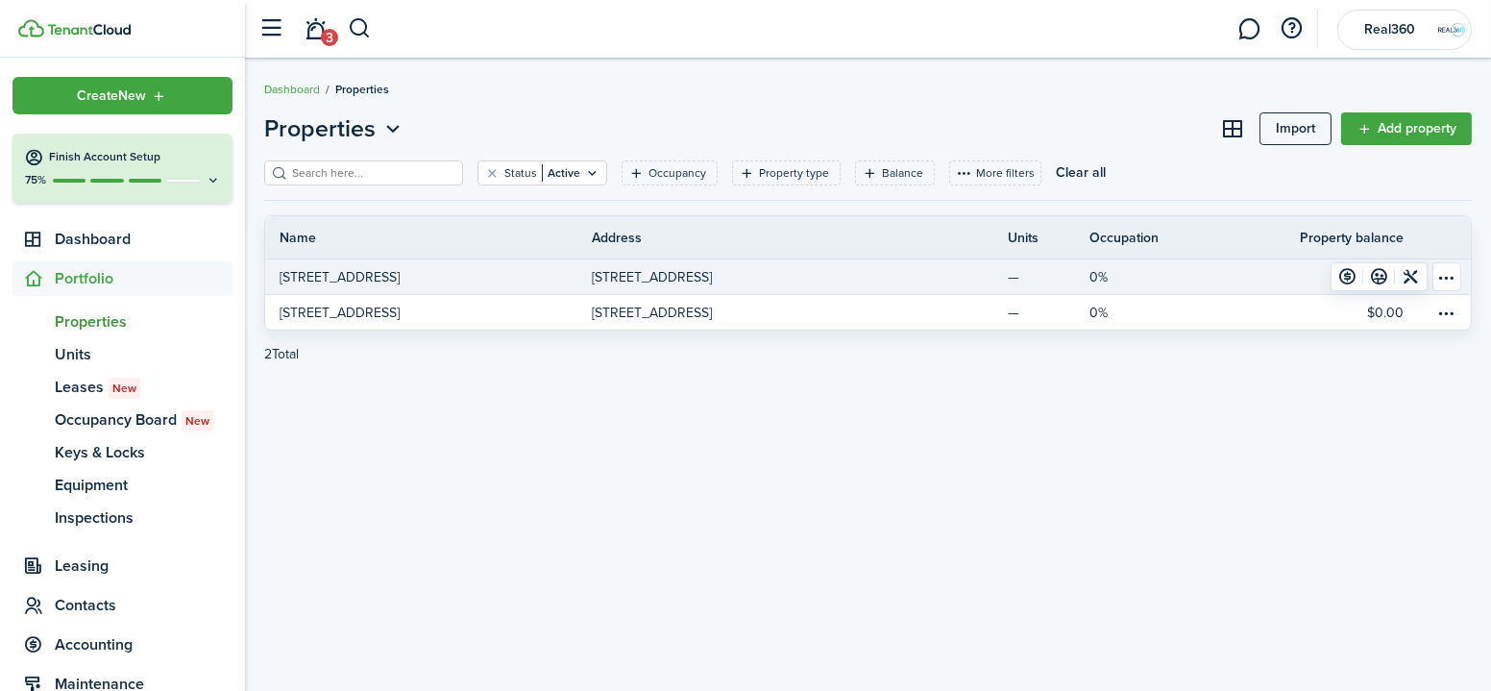
click at [650, 282] on p "[STREET_ADDRESS]" at bounding box center [652, 277] width 120 height 20
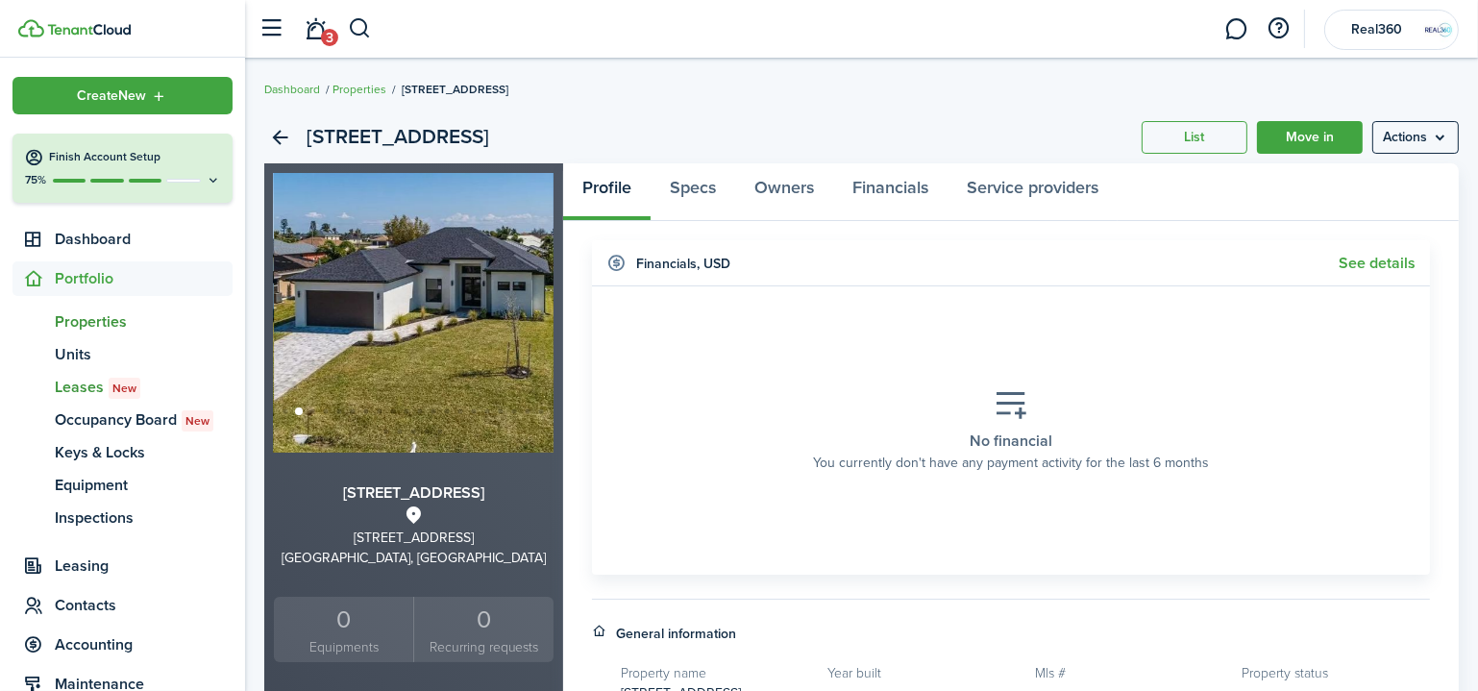
click at [93, 387] on span "Leases New" at bounding box center [144, 387] width 178 height 23
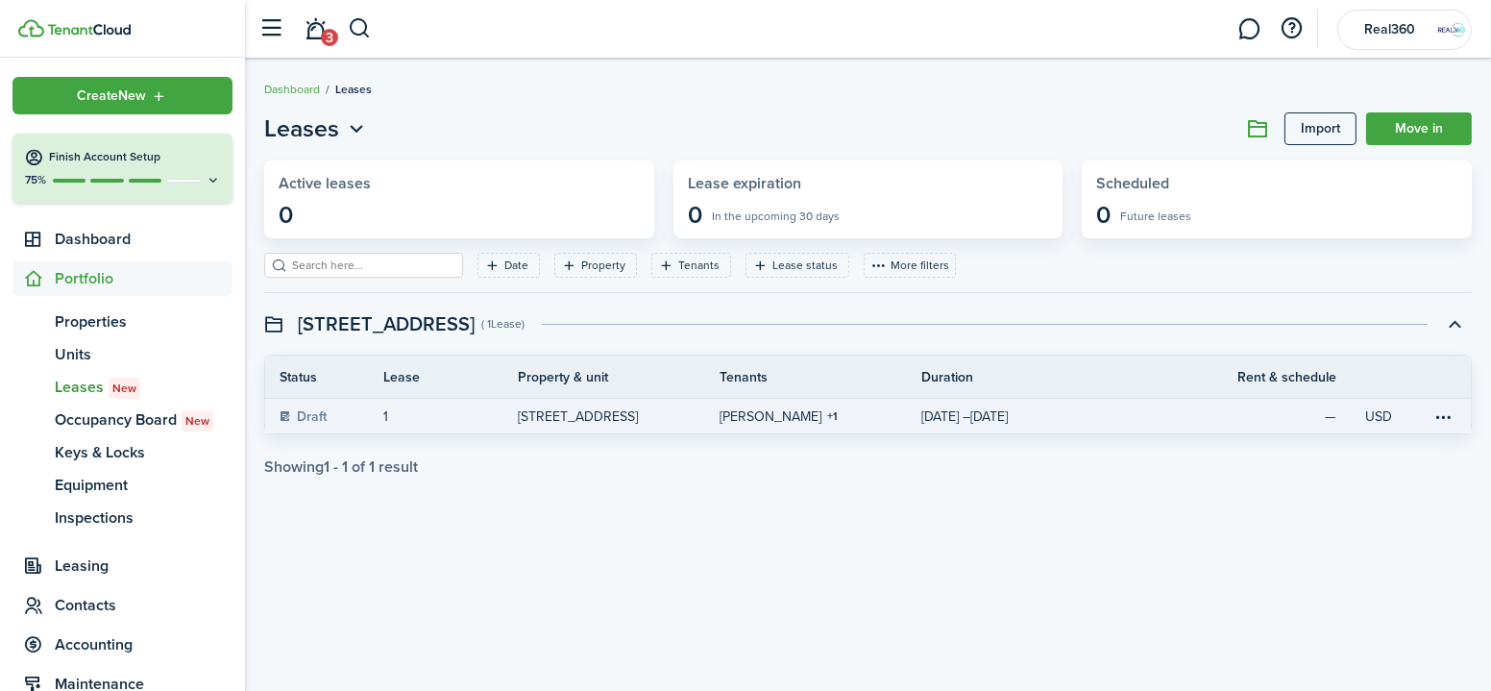
click at [429, 413] on link "1" at bounding box center [450, 416] width 135 height 35
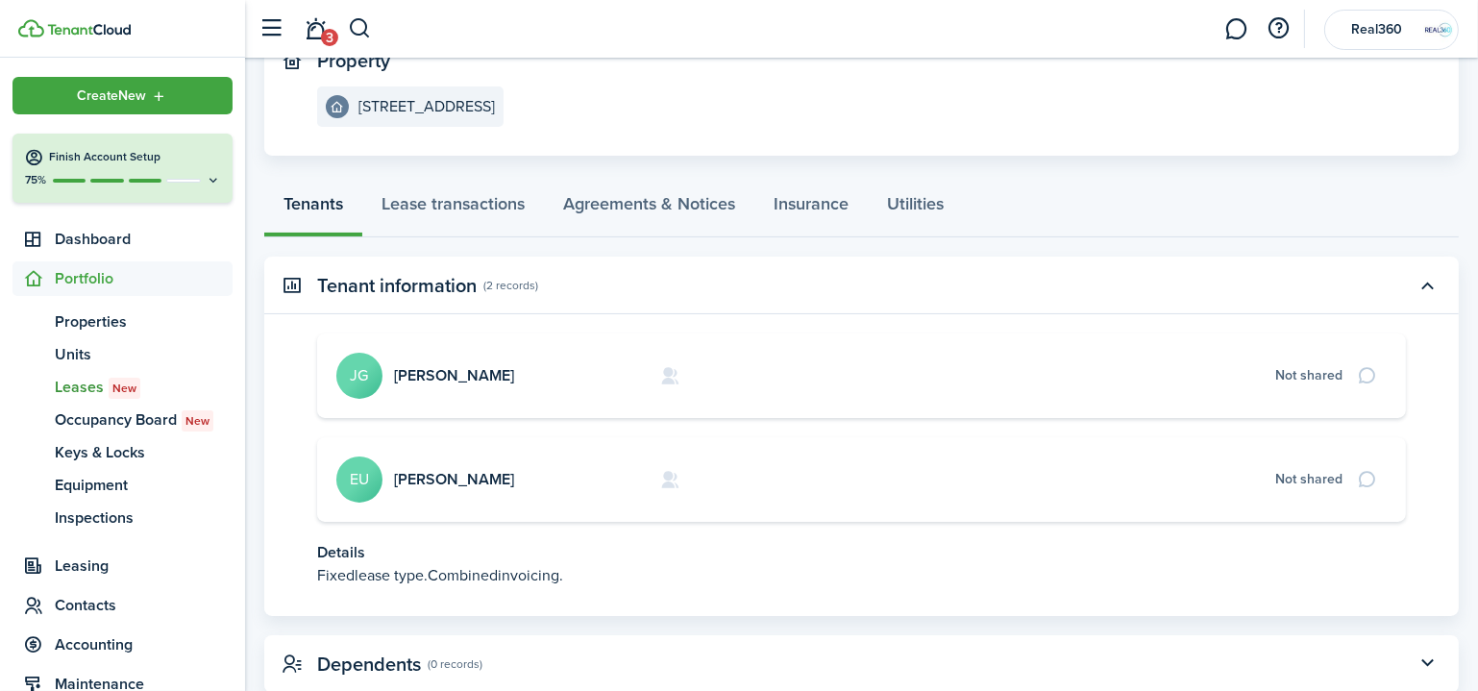
scroll to position [261, 0]
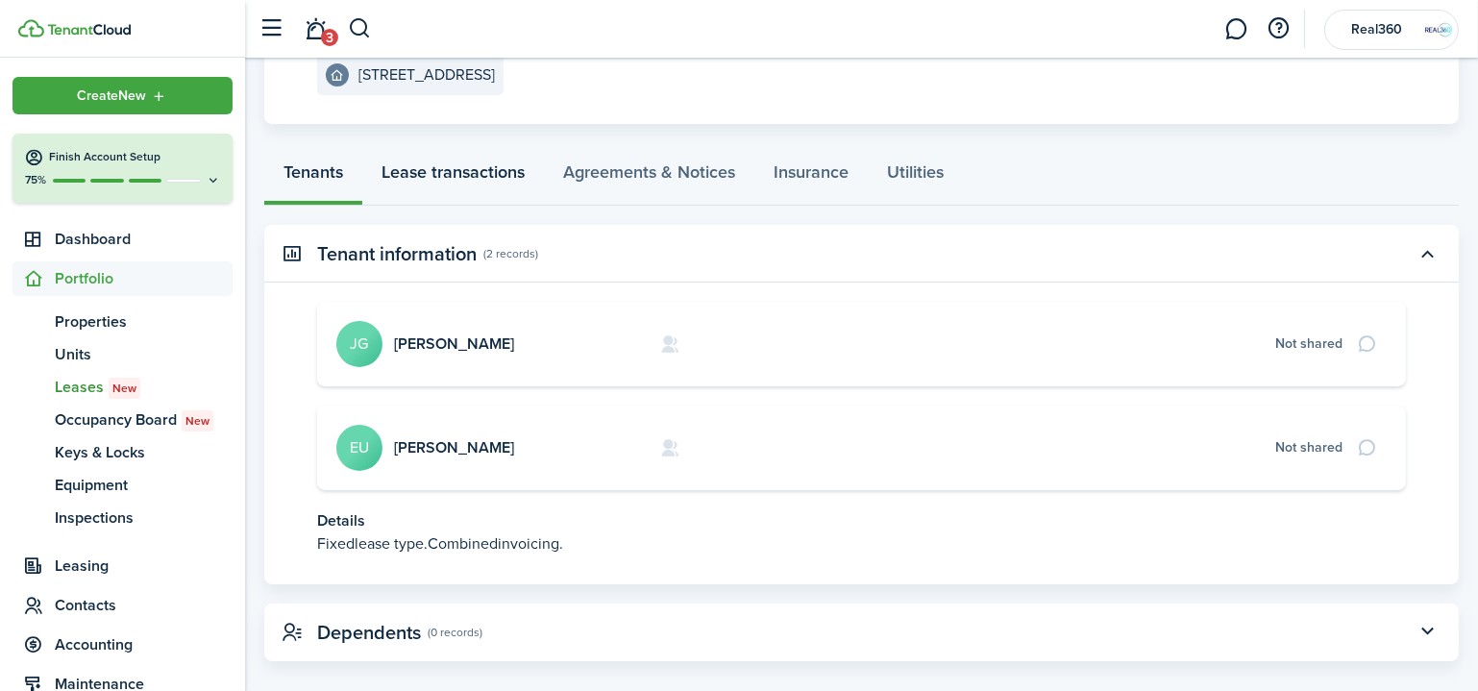
click at [469, 170] on link "Lease transactions" at bounding box center [453, 177] width 182 height 58
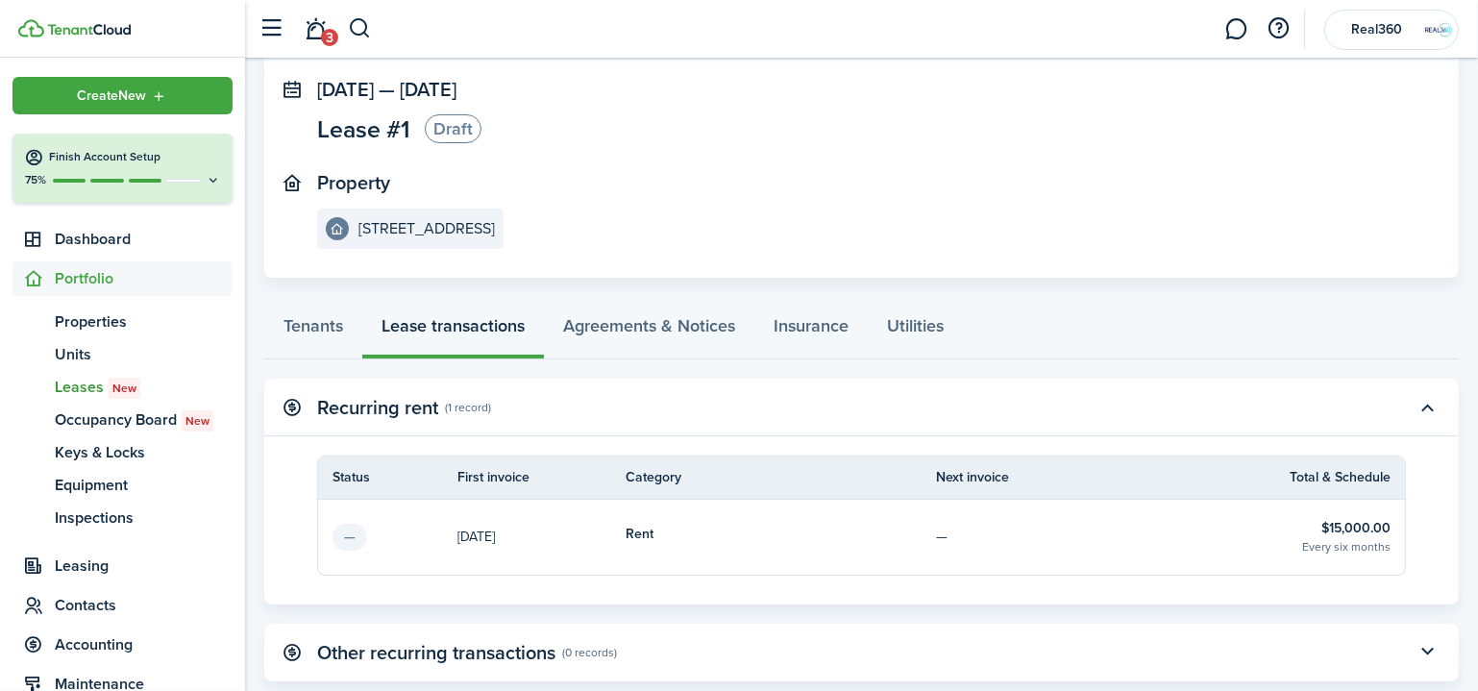
scroll to position [225, 0]
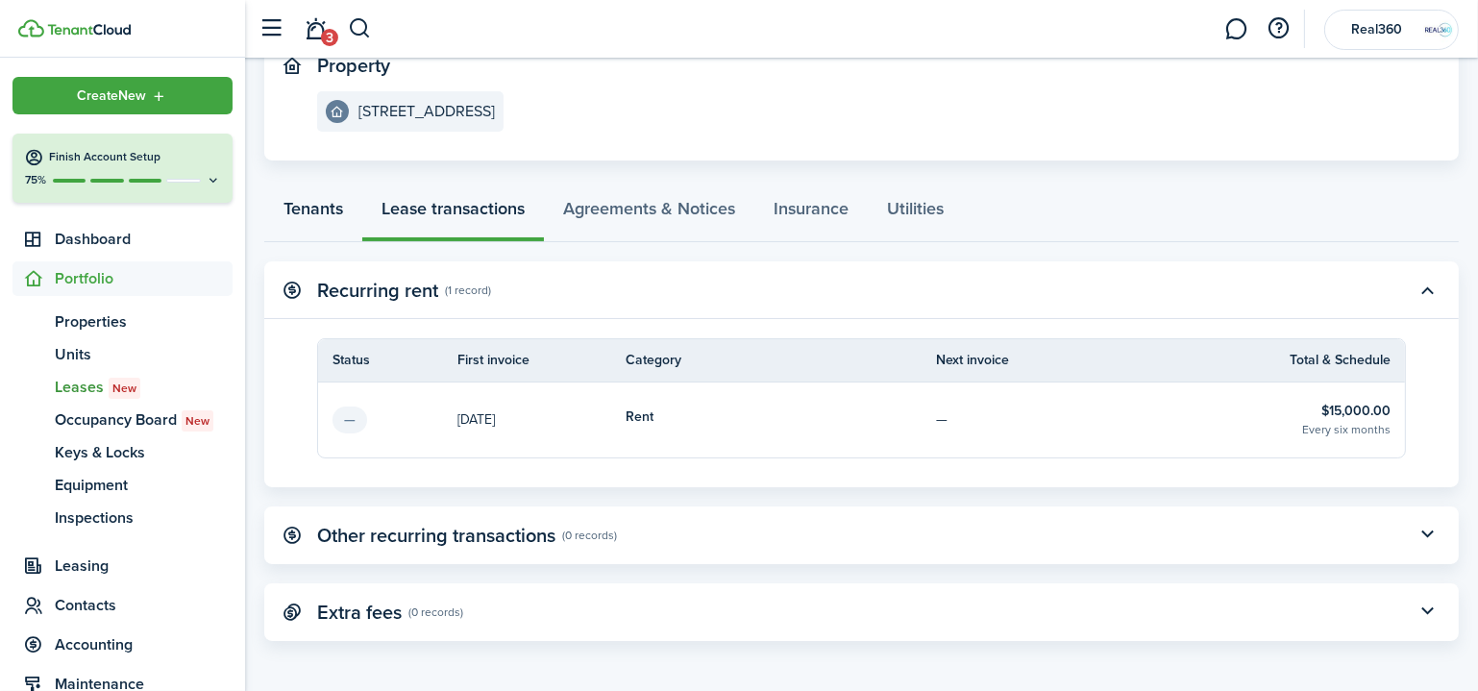
click at [289, 198] on link "Tenants" at bounding box center [313, 213] width 98 height 58
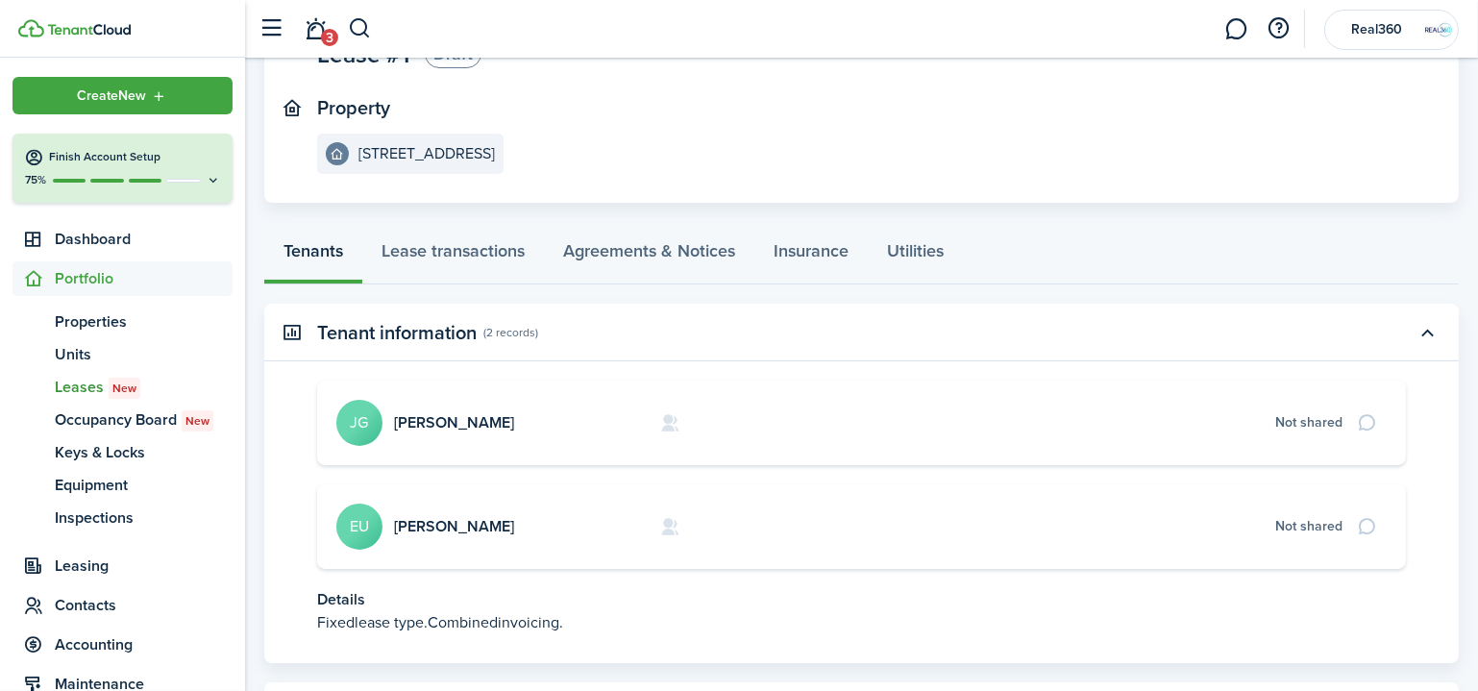
scroll to position [261, 0]
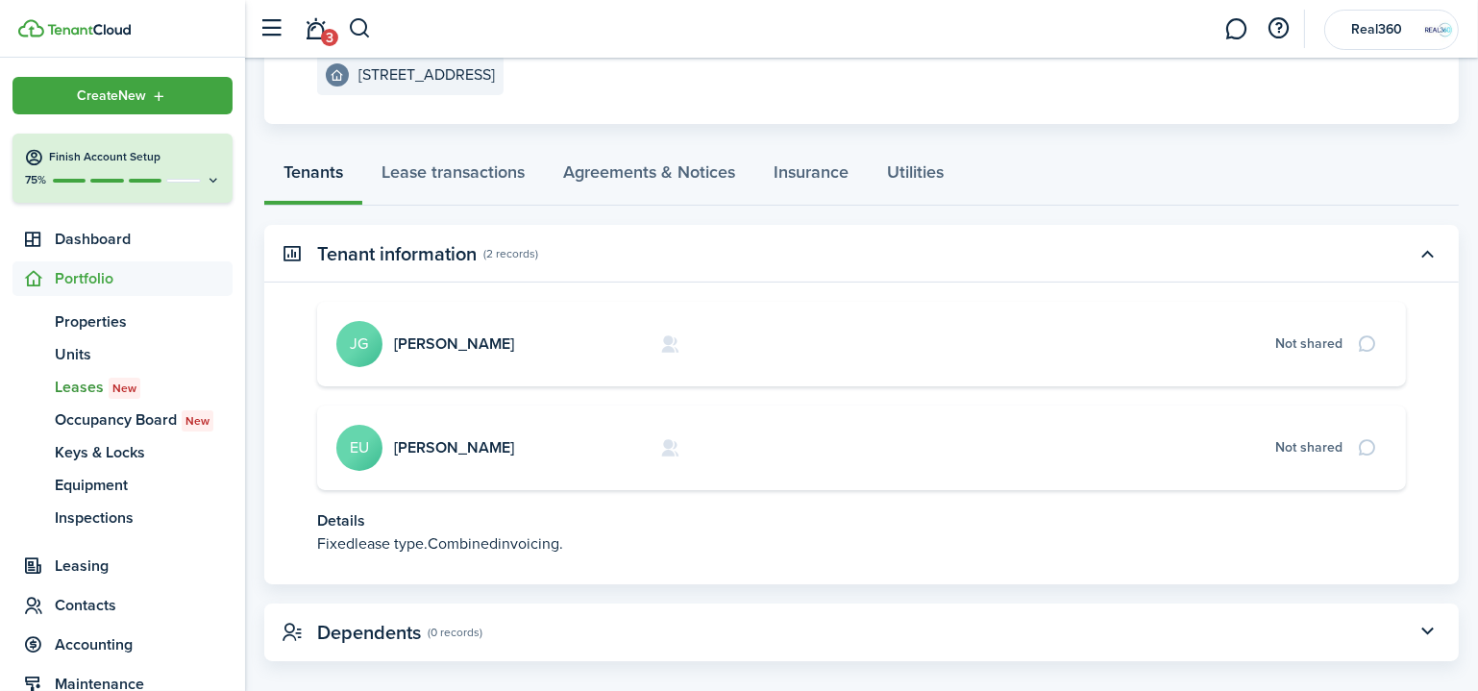
click at [1298, 359] on card "[PERSON_NAME] JG Not shared" at bounding box center [861, 344] width 1089 height 85
click at [424, 351] on card "[PERSON_NAME] JG Not shared" at bounding box center [861, 344] width 1089 height 85
click at [433, 339] on link "[PERSON_NAME]" at bounding box center [454, 343] width 120 height 22
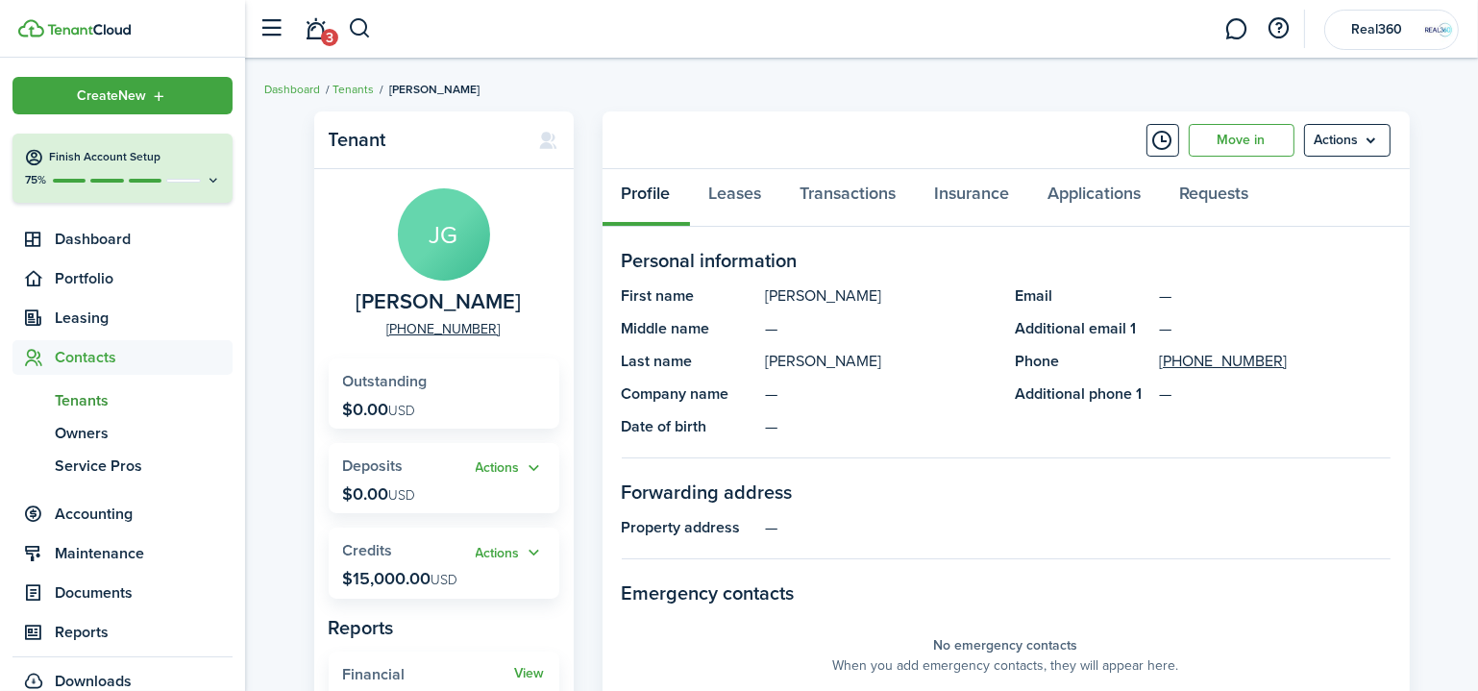
click at [1345, 136] on menu-btn "Actions" at bounding box center [1347, 140] width 86 height 33
click at [1233, 491] on panel-main-section-title "Forwarding address" at bounding box center [1006, 492] width 769 height 29
click at [349, 85] on link "Tenants" at bounding box center [352, 89] width 41 height 17
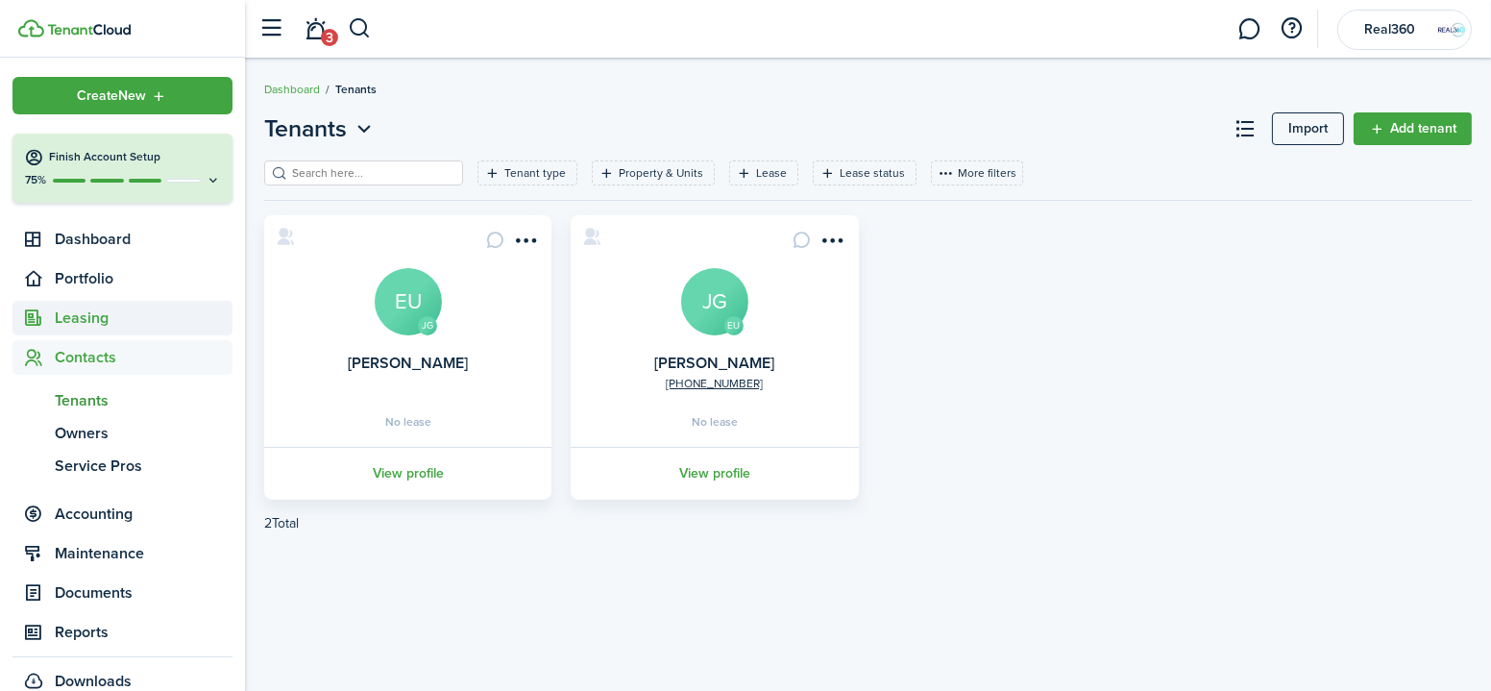
click at [92, 324] on span "Leasing" at bounding box center [144, 318] width 178 height 23
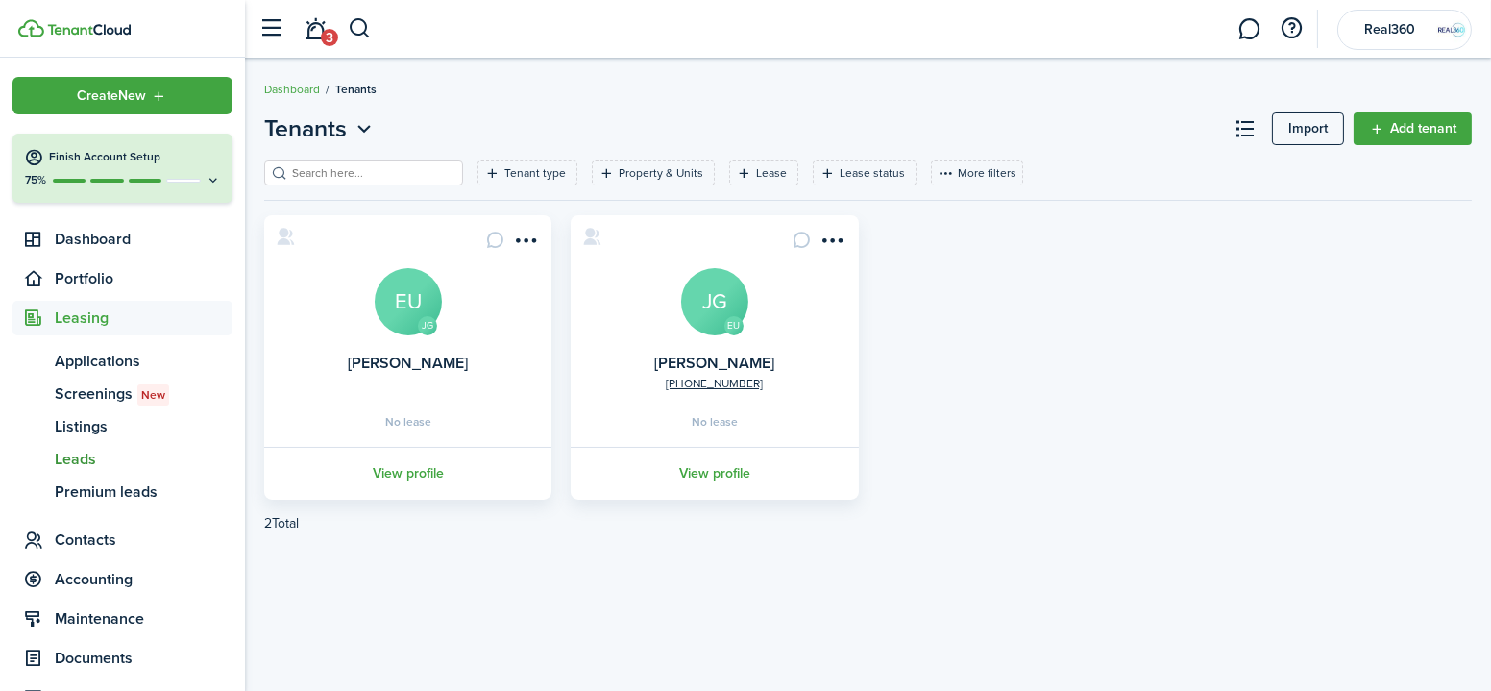
click at [92, 451] on span "Leads" at bounding box center [144, 459] width 178 height 23
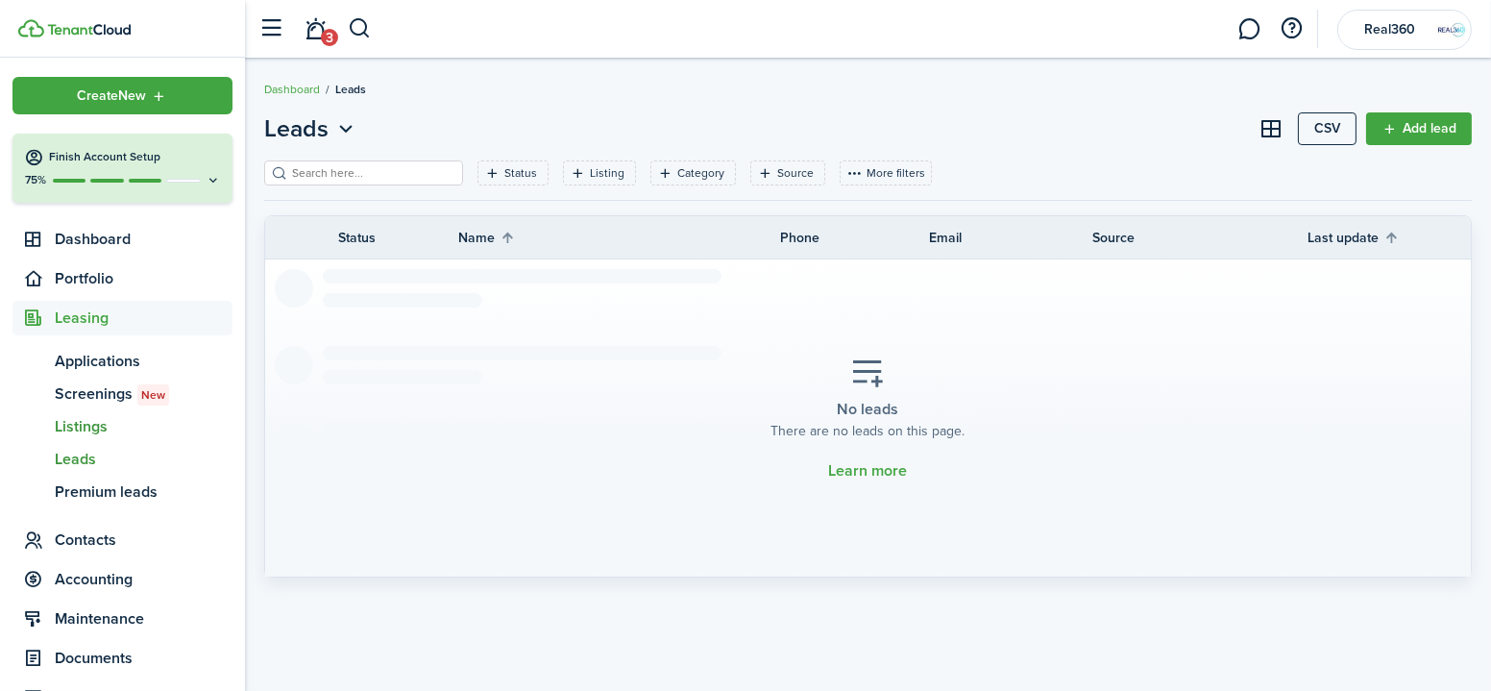
click at [92, 429] on span "Listings" at bounding box center [144, 426] width 178 height 23
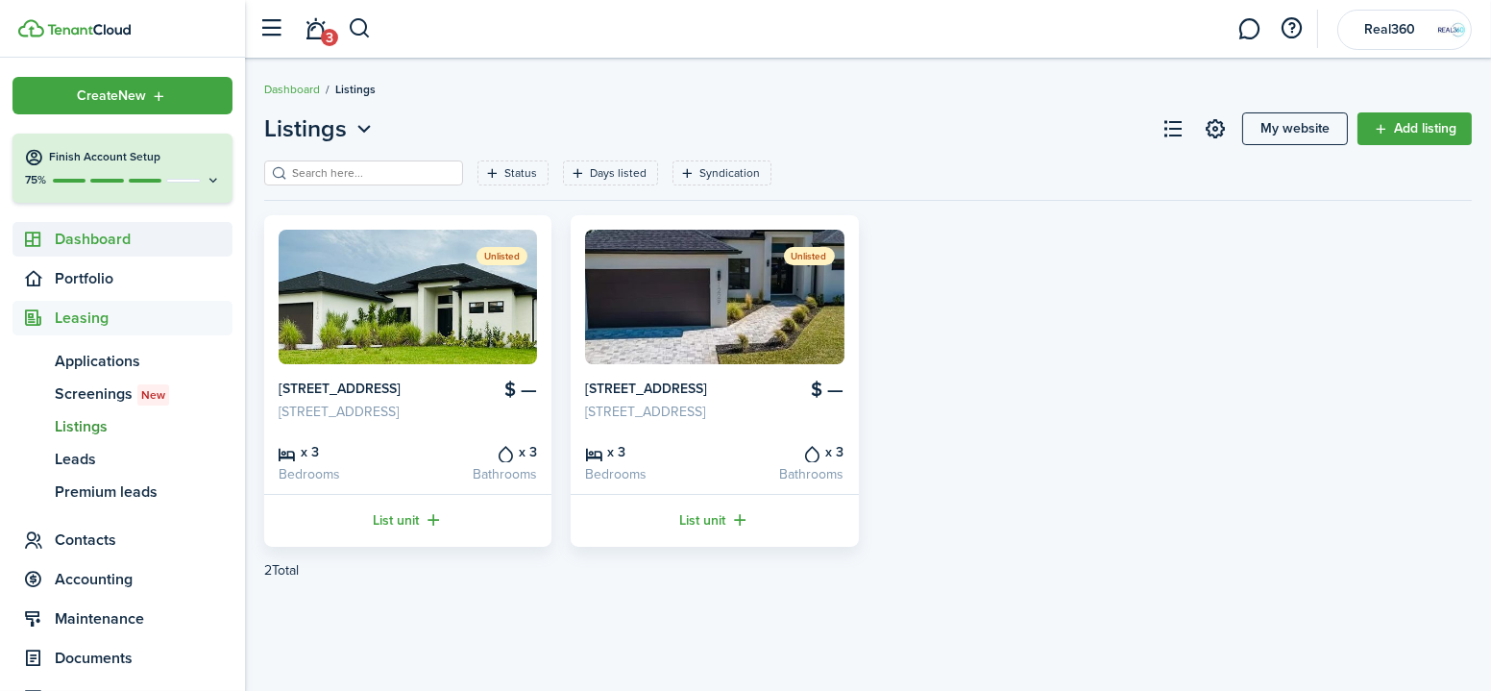
click at [95, 243] on span "Dashboard" at bounding box center [144, 239] width 178 height 23
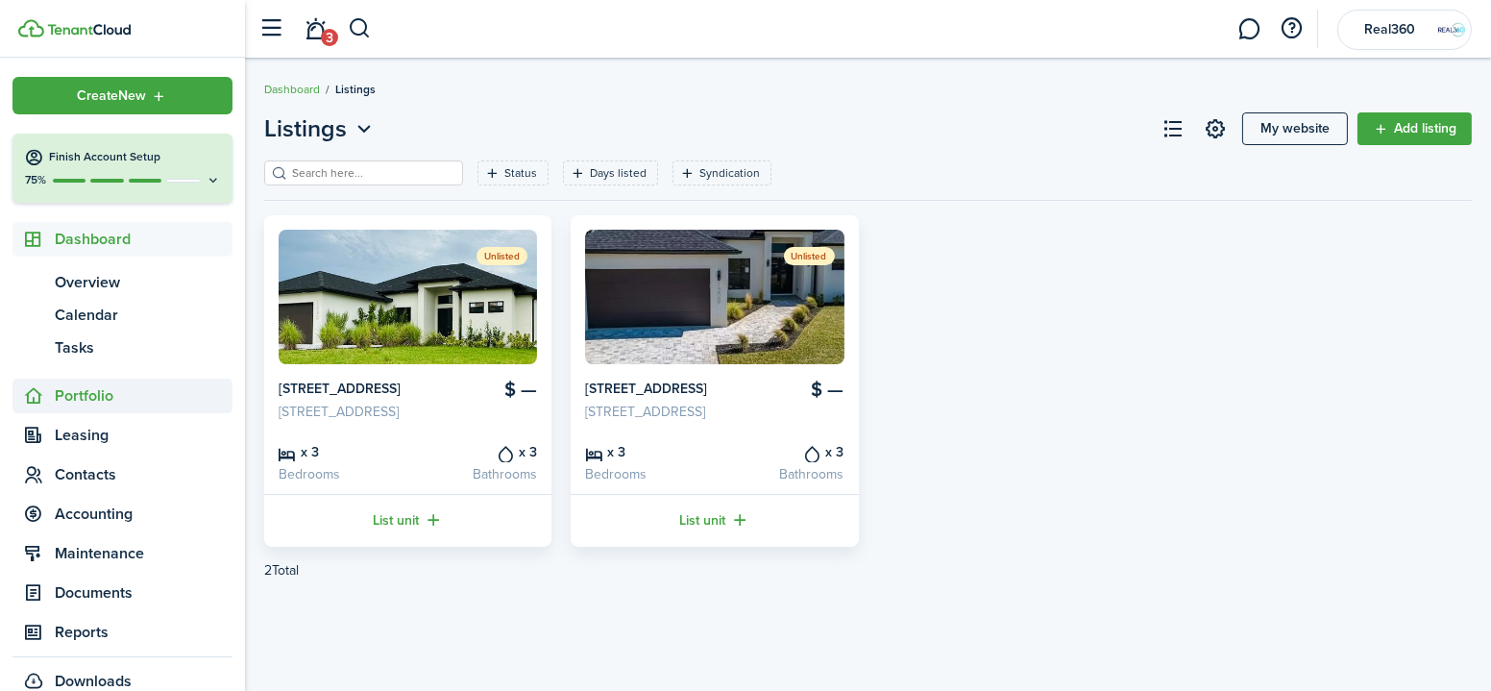
click at [80, 390] on span "Portfolio" at bounding box center [144, 395] width 178 height 23
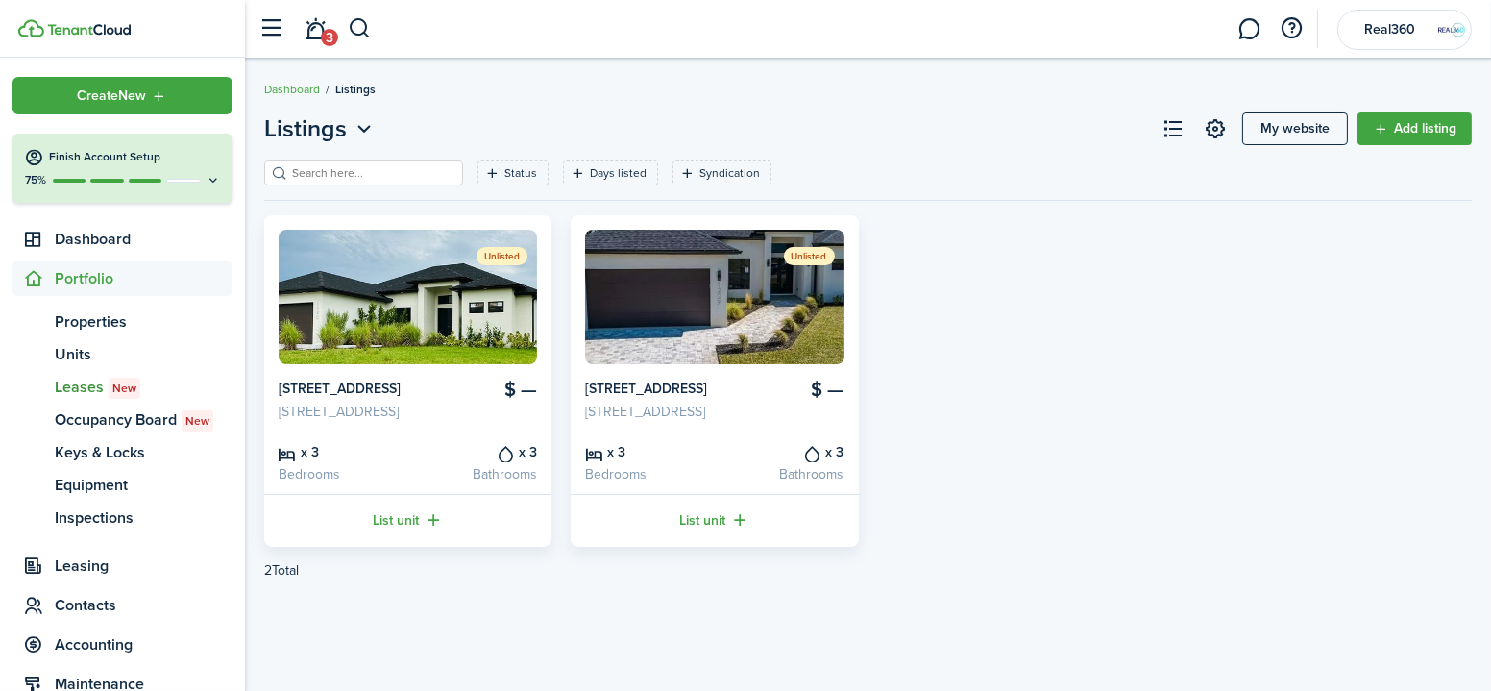
click at [70, 383] on span "Leases New" at bounding box center [144, 387] width 178 height 23
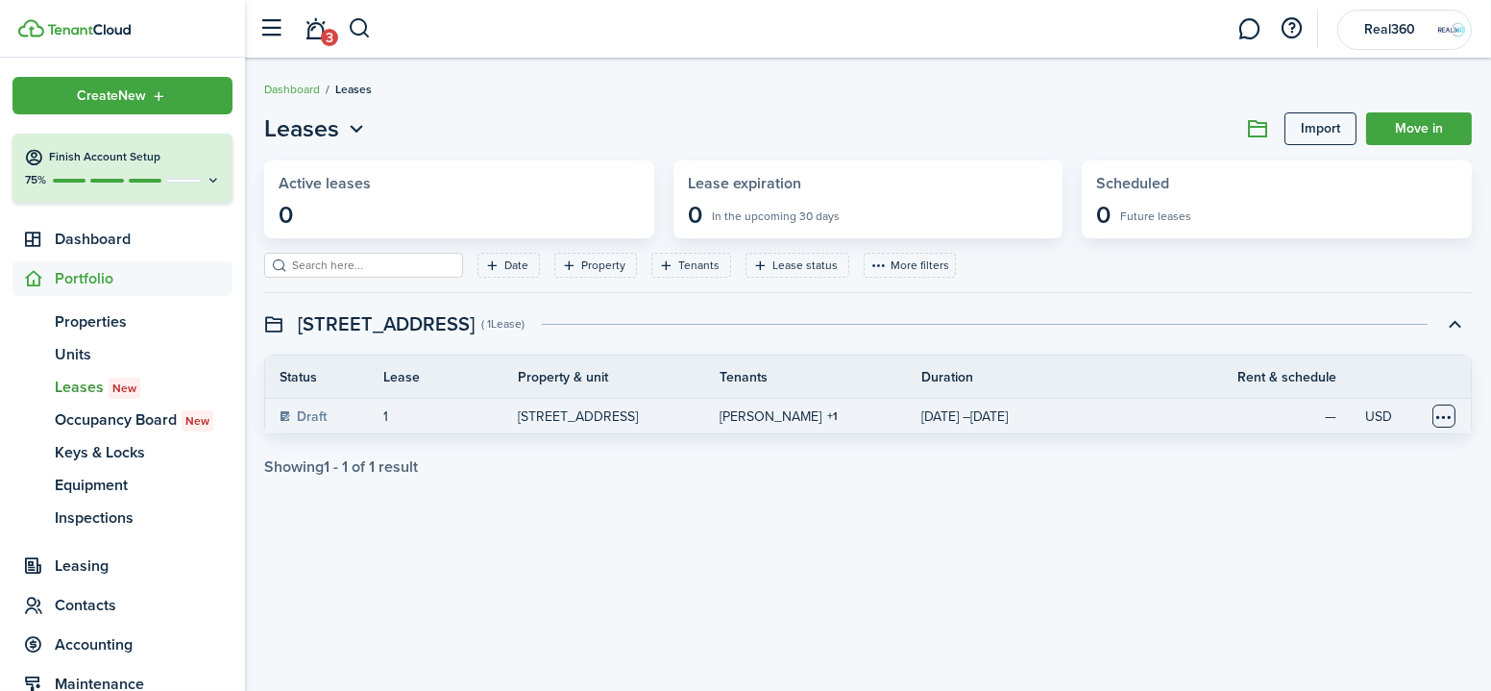
click at [1451, 422] on table-menu-btn-icon at bounding box center [1444, 416] width 23 height 23
click at [1391, 446] on link "View" at bounding box center [1372, 454] width 168 height 34
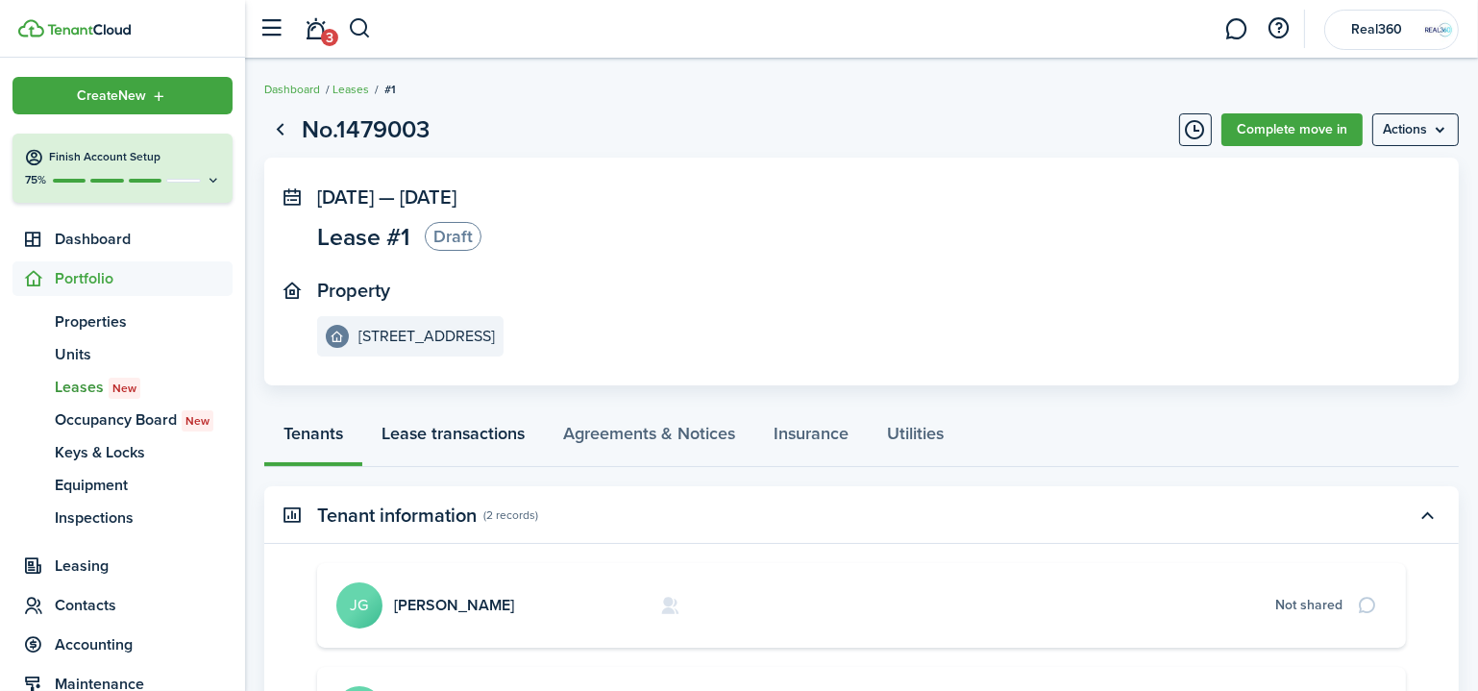
click at [477, 420] on link "Lease transactions" at bounding box center [453, 438] width 182 height 58
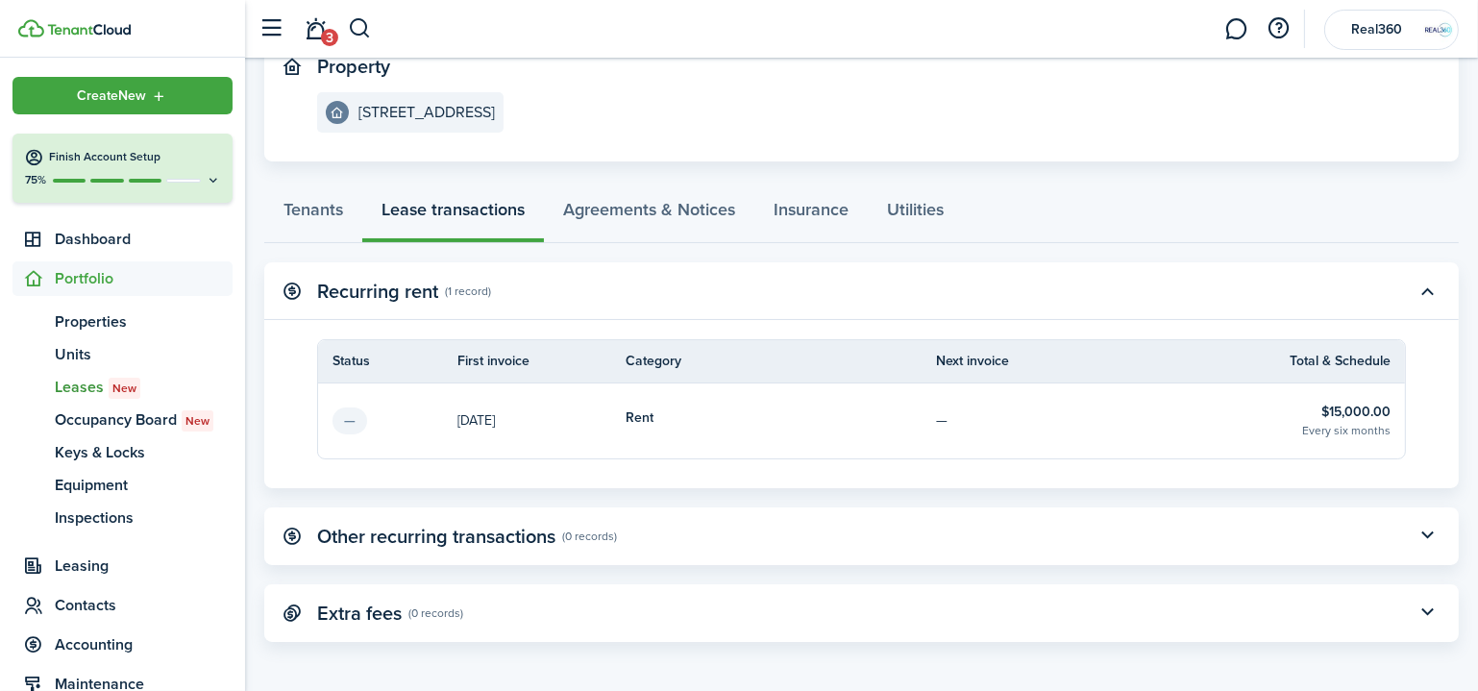
scroll to position [225, 0]
click at [638, 216] on link "Agreements & Notices" at bounding box center [649, 213] width 210 height 58
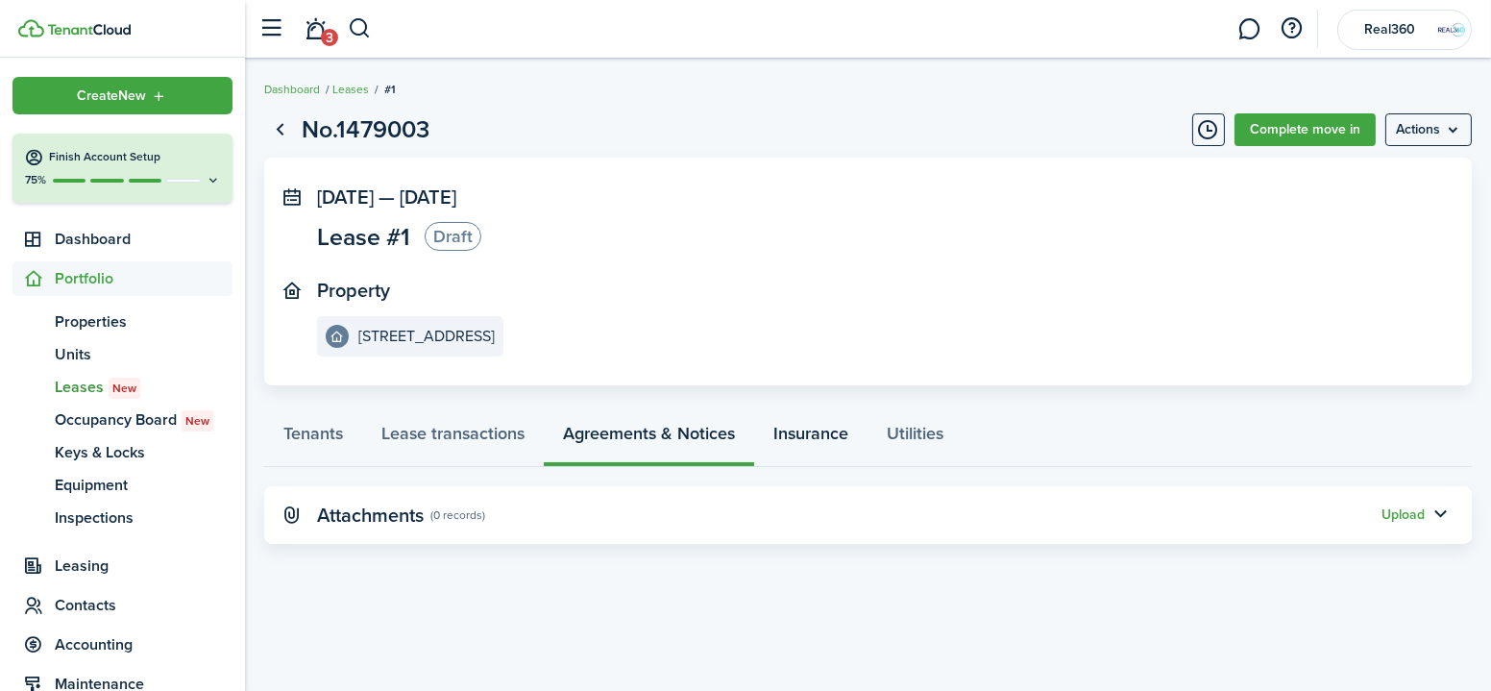
click at [798, 436] on link "Insurance" at bounding box center [810, 438] width 113 height 58
click at [1442, 515] on button "button" at bounding box center [1441, 515] width 33 height 33
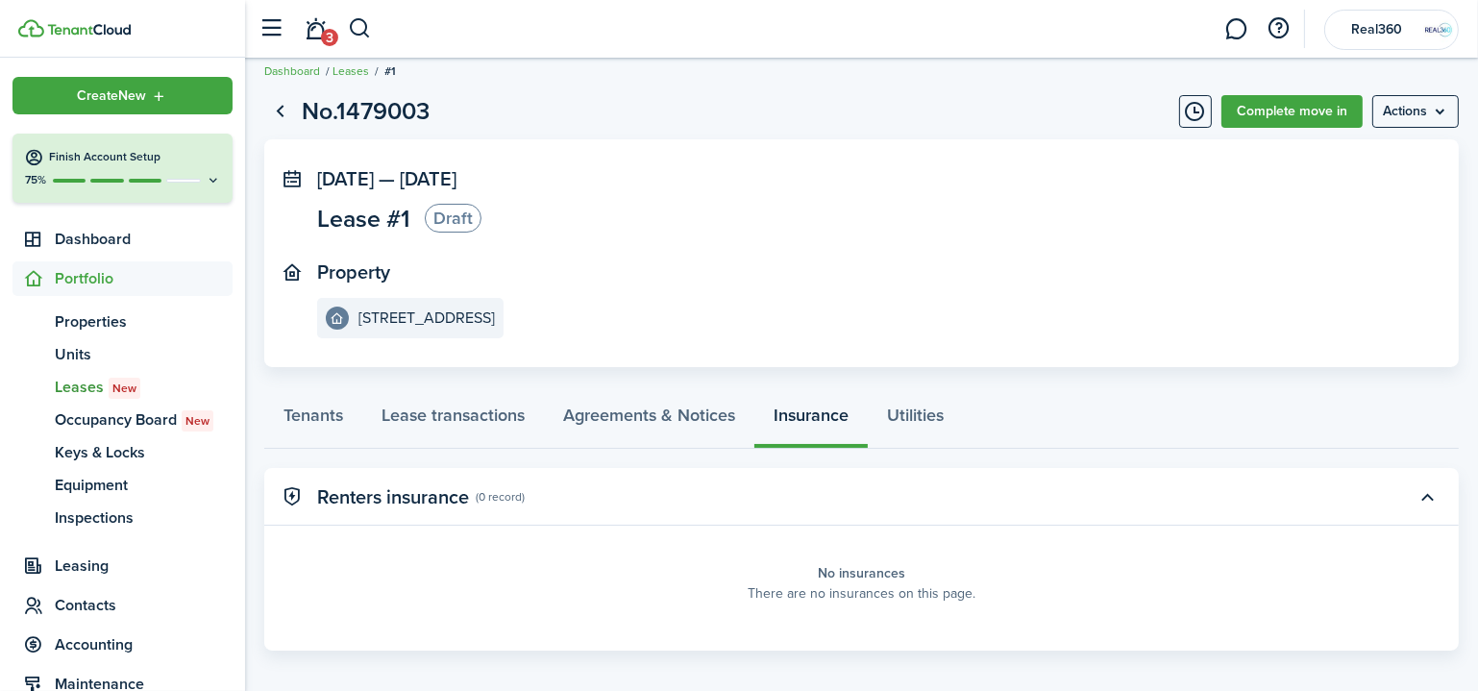
scroll to position [29, 0]
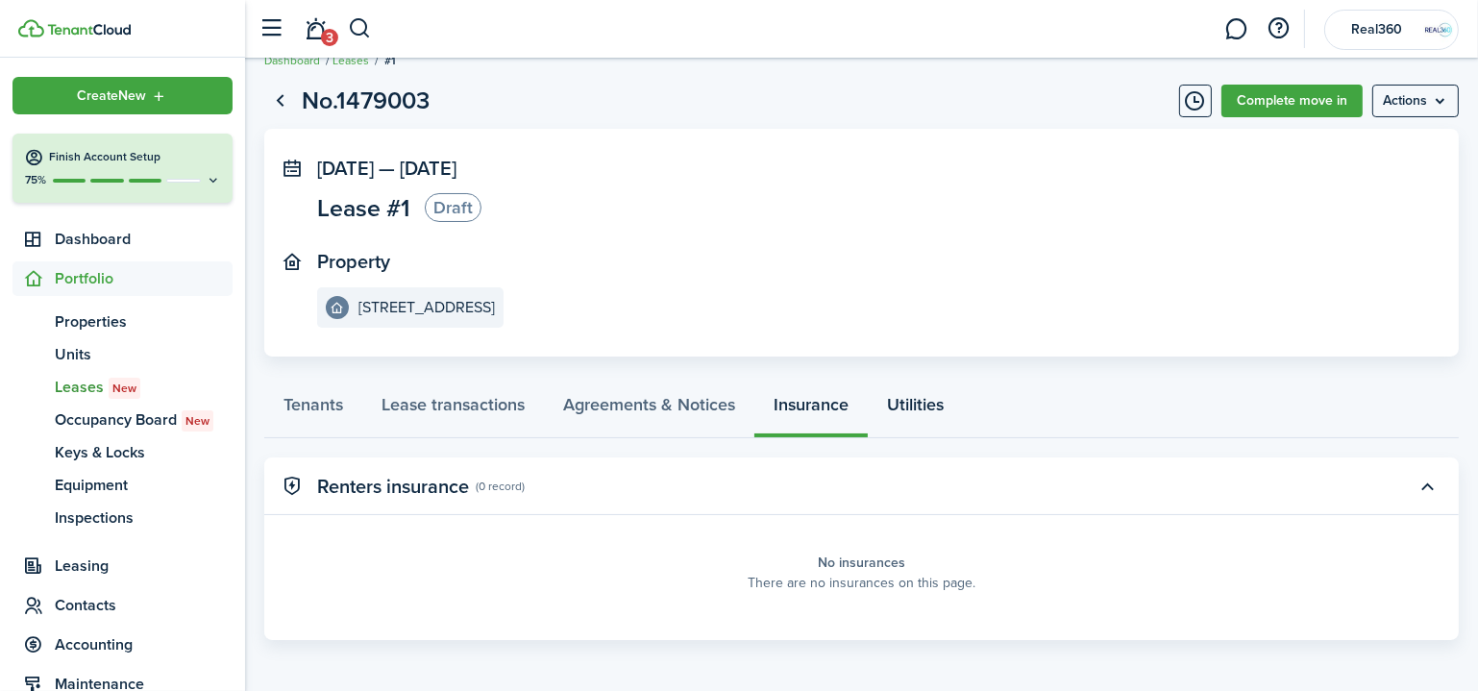
click at [905, 409] on link "Utilities" at bounding box center [915, 409] width 95 height 58
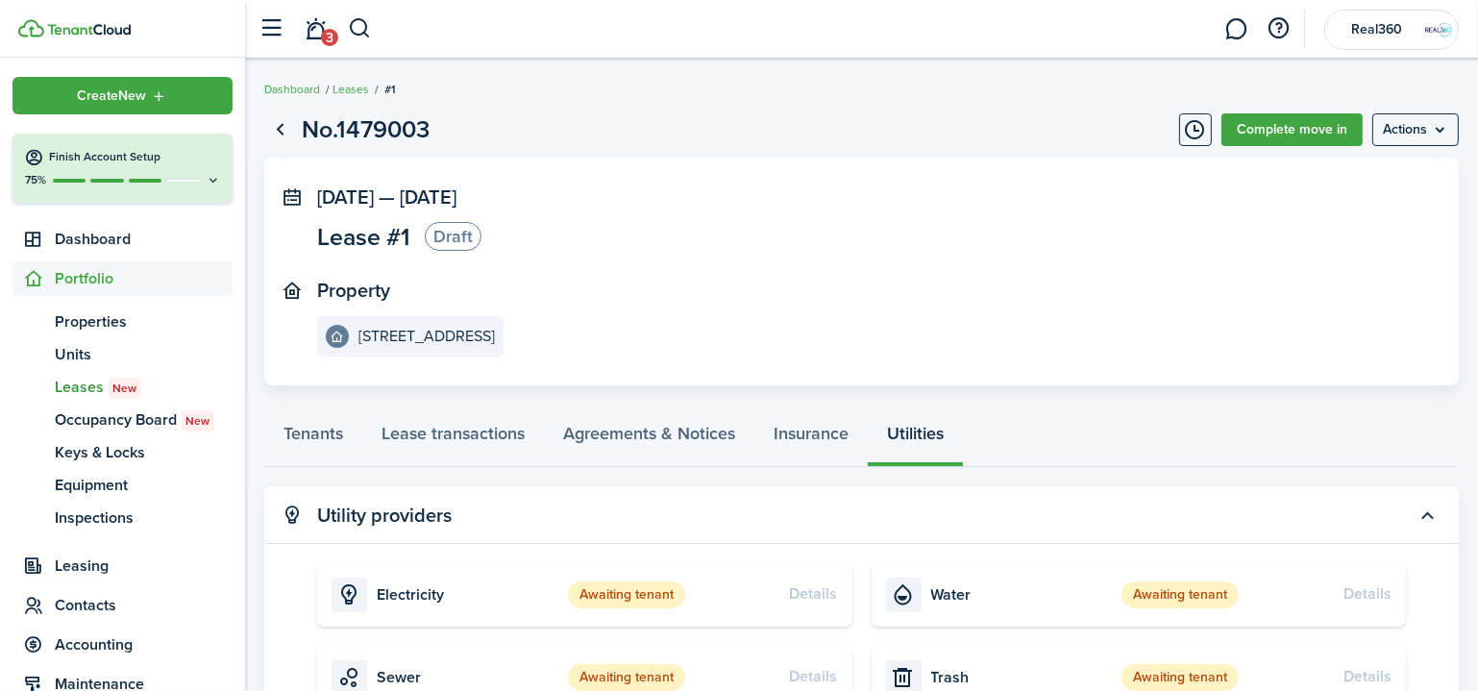
click at [1440, 142] on menu-btn "Actions" at bounding box center [1415, 129] width 86 height 33
click at [1056, 181] on panel-main-body "[DATE] — [DATE] Lease #1 Draft Property [STREET_ADDRESS]" at bounding box center [861, 272] width 1194 height 228
click at [313, 432] on link "Tenants" at bounding box center [313, 438] width 98 height 58
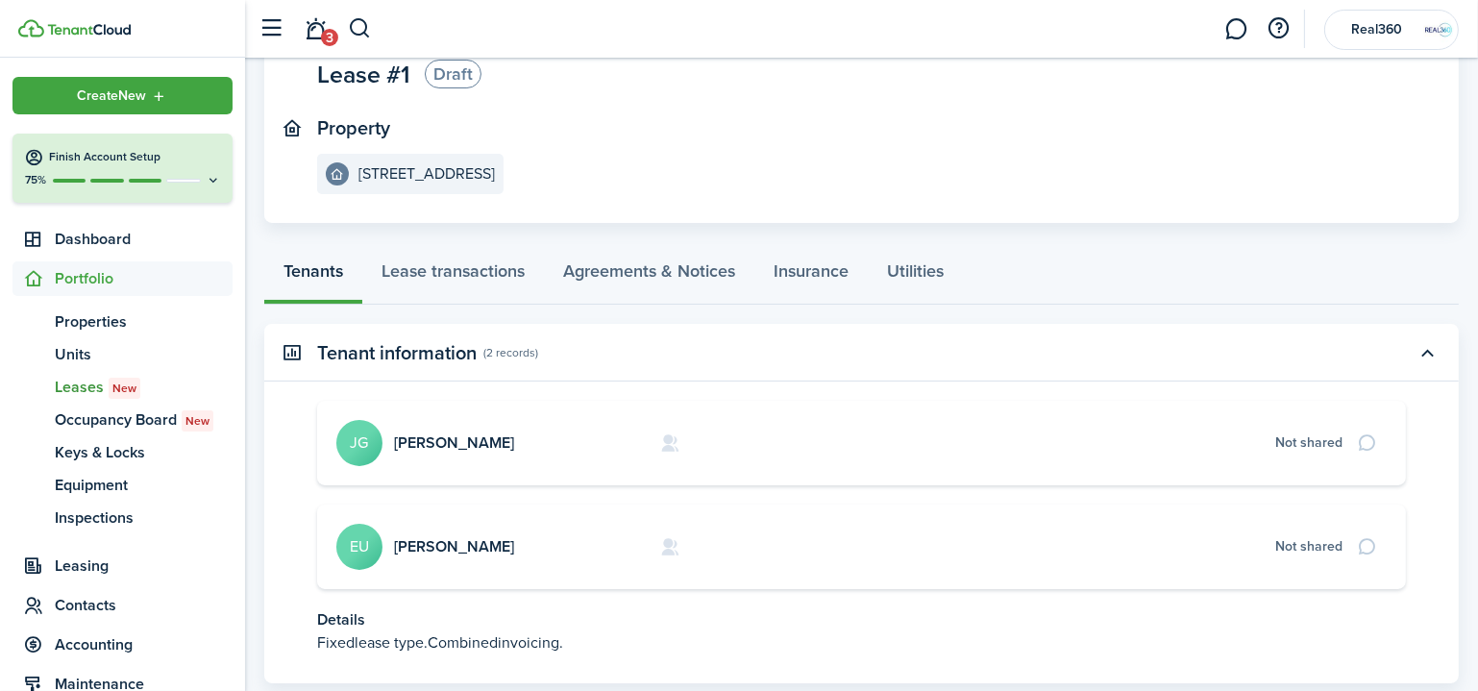
scroll to position [282, 0]
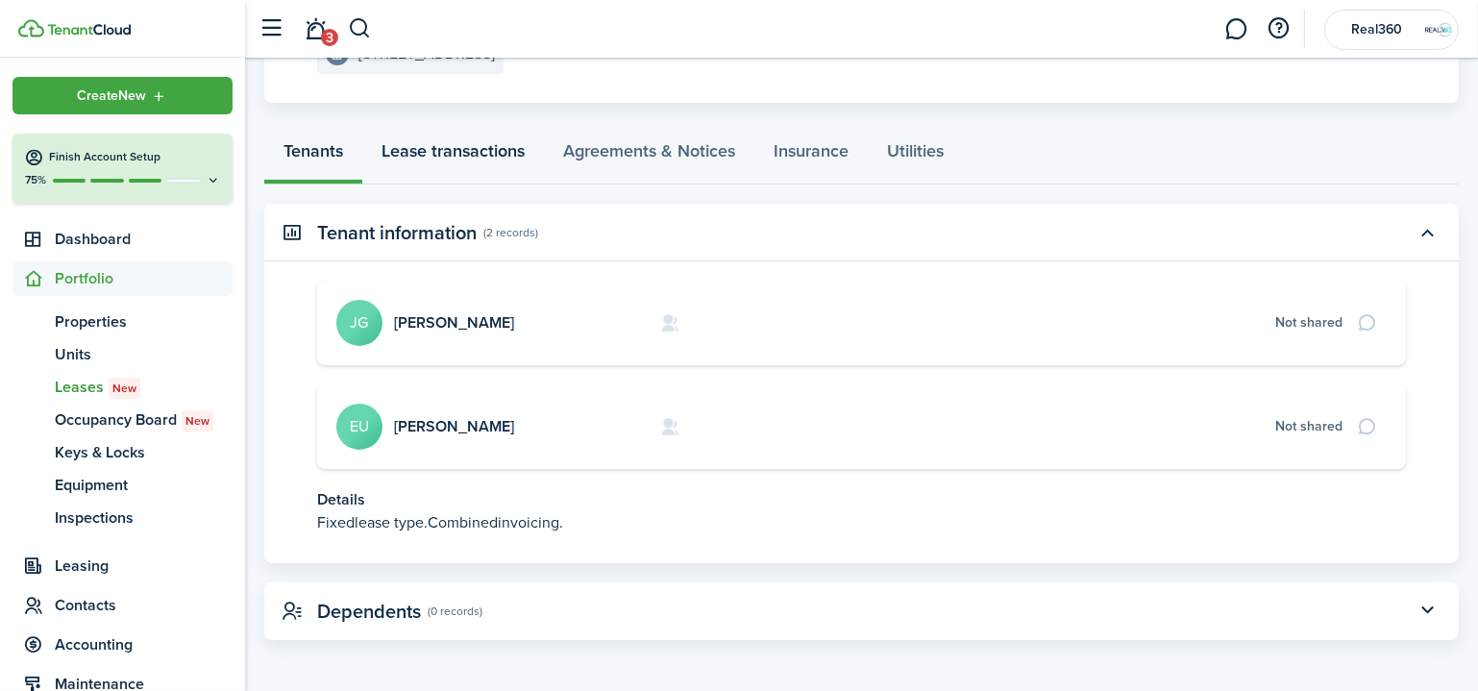
click at [445, 162] on link "Lease transactions" at bounding box center [453, 156] width 182 height 58
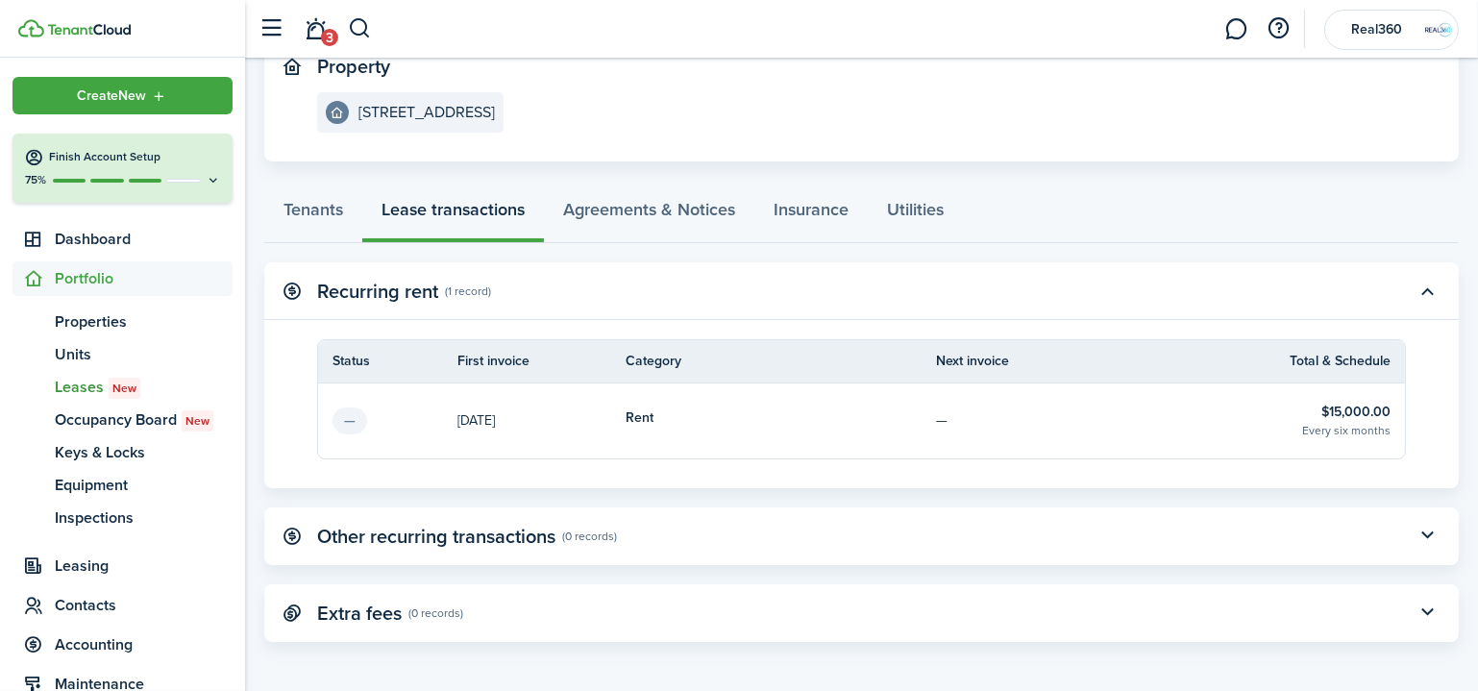
scroll to position [225, 0]
click at [506, 529] on panel-main-title "Other recurring transactions" at bounding box center [436, 536] width 238 height 22
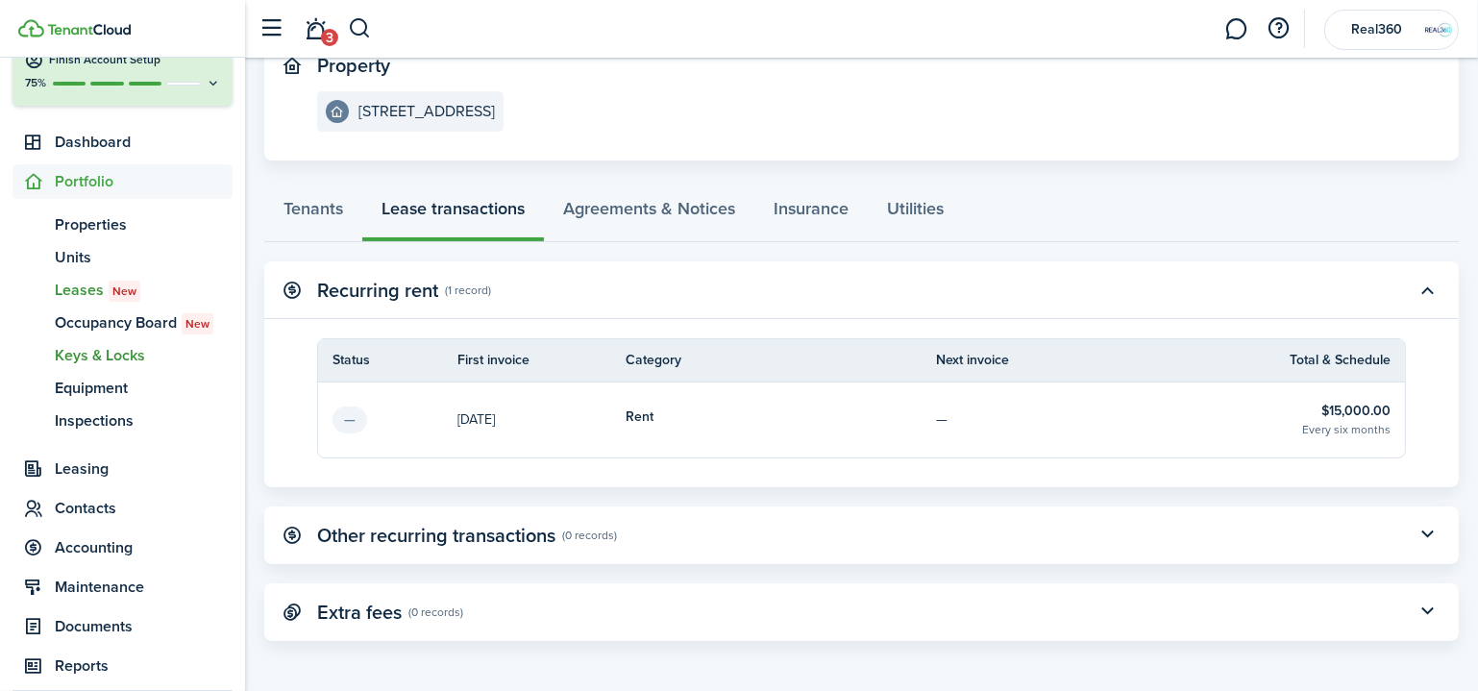
scroll to position [174, 0]
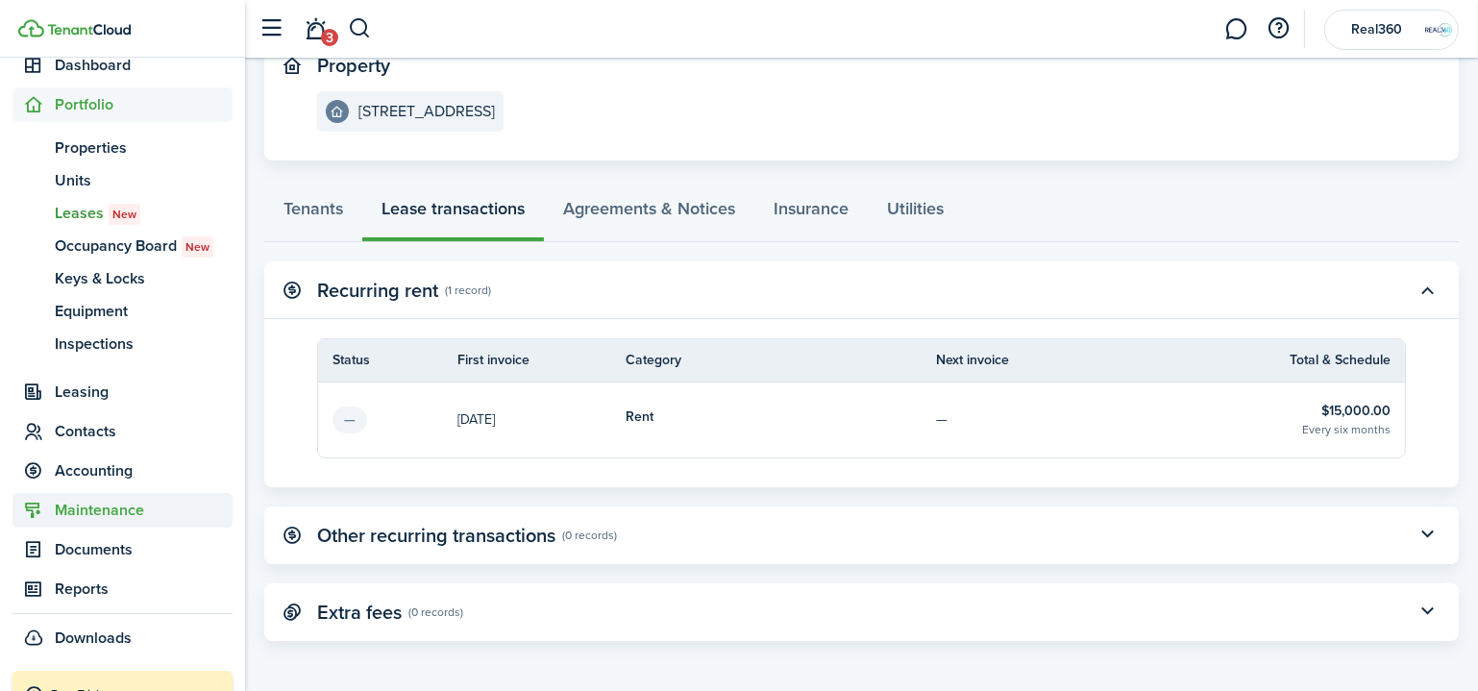
click at [89, 509] on span "Maintenance" at bounding box center [144, 510] width 178 height 23
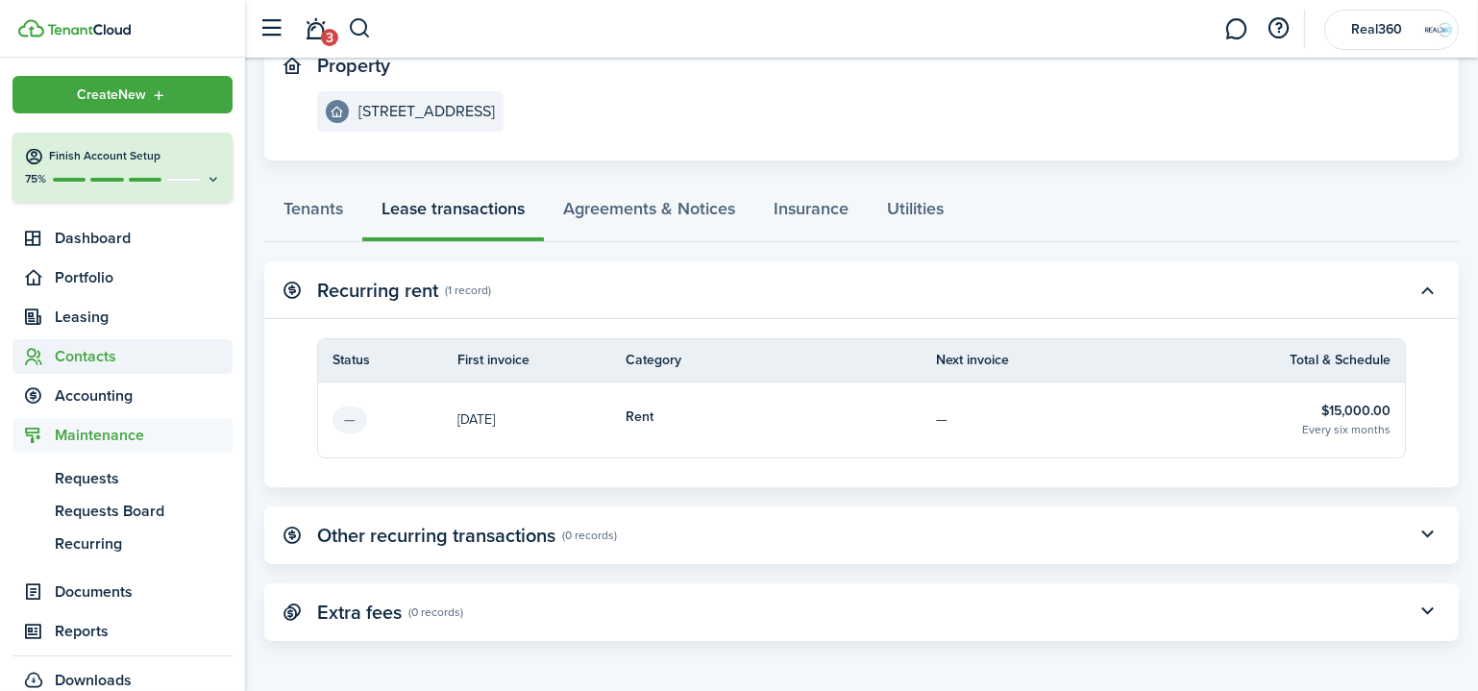
scroll to position [0, 0]
click at [118, 397] on span "Accounting" at bounding box center [144, 396] width 178 height 23
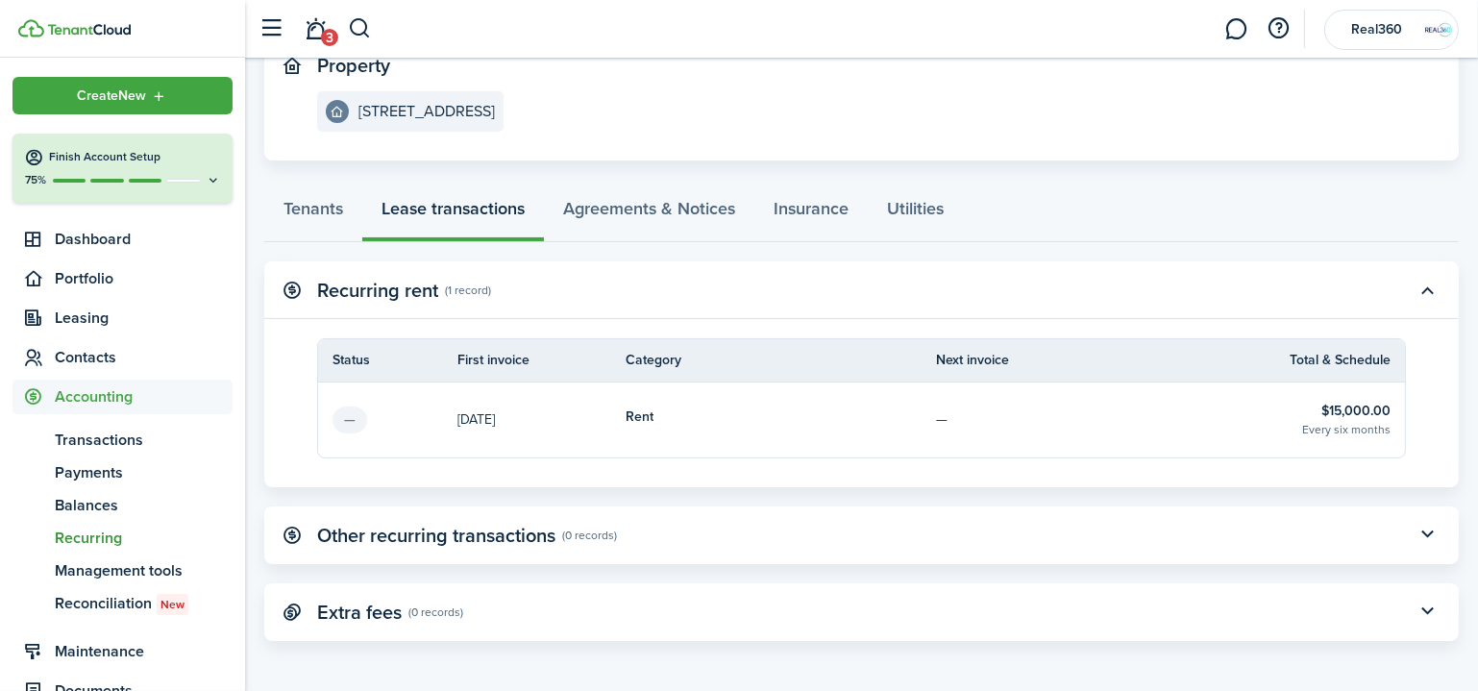
click at [102, 545] on span "Recurring" at bounding box center [144, 538] width 178 height 23
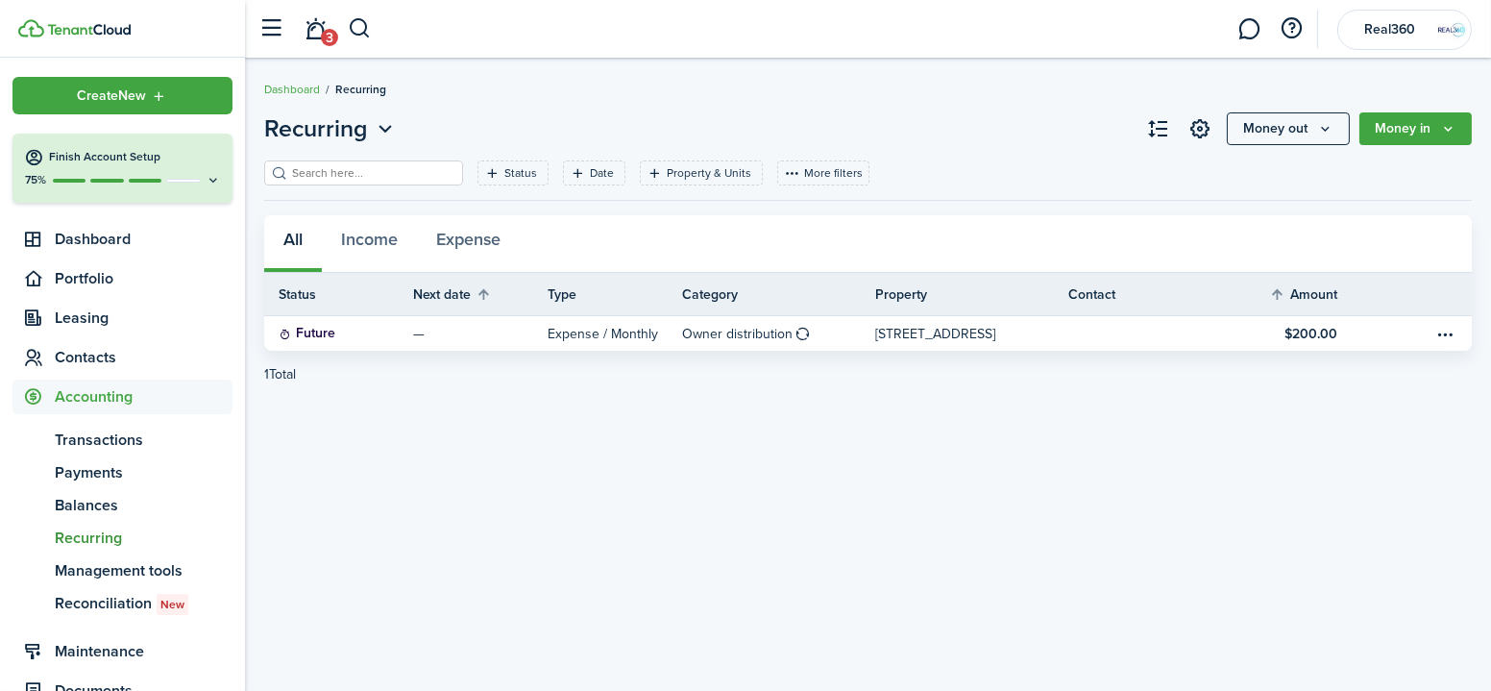
click at [1445, 118] on button "Money in" at bounding box center [1416, 128] width 112 height 33
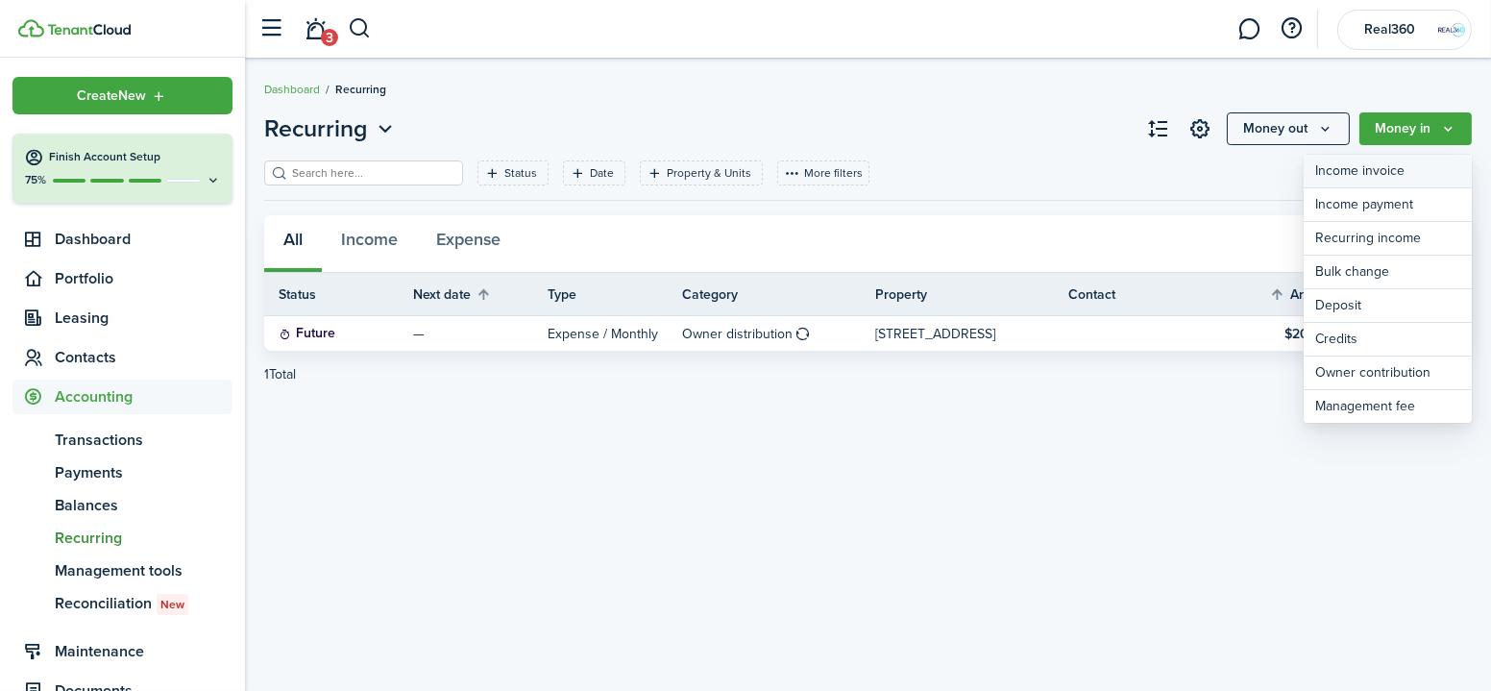
click at [1406, 176] on link "Income invoice" at bounding box center [1388, 172] width 168 height 34
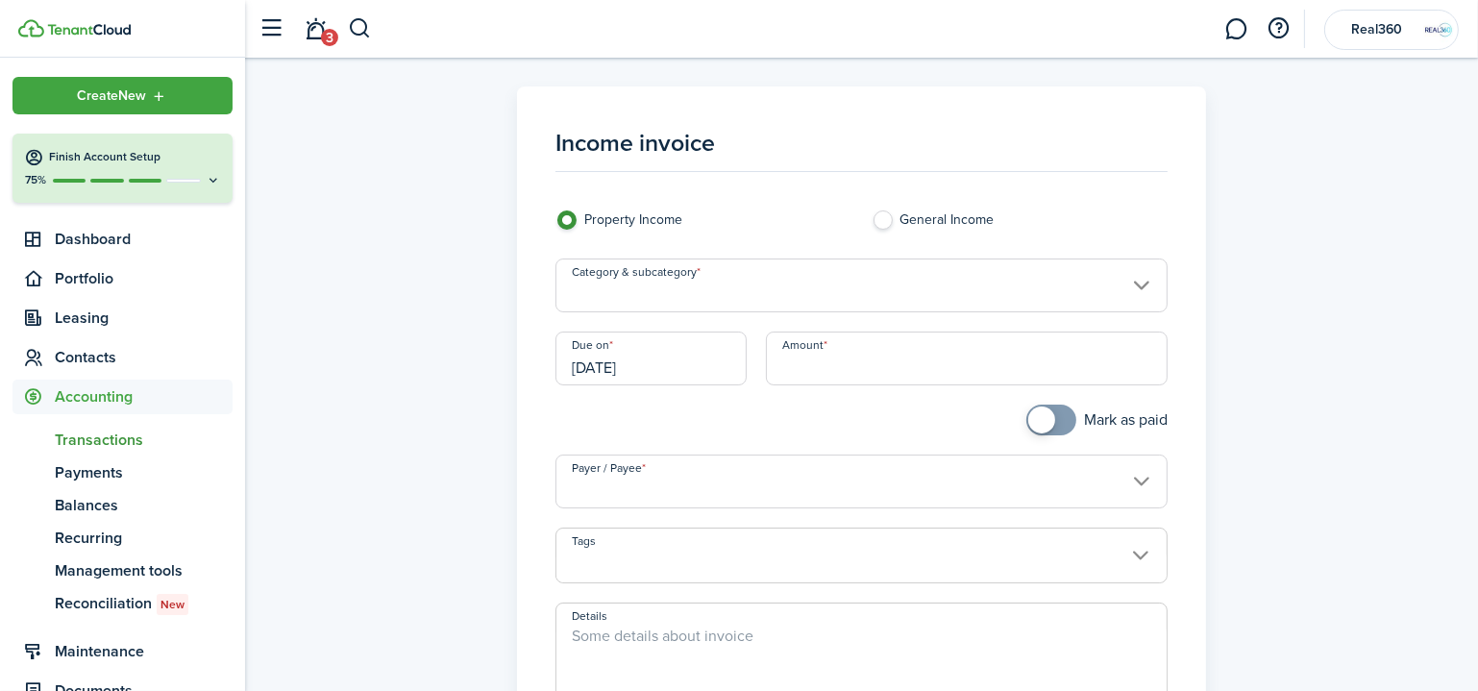
click at [703, 301] on input "Category & subcategory" at bounding box center [861, 285] width 612 height 54
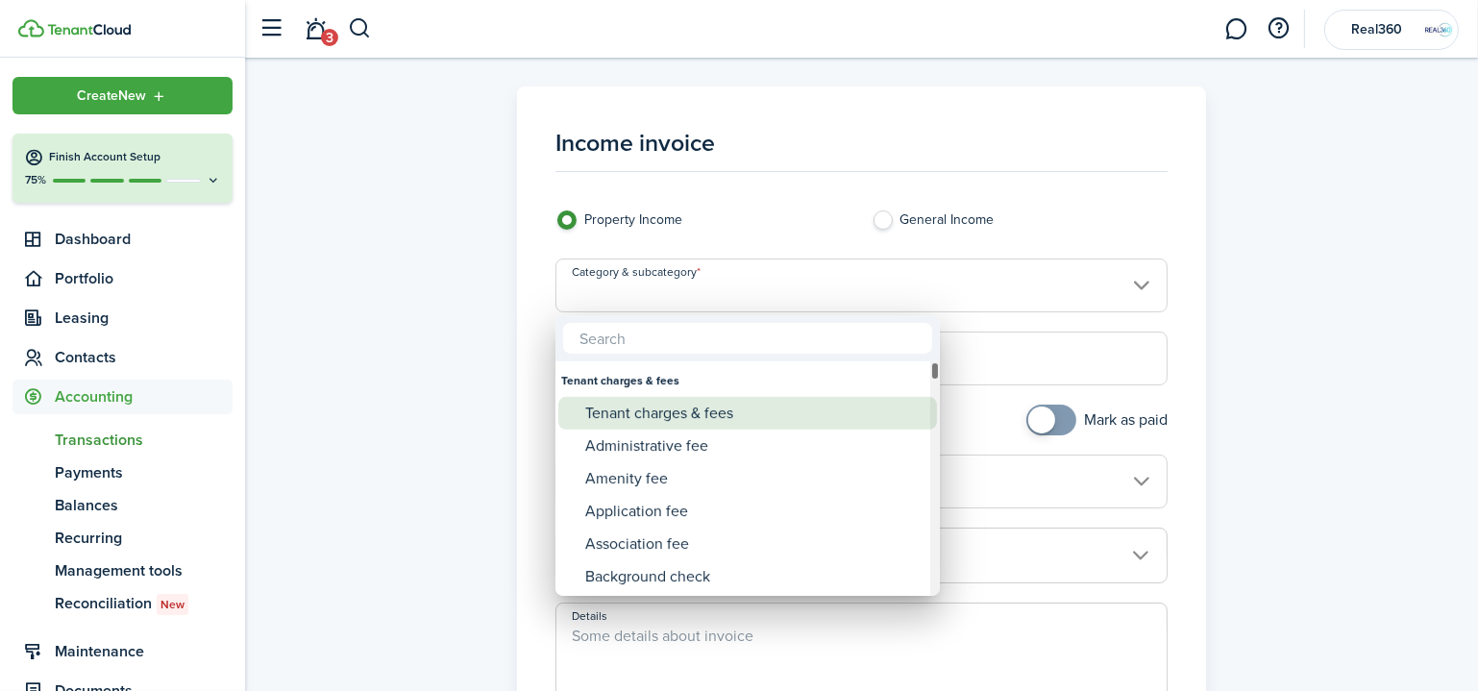
click at [727, 411] on div "Tenant charges & fees" at bounding box center [755, 413] width 340 height 33
type input "Tenant charges & fees"
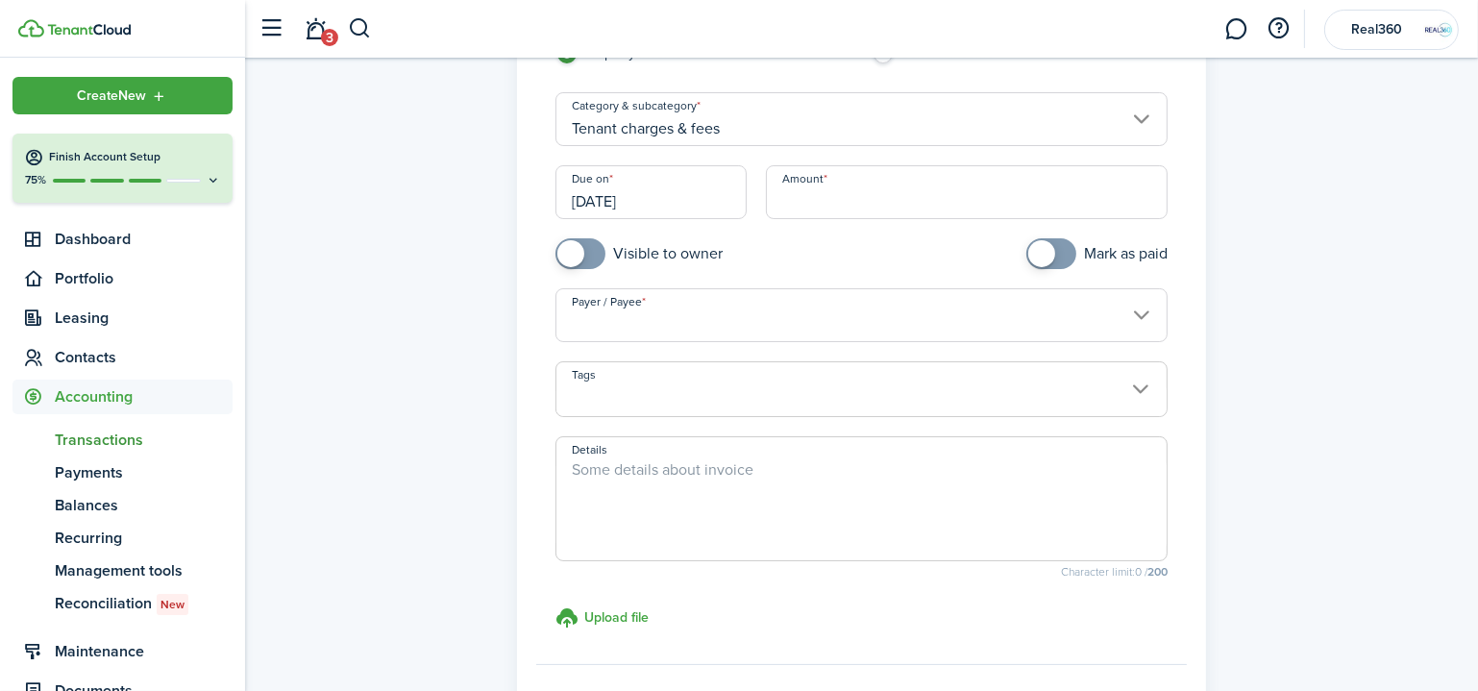
scroll to position [174, 0]
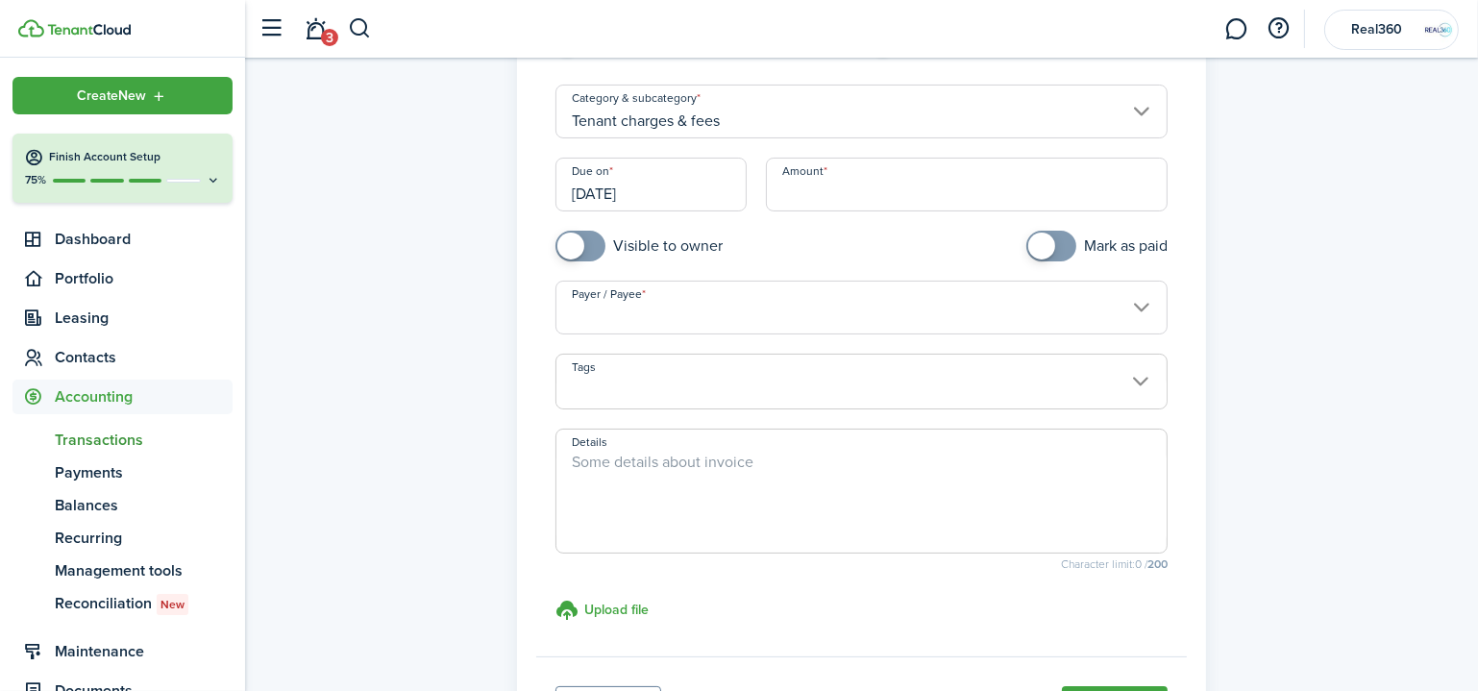
click at [844, 307] on input "Payer / Payee" at bounding box center [861, 308] width 612 height 54
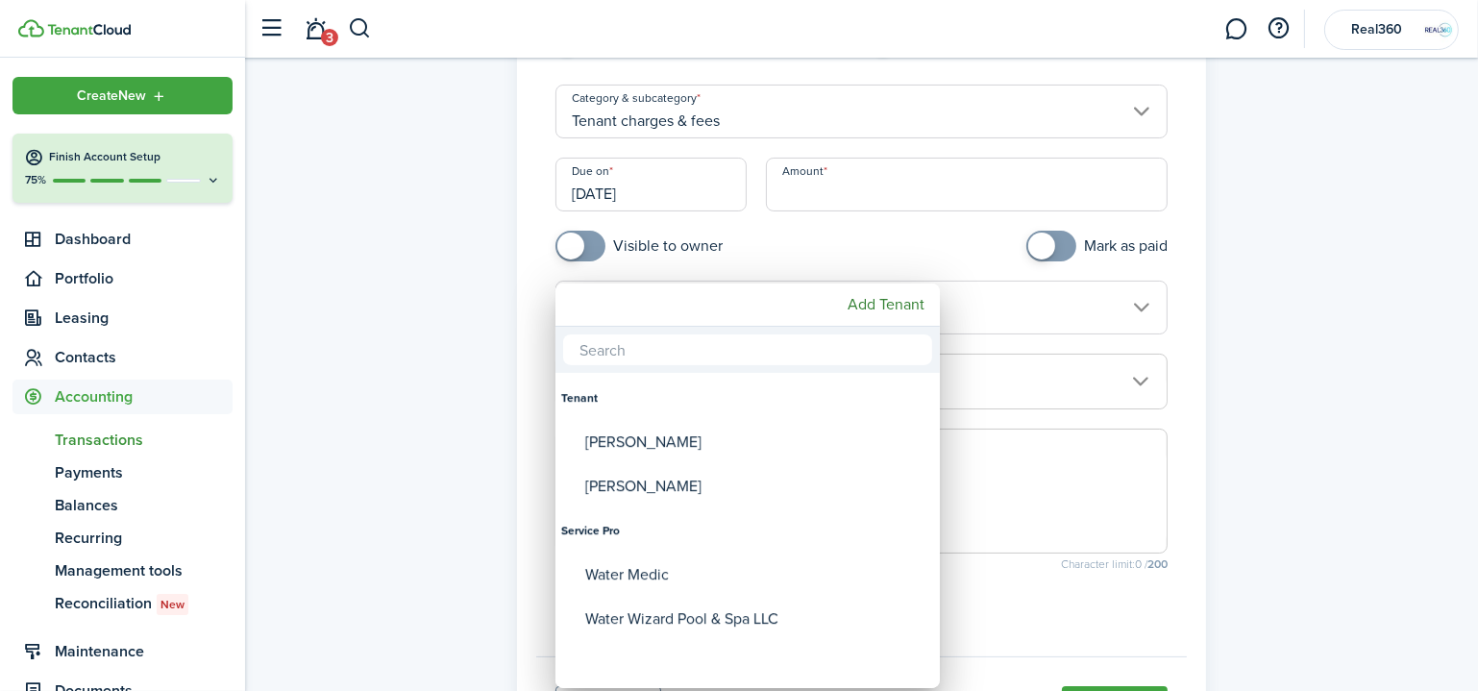
click at [1303, 114] on div at bounding box center [738, 345] width 1785 height 998
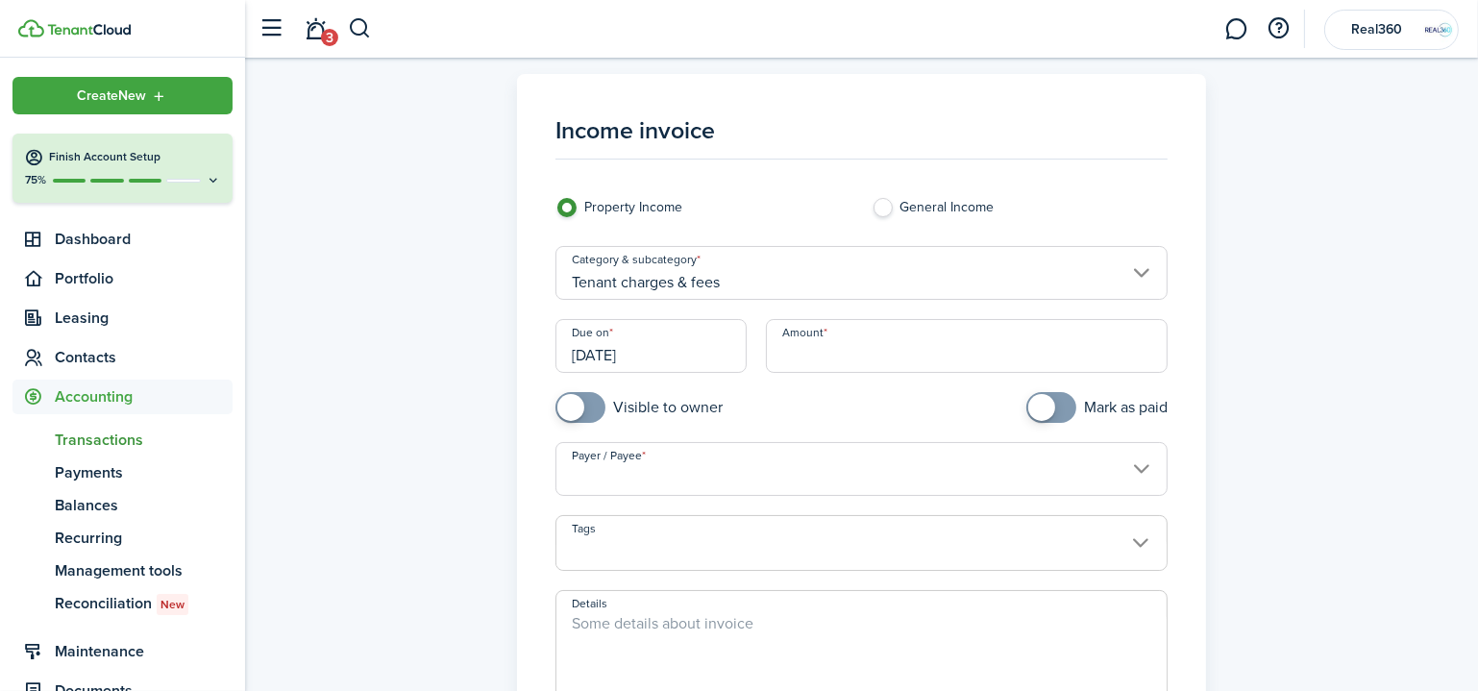
scroll to position [0, 0]
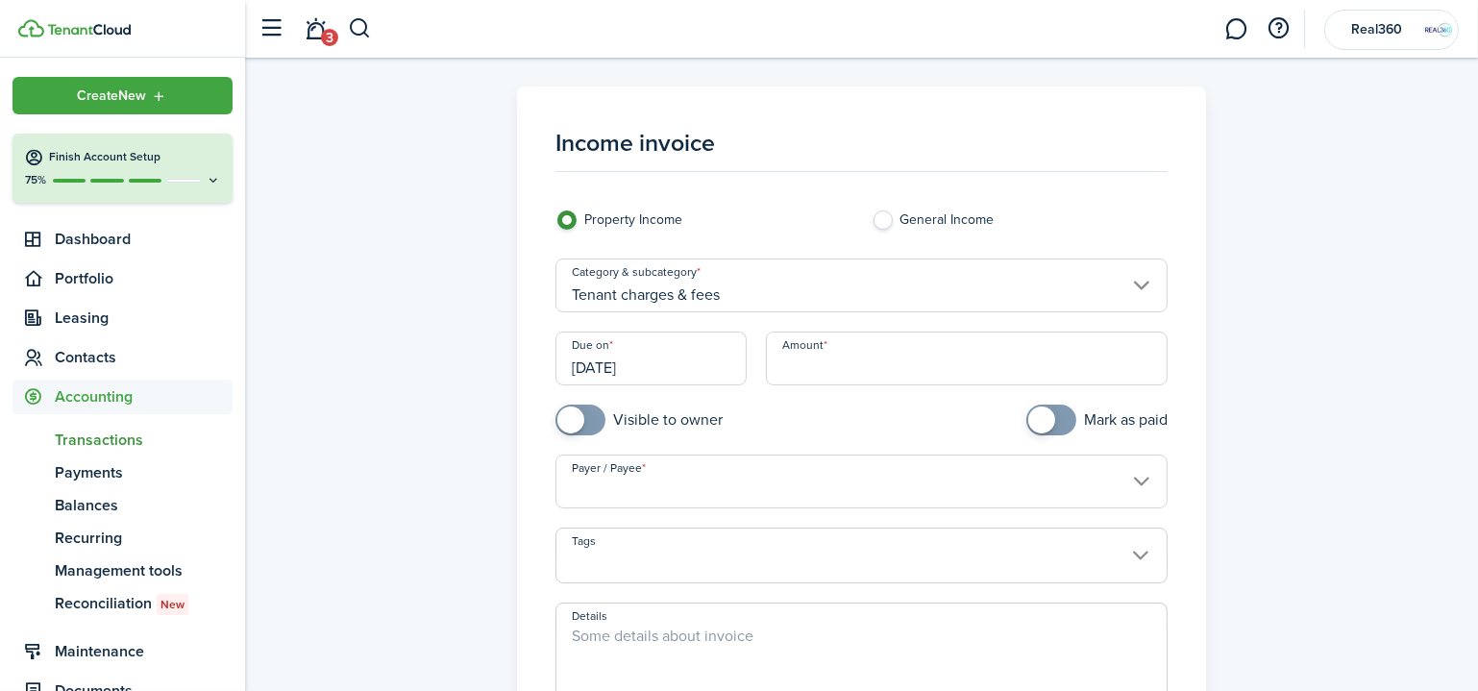
click at [877, 219] on label "General Income" at bounding box center [1019, 224] width 296 height 29
radio input "false"
radio input "true"
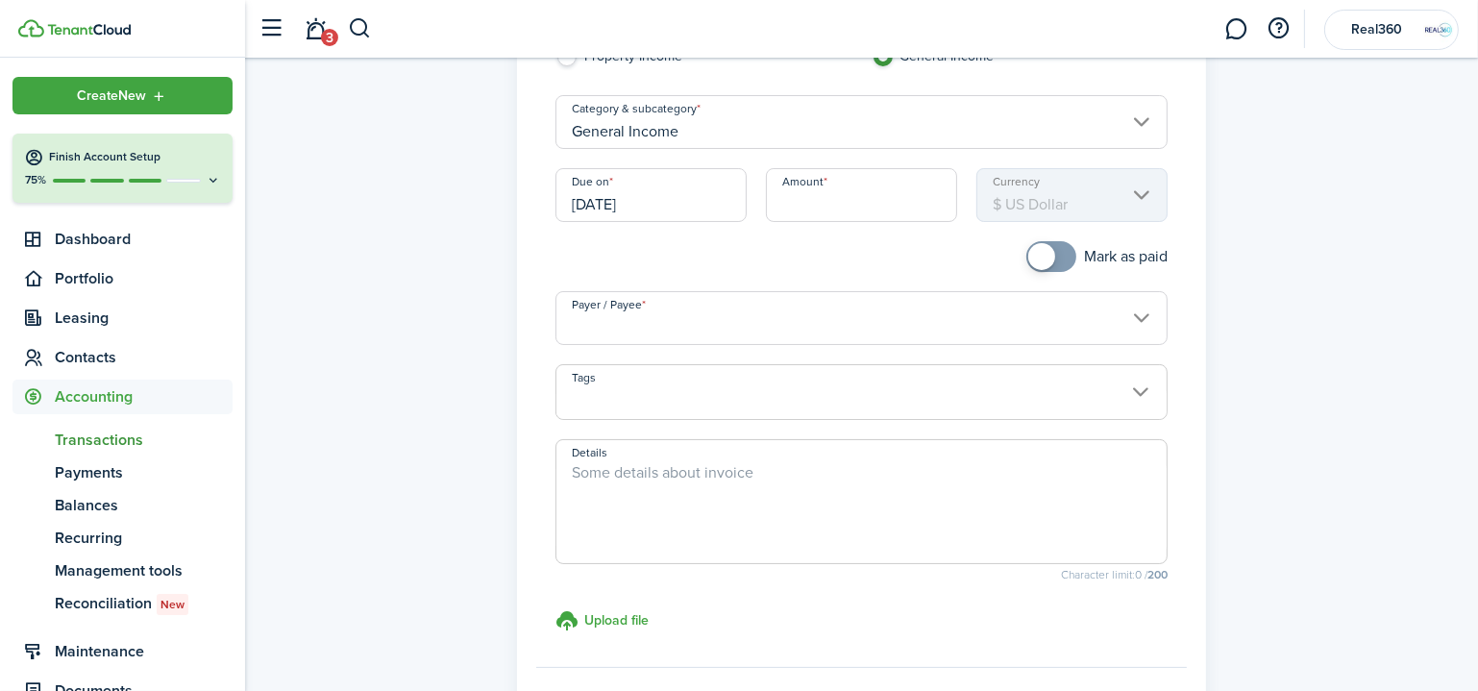
scroll to position [86, 0]
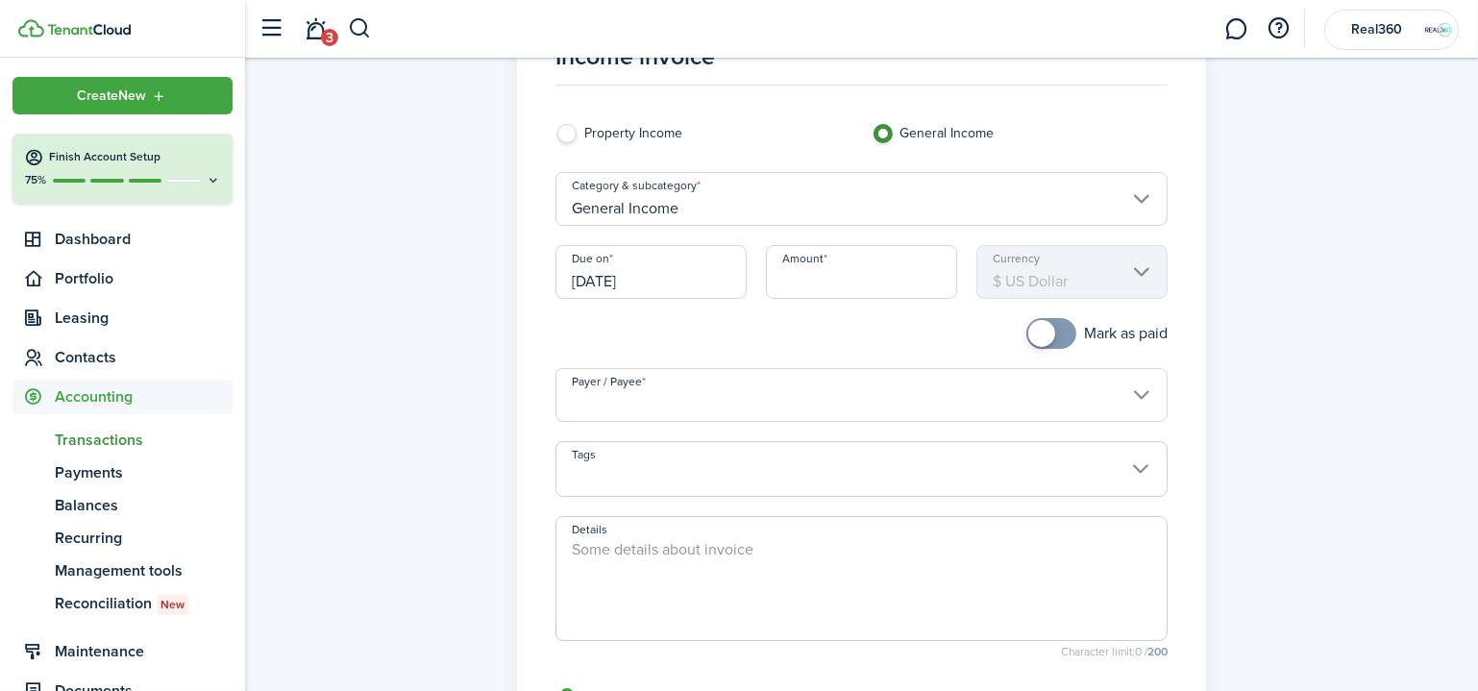
click at [791, 406] on input "Payer / Payee" at bounding box center [861, 395] width 612 height 54
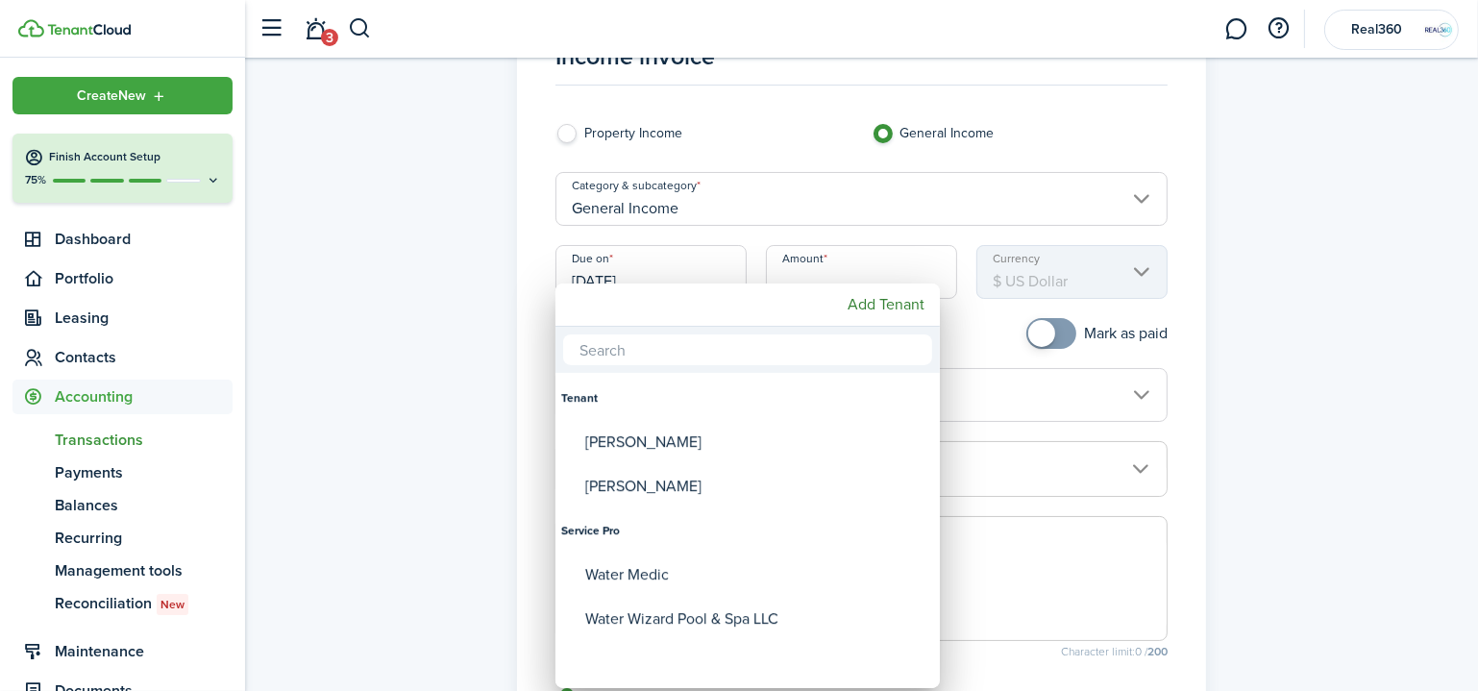
click at [1319, 347] on div at bounding box center [738, 345] width 1785 height 998
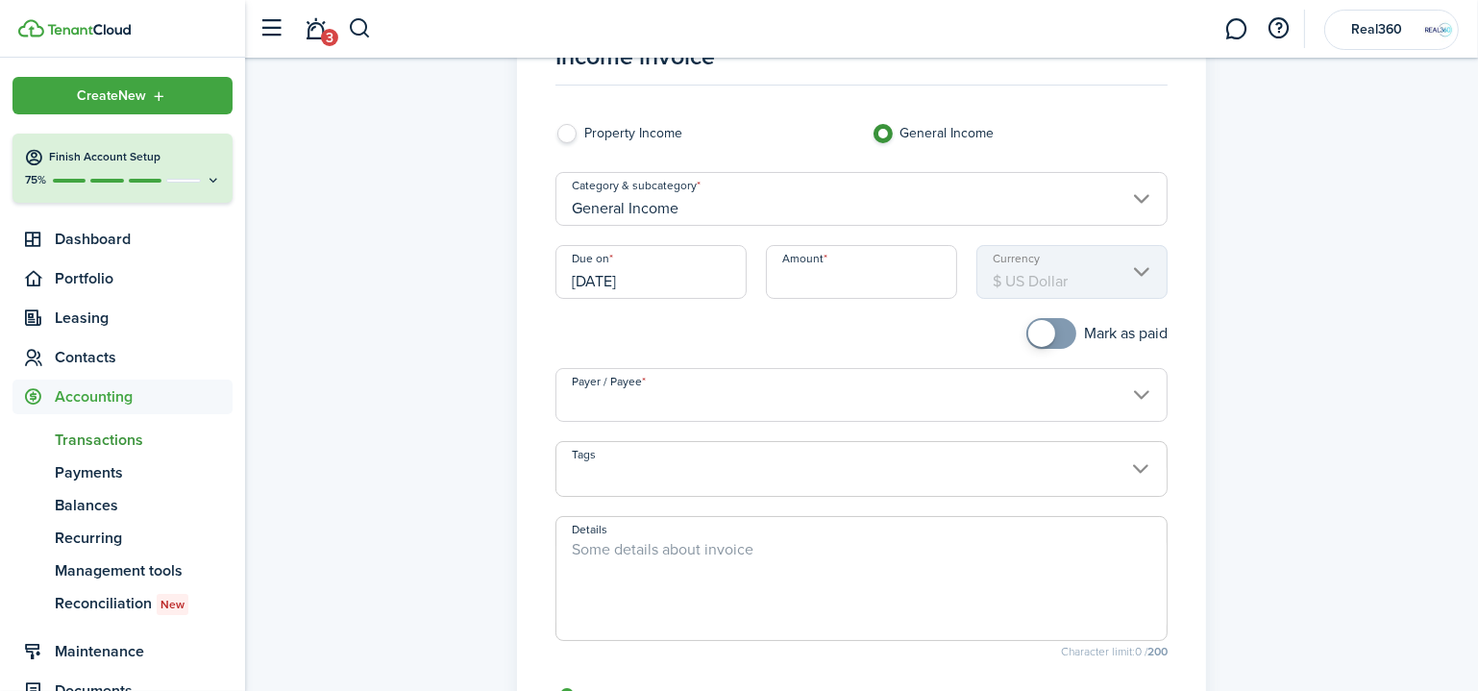
click at [661, 140] on label "Property Income" at bounding box center [703, 138] width 296 height 29
radio input "true"
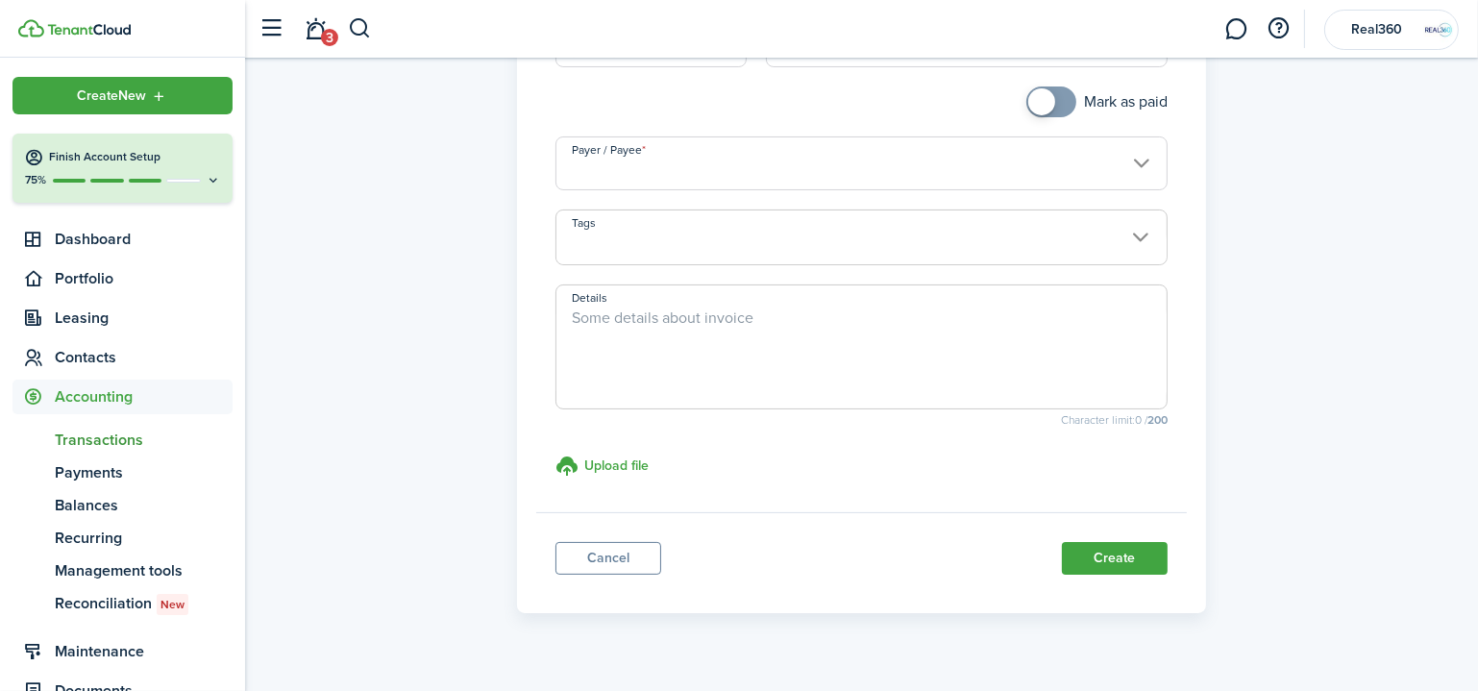
scroll to position [348, 0]
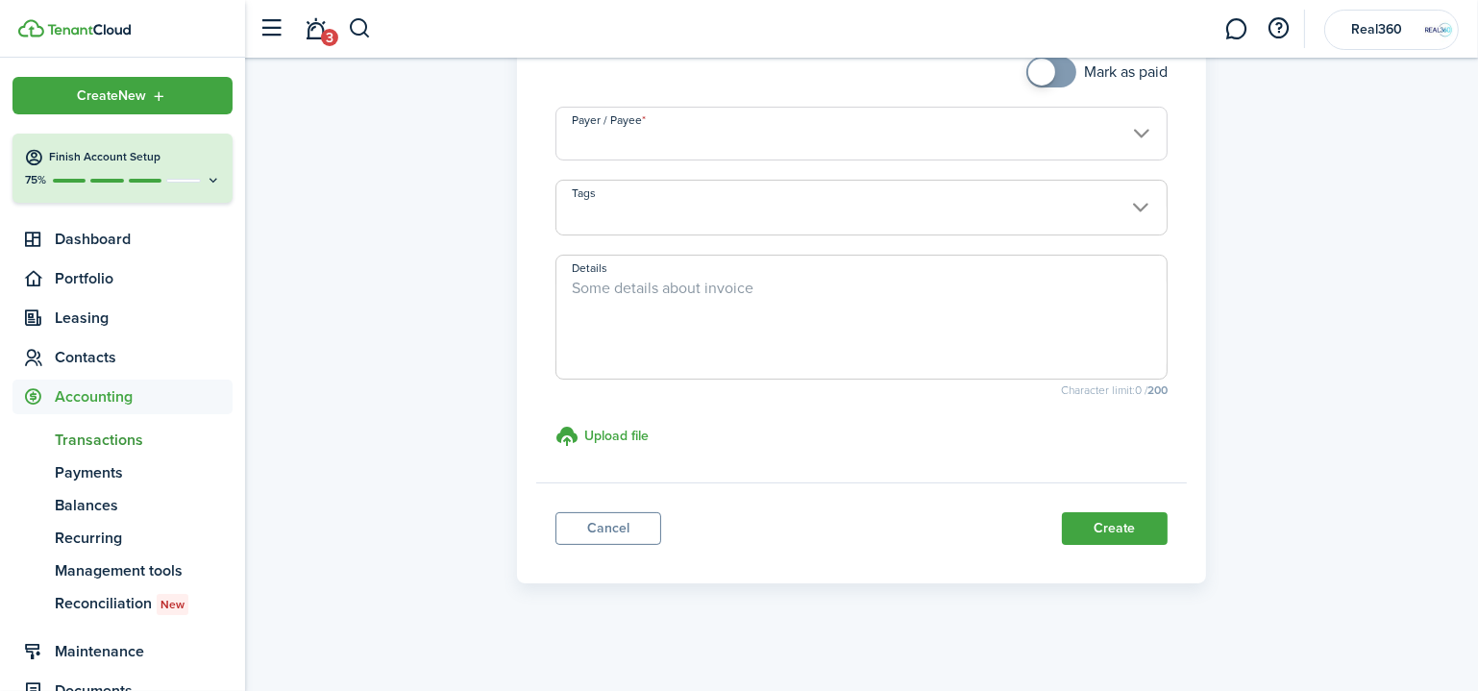
click at [606, 527] on link "Cancel" at bounding box center [608, 528] width 106 height 33
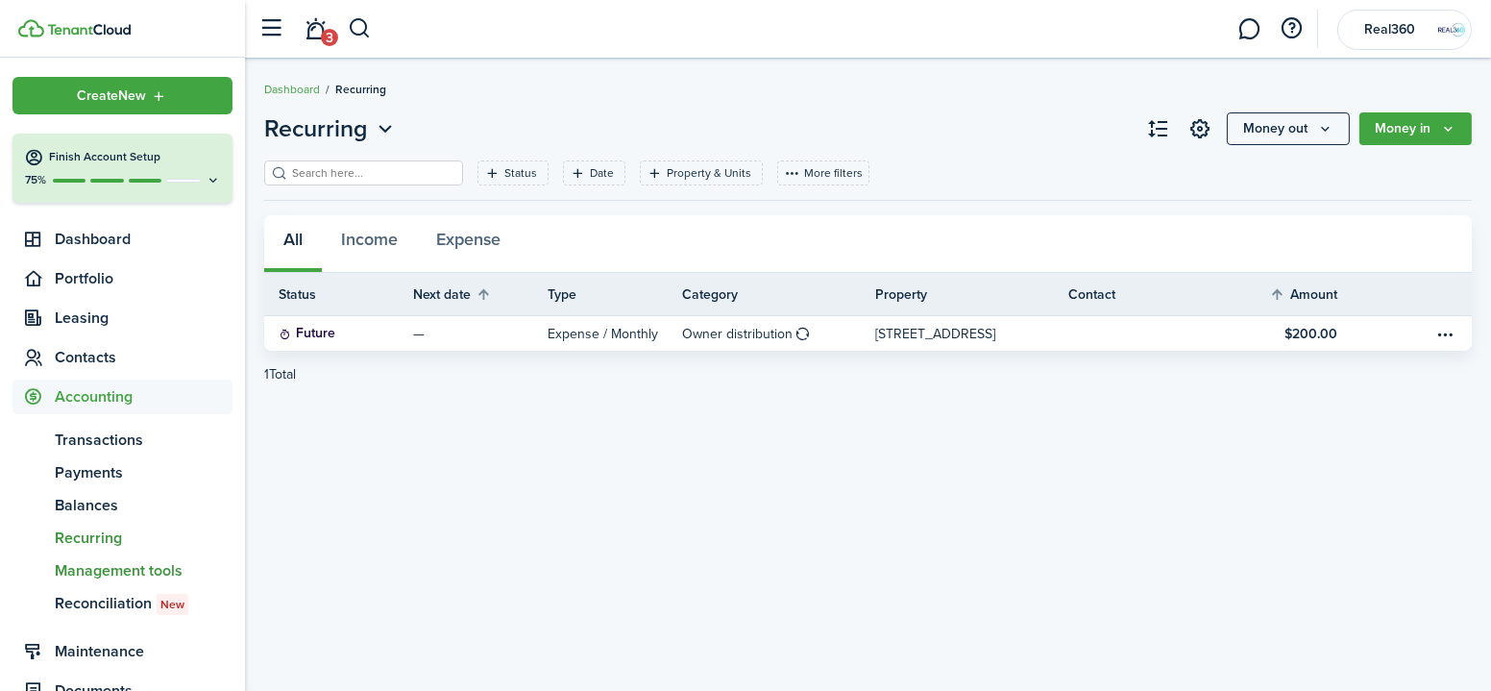
click at [171, 572] on span "Management tools" at bounding box center [144, 570] width 178 height 23
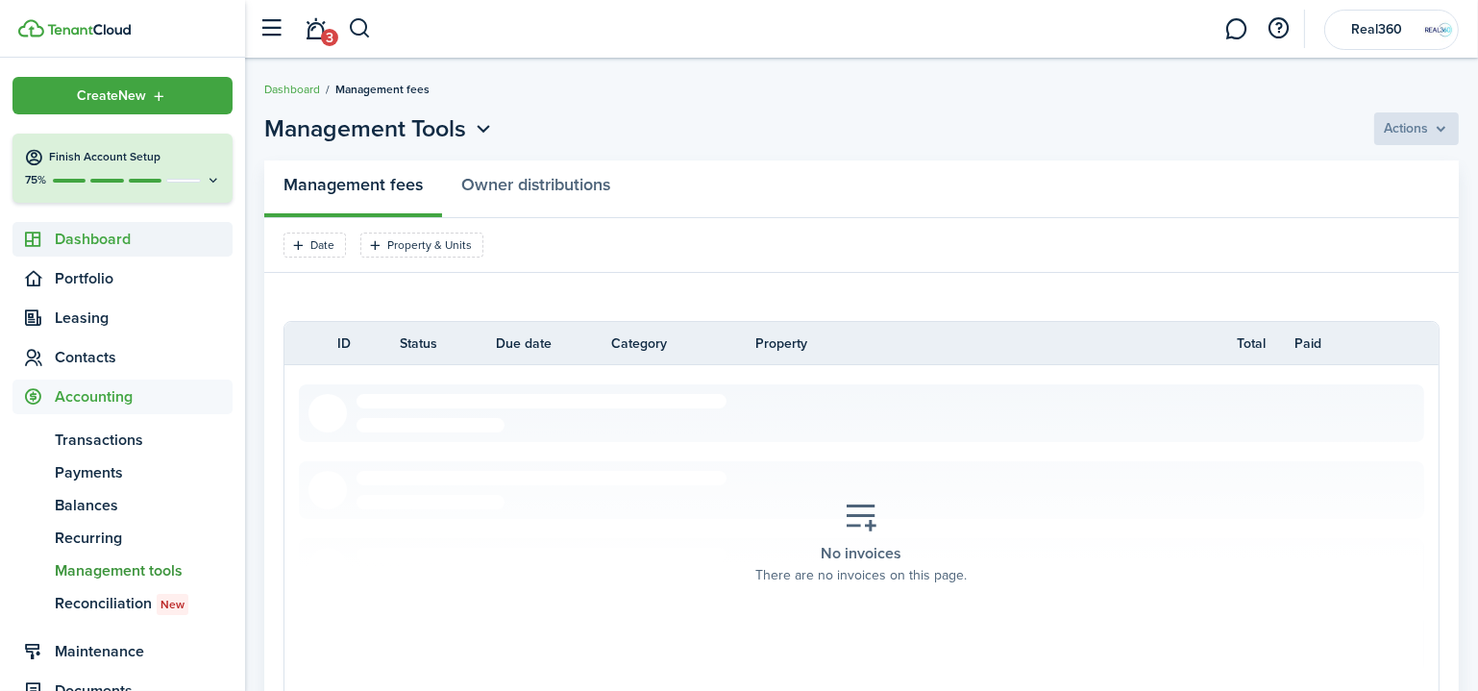
click at [99, 241] on span "Dashboard" at bounding box center [144, 239] width 178 height 23
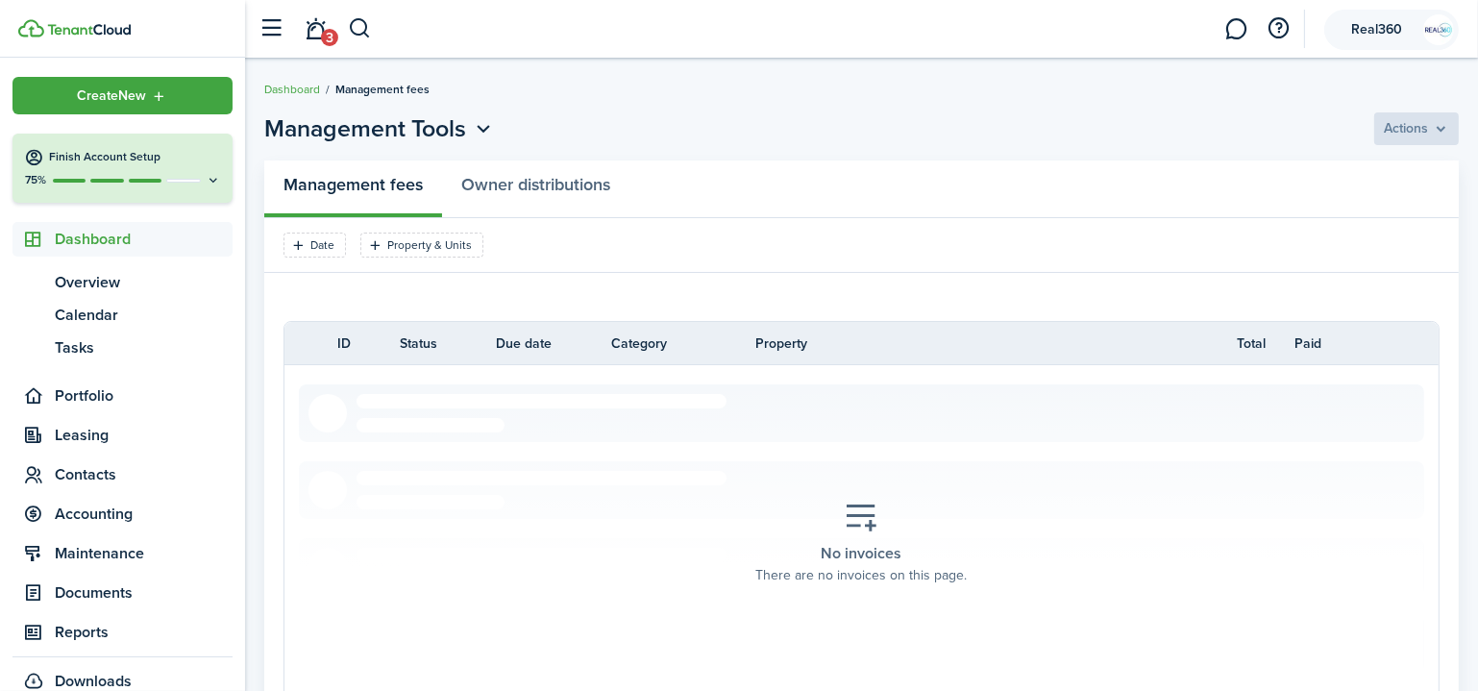
click at [1432, 30] on img at bounding box center [1438, 29] width 31 height 31
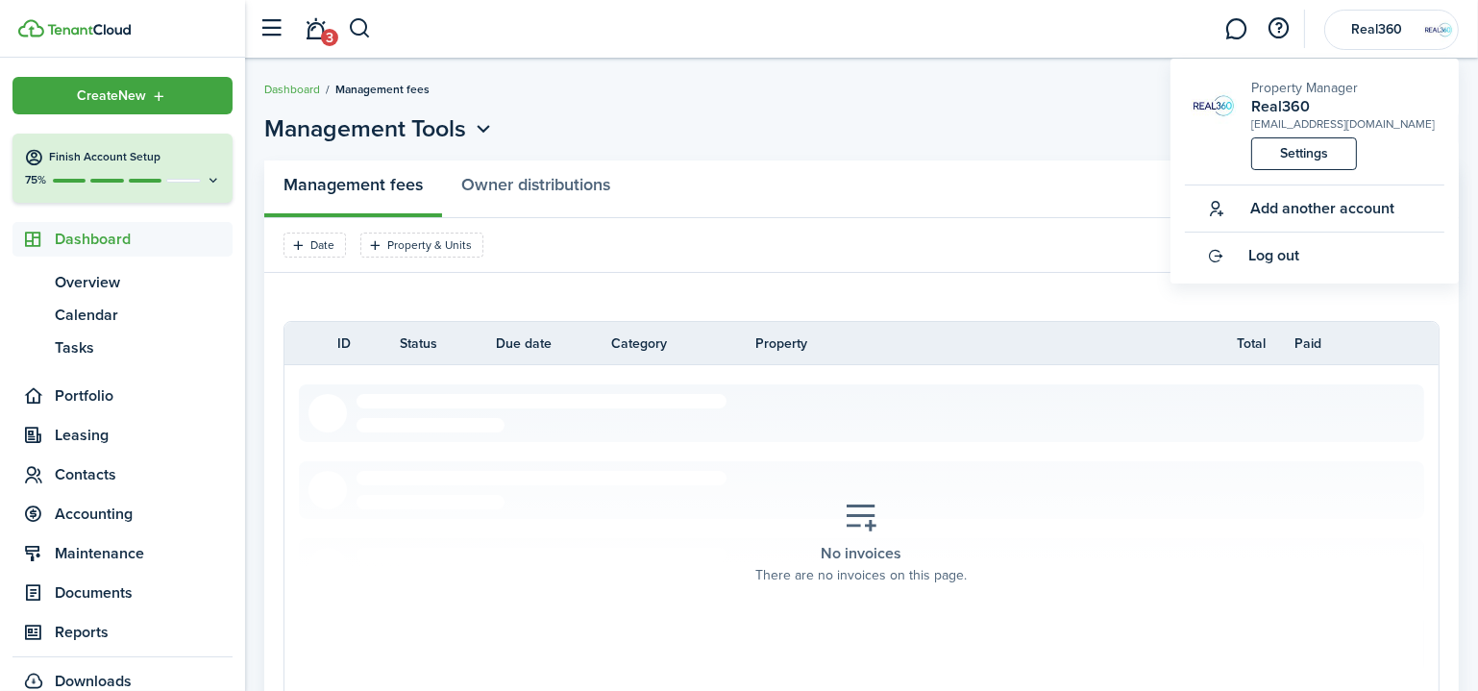
click at [105, 103] on span "Create New" at bounding box center [112, 95] width 69 height 13
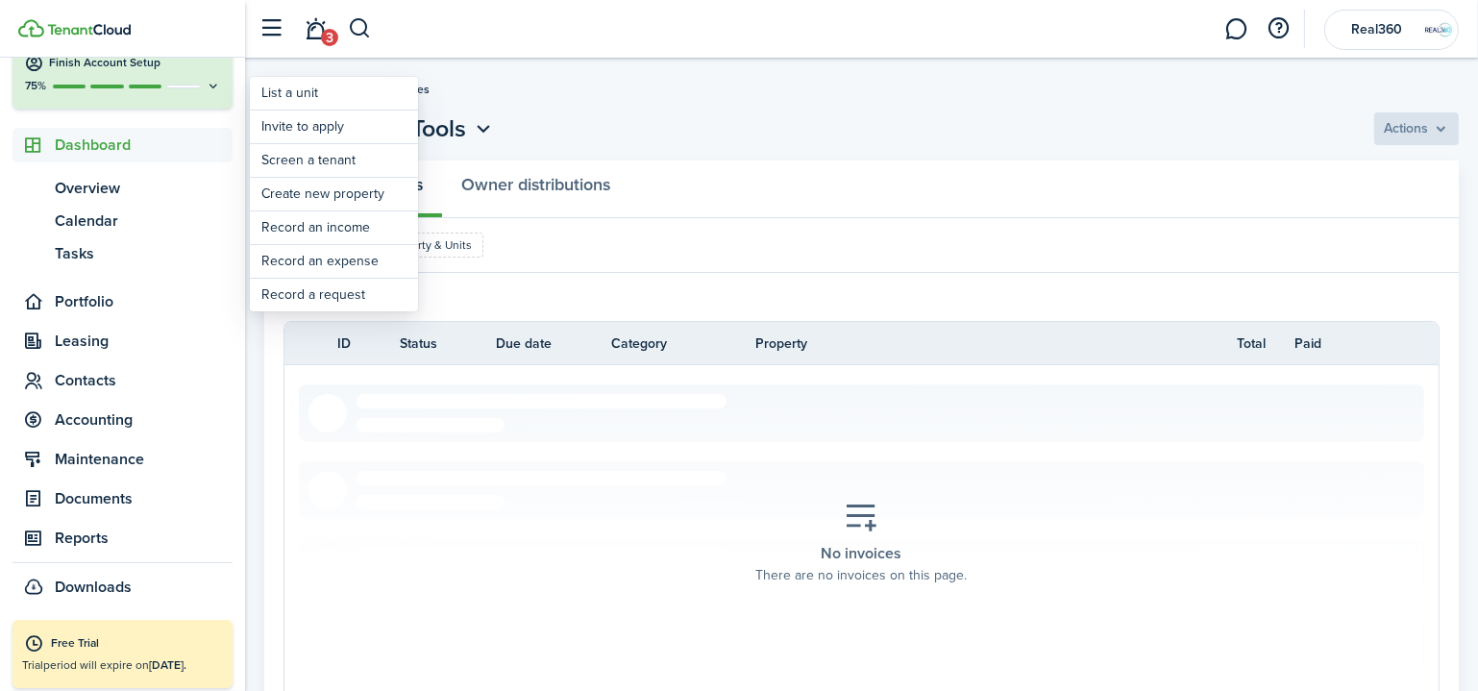
scroll to position [101, 0]
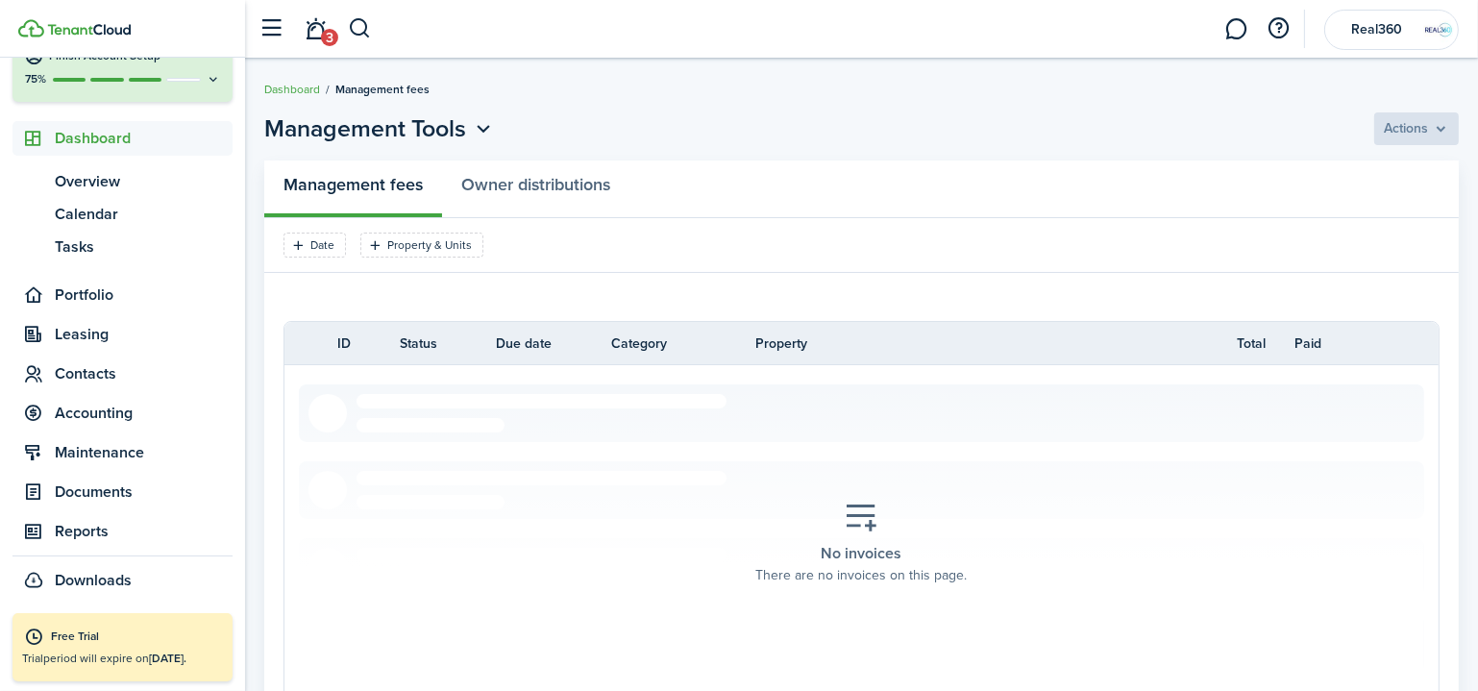
click at [670, 216] on tabs "Management fees Owner distributions" at bounding box center [861, 189] width 1194 height 58
click at [97, 286] on span "Portfolio" at bounding box center [144, 294] width 178 height 23
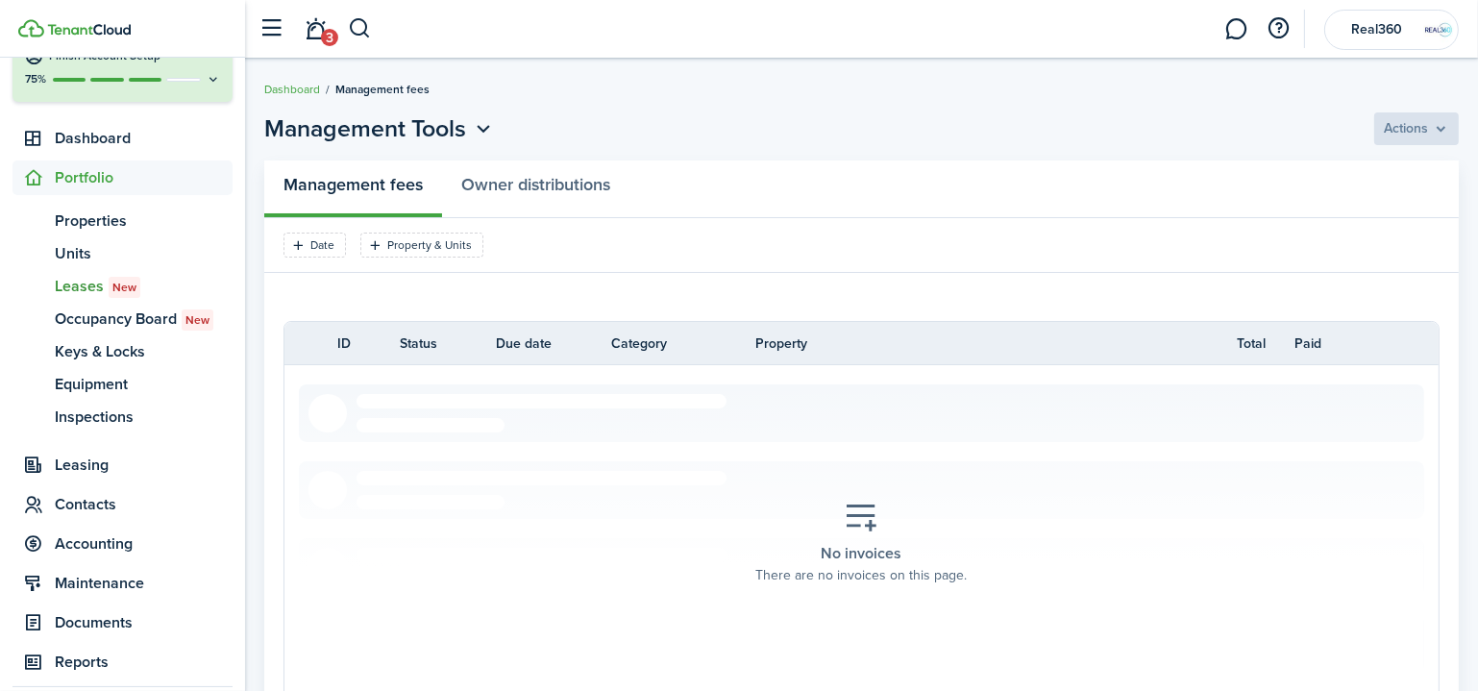
click at [83, 283] on span "Leases New" at bounding box center [144, 286] width 178 height 23
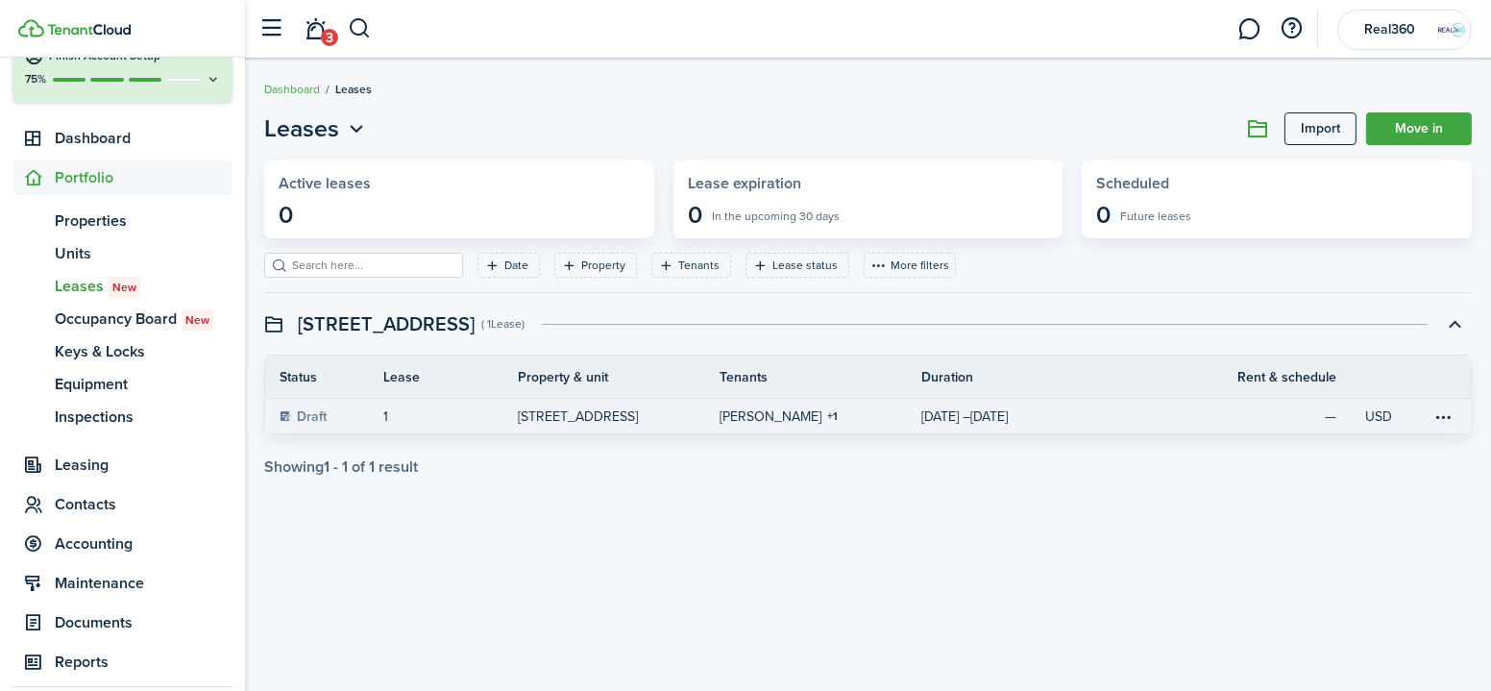
click at [680, 420] on link "[STREET_ADDRESS]" at bounding box center [619, 416] width 202 height 35
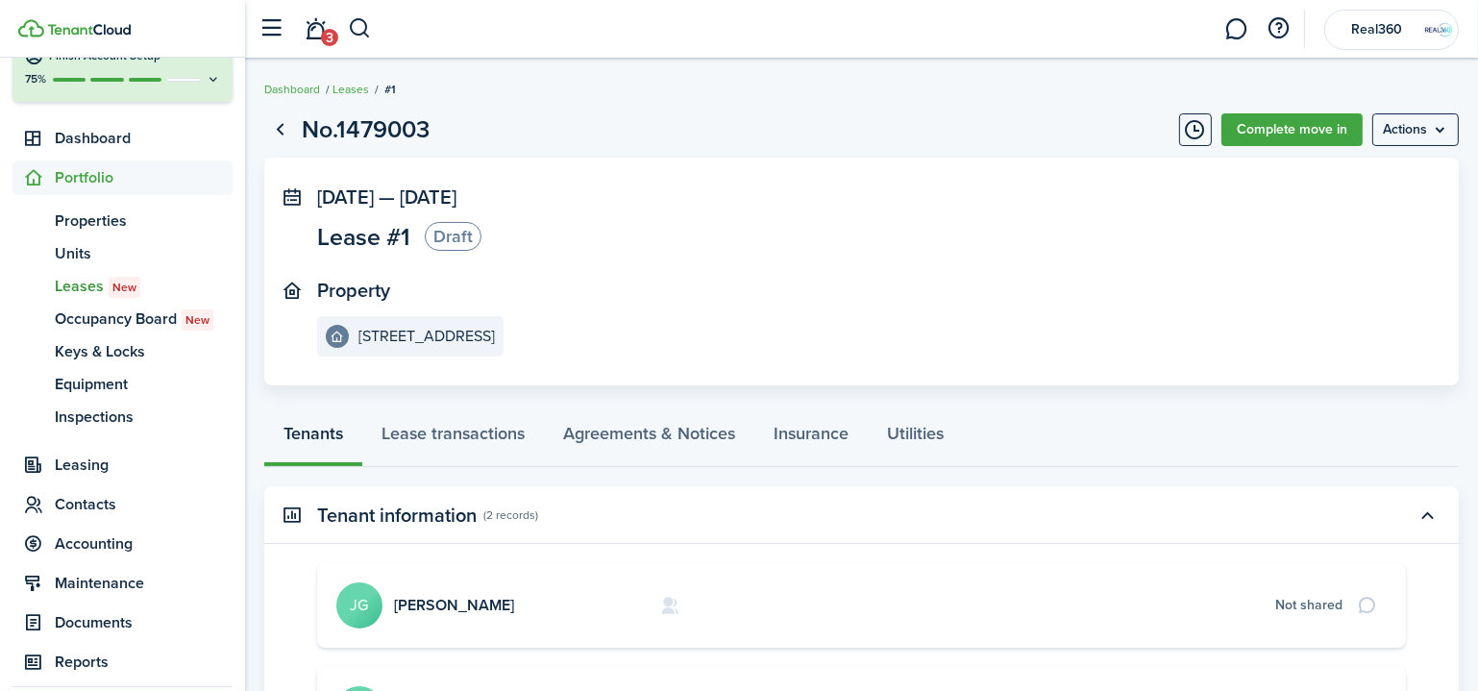
click at [1417, 128] on menu-btn "Actions" at bounding box center [1415, 129] width 86 height 33
click at [829, 427] on link "Insurance" at bounding box center [810, 438] width 113 height 58
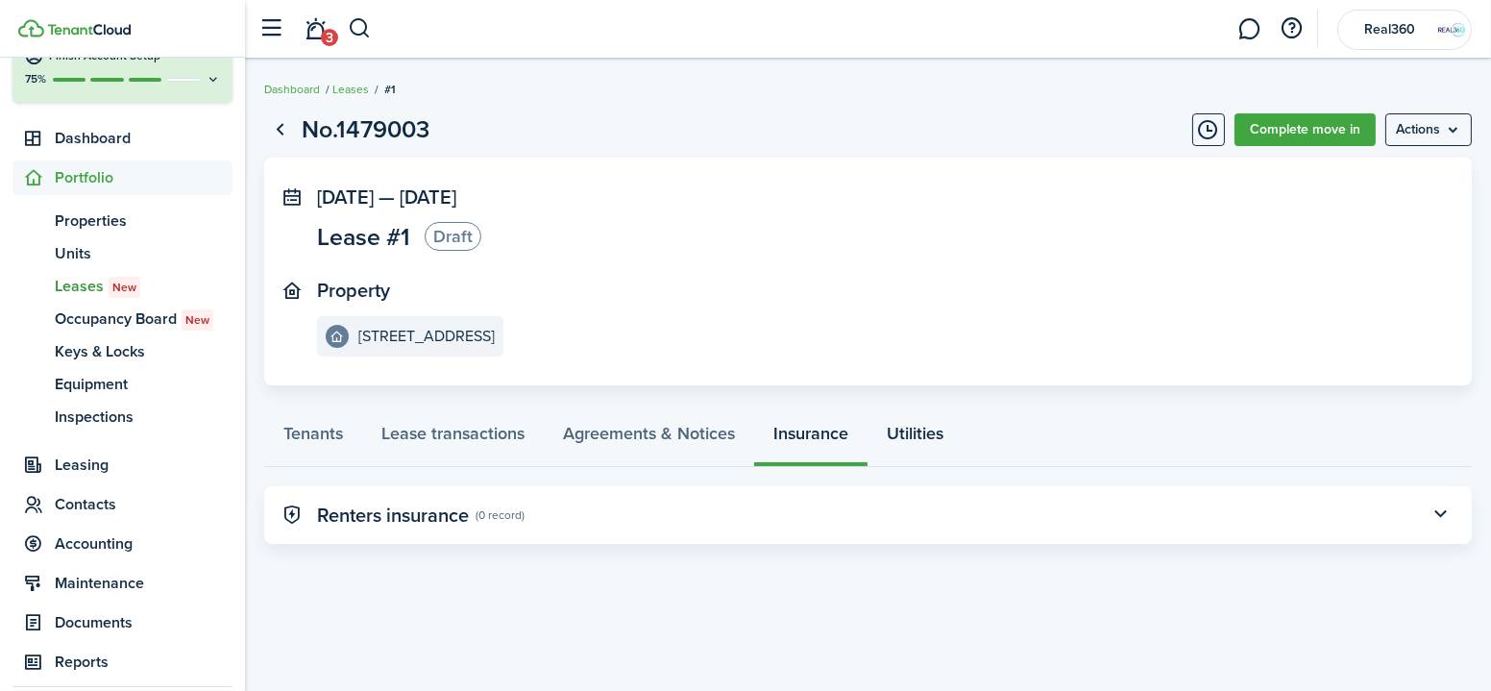
click at [871, 423] on link "Utilities" at bounding box center [915, 438] width 95 height 58
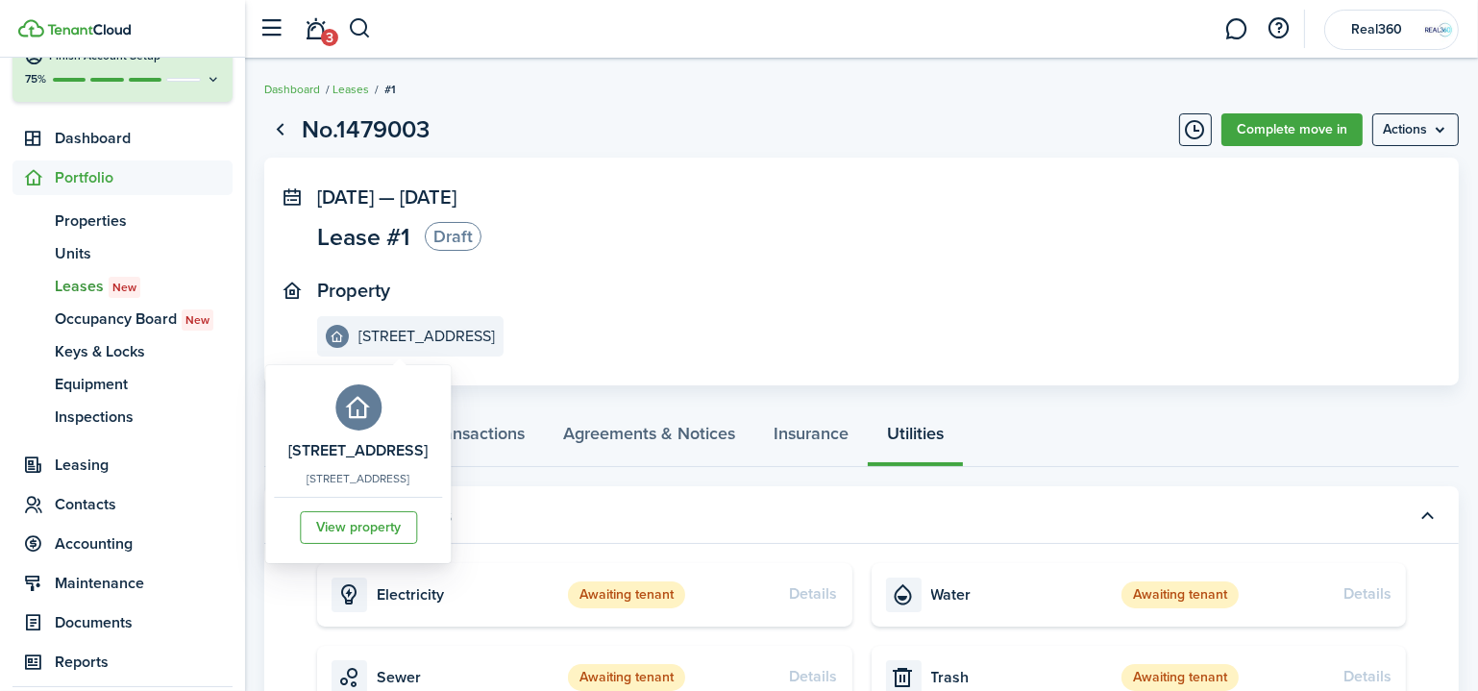
click at [400, 322] on e-details-info-label "[STREET_ADDRESS]" at bounding box center [410, 336] width 186 height 40
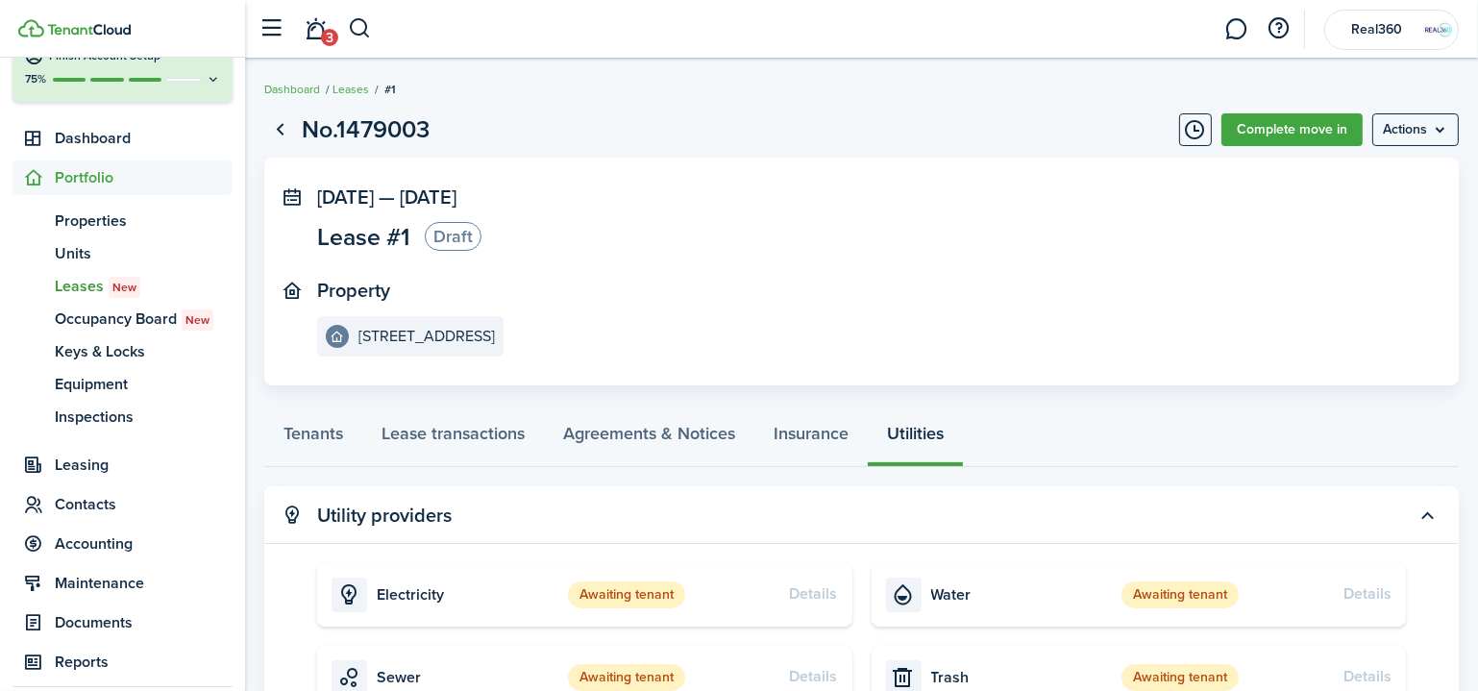
click at [443, 225] on status "Draft" at bounding box center [453, 236] width 57 height 29
click at [1445, 136] on menu-btn "Actions" at bounding box center [1415, 129] width 86 height 33
click at [1264, 139] on link "Complete move in" at bounding box center [1291, 129] width 141 height 33
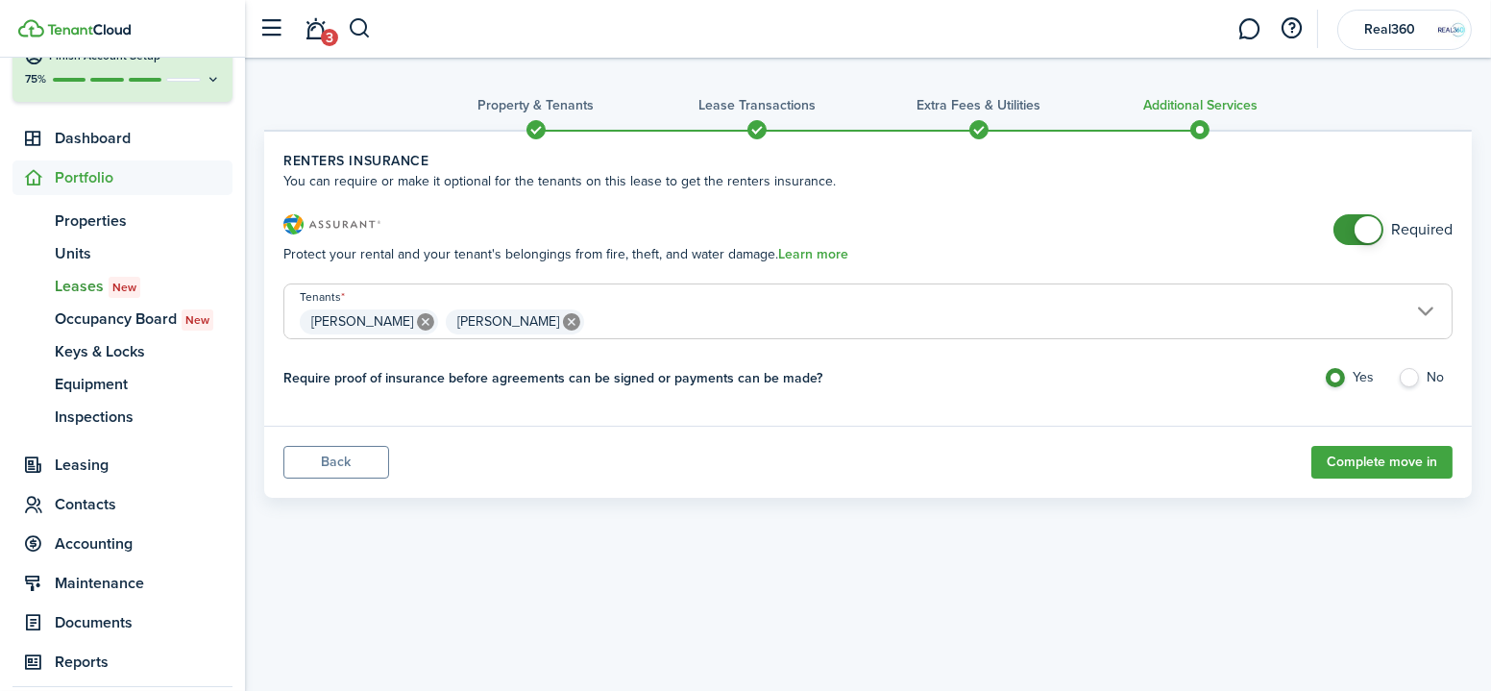
click at [1355, 230] on span at bounding box center [1358, 229] width 19 height 31
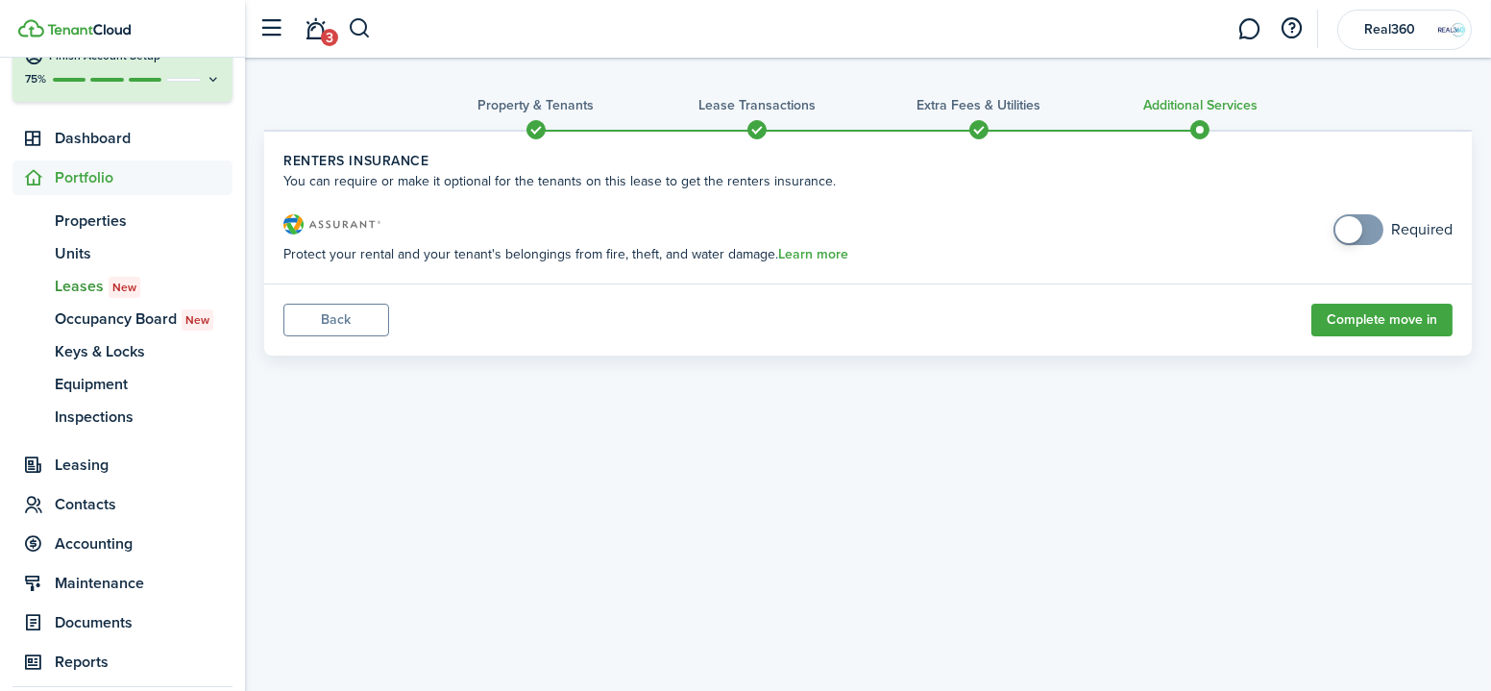
drag, startPoint x: 1358, startPoint y: 324, endPoint x: 1359, endPoint y: 451, distance: 126.8
click at [1360, 451] on div "Property & Tenants Lease Transactions Extra fees & Utilities Additional Service…" at bounding box center [868, 353] width 1246 height 590
checkbox input "true"
click at [1354, 231] on span at bounding box center [1349, 229] width 27 height 27
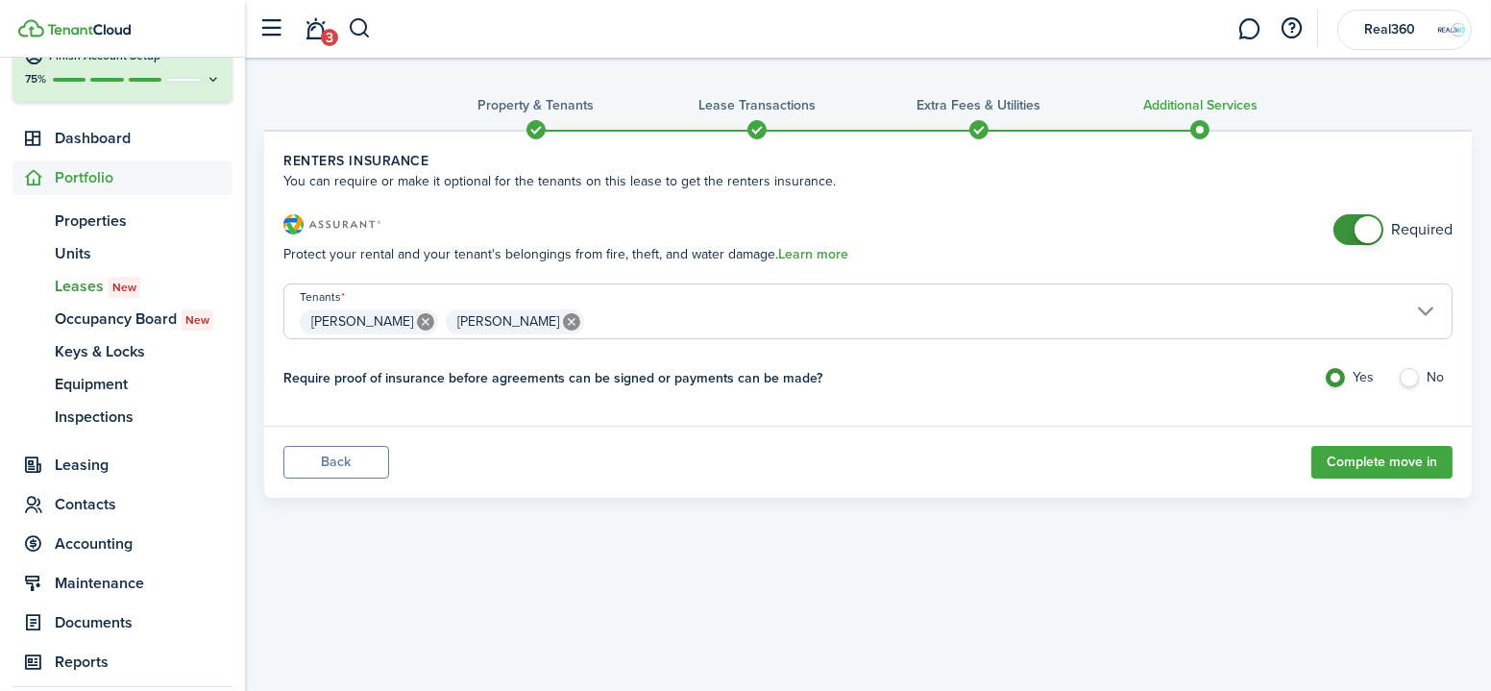
click at [1411, 380] on label "No" at bounding box center [1425, 382] width 55 height 29
radio input "false"
radio input "true"
click at [1405, 460] on button "Complete move in" at bounding box center [1382, 462] width 141 height 33
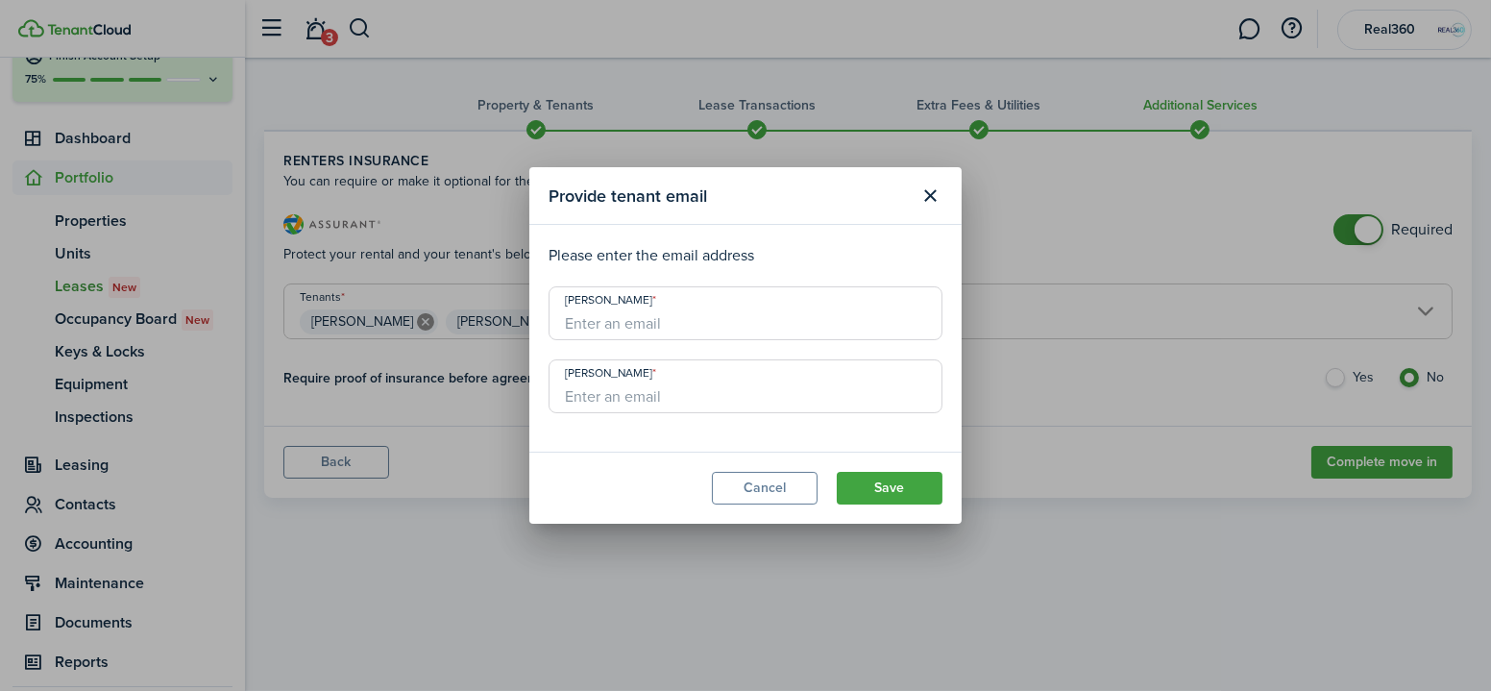
click at [932, 194] on button "Close modal" at bounding box center [931, 196] width 33 height 33
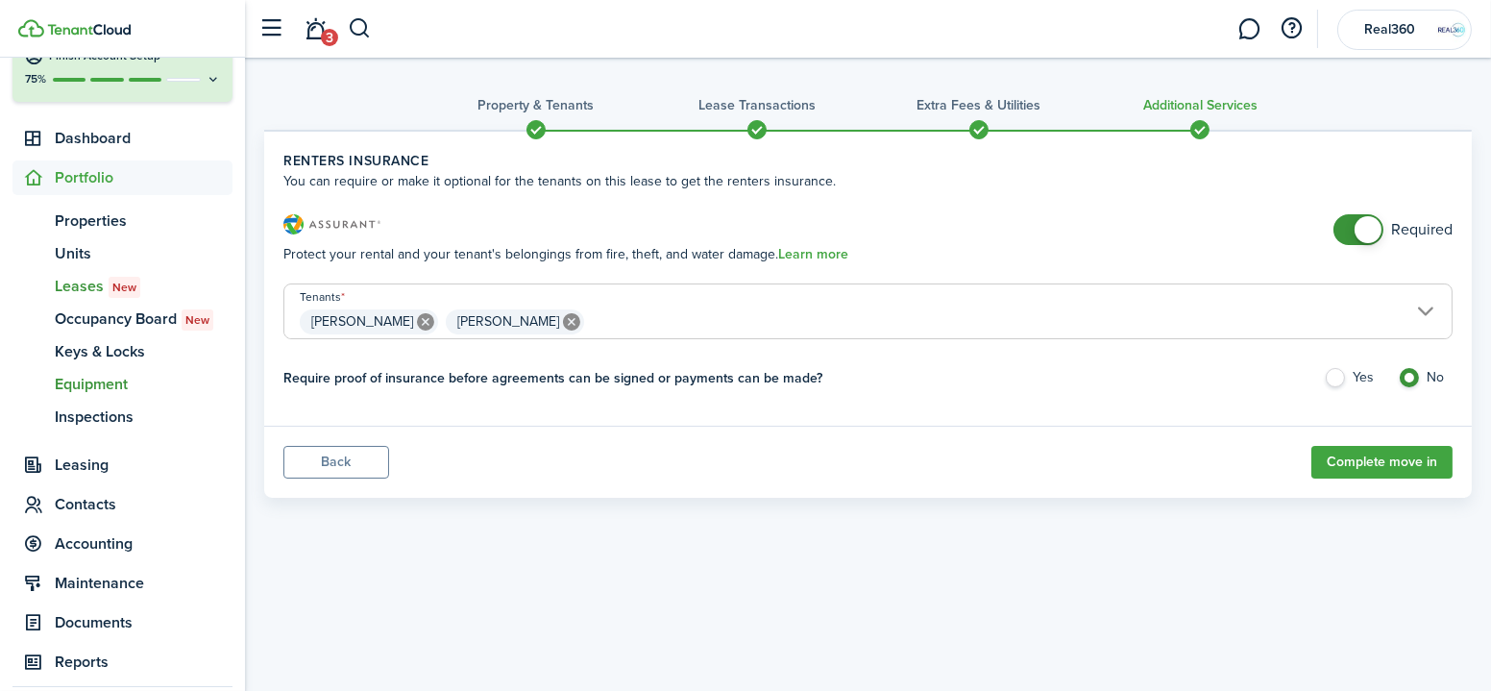
click at [112, 393] on span "Equipment" at bounding box center [144, 384] width 178 height 23
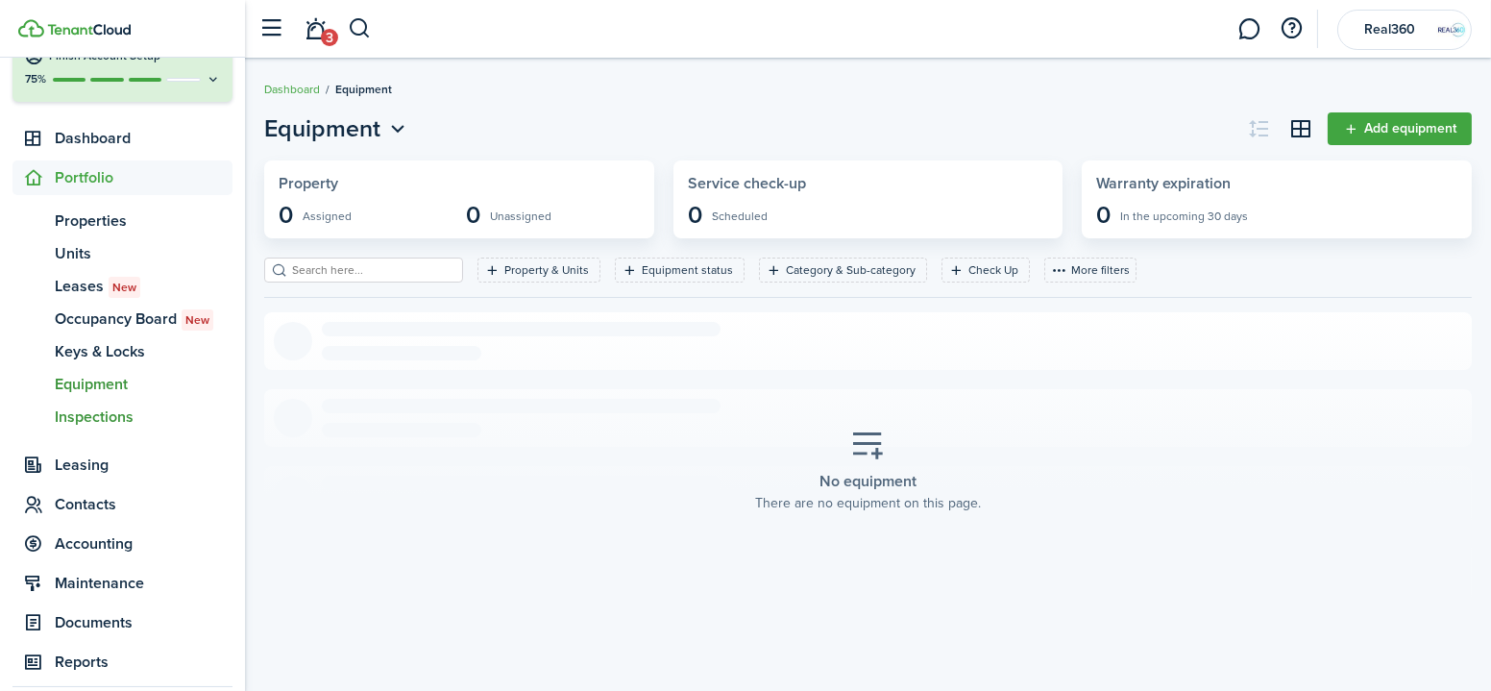
click at [100, 409] on span "Inspections" at bounding box center [144, 416] width 178 height 23
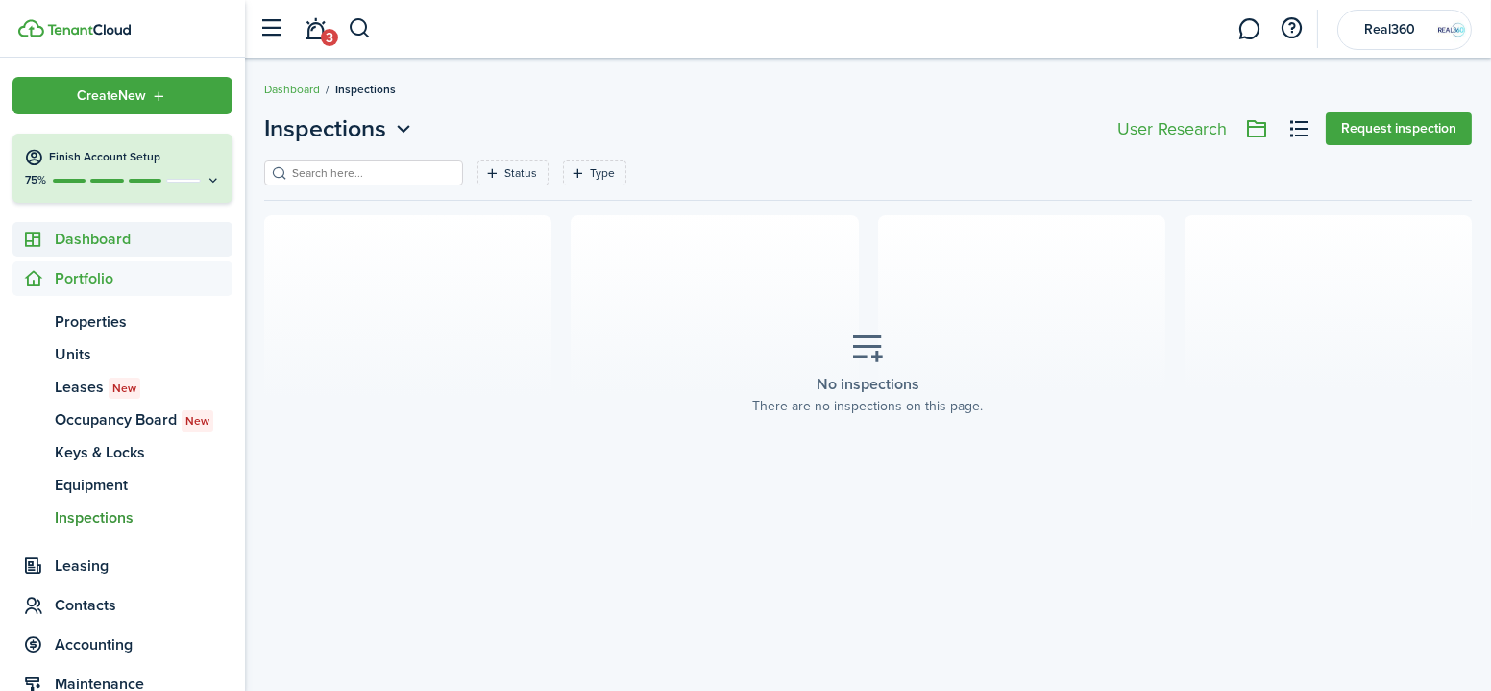
click at [121, 227] on span "Dashboard" at bounding box center [122, 239] width 220 height 35
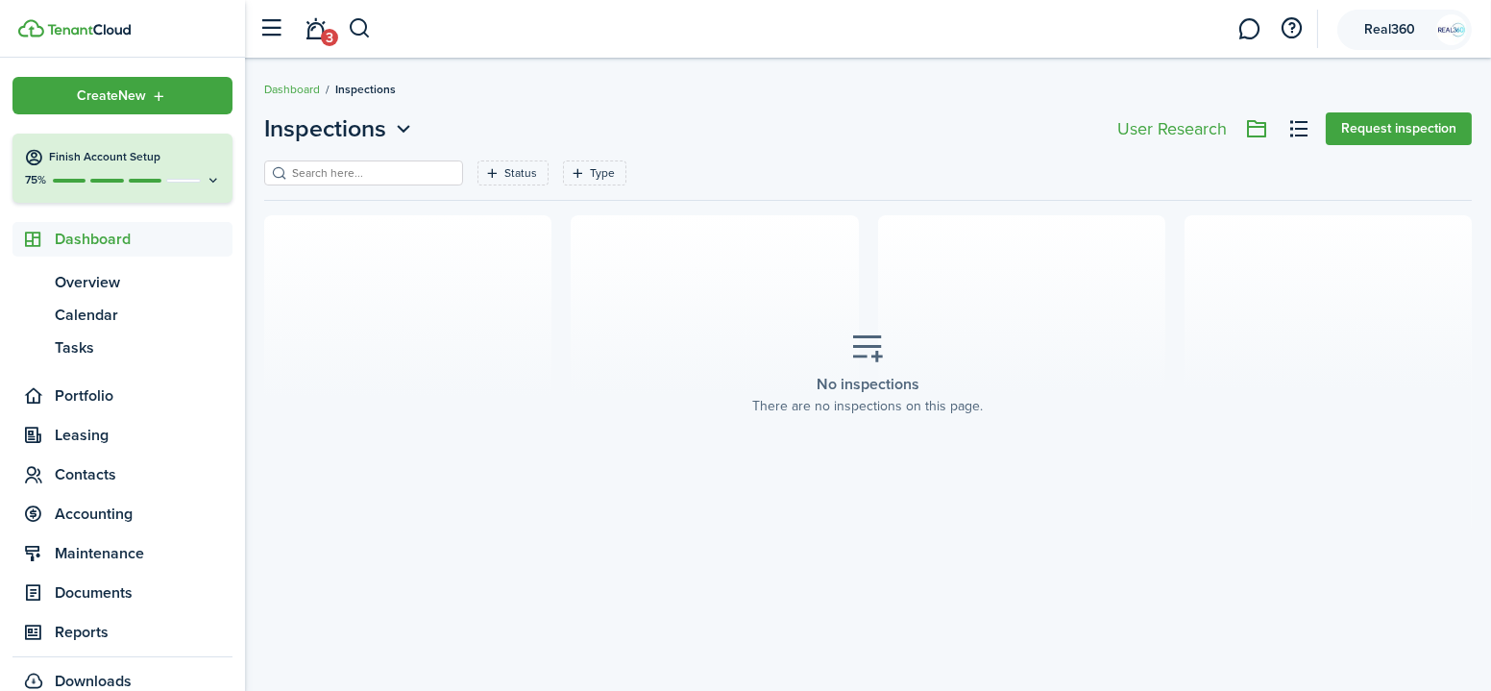
click at [1392, 28] on span "Real360" at bounding box center [1390, 29] width 77 height 13
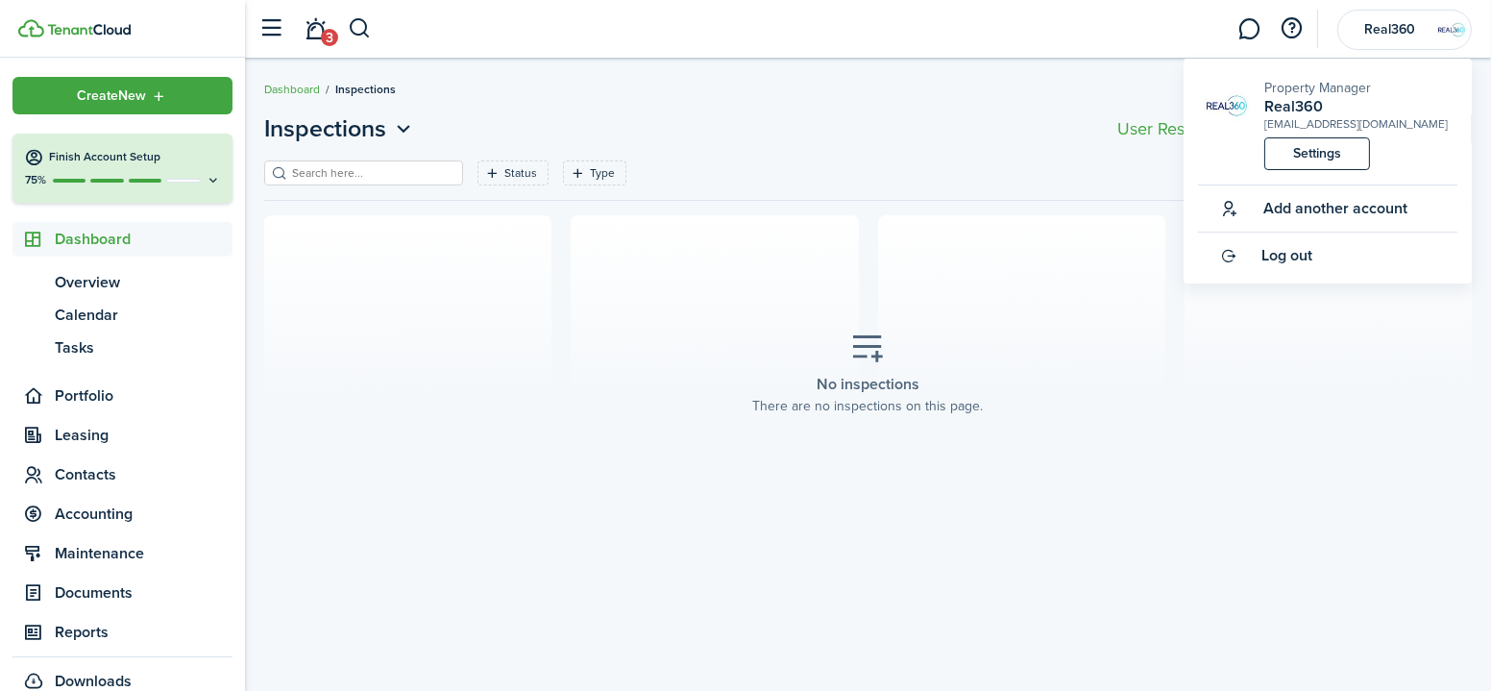
click at [383, 347] on section "No inspections There are no inspections on this page." at bounding box center [868, 373] width 1208 height 317
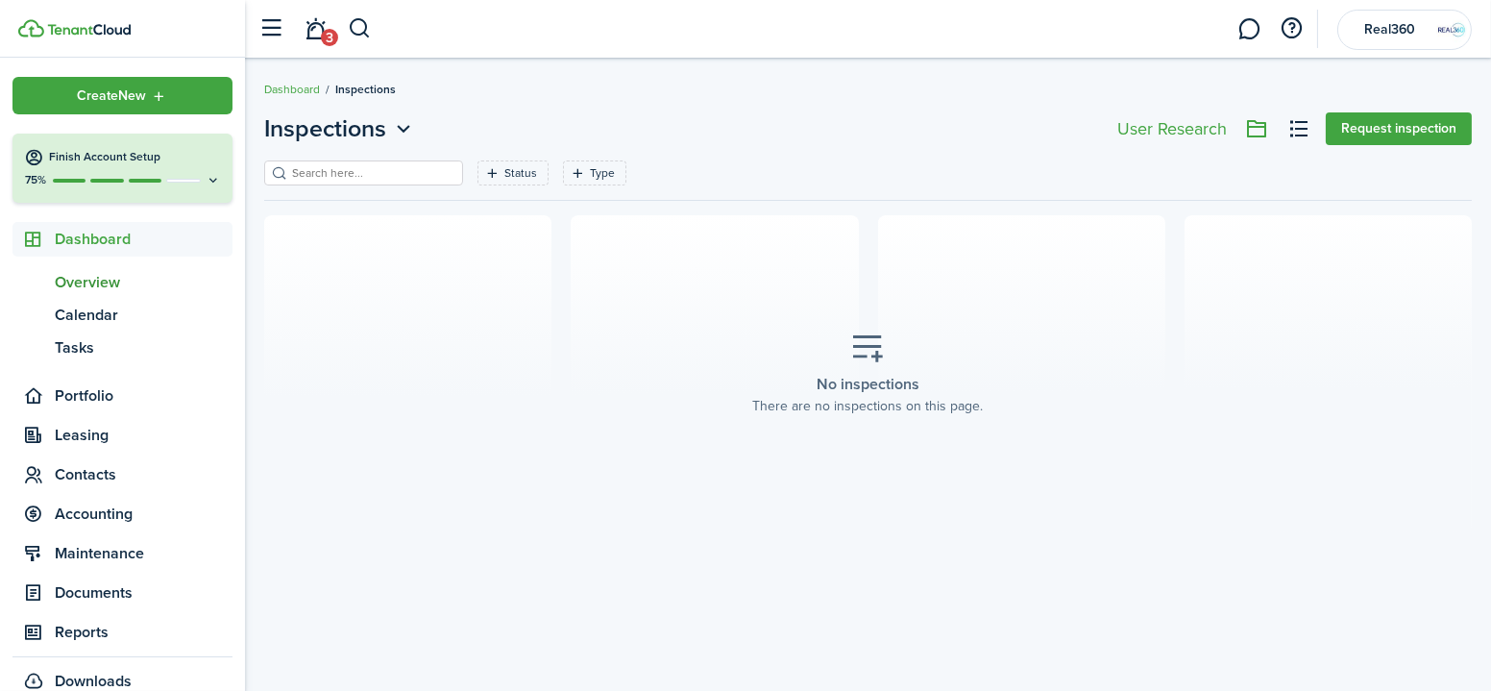
click at [93, 277] on span "Overview" at bounding box center [144, 282] width 178 height 23
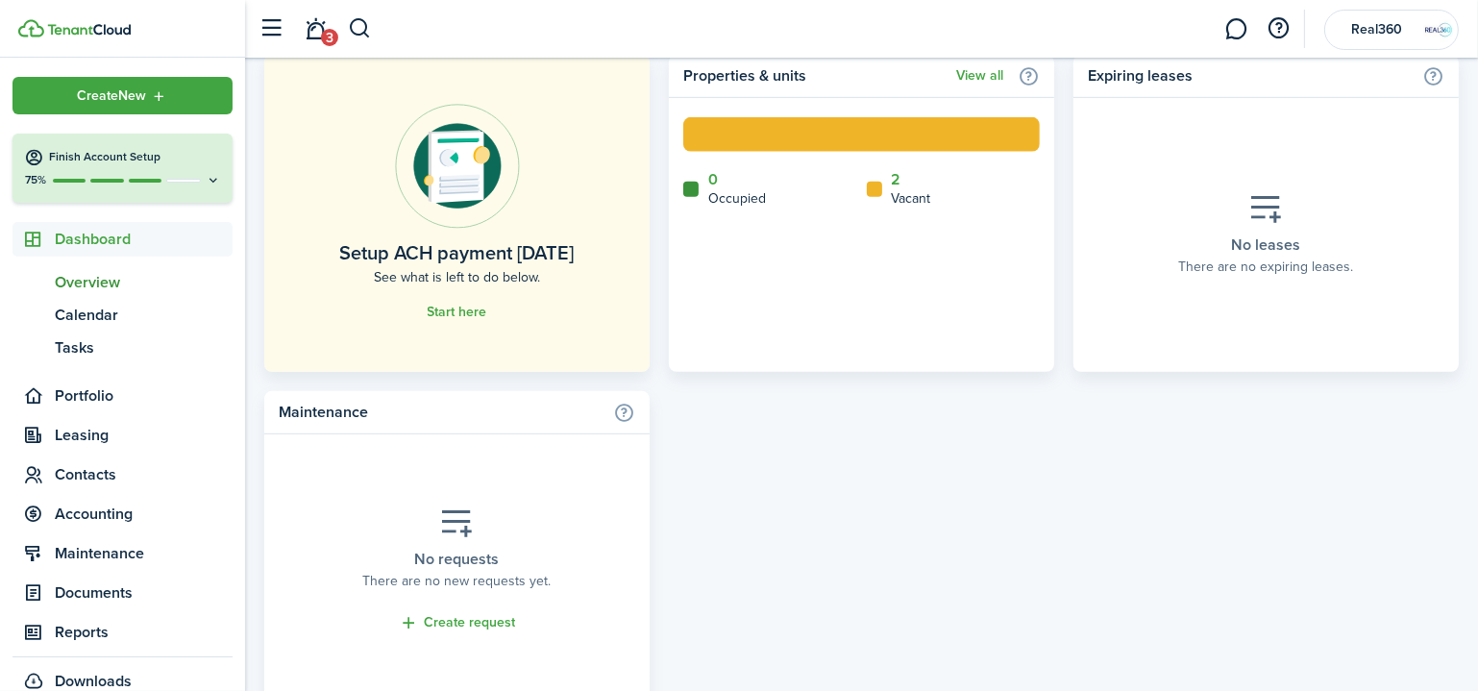
scroll to position [1143, 0]
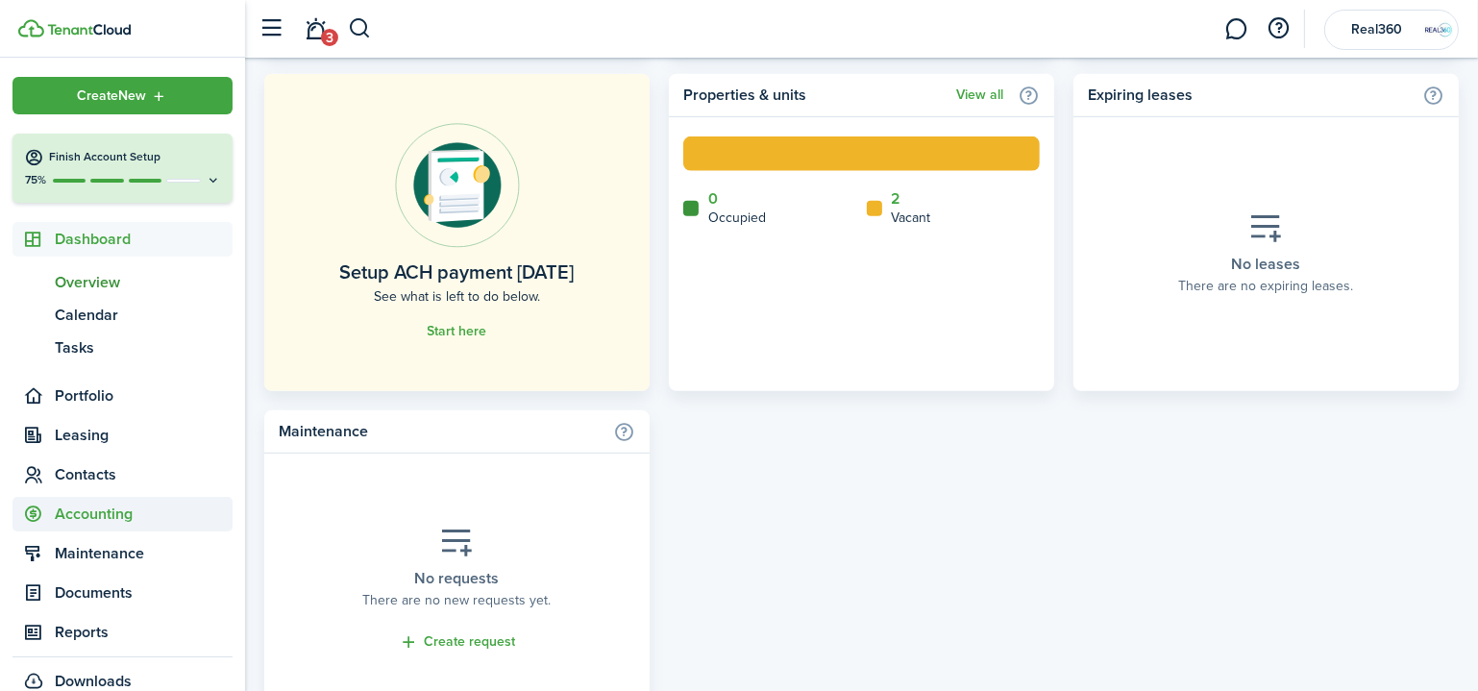
click at [88, 510] on span "Accounting" at bounding box center [144, 514] width 178 height 23
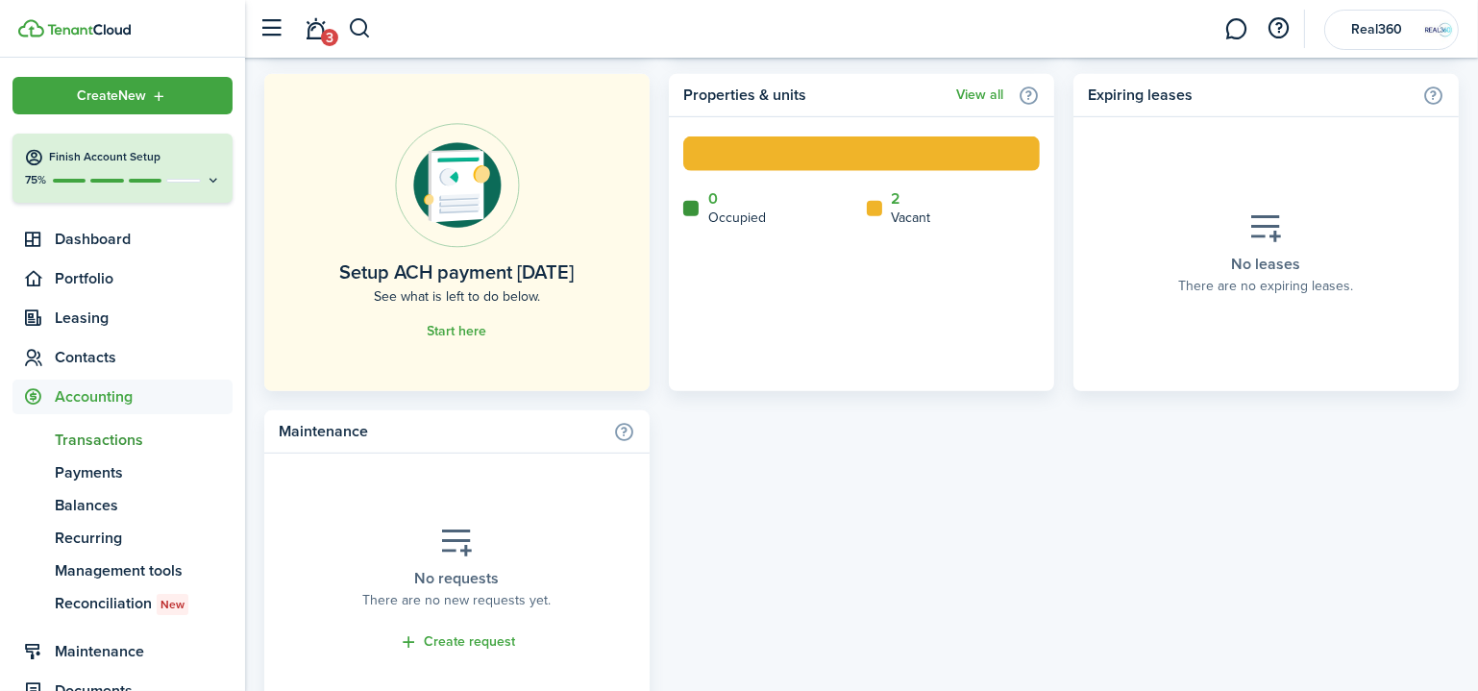
click at [113, 428] on link "tn Transactions" at bounding box center [122, 440] width 220 height 33
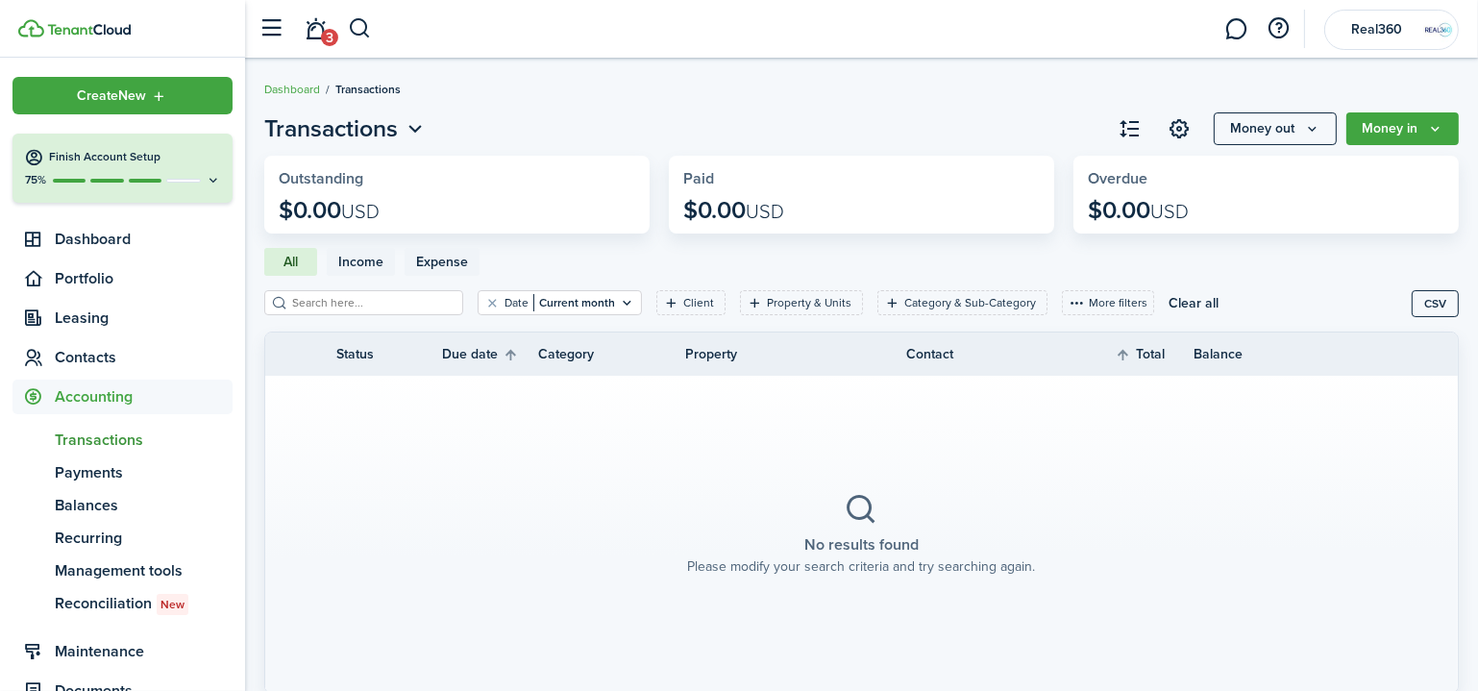
click at [1409, 126] on button "Money in" at bounding box center [1402, 128] width 112 height 33
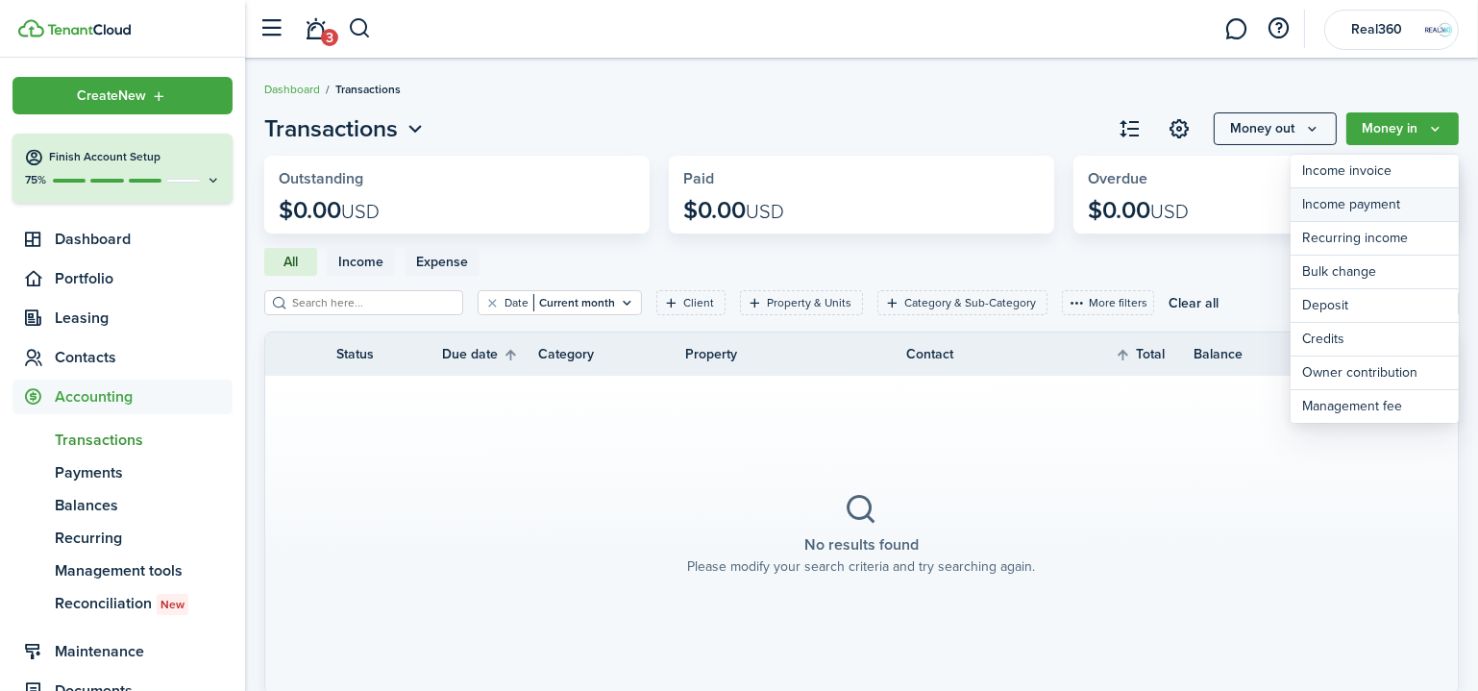
click at [1386, 206] on link "Income payment" at bounding box center [1374, 205] width 168 height 34
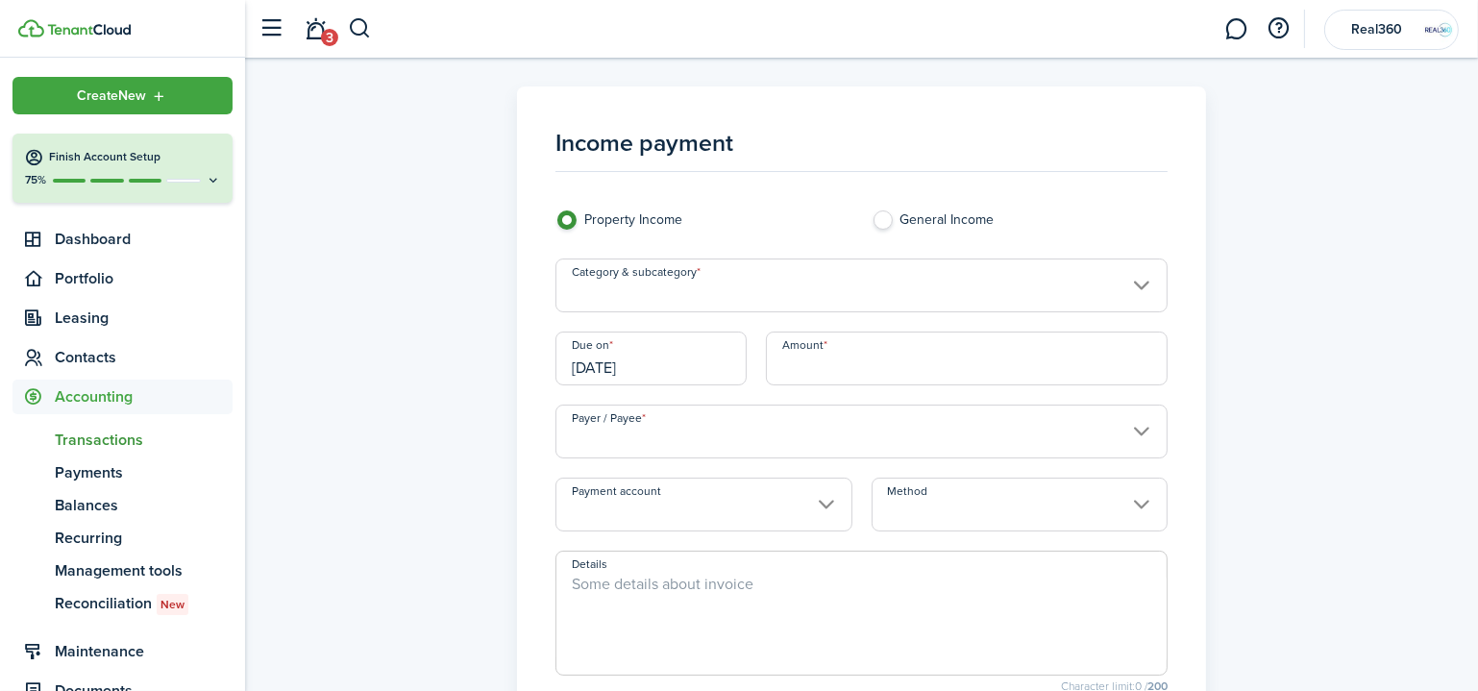
click at [884, 219] on label "General Income" at bounding box center [1019, 224] width 296 height 29
radio input "false"
radio input "true"
click at [846, 415] on input "Payer / Payee" at bounding box center [861, 432] width 612 height 54
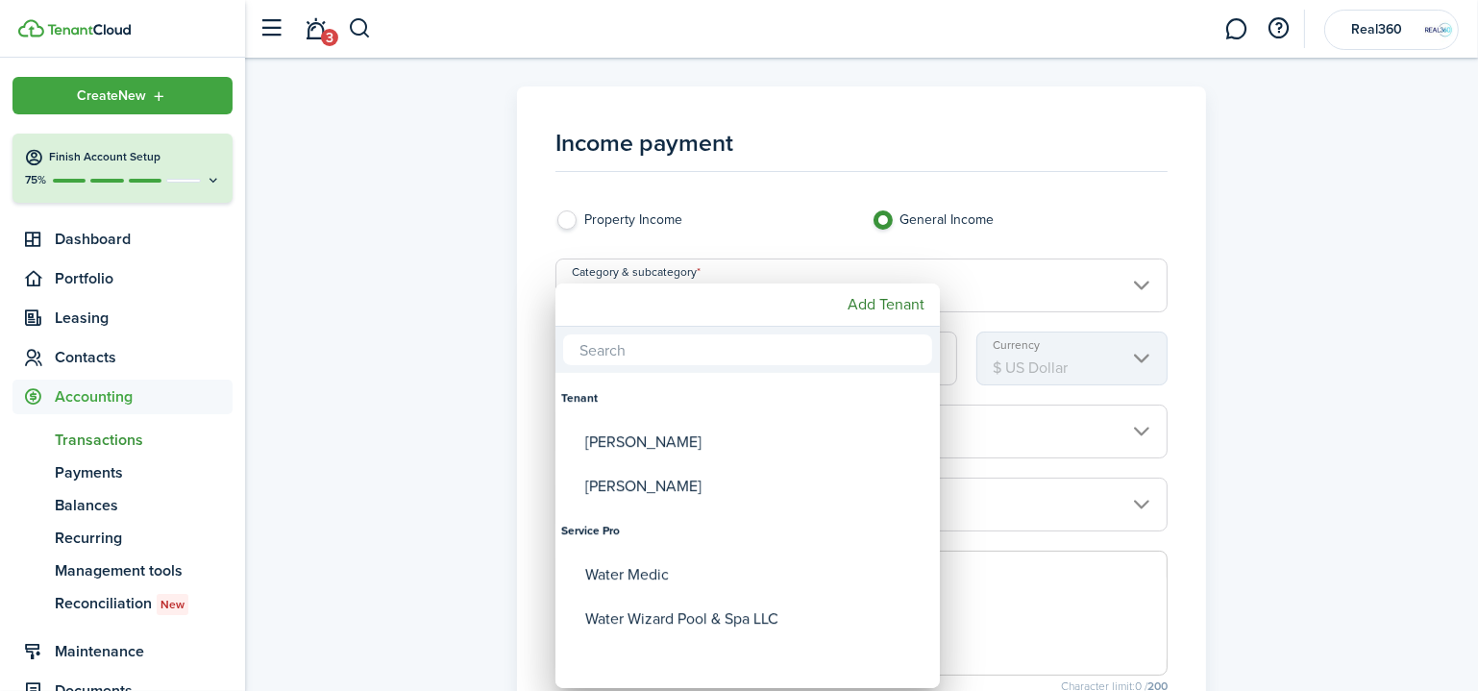
click at [1404, 346] on div at bounding box center [738, 345] width 1785 height 998
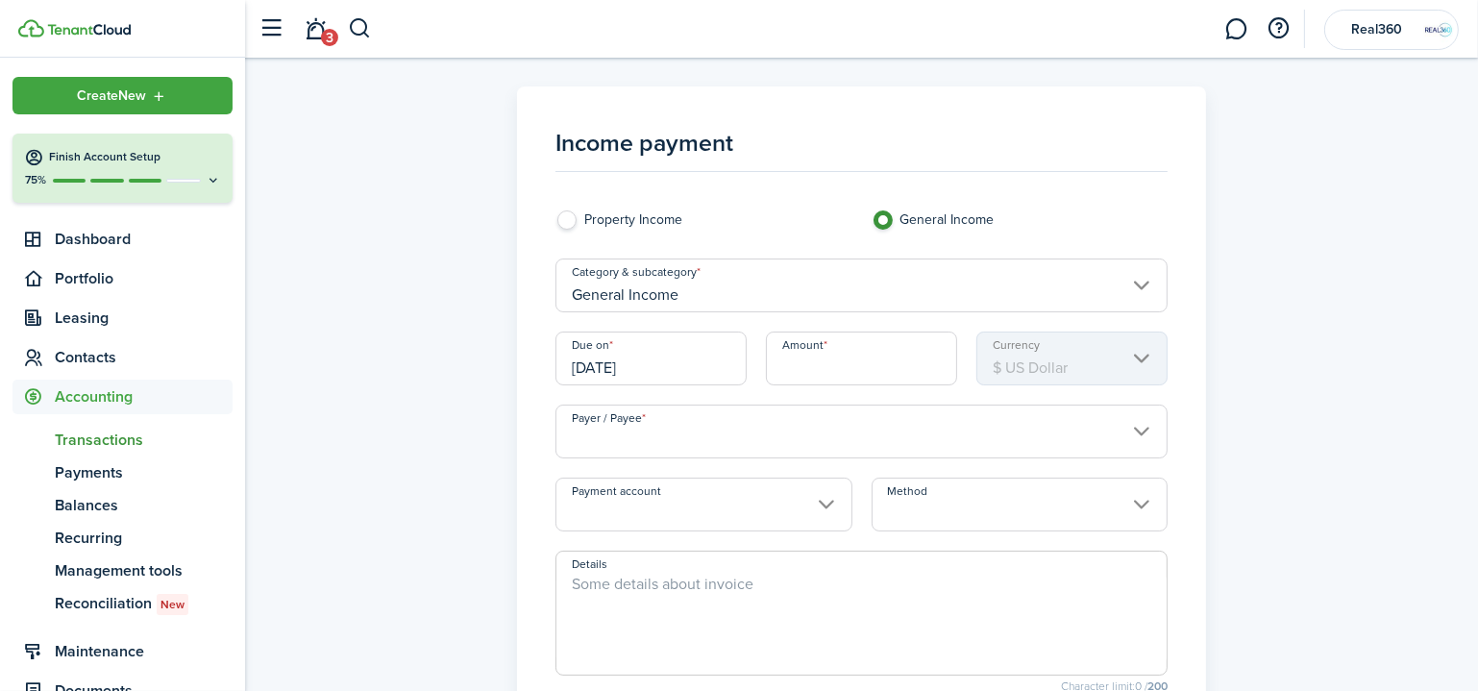
click at [795, 429] on input "Payer / Payee" at bounding box center [861, 432] width 612 height 54
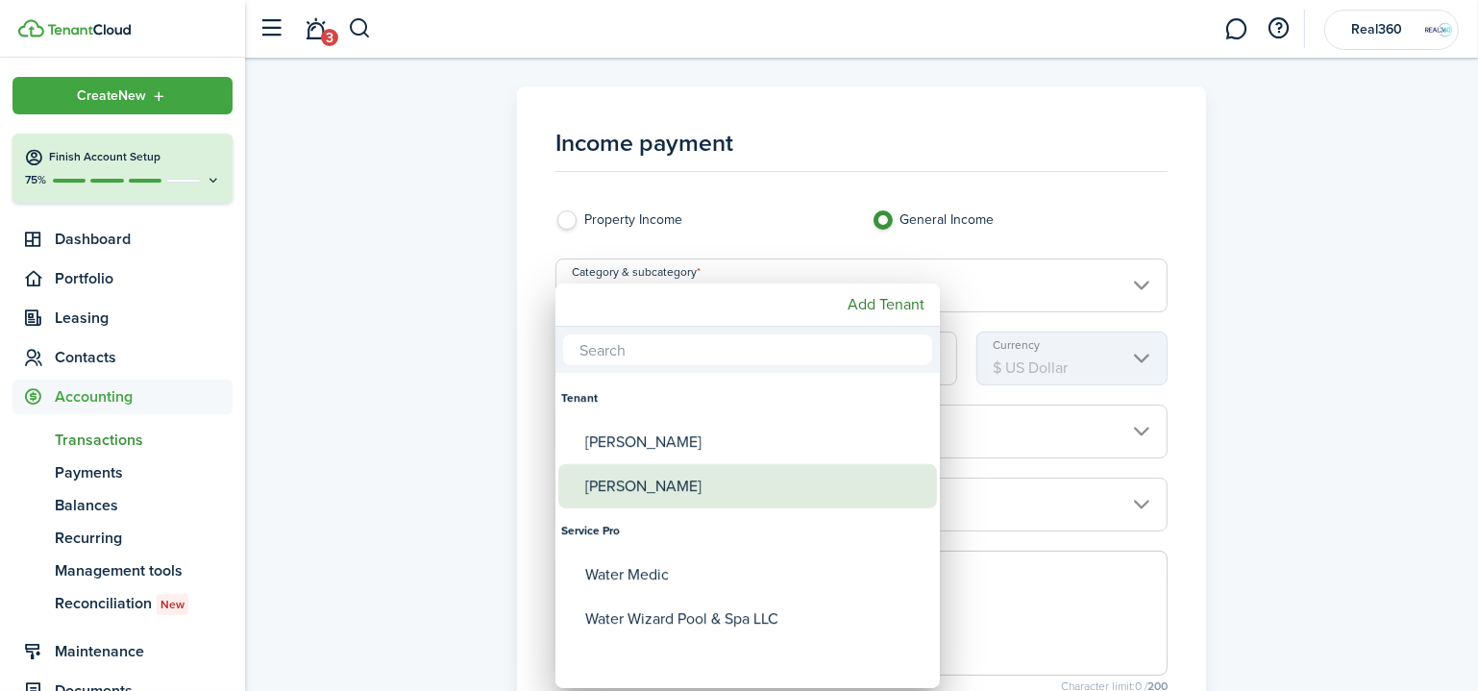
click at [791, 479] on div "[PERSON_NAME]" at bounding box center [755, 486] width 340 height 44
type input "[PERSON_NAME]"
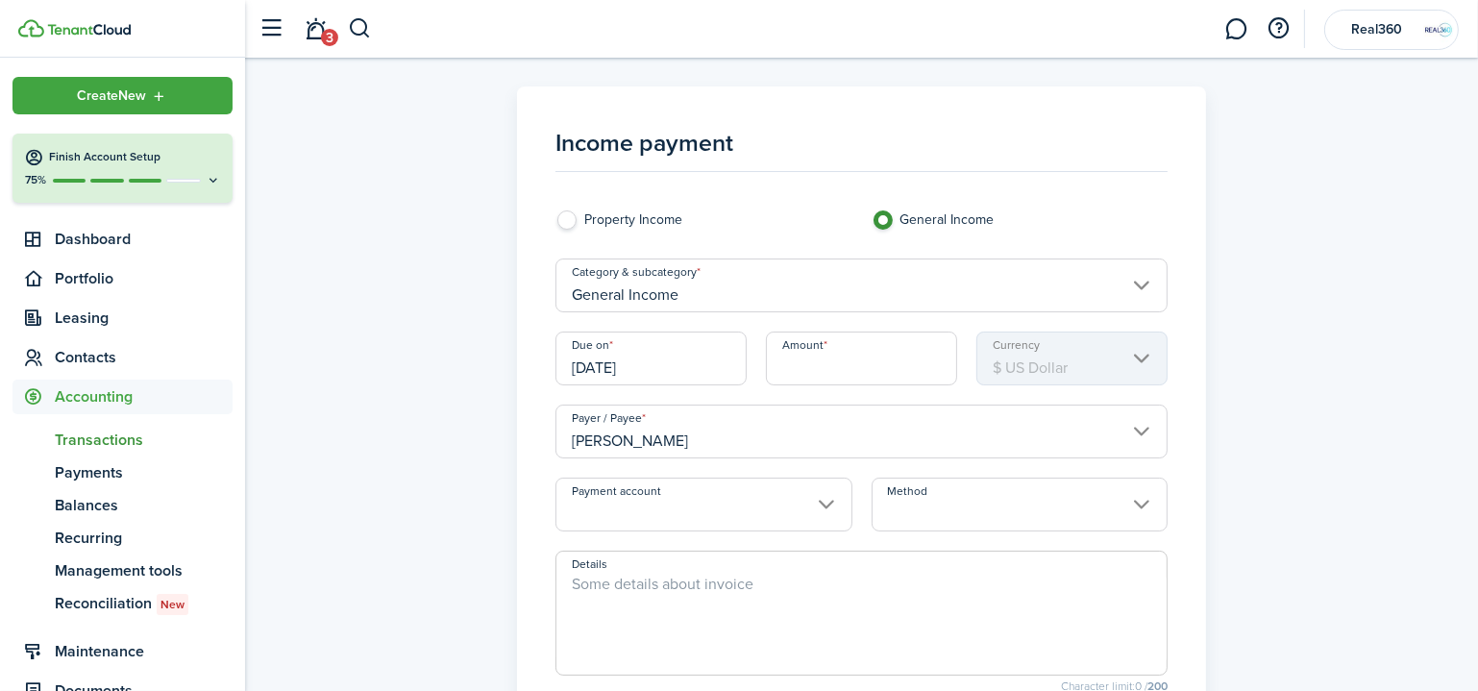
click at [891, 357] on input "Amount" at bounding box center [861, 358] width 191 height 54
click at [833, 503] on input "Payment account" at bounding box center [703, 505] width 296 height 54
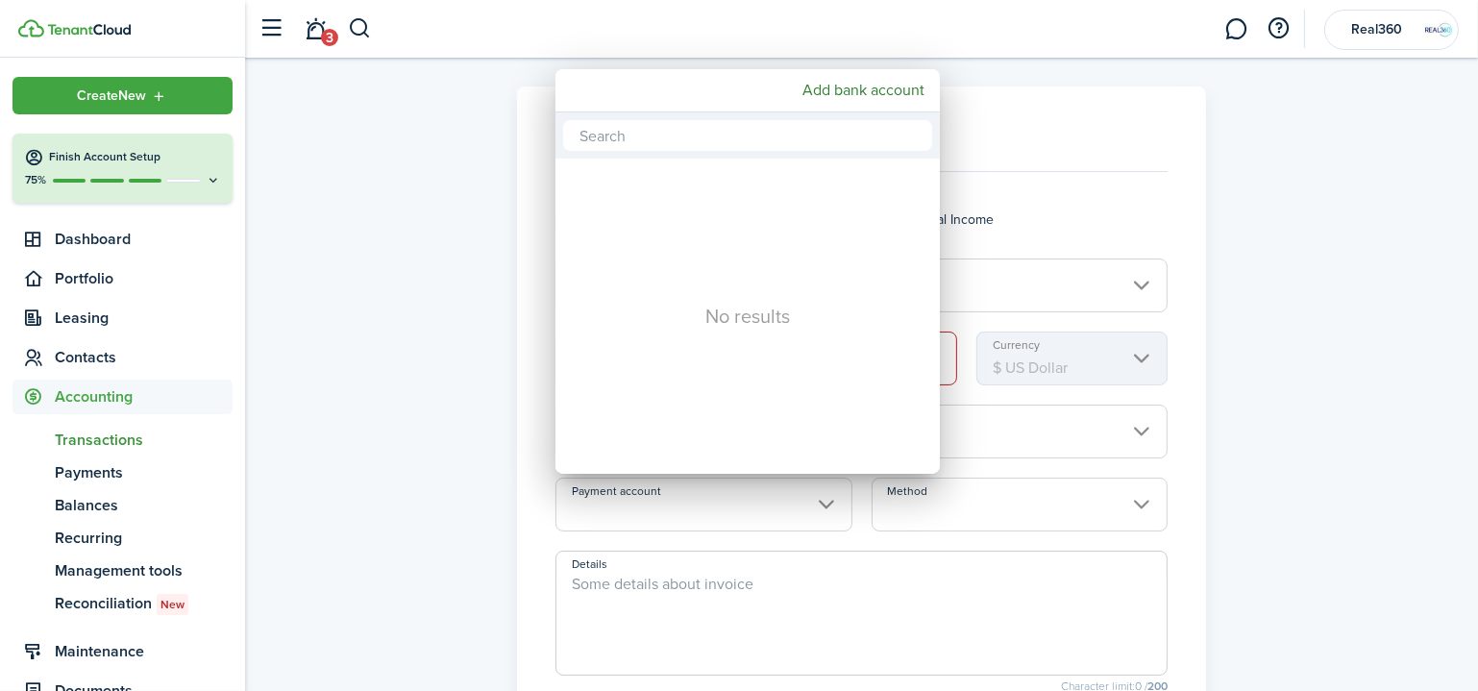
click at [1302, 383] on div at bounding box center [738, 345] width 1785 height 998
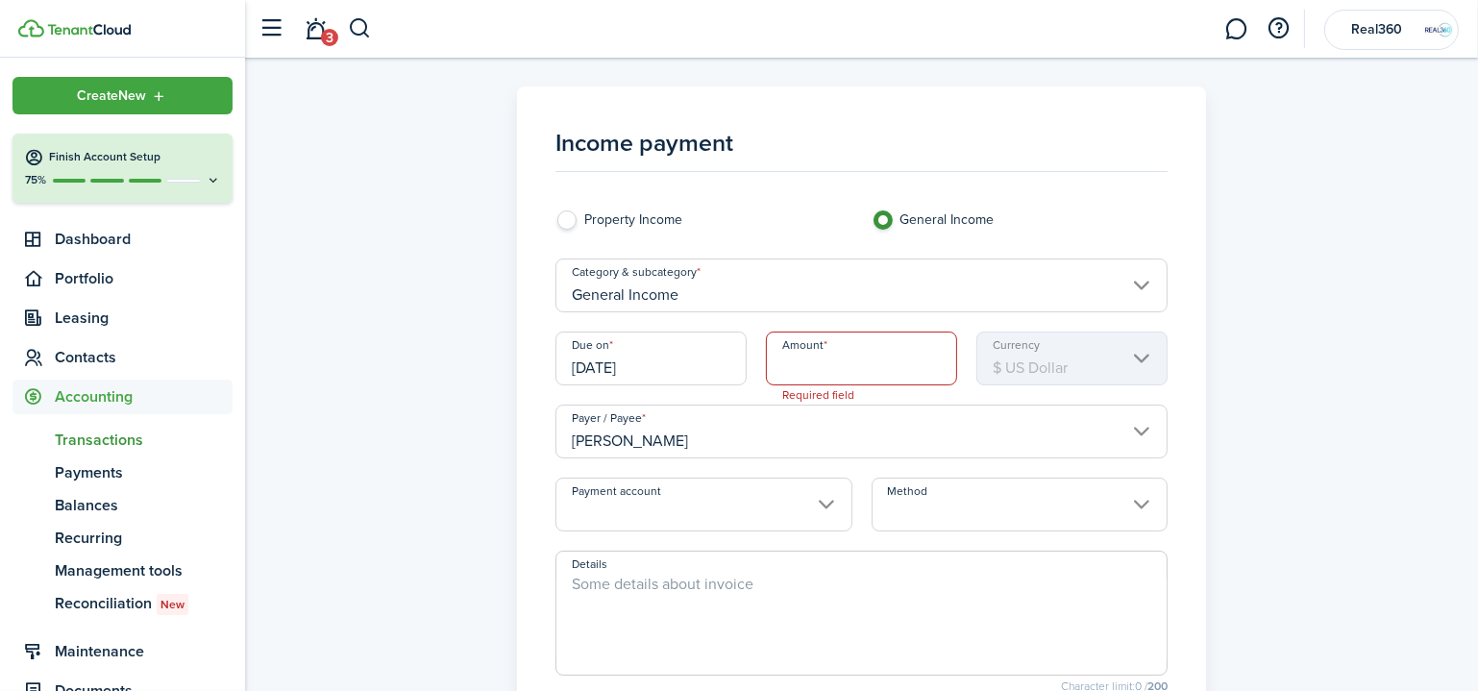
click at [1081, 504] on input "Method" at bounding box center [1019, 505] width 296 height 54
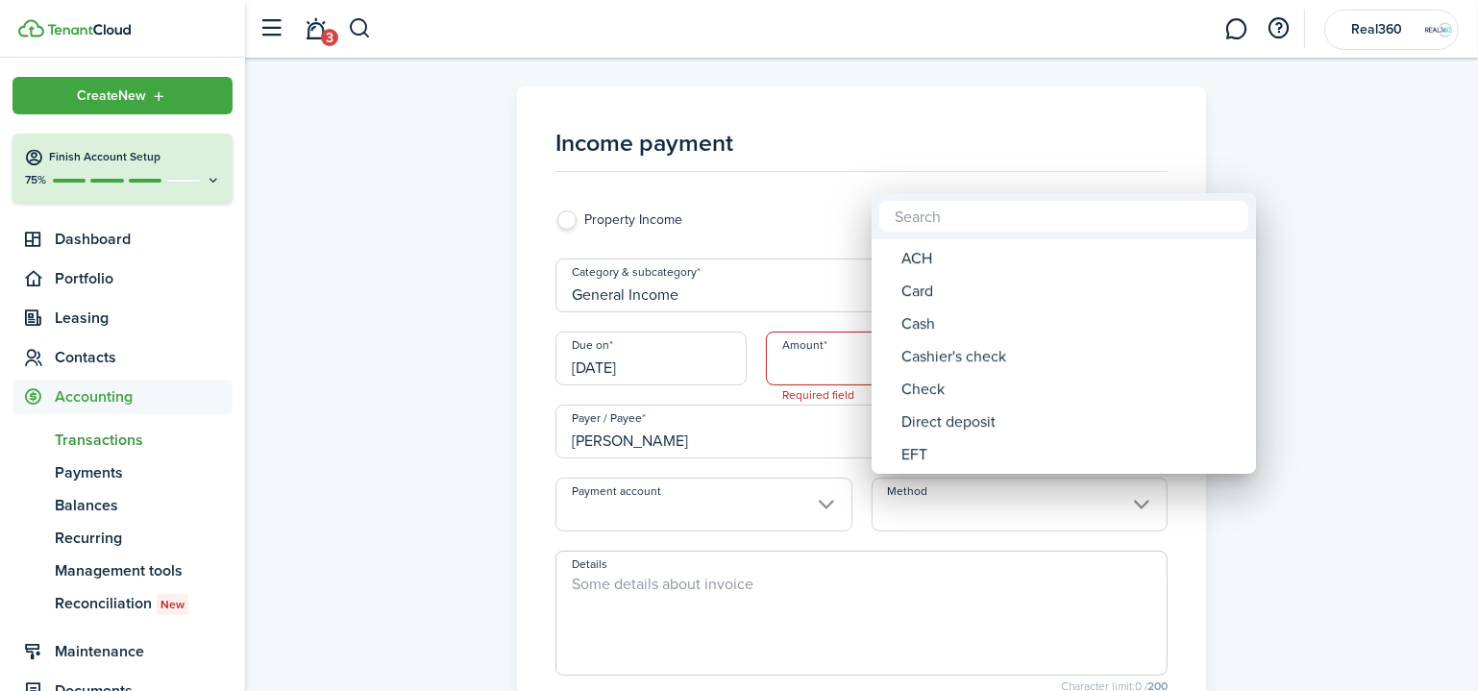
click at [953, 143] on div at bounding box center [738, 345] width 1785 height 998
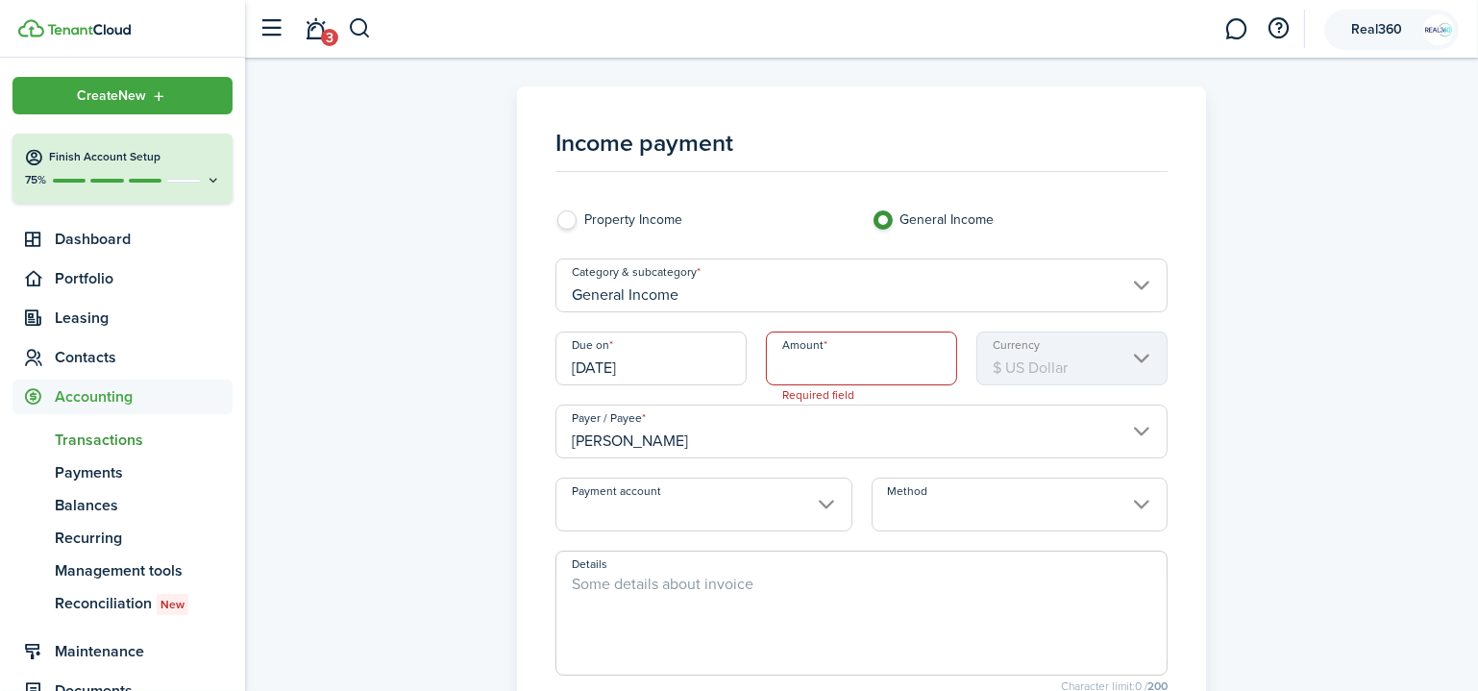
click at [1422, 19] on account-user-avatar "Real360" at bounding box center [1391, 30] width 135 height 40
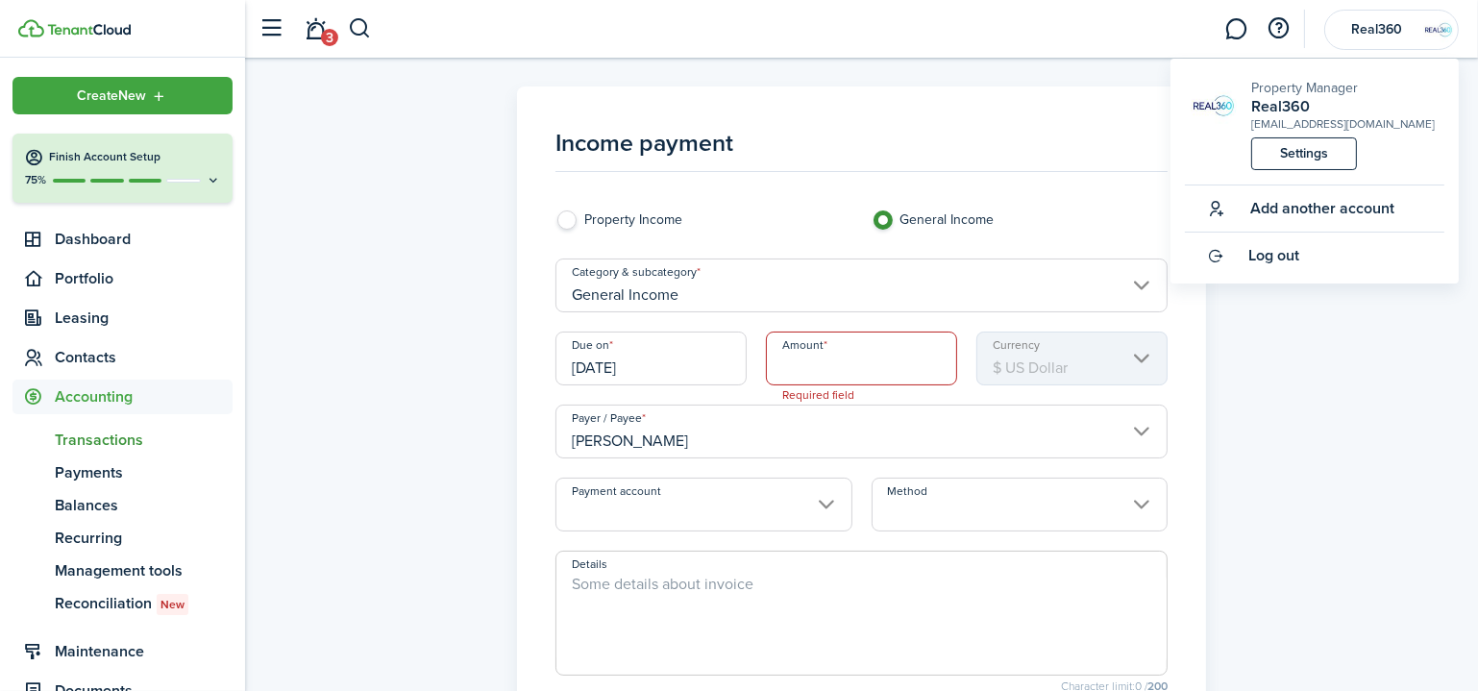
click at [1344, 456] on div "Income payment Property Income General Income Category & subcategory General In…" at bounding box center [862, 482] width 1214 height 793
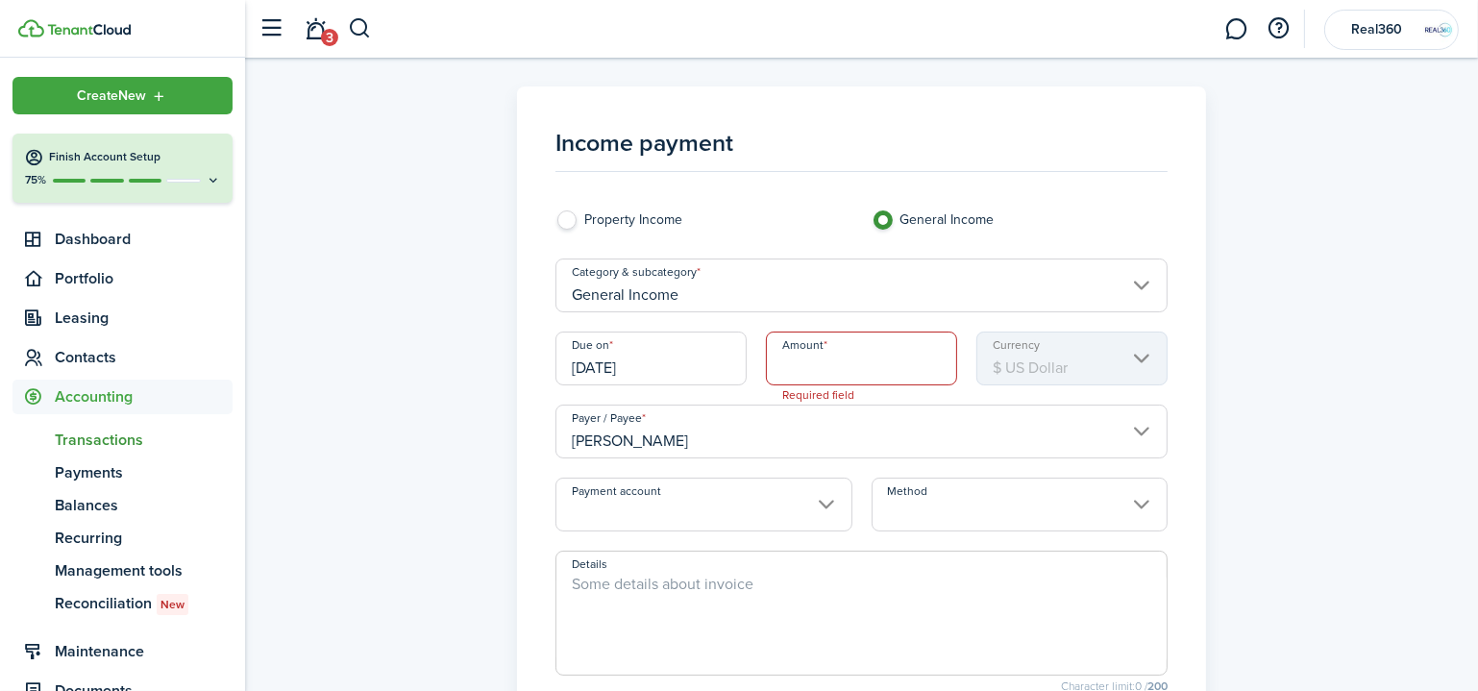
click at [125, 437] on span "Transactions" at bounding box center [144, 440] width 178 height 23
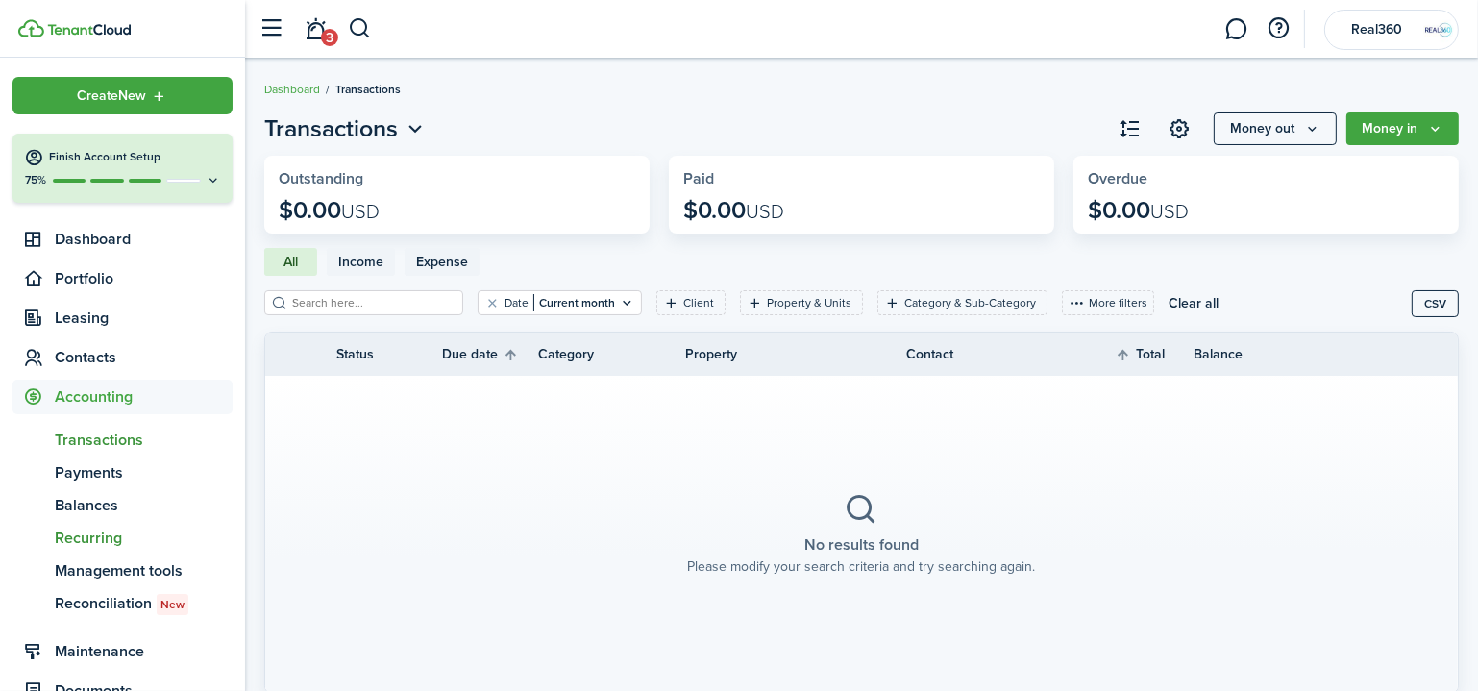
click at [102, 527] on span "Recurring" at bounding box center [144, 538] width 178 height 23
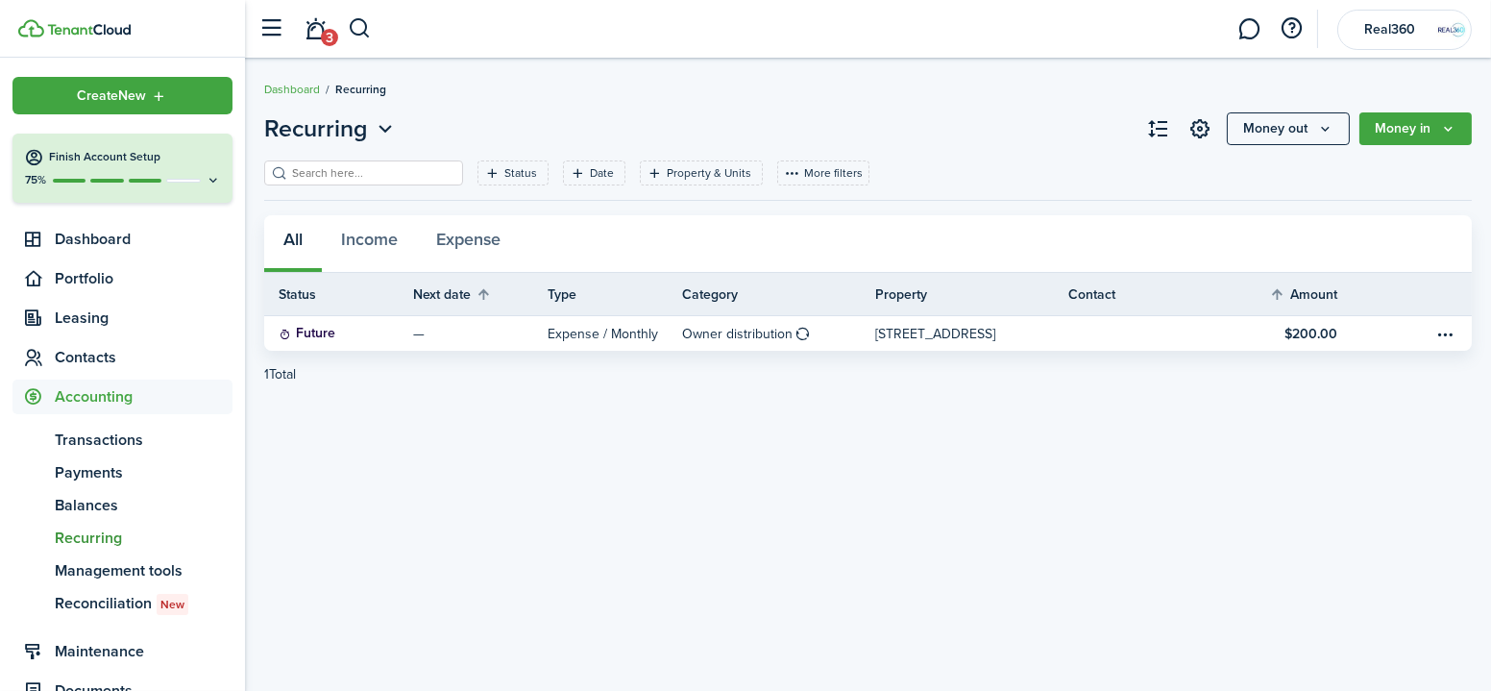
click at [1277, 120] on button "Money out" at bounding box center [1288, 128] width 123 height 33
click at [918, 526] on div "Recurring Money out Money in Status Date Property & Units More filters Save fil…" at bounding box center [868, 375] width 1246 height 546
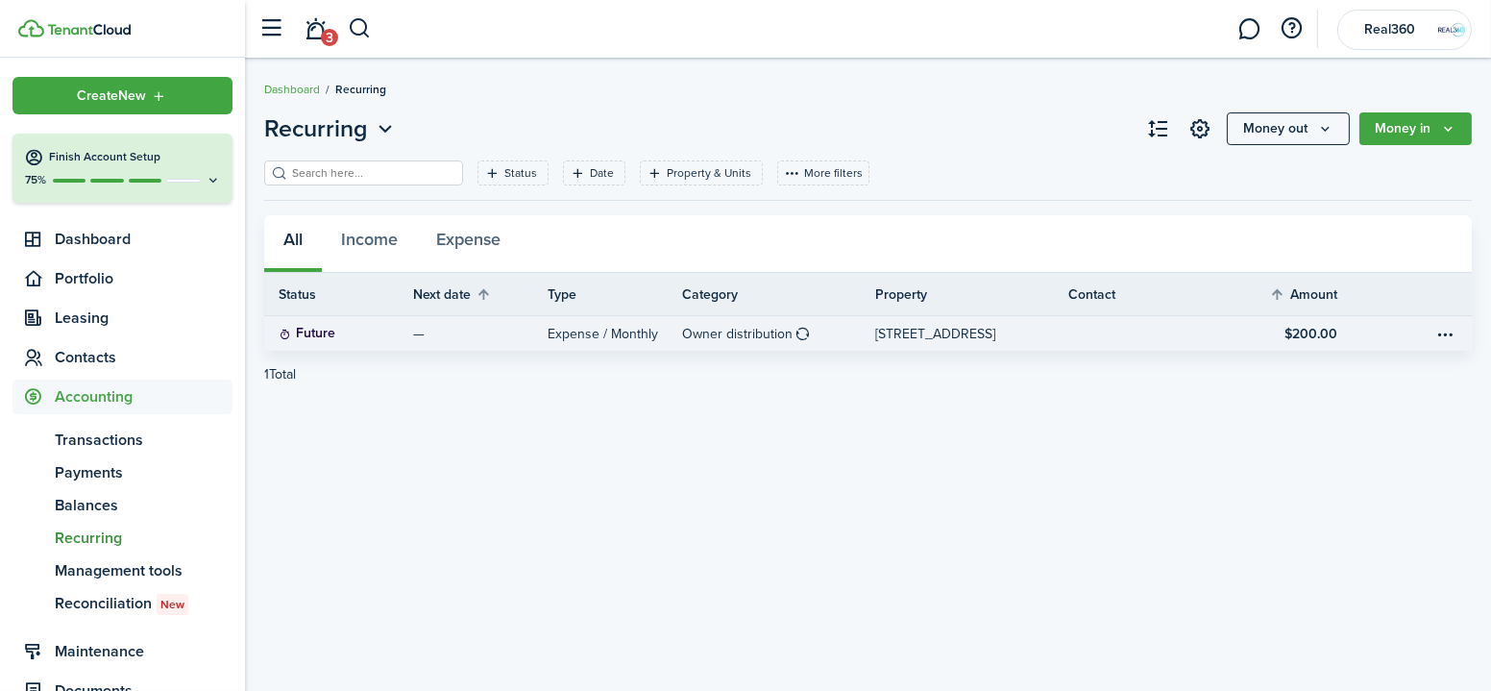
click at [521, 324] on link "—" at bounding box center [480, 333] width 135 height 35
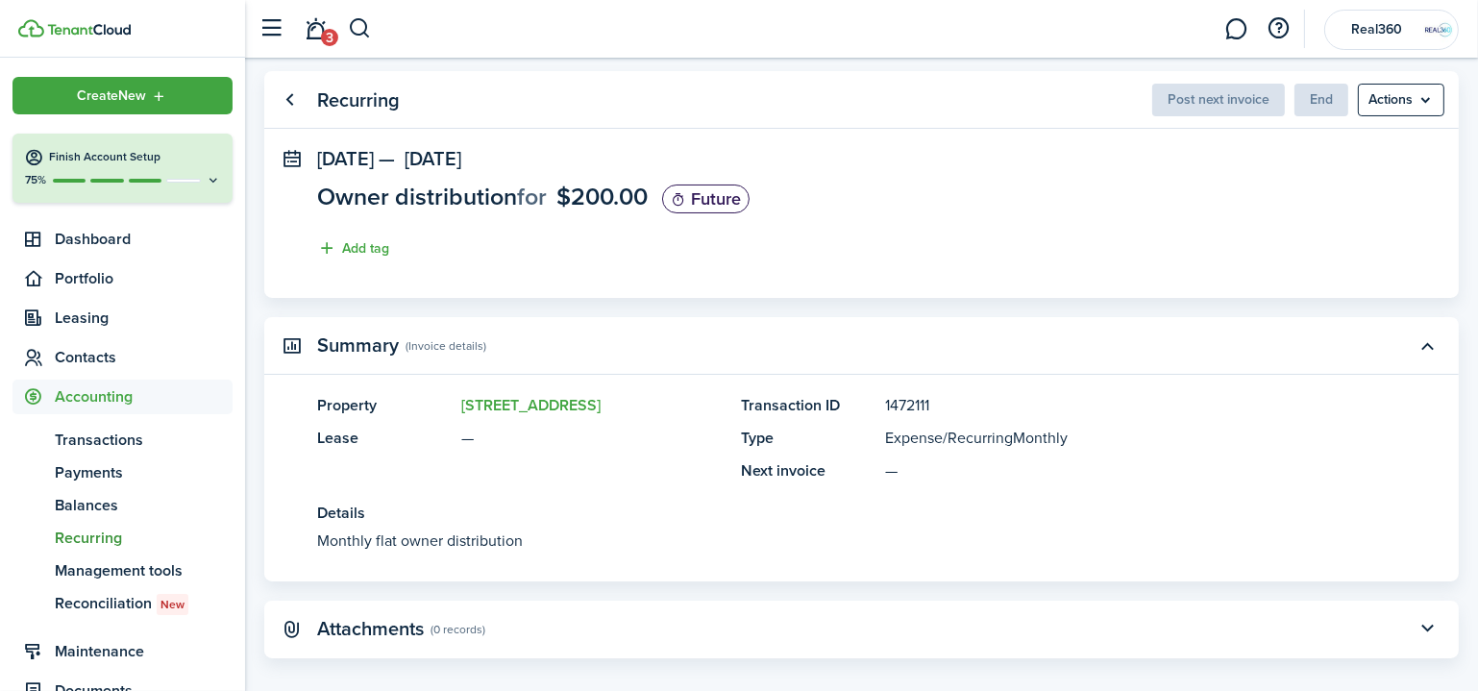
scroll to position [61, 0]
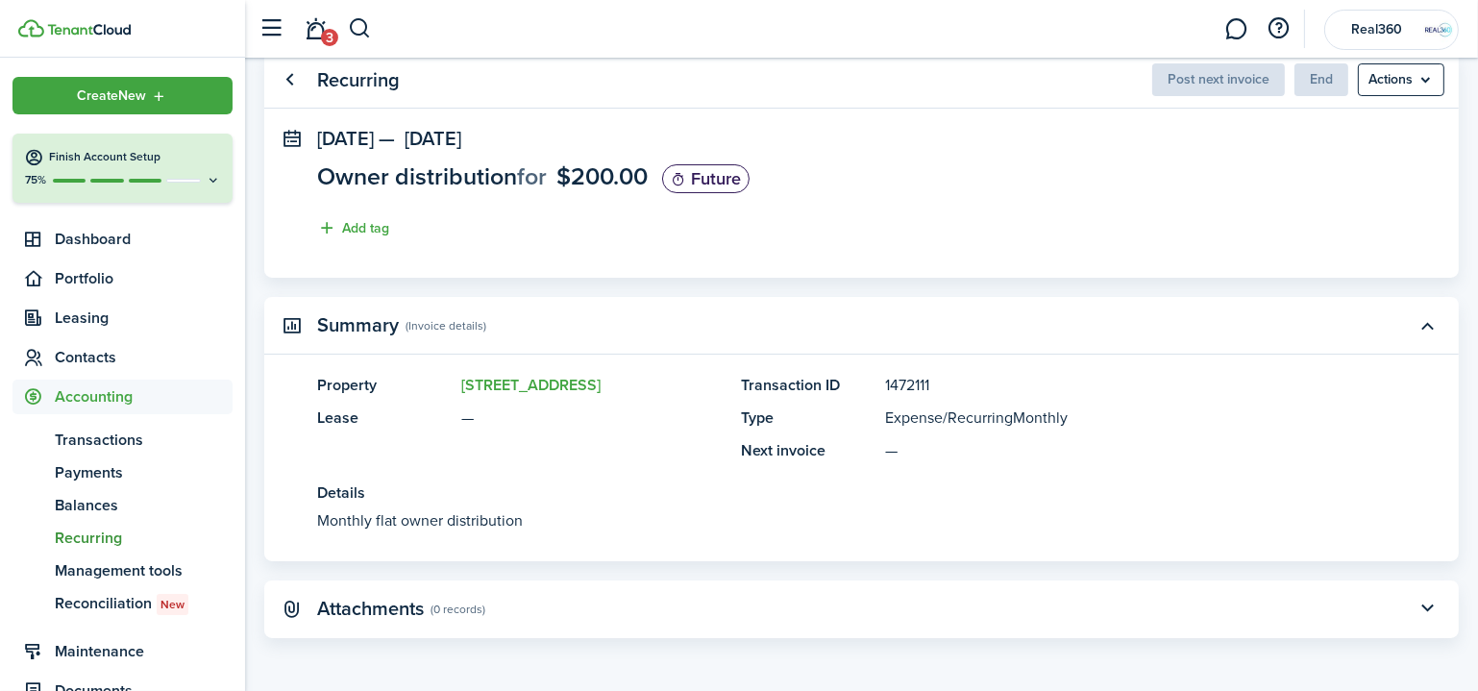
drag, startPoint x: 306, startPoint y: 524, endPoint x: 562, endPoint y: 505, distance: 257.2
click at [562, 505] on panel-main-body "Property [STREET_ADDRESS] Lease — Transaction ID 1472111 Type Expense / Recurri…" at bounding box center [861, 467] width 1194 height 187
click at [562, 505] on panel-main-item-text "Details Monthly flat owner distribution" at bounding box center [832, 506] width 1031 height 51
click at [287, 71] on link "Go back" at bounding box center [290, 79] width 33 height 33
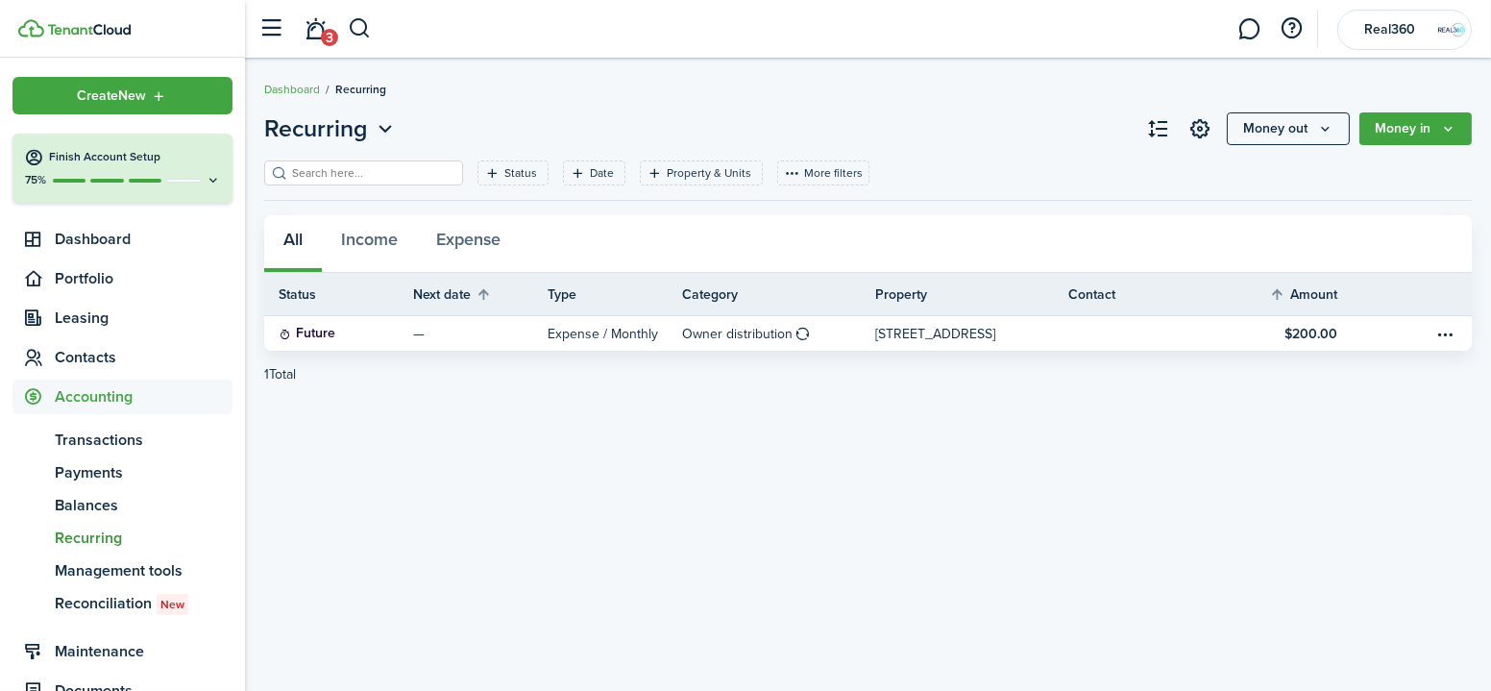
click at [109, 543] on span "Recurring" at bounding box center [144, 538] width 178 height 23
click at [1425, 131] on button "Money in" at bounding box center [1416, 128] width 112 height 33
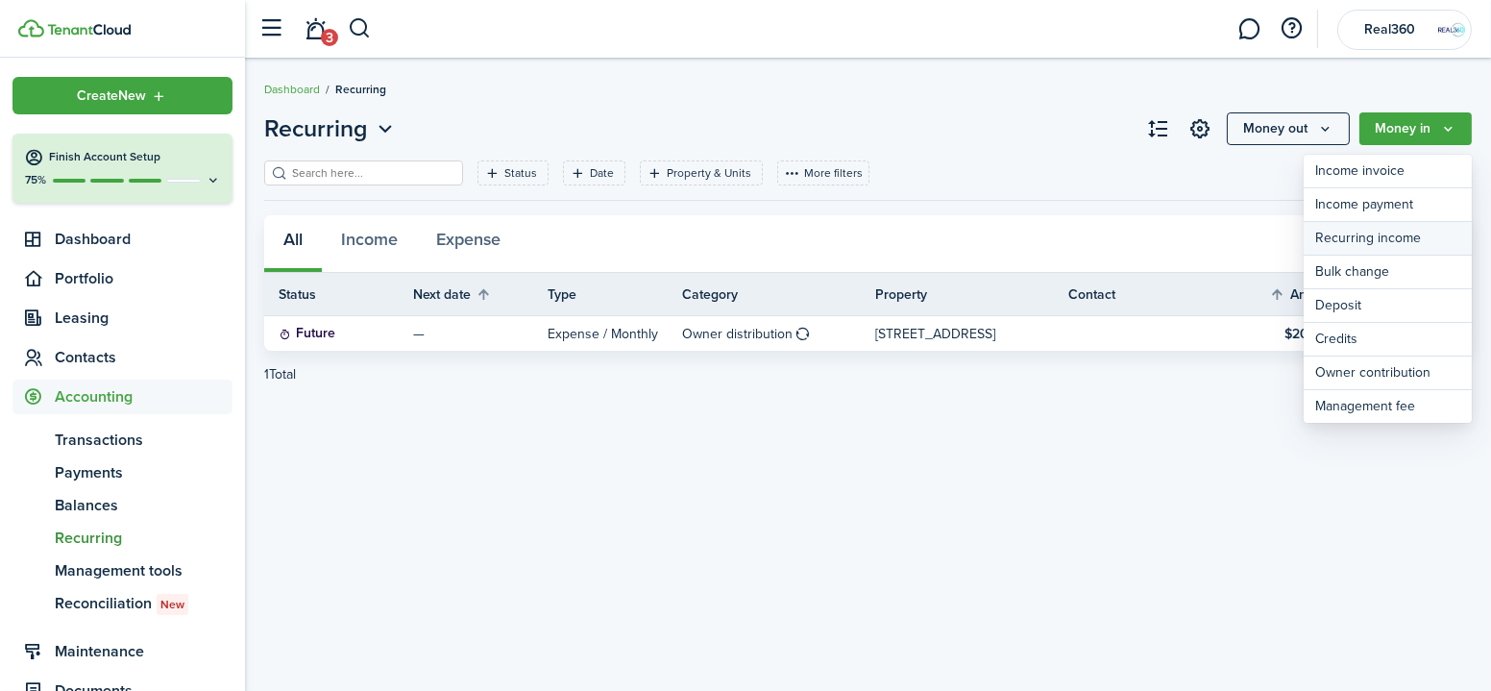
click at [1437, 233] on link "Recurring income" at bounding box center [1388, 239] width 168 height 34
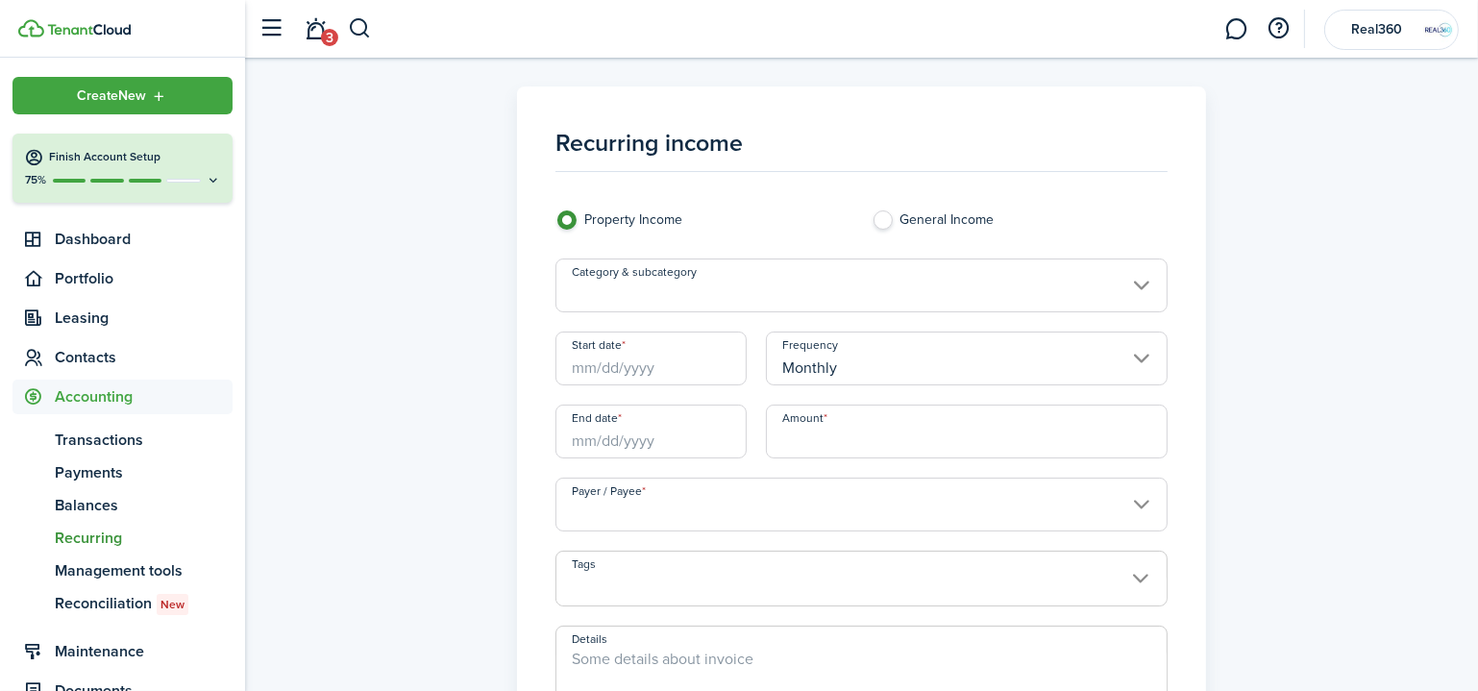
click at [672, 295] on input "Category & subcategory" at bounding box center [861, 285] width 612 height 54
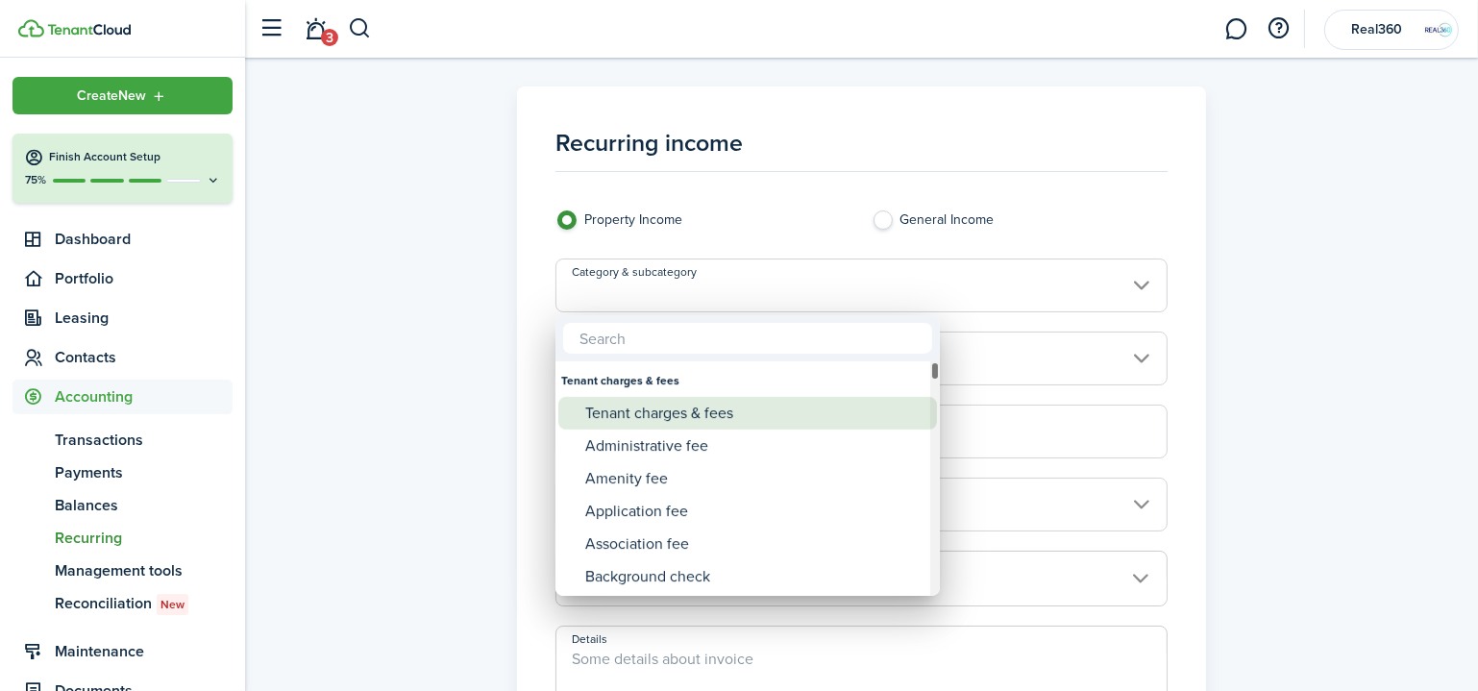
click at [707, 413] on div "Tenant charges & fees" at bounding box center [755, 413] width 340 height 33
type input "Tenant charges & fees"
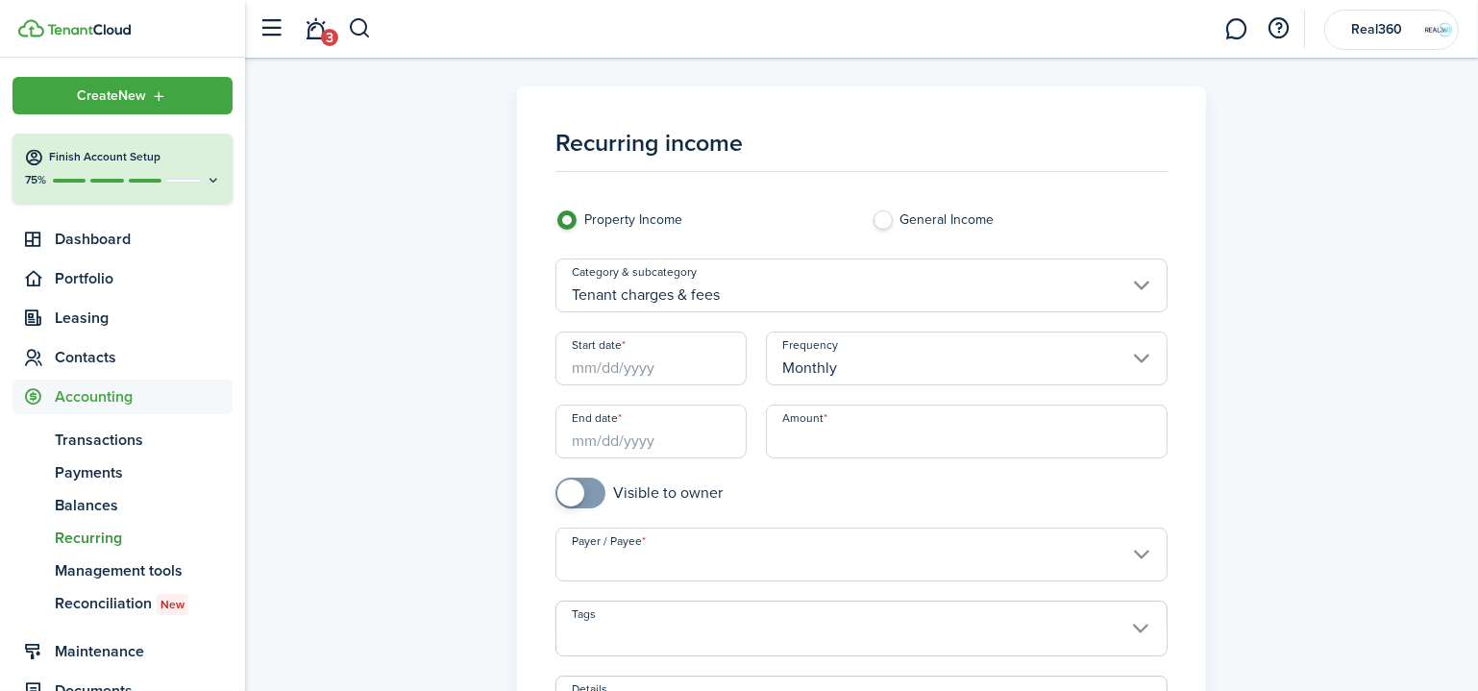
click at [668, 372] on input "Start date" at bounding box center [650, 358] width 191 height 54
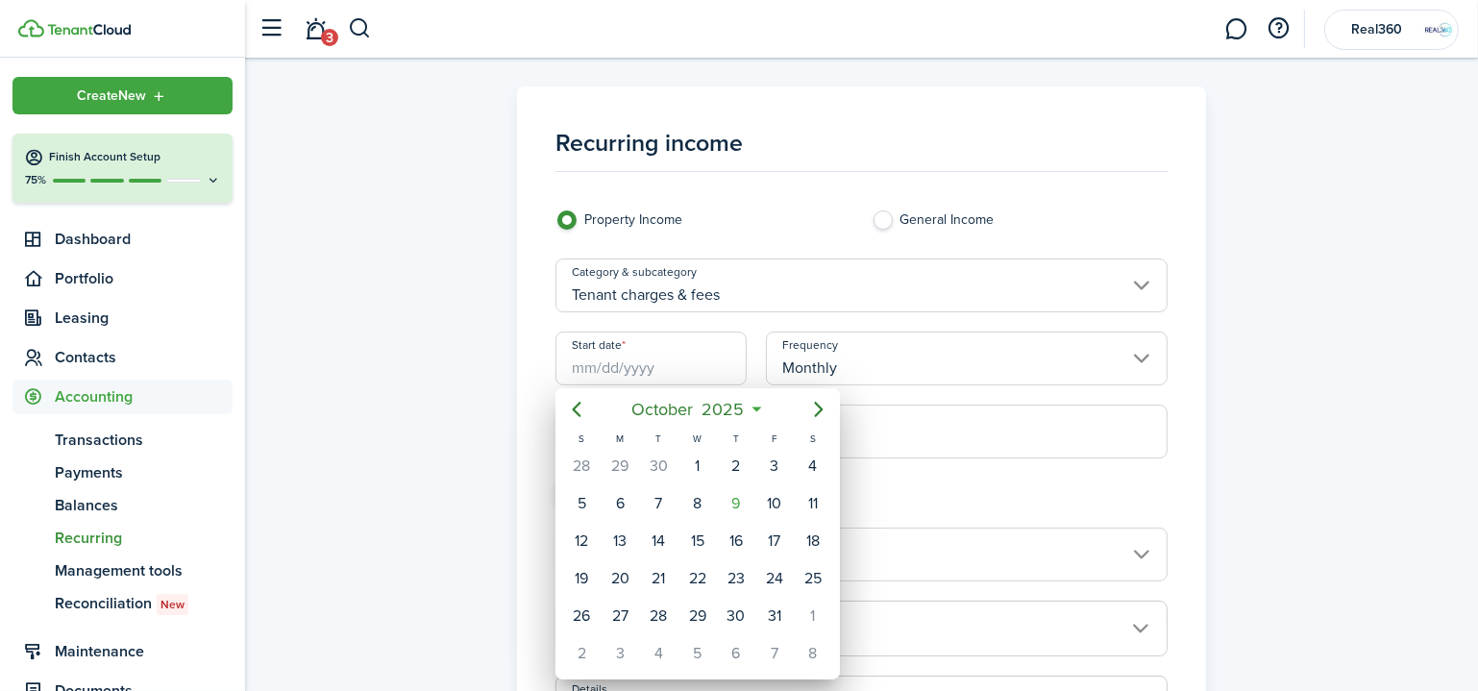
click at [1277, 293] on div at bounding box center [738, 345] width 1785 height 998
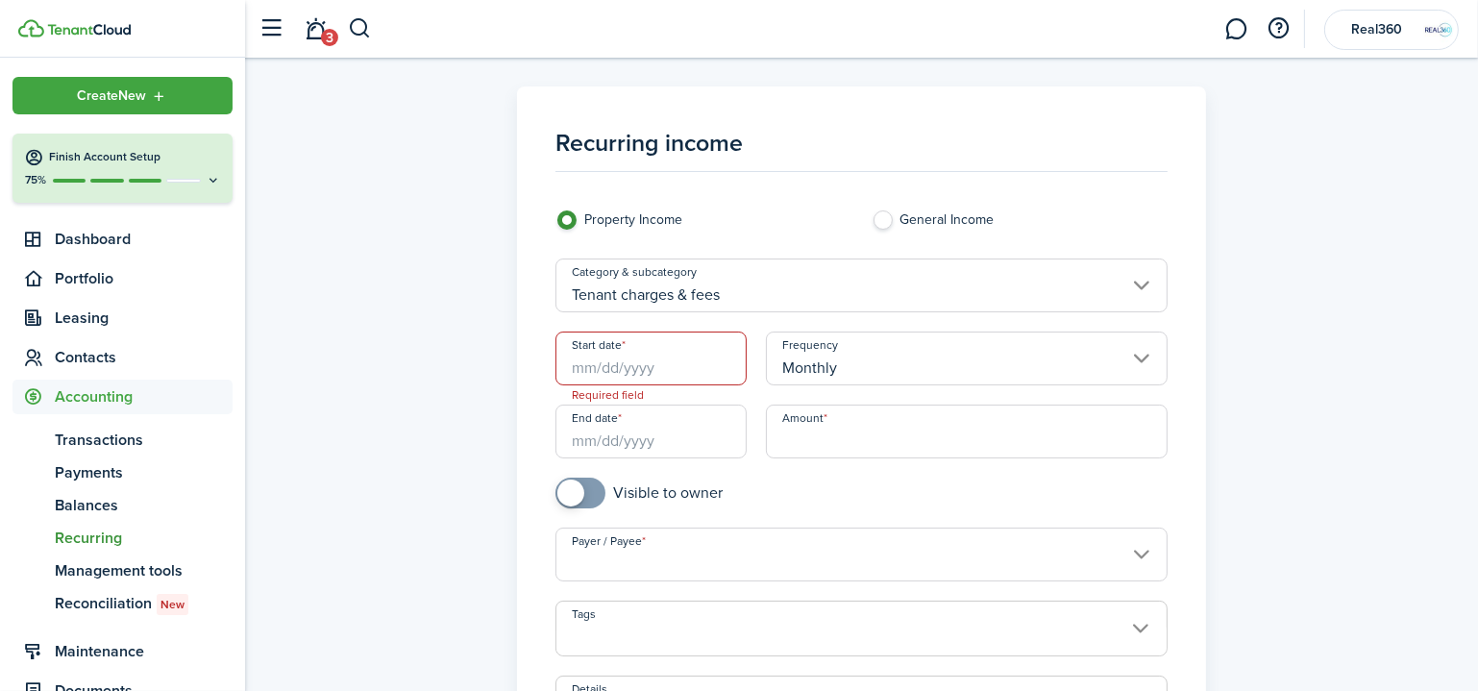
click at [656, 372] on input "Start date" at bounding box center [650, 358] width 191 height 54
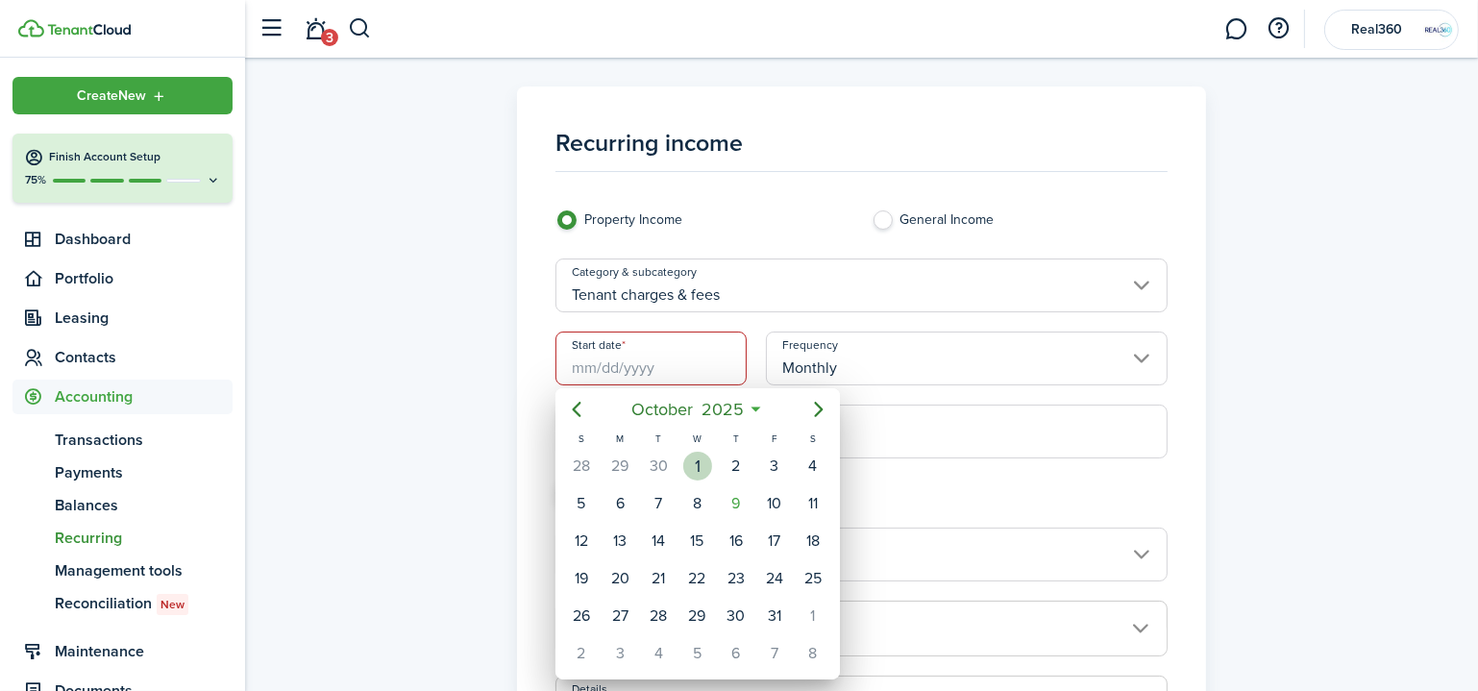
click at [709, 456] on div "[DATE]" at bounding box center [697, 466] width 38 height 37
type input "[DATE]"
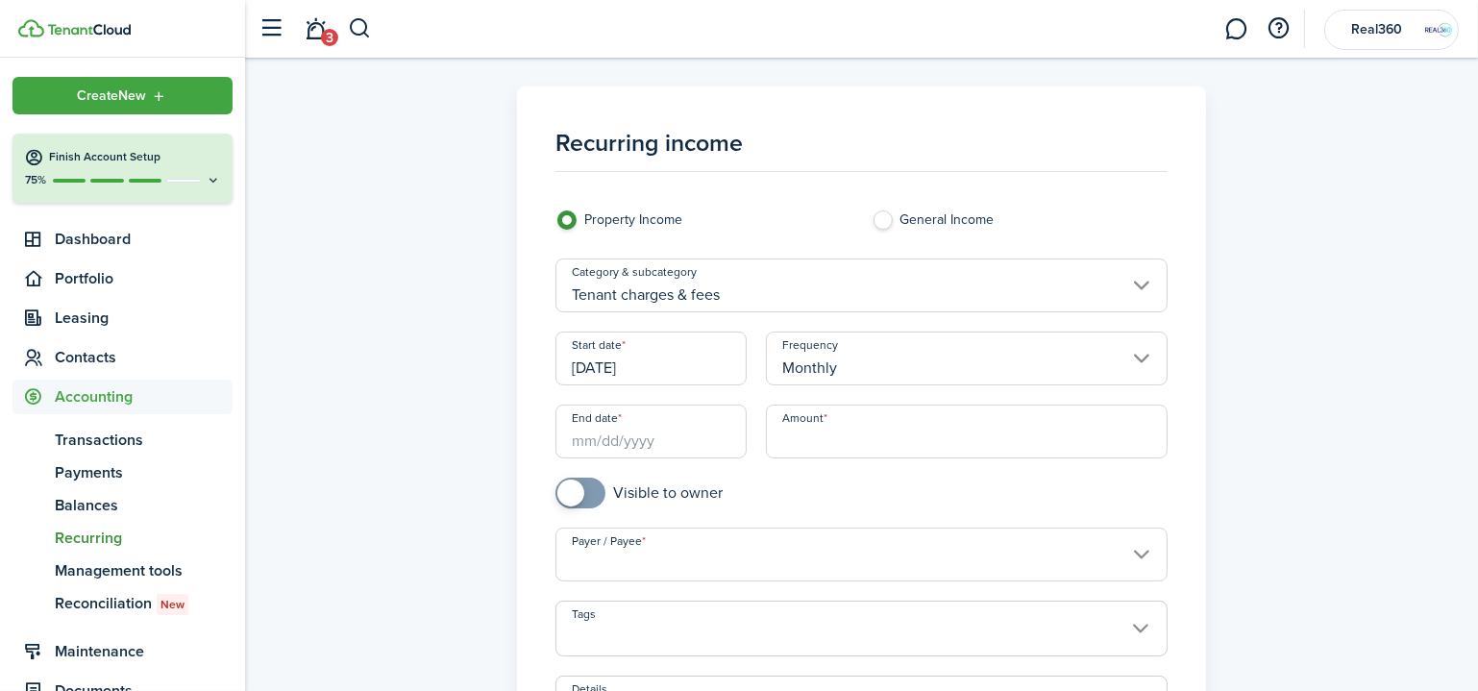
click at [1225, 252] on div "Recurring income Property Income General Income Category & subcategory Tenant c…" at bounding box center [862, 536] width 1214 height 901
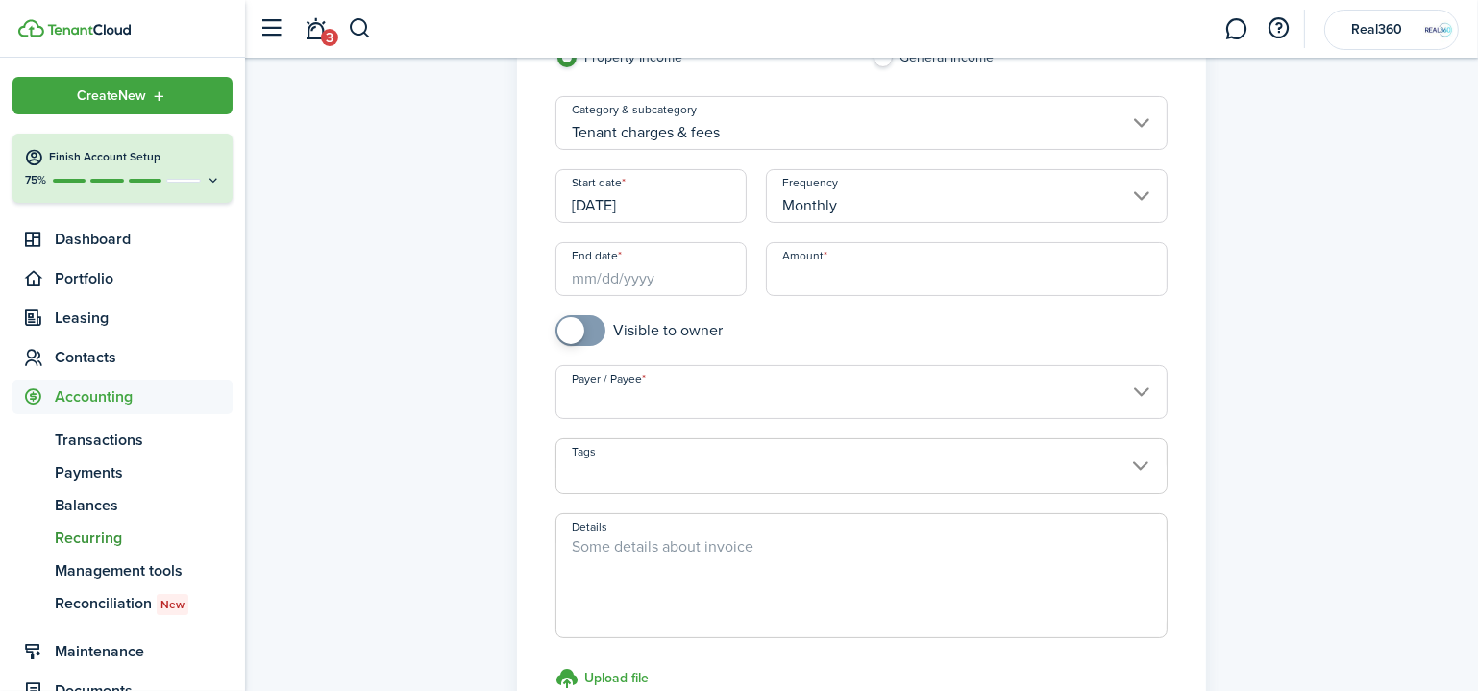
scroll to position [174, 0]
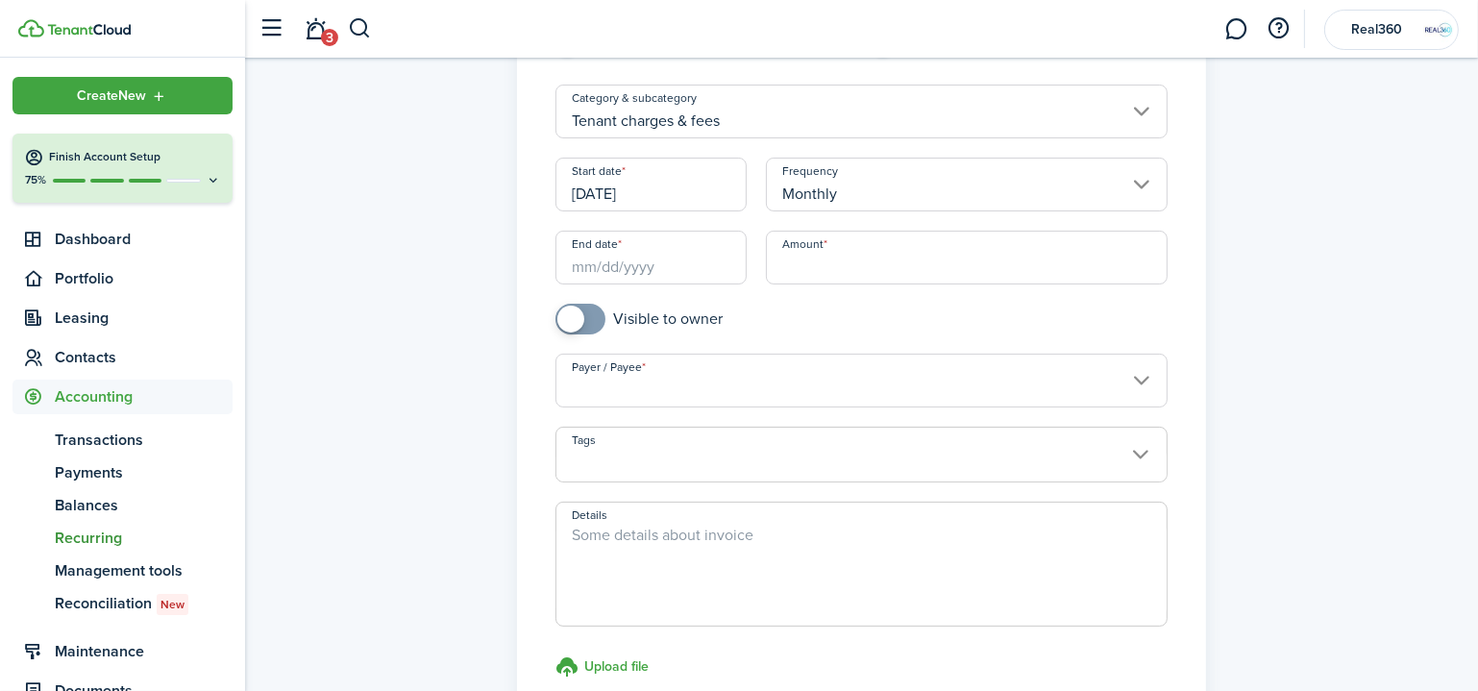
click at [723, 381] on input "Payer / Payee" at bounding box center [861, 381] width 612 height 54
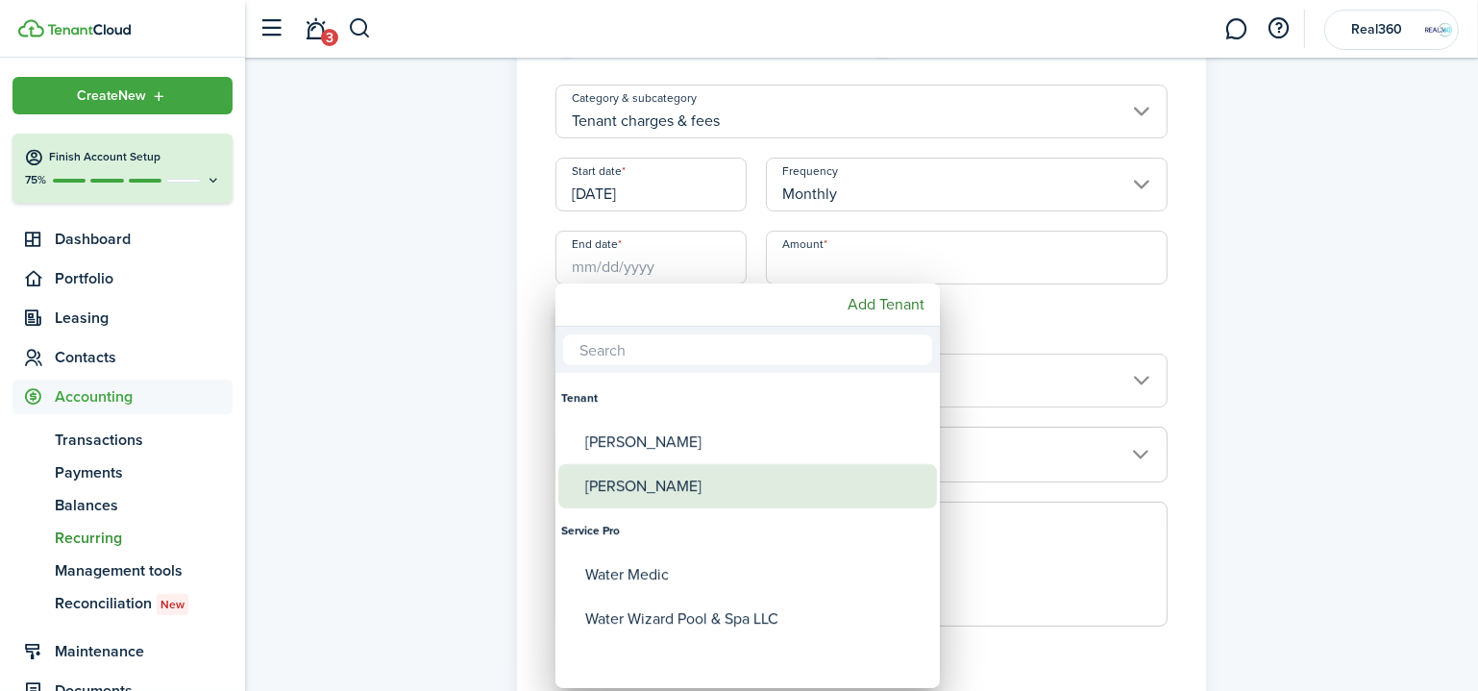
click at [713, 484] on div "[PERSON_NAME]" at bounding box center [755, 486] width 340 height 44
type input "[PERSON_NAME]"
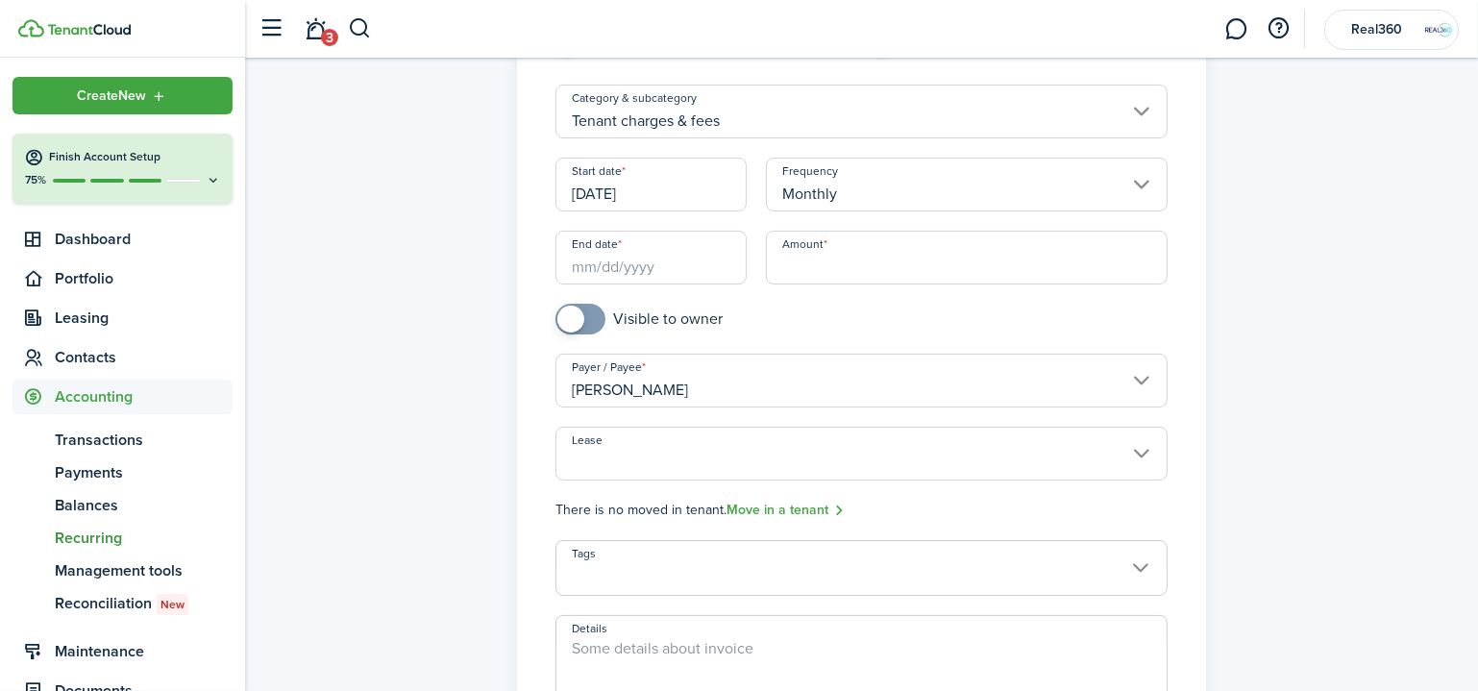
click at [739, 445] on input "Lease" at bounding box center [861, 454] width 612 height 54
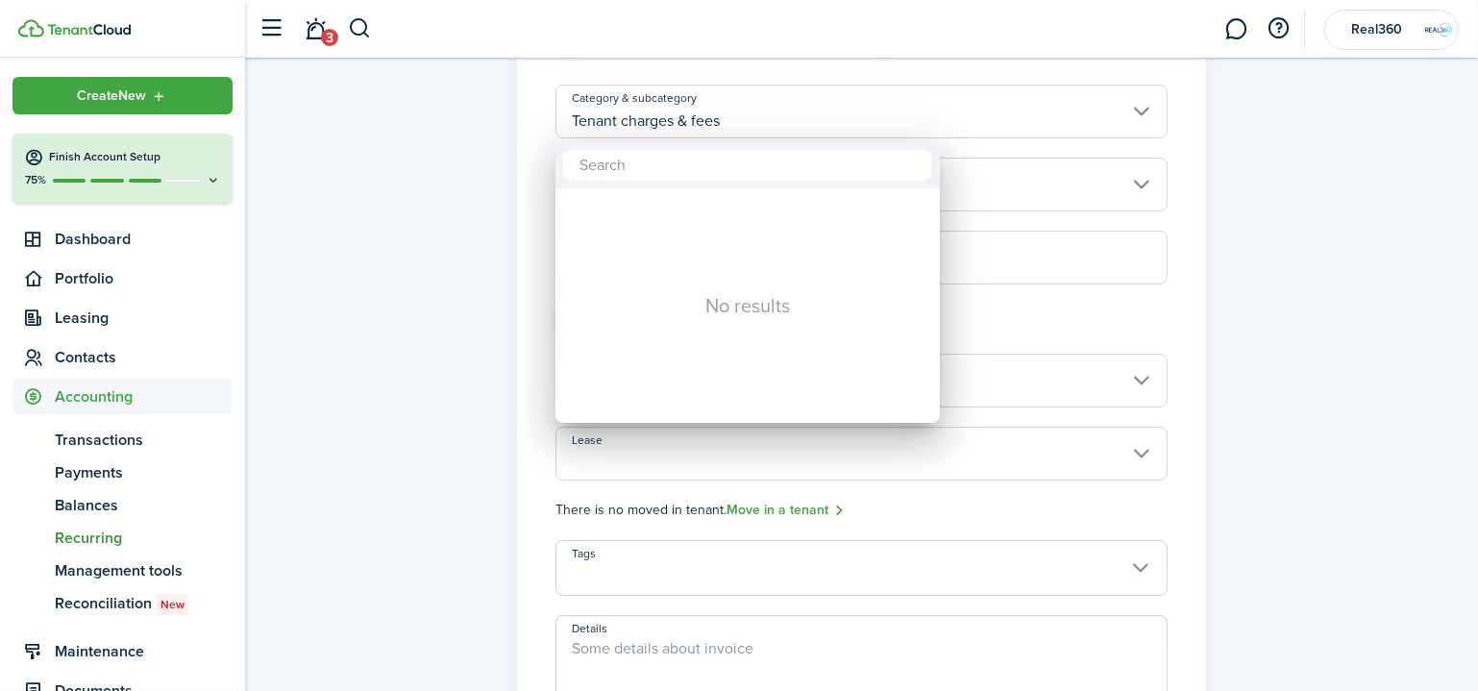
click at [1309, 278] on div at bounding box center [738, 345] width 1785 height 998
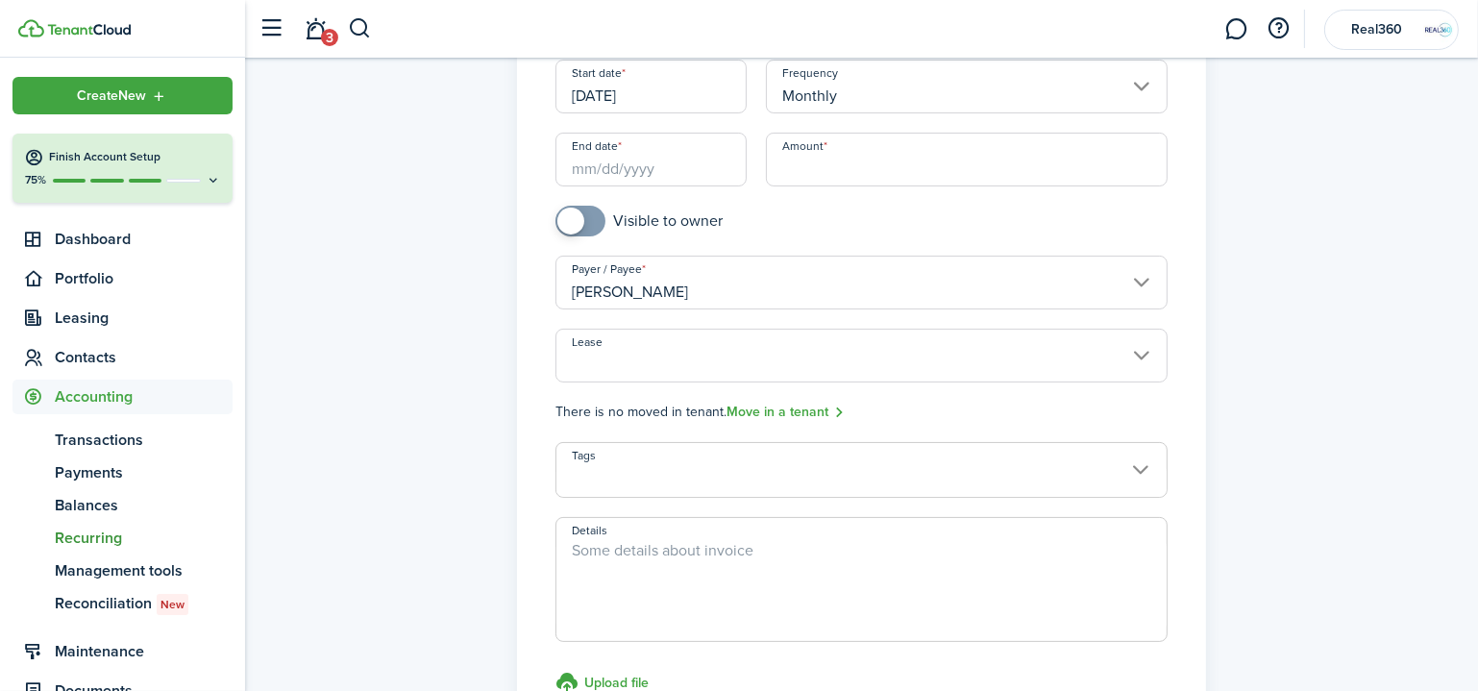
scroll to position [349, 0]
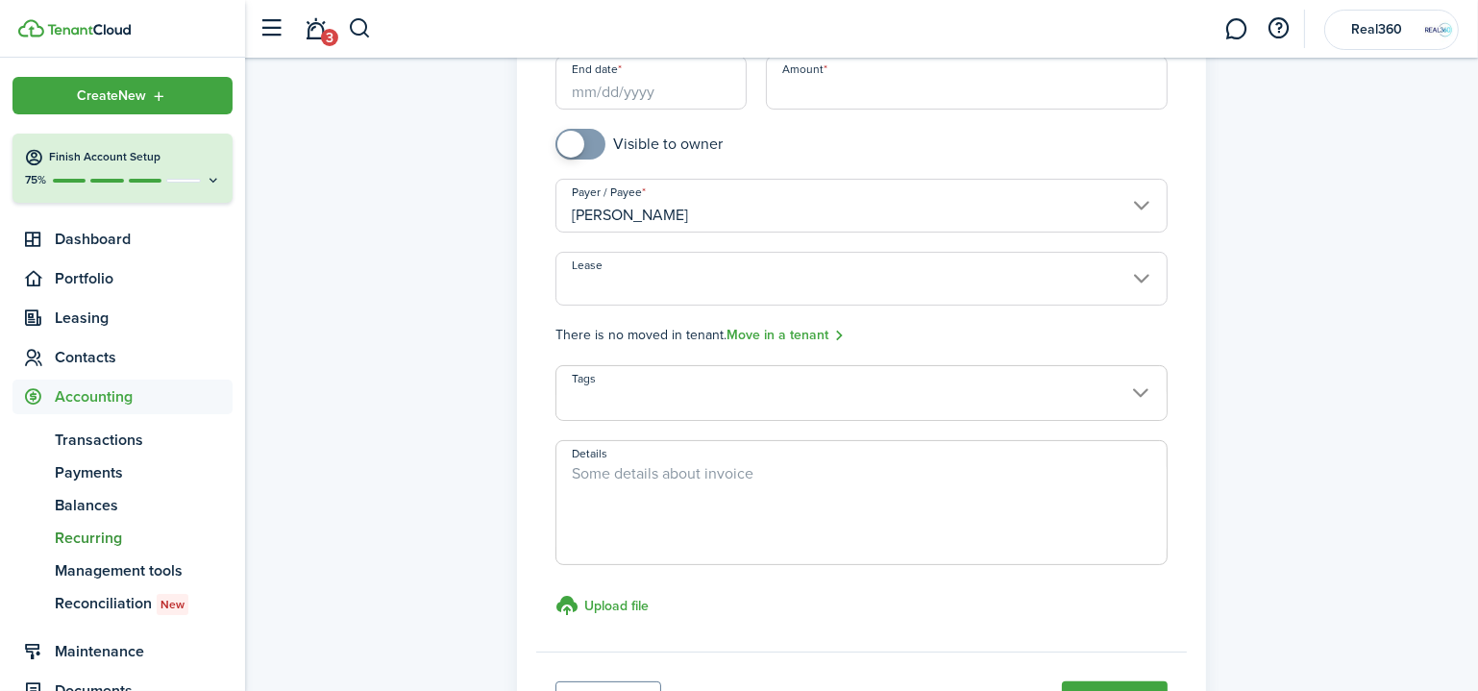
click at [649, 482] on textarea "Details" at bounding box center [861, 508] width 610 height 92
click at [681, 388] on span at bounding box center [861, 403] width 610 height 33
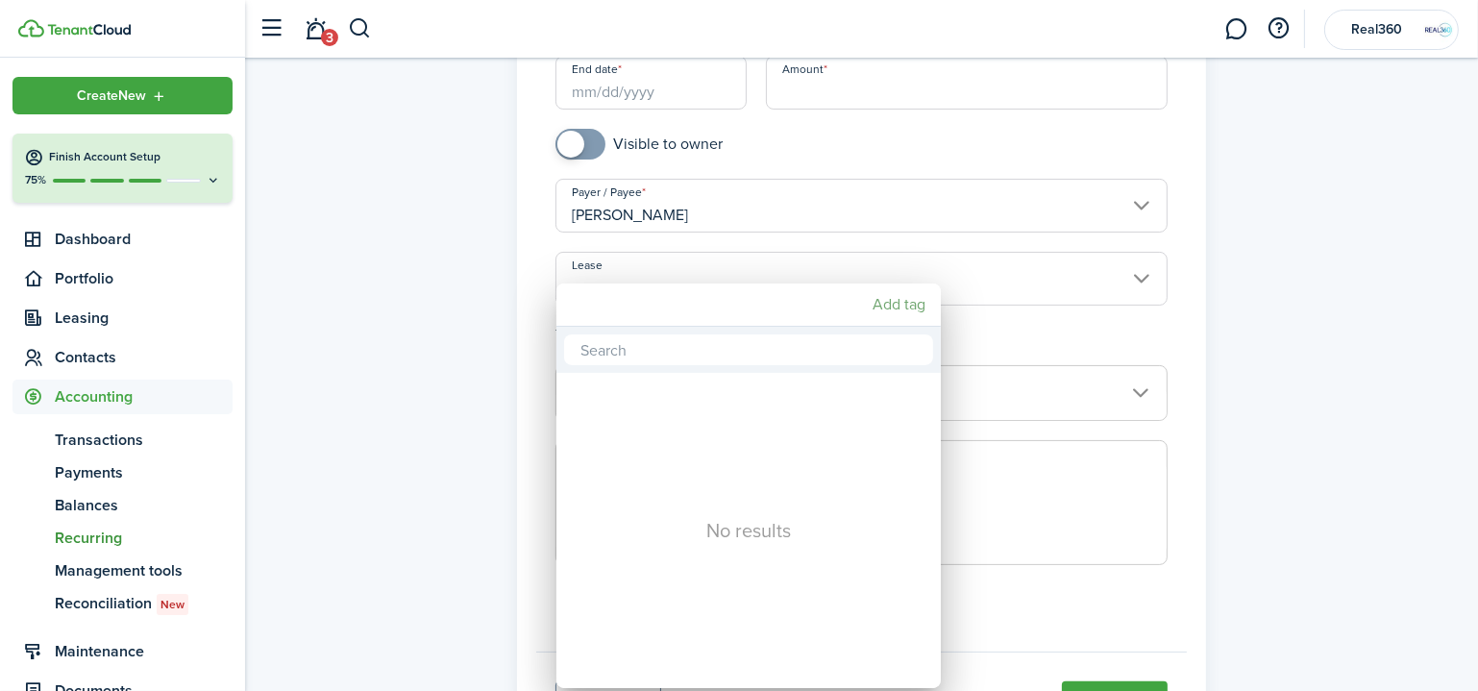
click at [883, 299] on mbsc-button "Add tag" at bounding box center [899, 304] width 68 height 35
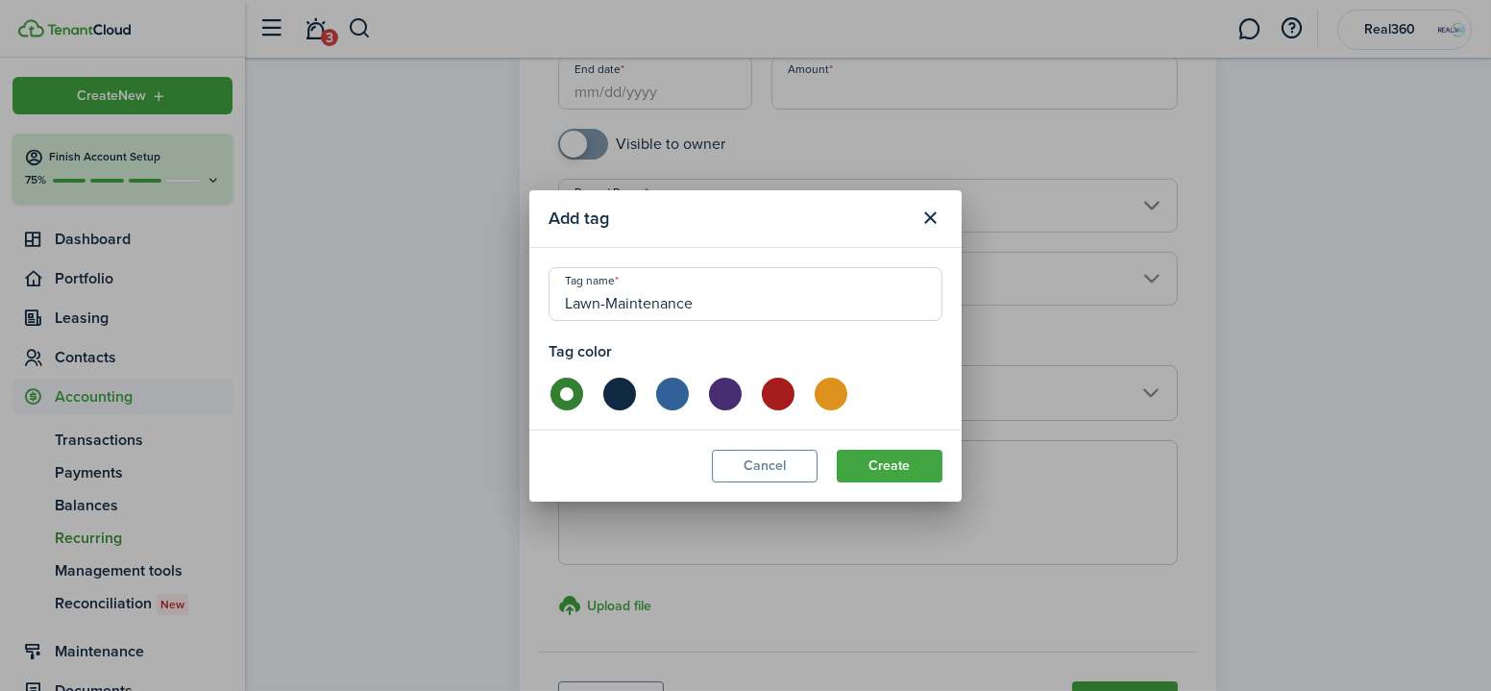
type input "Lawn-Maintenance"
click at [865, 458] on button "Create" at bounding box center [890, 466] width 106 height 33
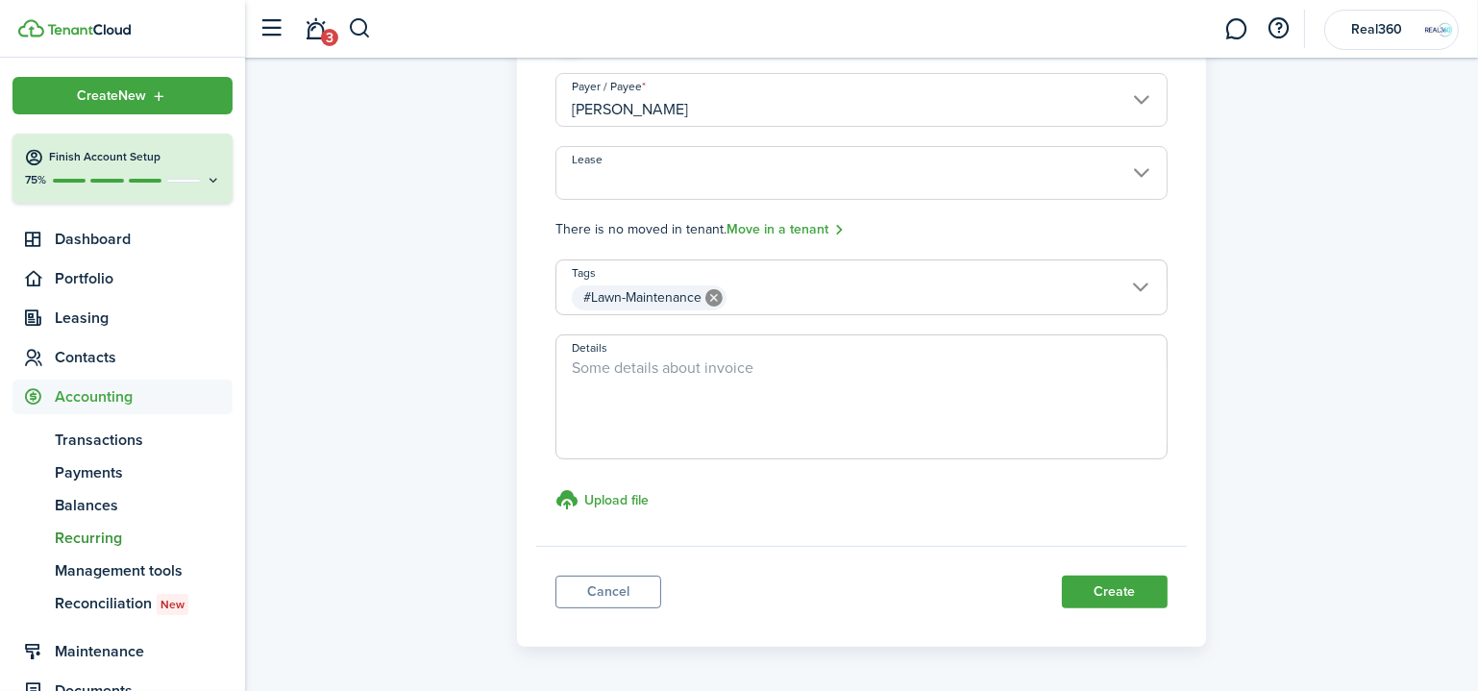
scroll to position [518, 0]
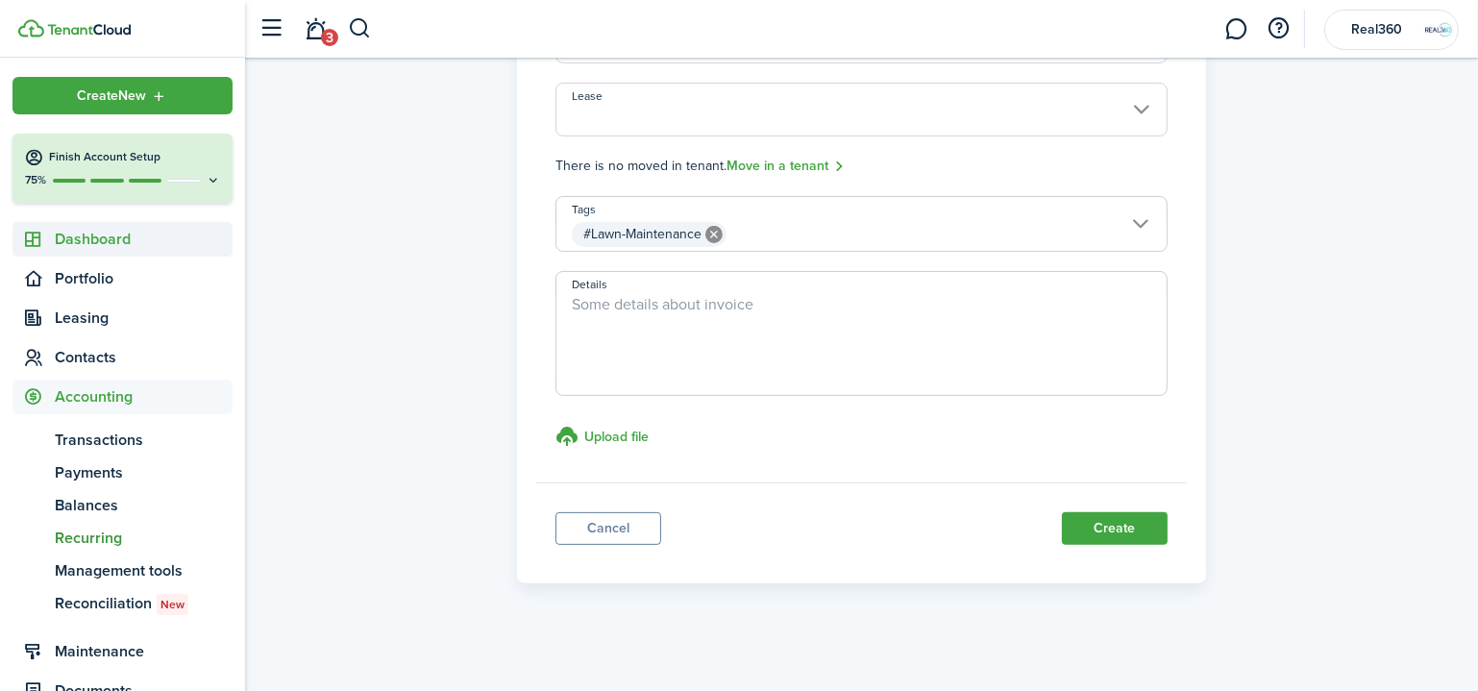
click at [131, 233] on span "Dashboard" at bounding box center [144, 239] width 178 height 23
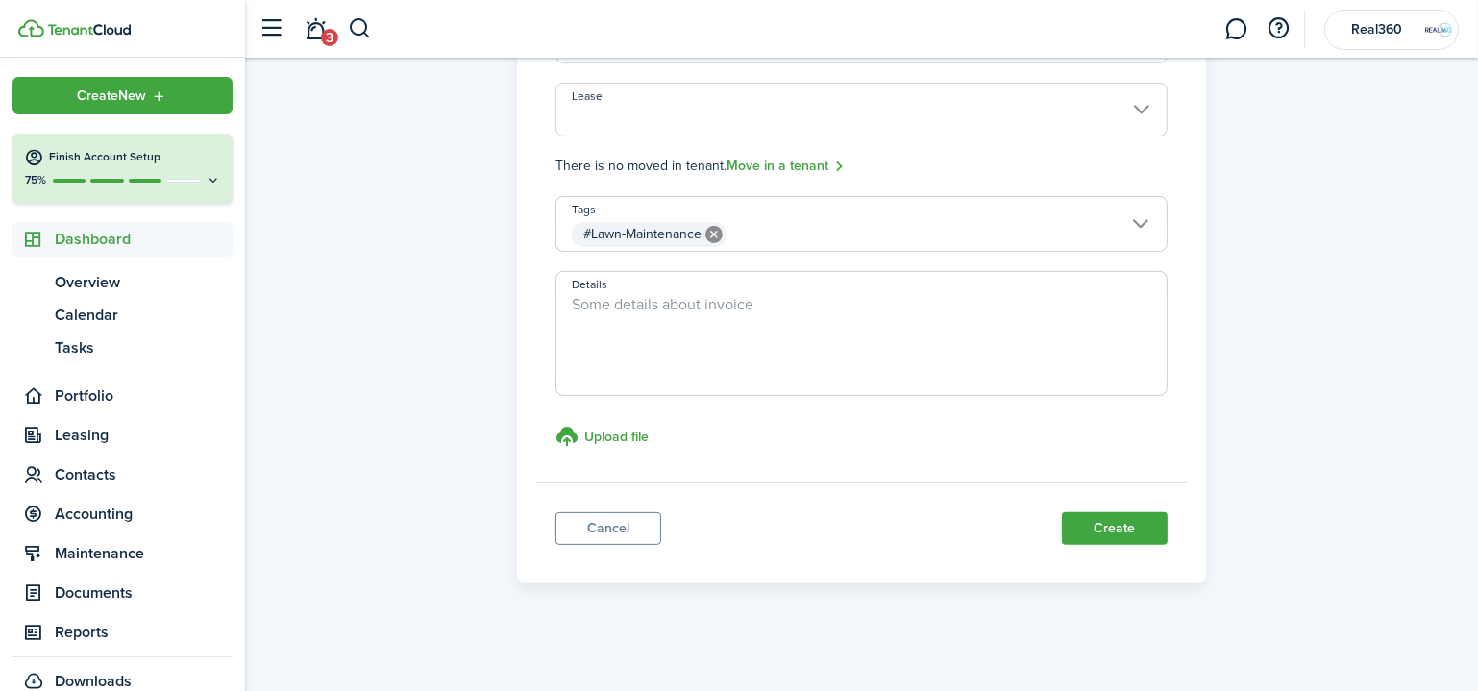
click at [97, 20] on link at bounding box center [131, 28] width 227 height 18
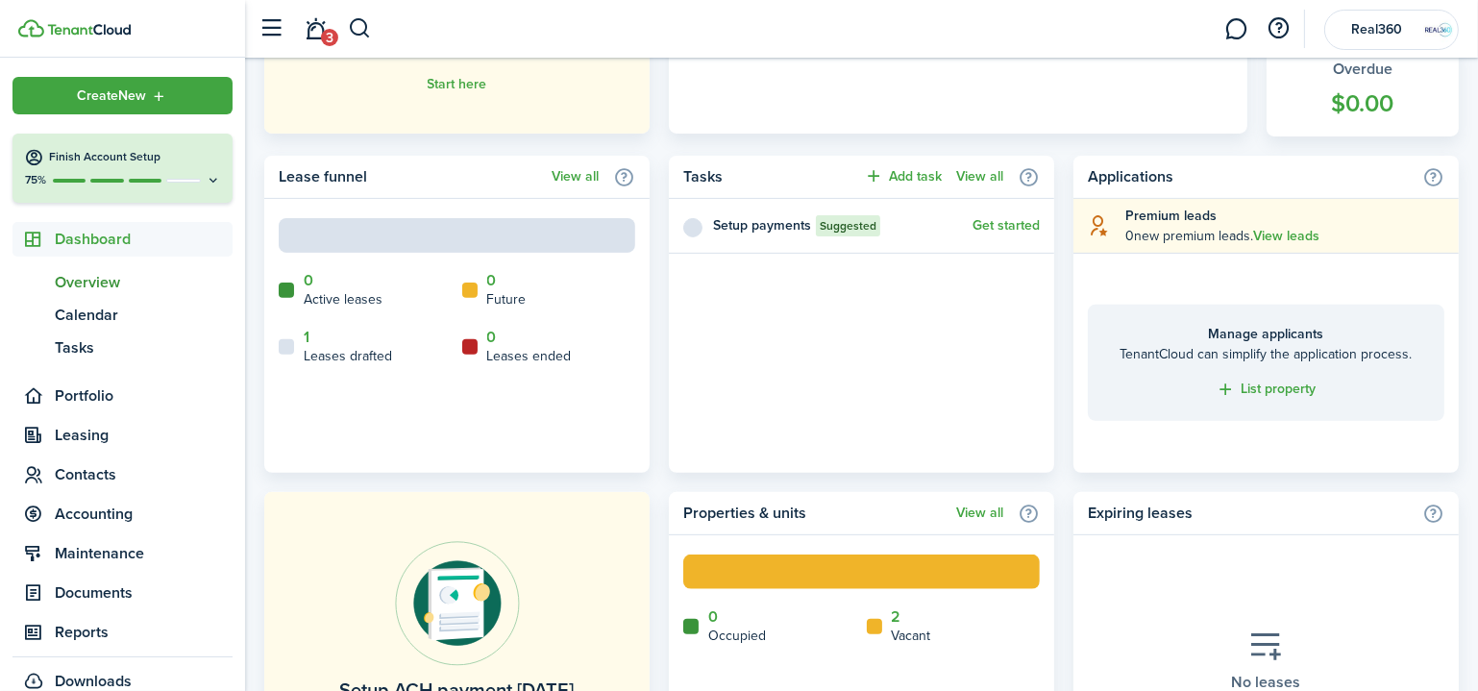
scroll to position [786, 0]
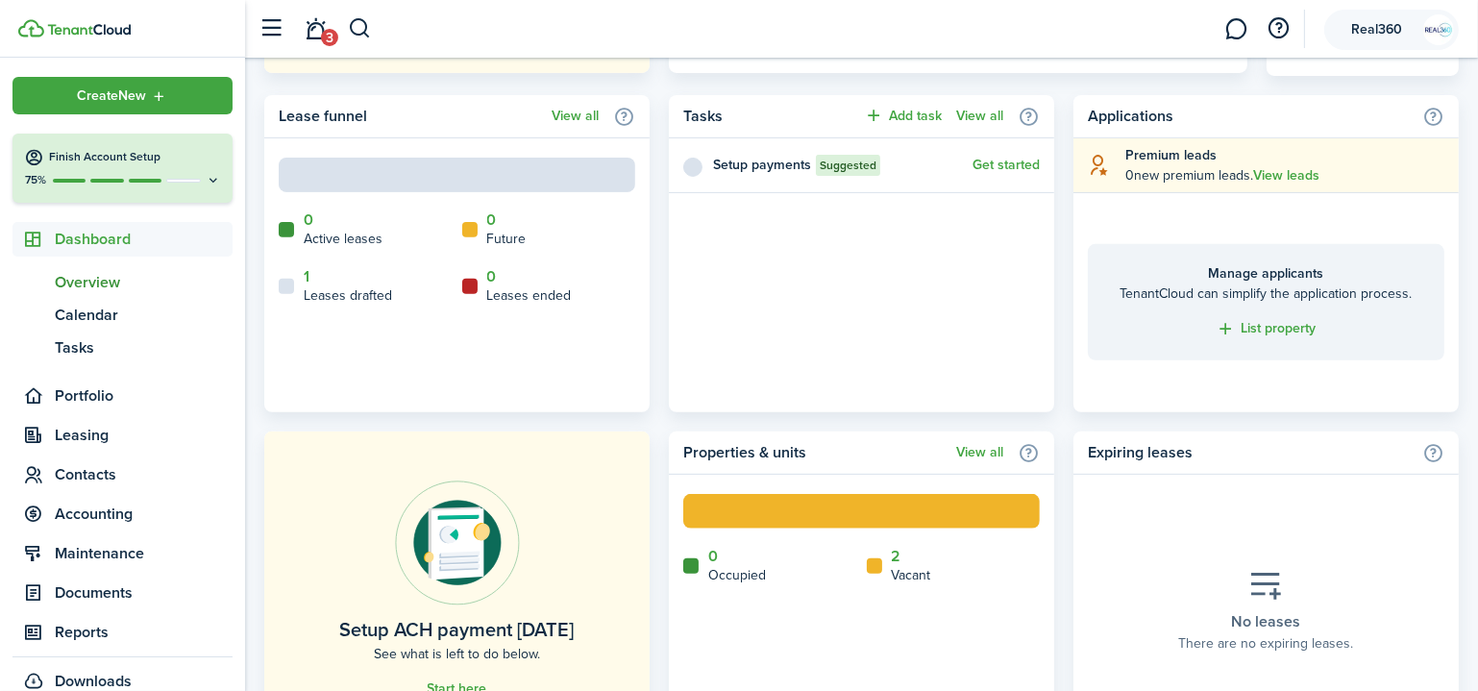
click at [1386, 31] on span "Real360" at bounding box center [1376, 29] width 77 height 13
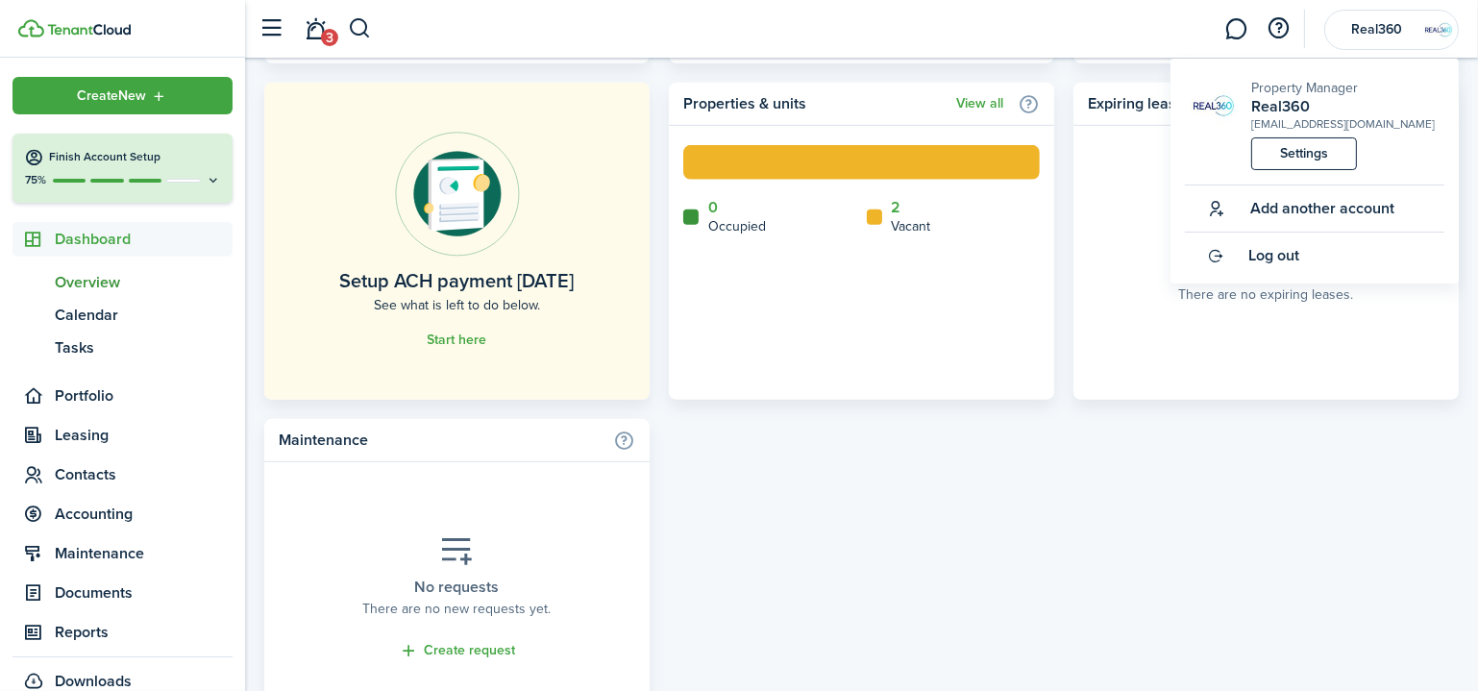
scroll to position [1222, 0]
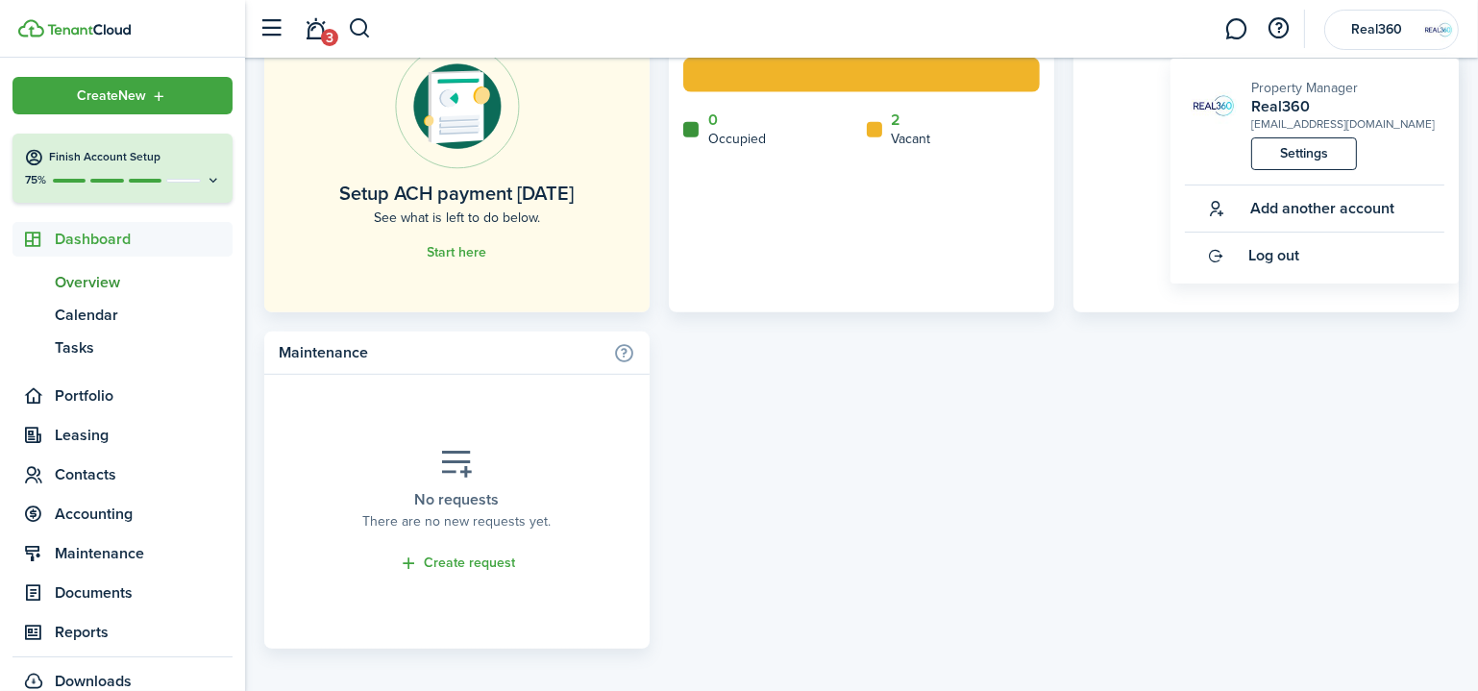
click at [923, 556] on div "Lease funnel View all 0 Active leases 0 Future 1 Leases drafted 0 Leases ended …" at bounding box center [861, 154] width 1194 height 990
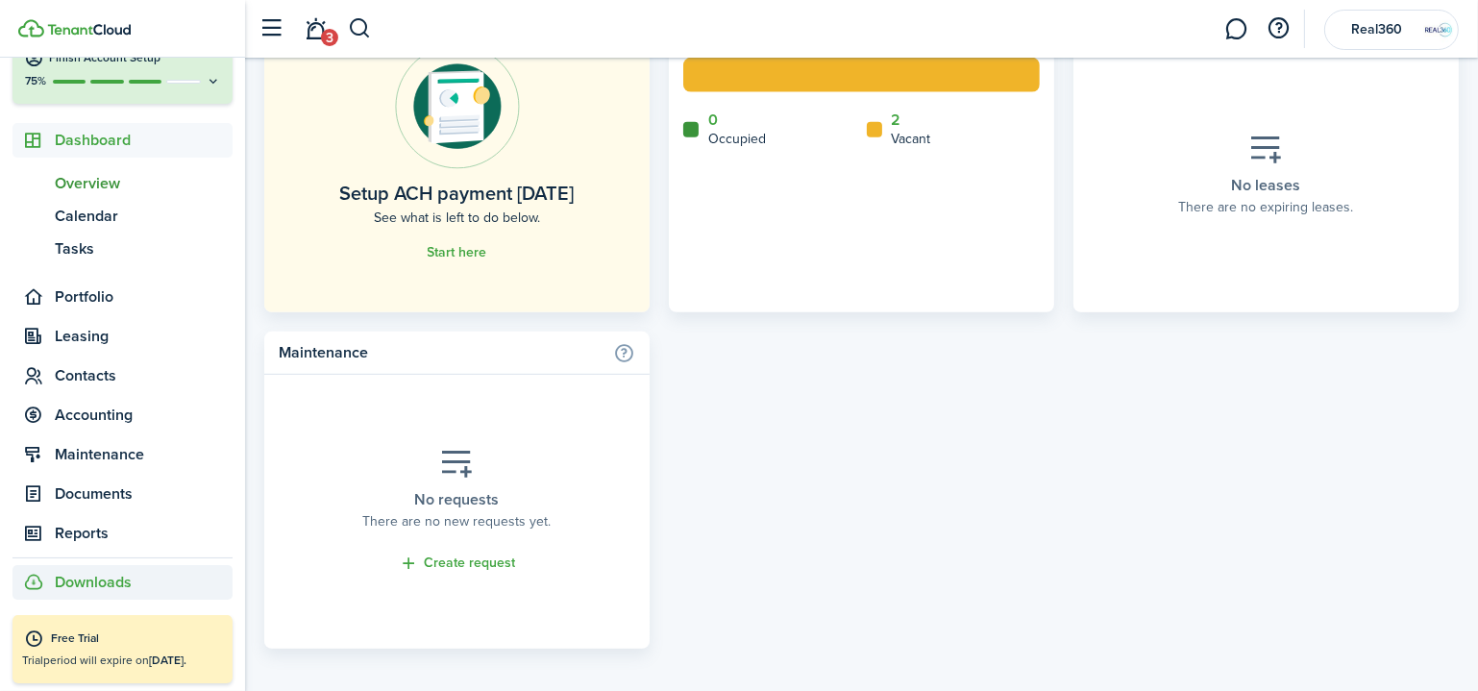
scroll to position [101, 0]
click at [51, 577] on div "Downloads" at bounding box center [122, 580] width 220 height 35
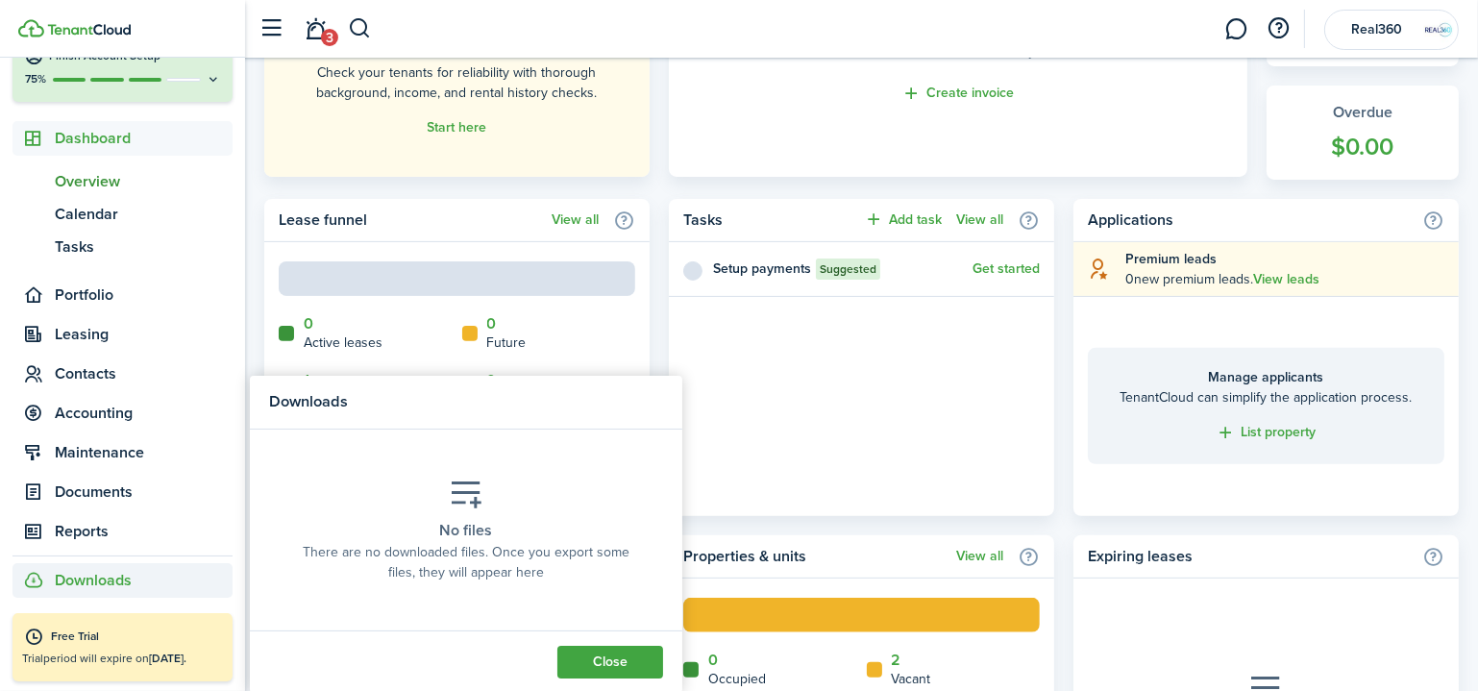
scroll to position [699, 0]
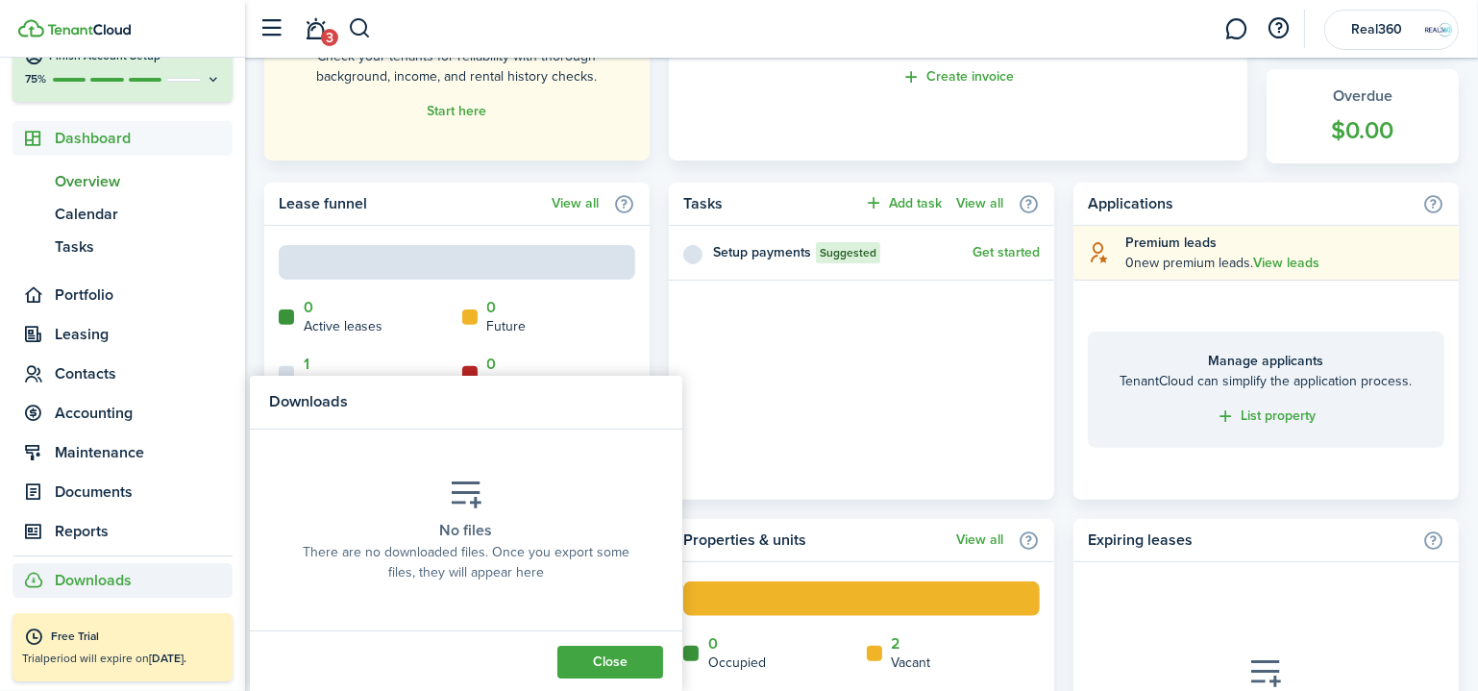
click at [111, 580] on span "Downloads" at bounding box center [93, 580] width 77 height 23
click at [102, 529] on span "Reports" at bounding box center [144, 531] width 178 height 23
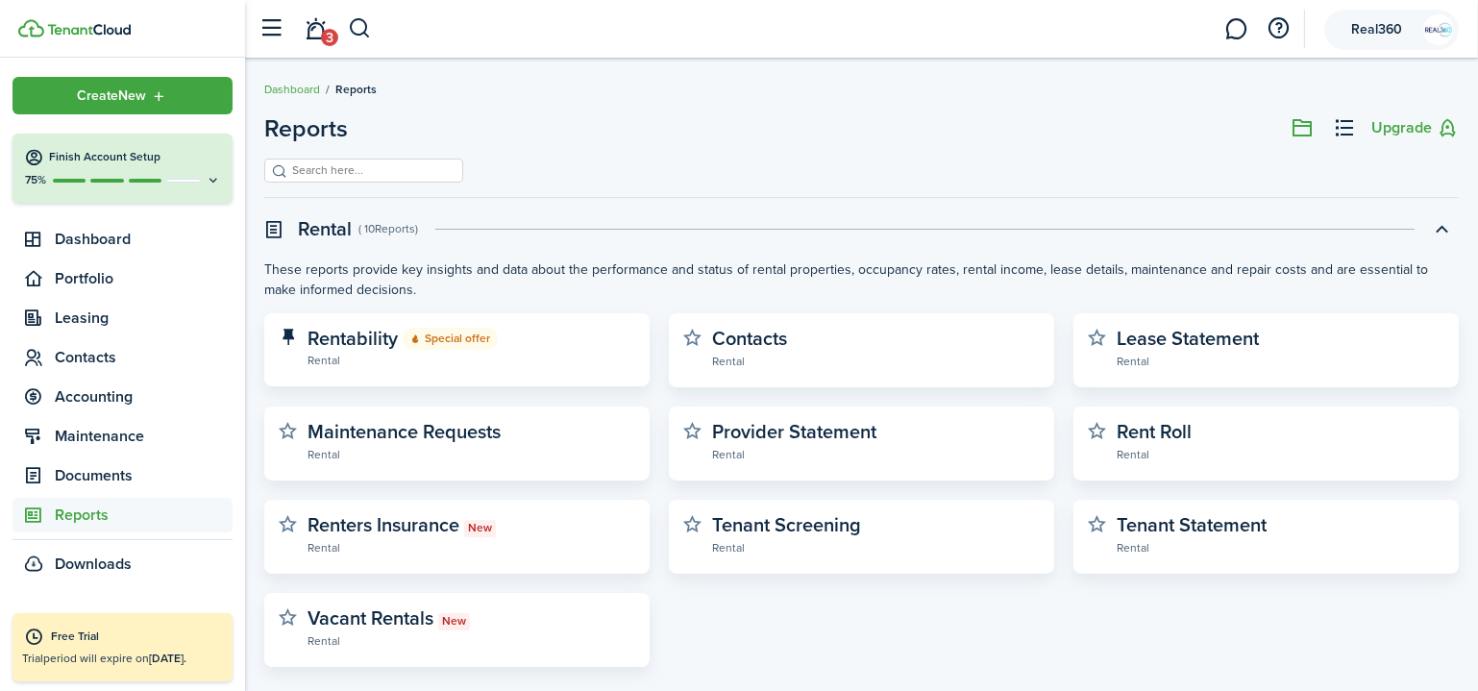
click at [1414, 24] on span "Real360" at bounding box center [1376, 29] width 77 height 13
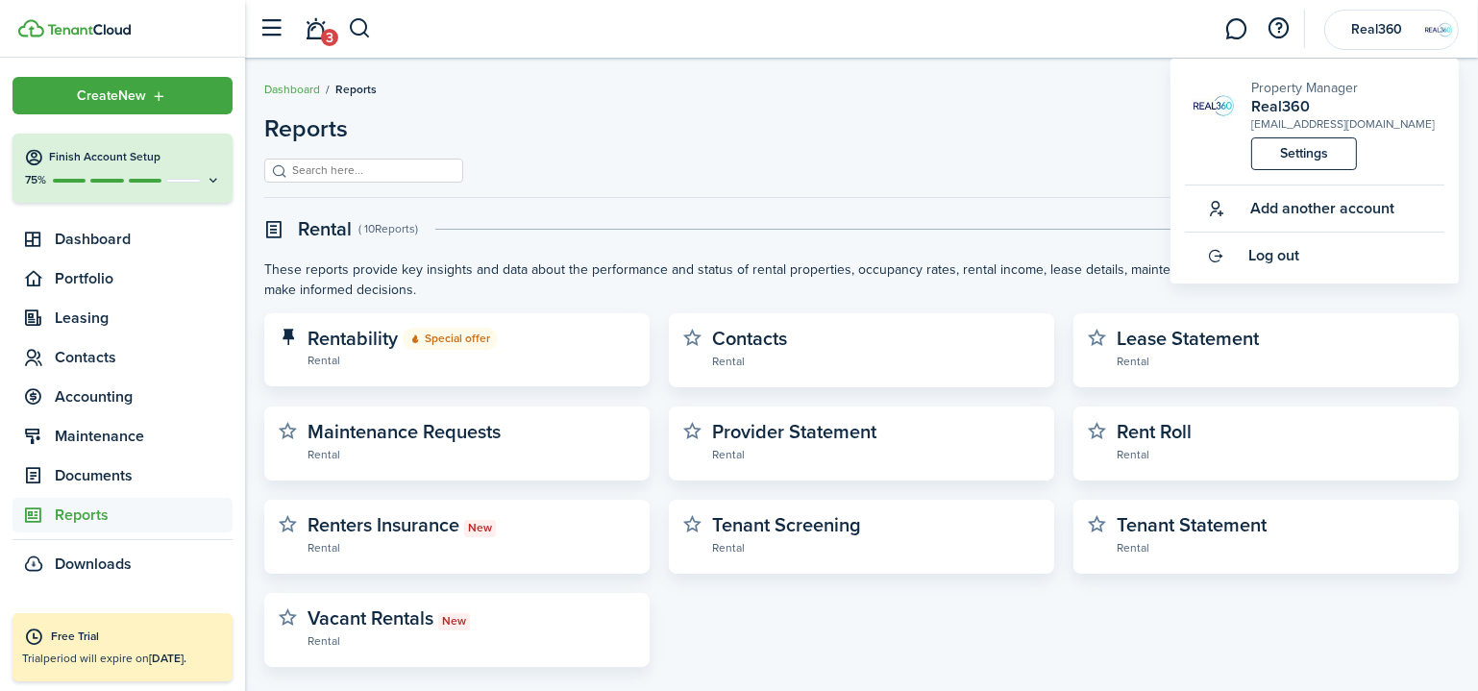
click at [1303, 152] on link "Settings" at bounding box center [1304, 153] width 106 height 33
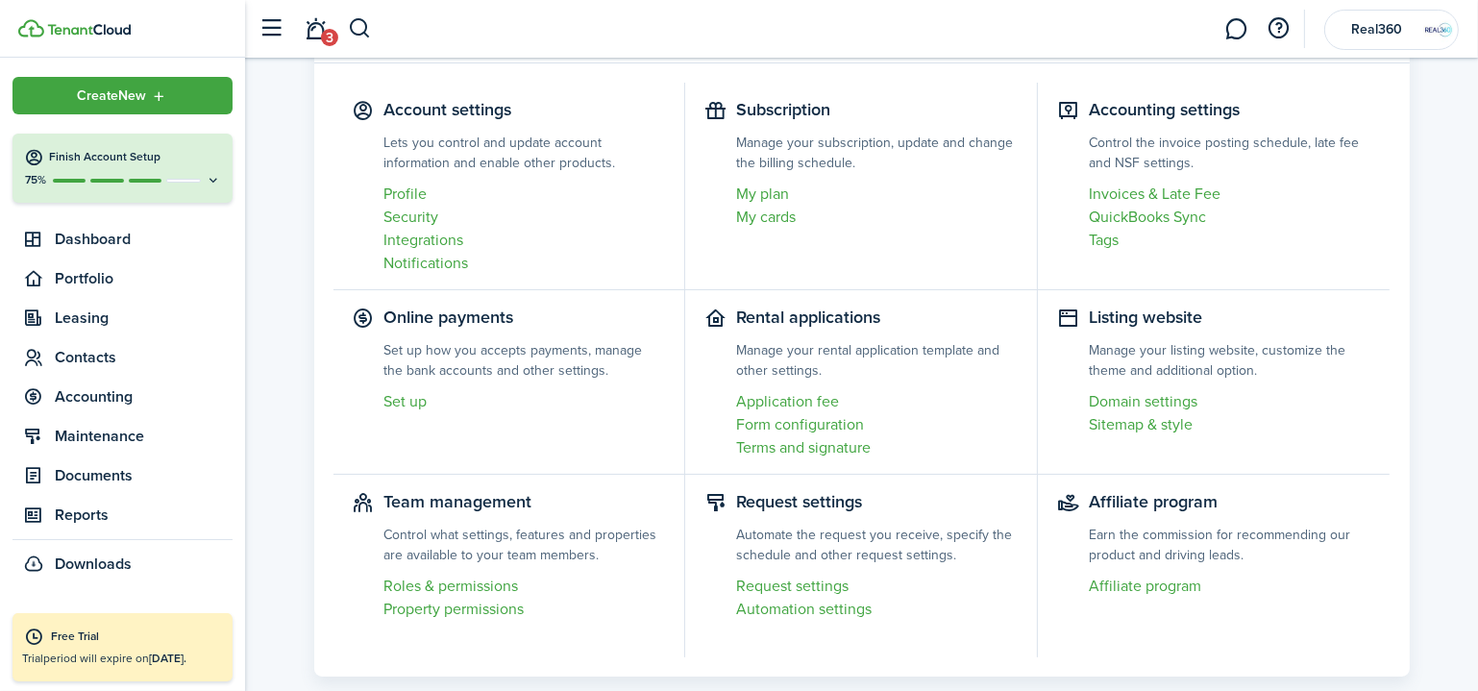
scroll to position [162, 0]
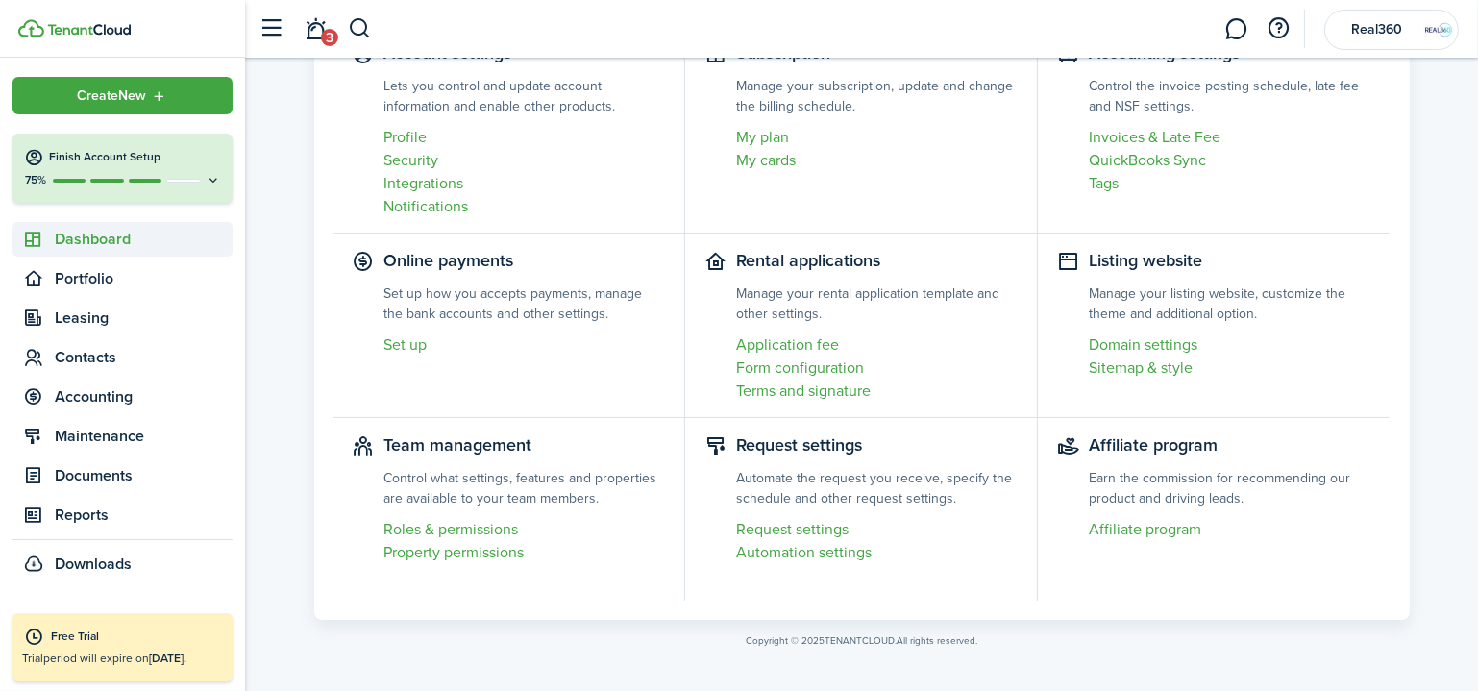
click at [72, 252] on span "Dashboard" at bounding box center [122, 239] width 220 height 35
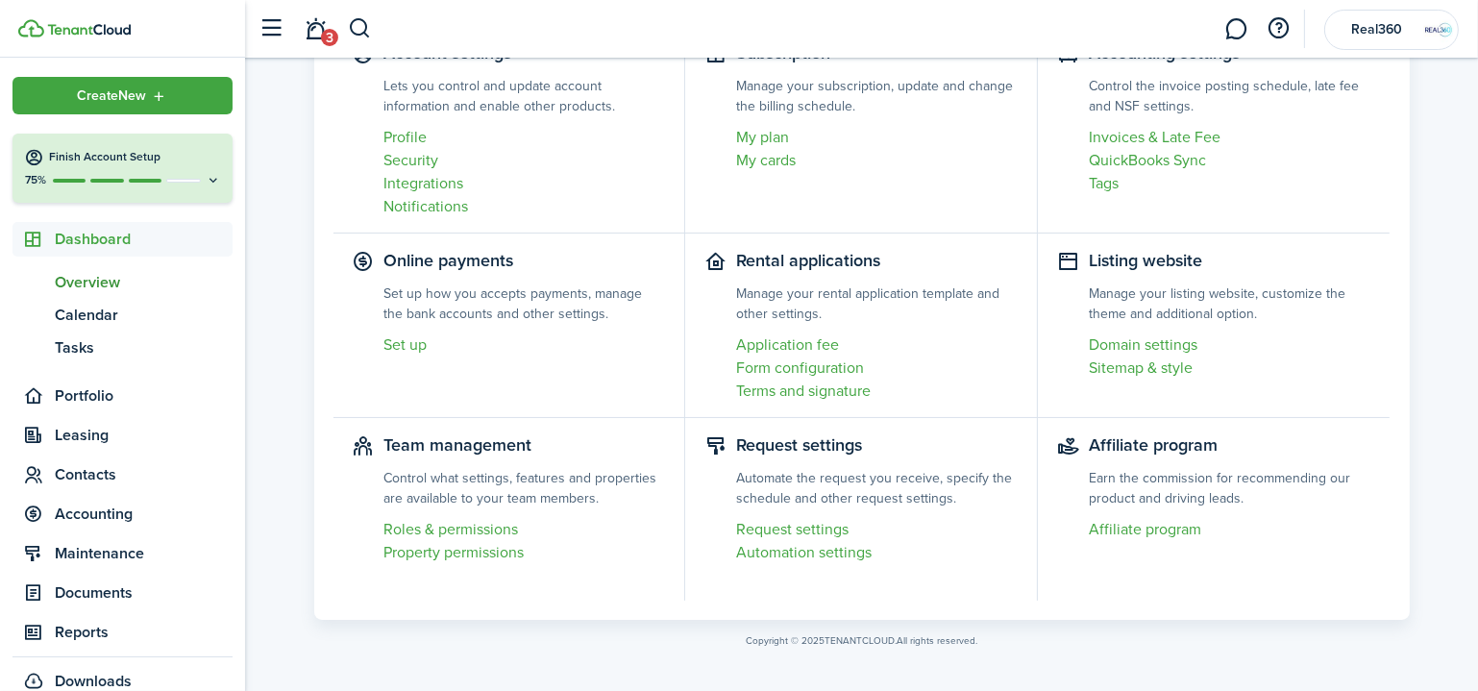
click at [50, 281] on span "ov" at bounding box center [33, 282] width 42 height 33
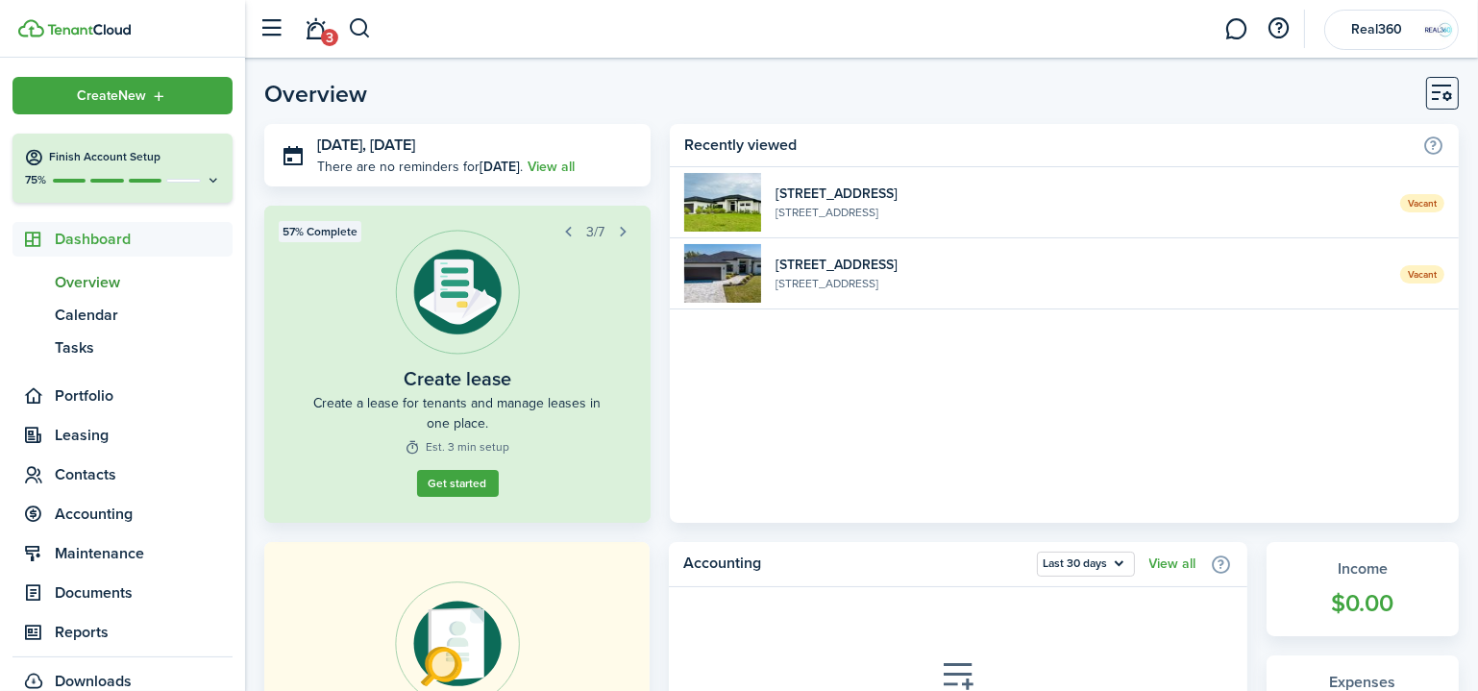
click at [195, 174] on div "75%" at bounding box center [122, 180] width 197 height 16
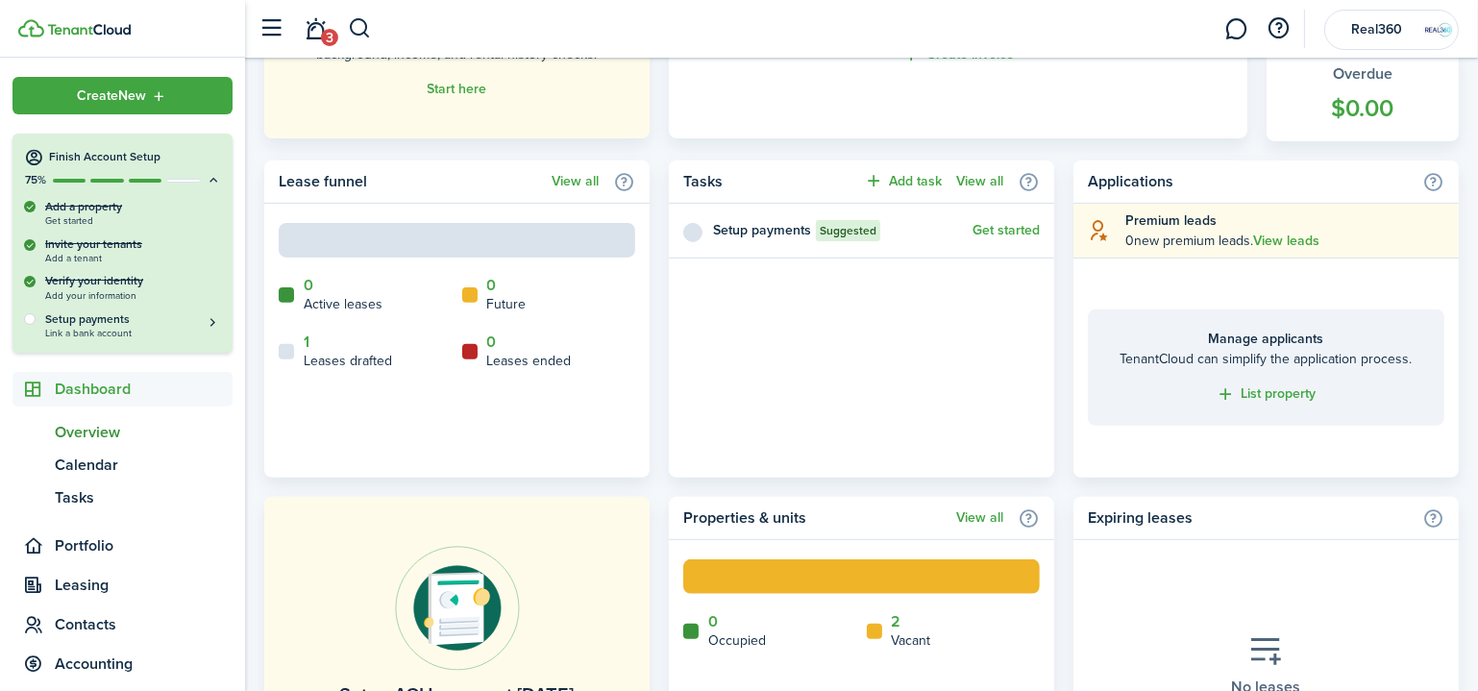
scroll to position [707, 0]
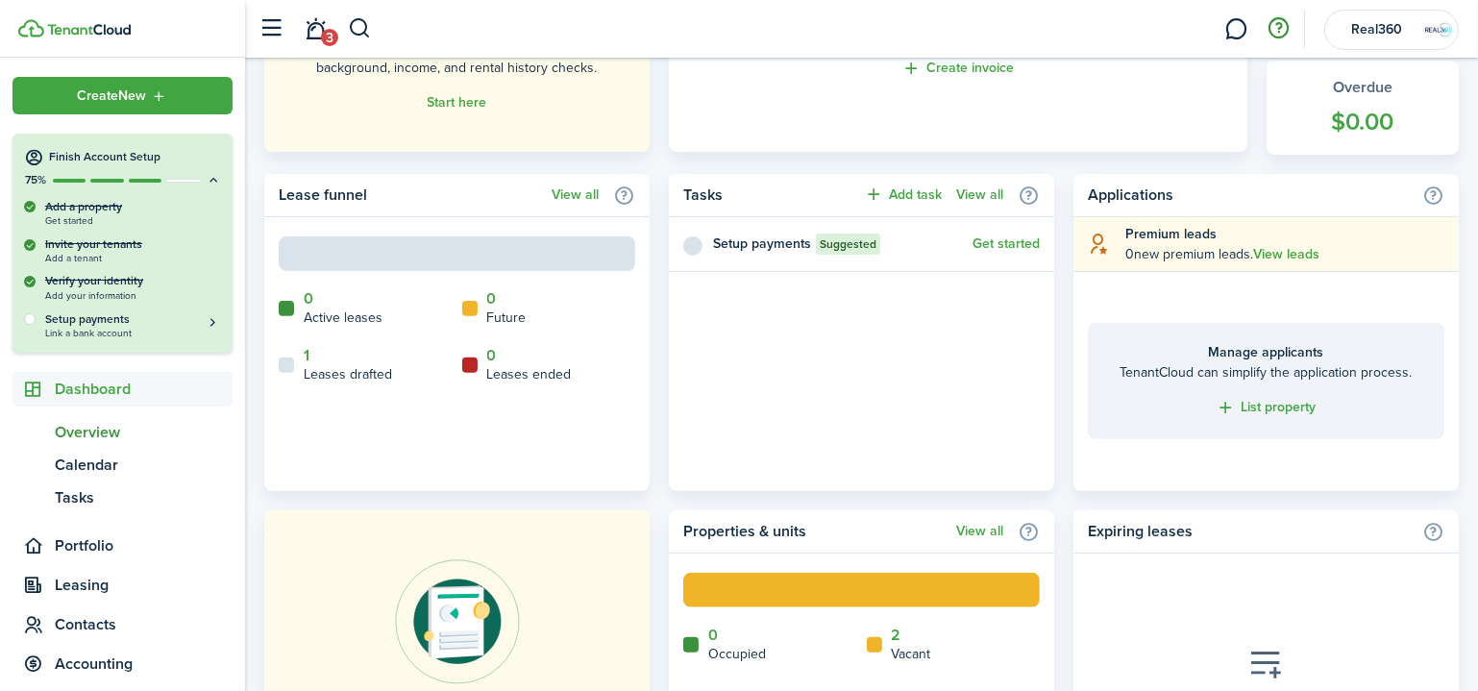
click at [1284, 21] on button "button" at bounding box center [1279, 28] width 33 height 33
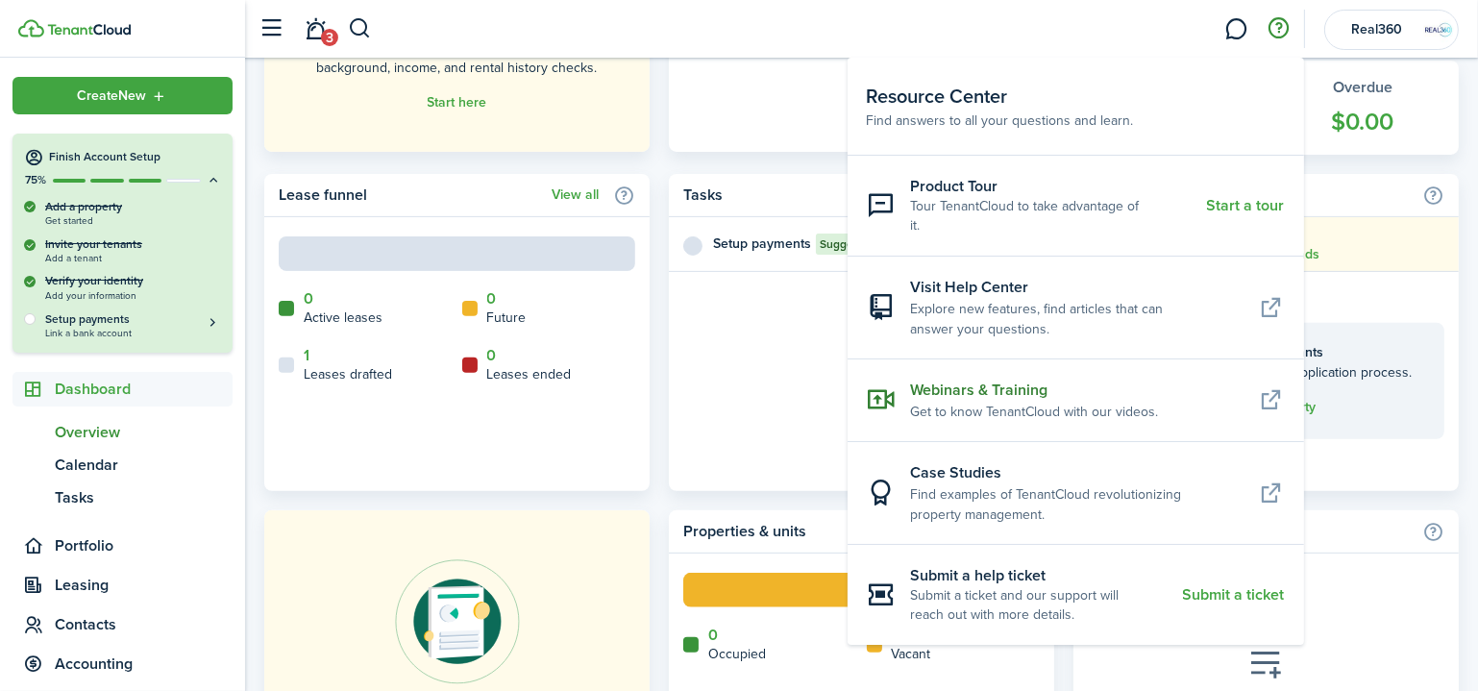
click at [982, 358] on link "Webinars & Training Get to know TenantCloud with our videos." at bounding box center [1075, 399] width 456 height 83
